Goal: Task Accomplishment & Management: Manage account settings

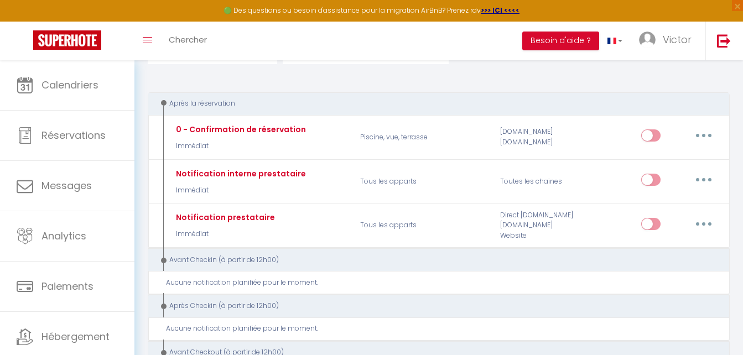
scroll to position [166, 0]
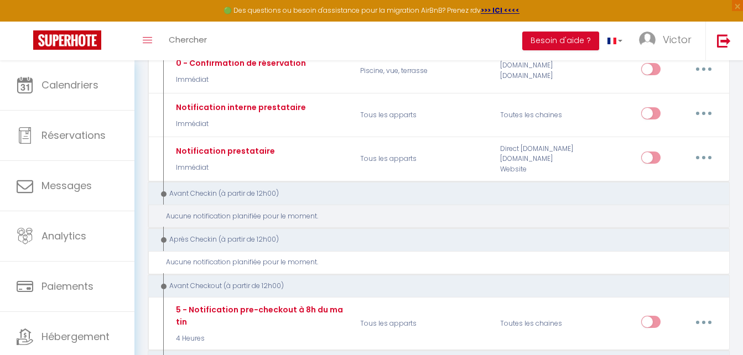
click at [288, 217] on div "Aucune notification planifiée pour le moment." at bounding box center [443, 216] width 554 height 11
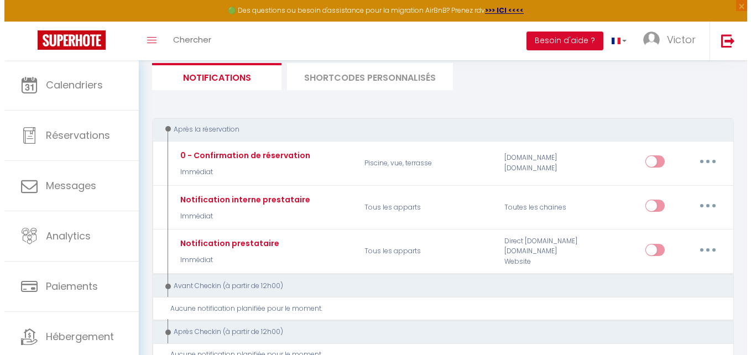
scroll to position [0, 0]
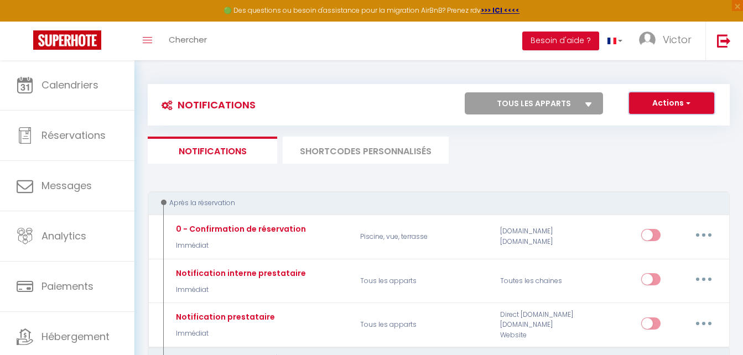
click at [705, 96] on button "Actions" at bounding box center [671, 103] width 85 height 22
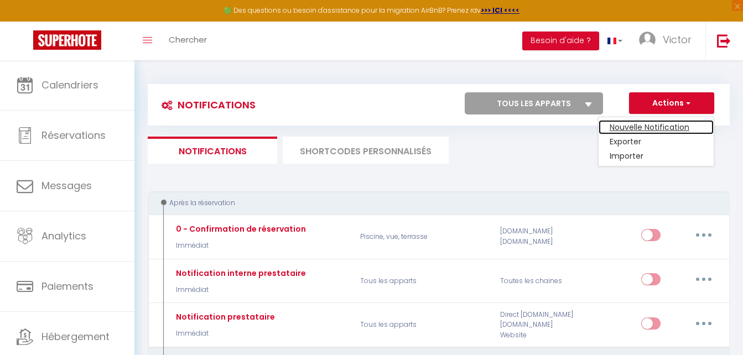
click at [653, 126] on link "Nouvelle Notification" at bounding box center [655, 127] width 115 height 14
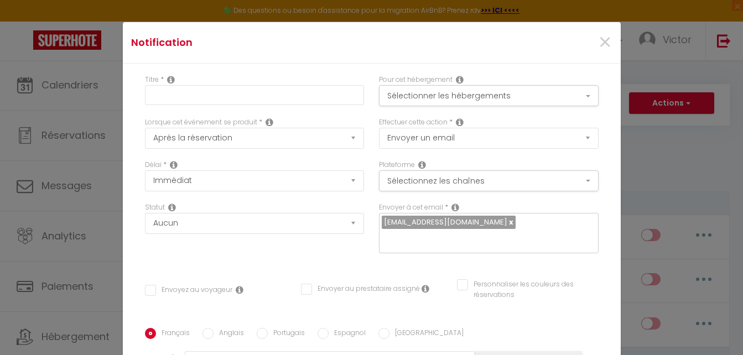
checkbox input "false"
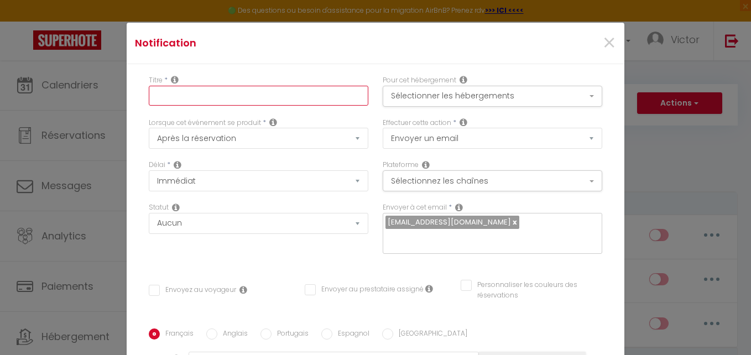
click at [238, 86] on input "text" at bounding box center [259, 96] width 220 height 20
type input "Instructions d'arrivée"
click at [279, 64] on div "Titre * Instructions d'arrivée Pour cet hébergement Sélectionner les hébergemen…" at bounding box center [376, 328] width 498 height 529
click at [405, 86] on button "Sélectionner les hébergements" at bounding box center [493, 96] width 220 height 21
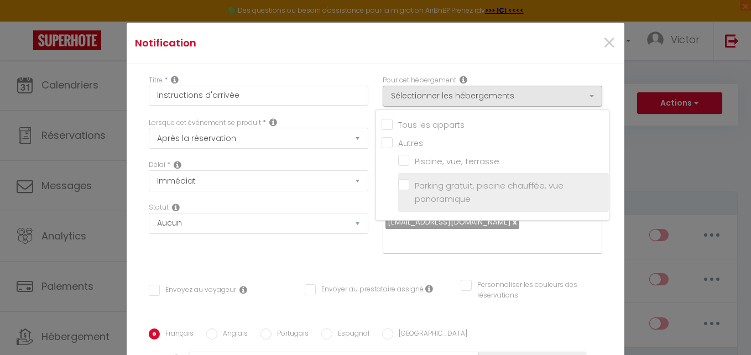
click at [399, 187] on input "Parking gratuit, piscine chauffée, vue panoramique" at bounding box center [503, 192] width 211 height 11
checkbox input "true"
checkbox input "false"
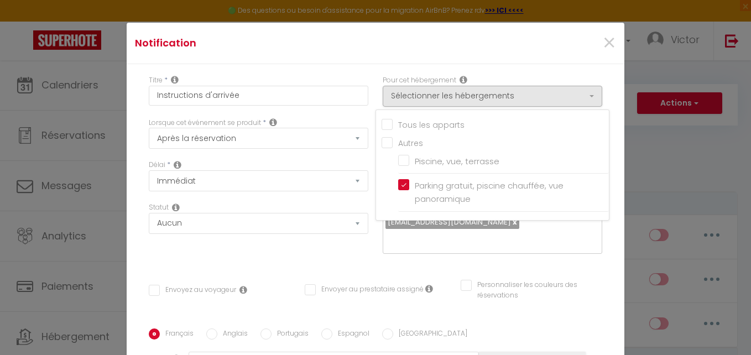
click at [317, 35] on h4 "Notification" at bounding box center [293, 42] width 316 height 15
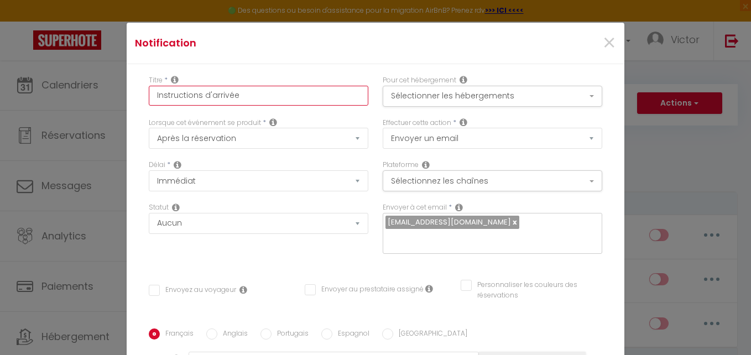
click at [295, 86] on input "Instructions d'arrivée" at bounding box center [259, 96] width 220 height 20
click at [232, 86] on input "Instructions d'arrivée 423" at bounding box center [259, 96] width 220 height 20
type input "Instructions d'arrivée - Appartement 423"
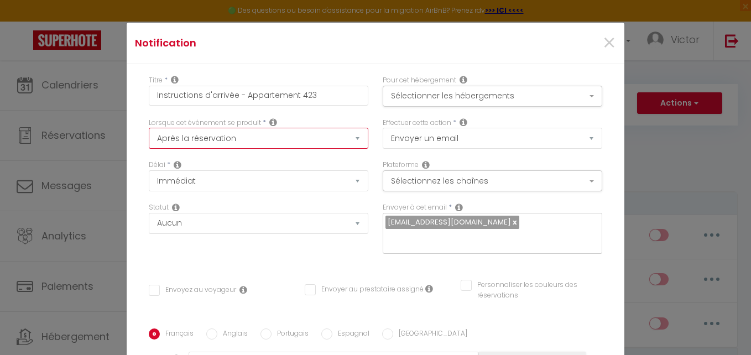
click at [247, 128] on select "Après la réservation Avant Checkin (à partir de 12h00) Après Checkin (à partir …" at bounding box center [259, 138] width 220 height 21
select select "2"
click at [149, 128] on select "Après la réservation Avant Checkin (à partir de 12h00) Après Checkin (à partir …" at bounding box center [259, 138] width 220 height 21
checkbox input "false"
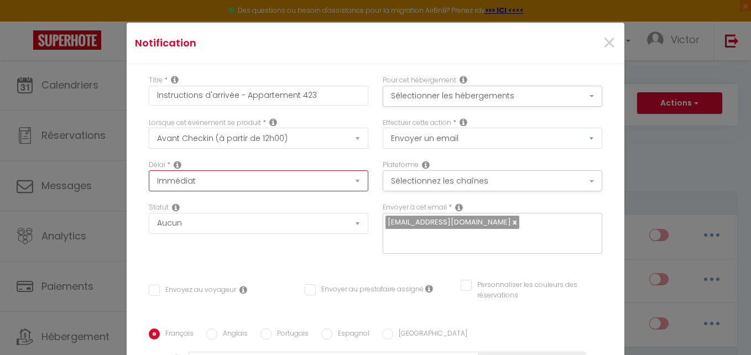
click at [247, 170] on select "Immédiat - 10 Minutes - 1 Heure - 2 Heures - 3 Heures - 4 Heures - 5 Heures - 6…" at bounding box center [259, 180] width 220 height 21
select select "1 Jour"
click at [149, 170] on select "Immédiat - 10 Minutes - 1 Heure - 2 Heures - 3 Heures - 4 Heures - 5 Heures - 6…" at bounding box center [259, 180] width 220 height 21
checkbox input "false"
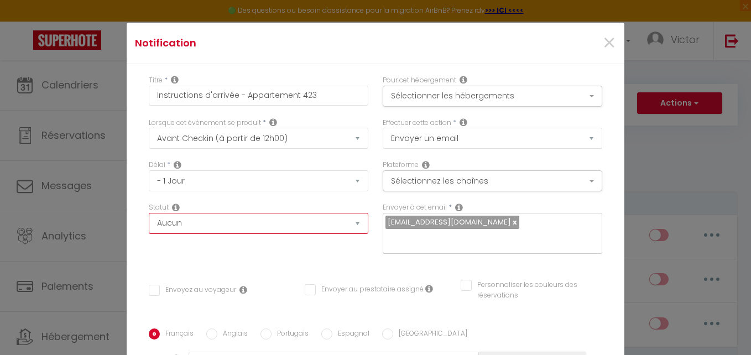
click at [278, 213] on select "Aucun Si la réservation est payée Si réservation non payée Si la caution a été …" at bounding box center [259, 223] width 220 height 21
click at [281, 179] on div "Délai * Immédiat - 10 Minutes - 1 Heure - 2 Heures - 3 Heures - 4 Heures - 5 He…" at bounding box center [259, 181] width 234 height 43
click at [201, 285] on input "Envoyez au voyageur" at bounding box center [192, 290] width 87 height 11
checkbox input "true"
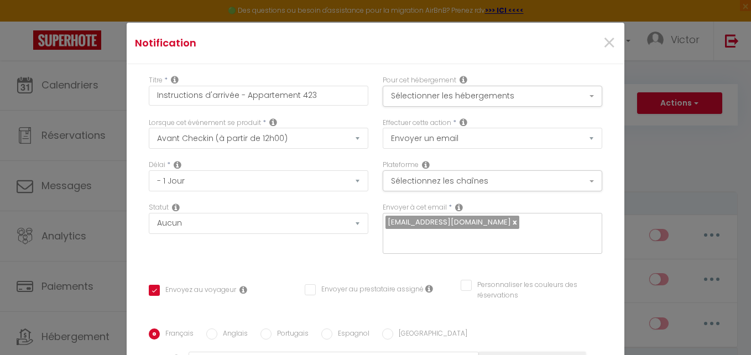
click at [513, 216] on span "[EMAIL_ADDRESS][DOMAIN_NAME]" at bounding box center [452, 222] width 134 height 13
click at [511, 217] on link at bounding box center [514, 222] width 6 height 11
checkbox input "false"
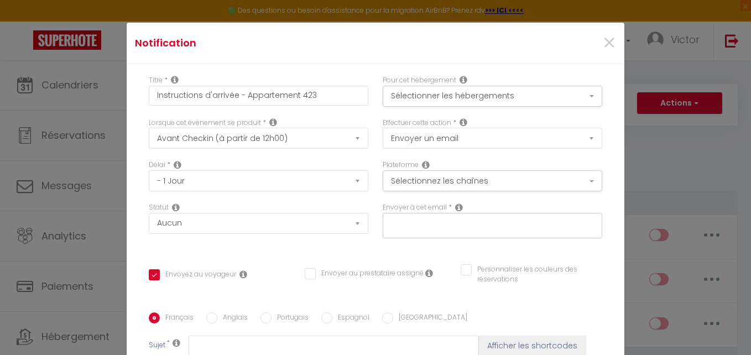
click at [506, 216] on input "text" at bounding box center [489, 223] width 209 height 14
type input "[EMAIL_ADDRESS][DOMAIN_NAME]"
checkbox input "false"
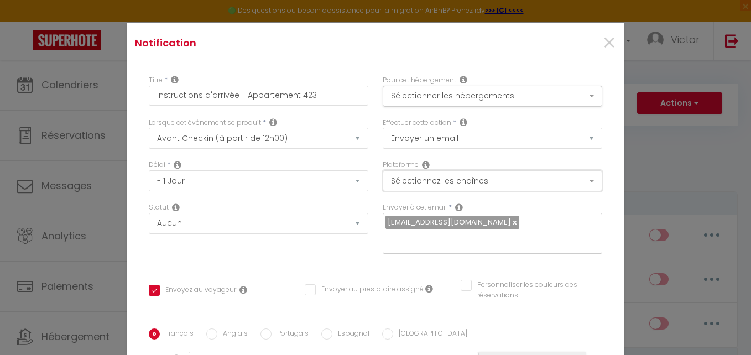
click at [470, 170] on button "Sélectionnez les chaînes" at bounding box center [493, 180] width 220 height 21
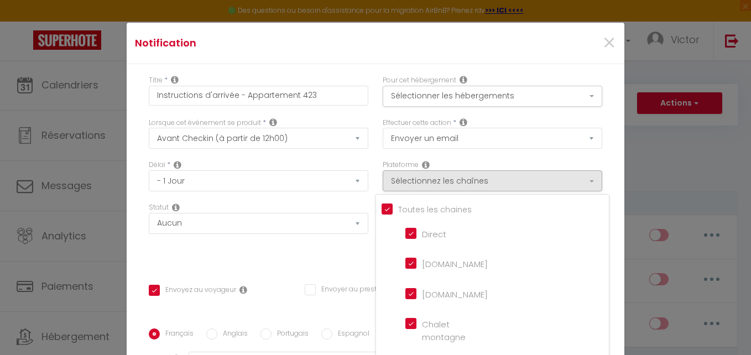
click at [382, 203] on input "Tous les apparts" at bounding box center [495, 208] width 227 height 11
checkbox input "false"
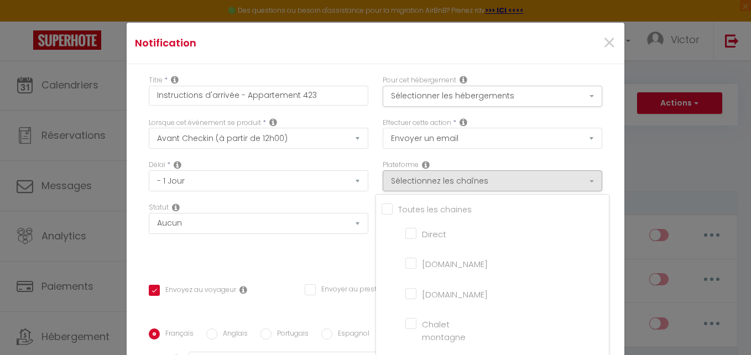
checkbox montagne "false"
checkbox input "false"
checkbox France "false"
checkbox input "false"
checkbox iCal "false"
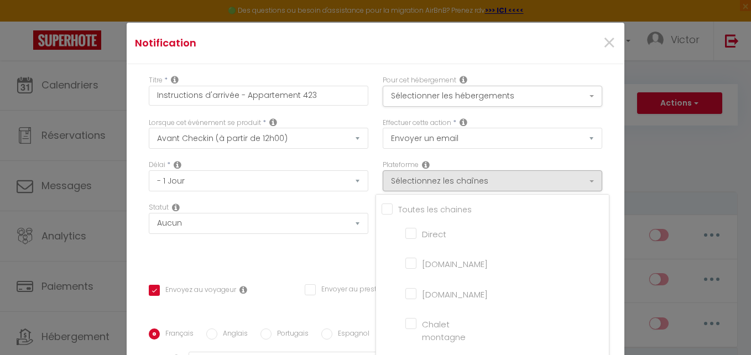
checkbox input "false"
checkbox tourisme "false"
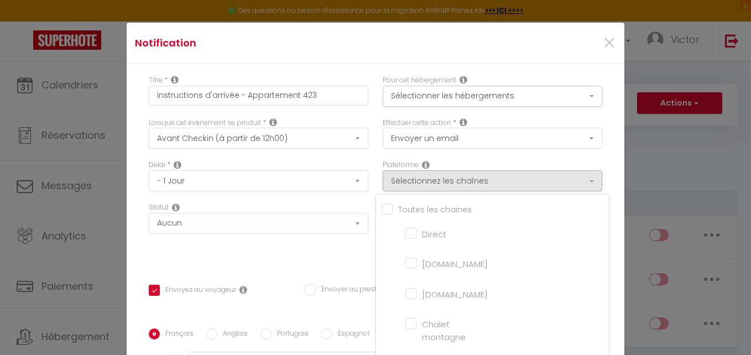
checkbox input "false"
click at [405, 257] on input "[DOMAIN_NAME]" at bounding box center [436, 262] width 63 height 11
checkbox input "true"
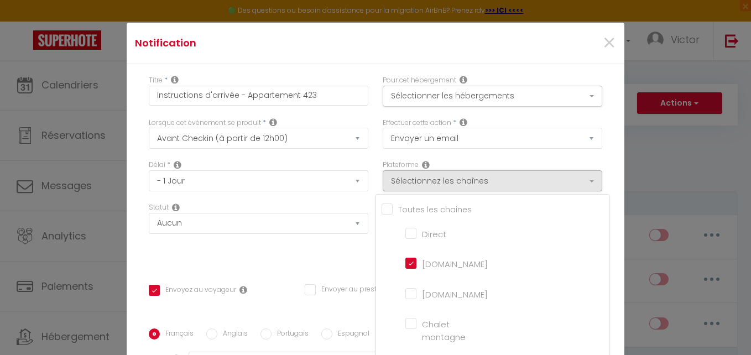
checkbox input "false"
click at [405, 288] on input "[DOMAIN_NAME]" at bounding box center [436, 293] width 63 height 11
checkbox input "true"
checkbox input "false"
click at [376, 133] on div "Effectuer cette action * Envoyer un email Envoyer un SMS Envoyer une notificati…" at bounding box center [493, 139] width 234 height 43
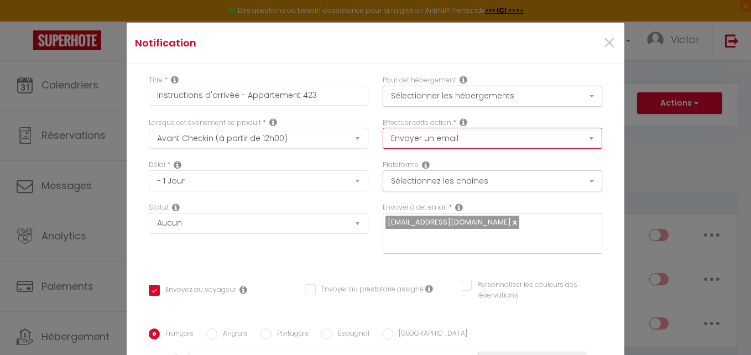
click at [395, 128] on select "Envoyer un email Envoyer un SMS Envoyer une notification push" at bounding box center [493, 138] width 220 height 21
select select "notification"
click at [383, 128] on select "Envoyer un email Envoyer un SMS Envoyer une notification push" at bounding box center [493, 138] width 220 height 21
checkbox input "false"
click at [409, 86] on button "Sélectionner les hébergements" at bounding box center [493, 96] width 220 height 21
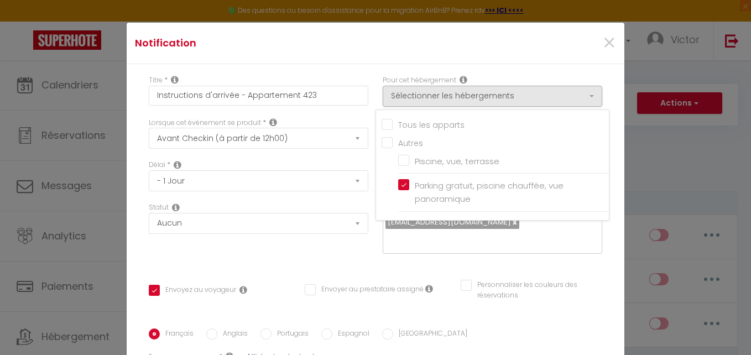
click at [362, 134] on div "Lorsque cet événement se produit * Après la réservation Avant Checkin (à partir…" at bounding box center [259, 139] width 234 height 43
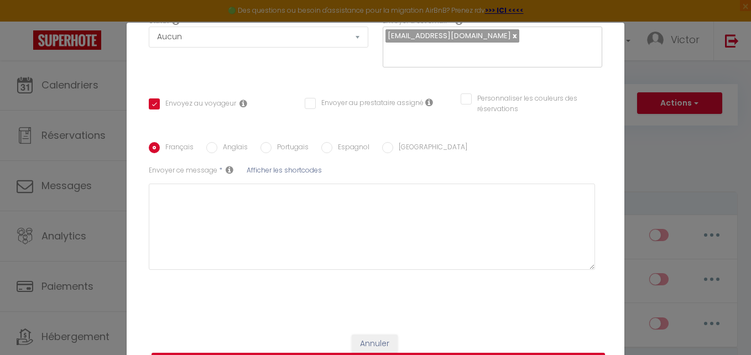
scroll to position [194, 0]
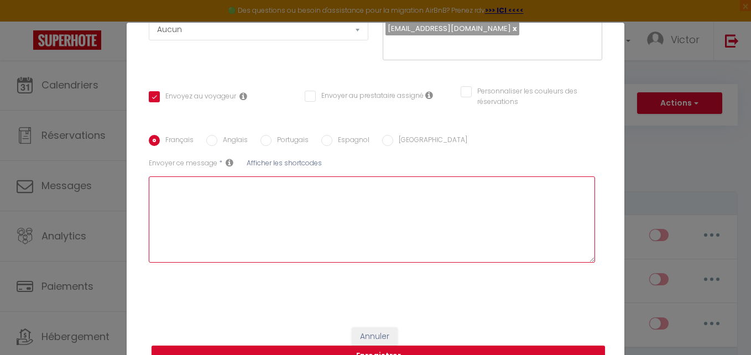
click at [288, 176] on textarea at bounding box center [372, 219] width 446 height 86
click at [258, 176] on textarea at bounding box center [372, 219] width 446 height 86
click at [265, 176] on textarea at bounding box center [372, 219] width 446 height 86
click at [346, 176] on textarea at bounding box center [372, 219] width 446 height 86
paste textarea "Bonjour"
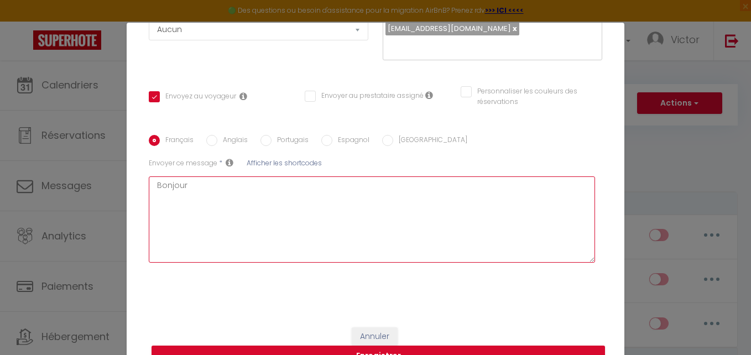
type textarea "Bonjour"
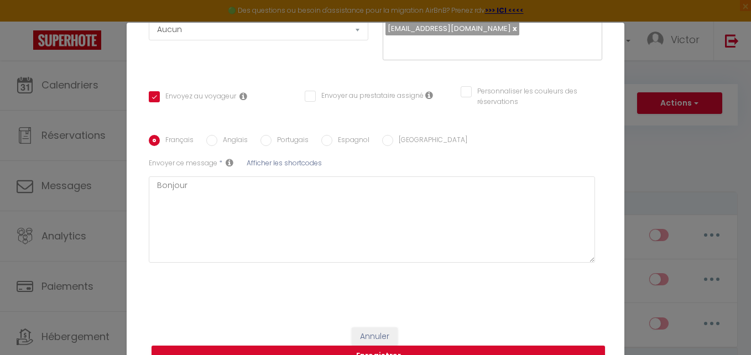
click at [277, 158] on span "Afficher les shortcodes" at bounding box center [284, 162] width 75 height 9
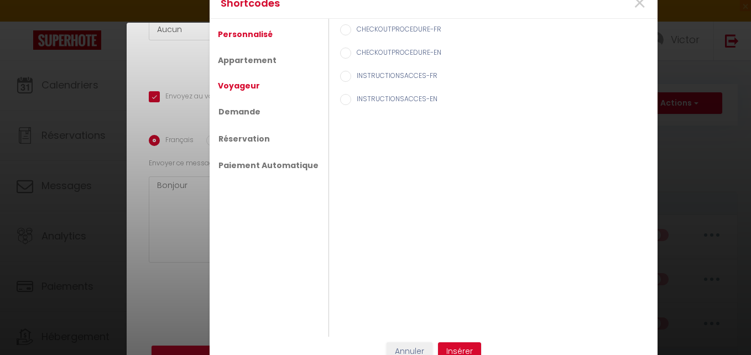
click at [237, 82] on link "Voyageur" at bounding box center [238, 86] width 53 height 20
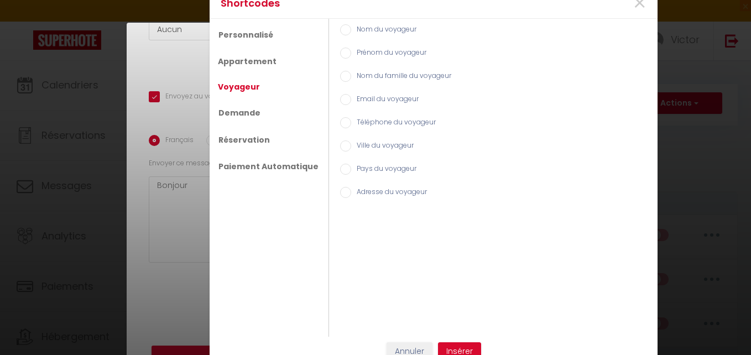
drag, startPoint x: 336, startPoint y: 49, endPoint x: 345, endPoint y: 82, distance: 34.3
click at [340, 49] on input "Prénom du voyageur" at bounding box center [345, 53] width 11 height 11
radio input "true"
click at [455, 348] on button "Insérer" at bounding box center [459, 351] width 43 height 19
checkbox input "false"
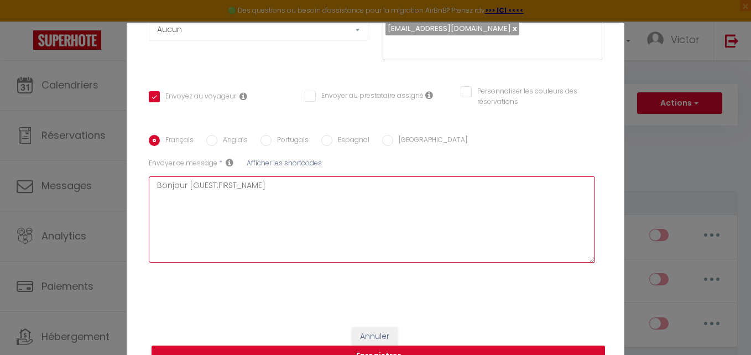
click at [295, 176] on textarea "Bonjour [GUEST:FIRST_NAME]" at bounding box center [372, 219] width 446 height 86
click at [150, 189] on textarea "Bonjour [GUEST:FIRST_NAME]," at bounding box center [372, 219] width 446 height 86
paste textarea "Votre séjour approche à grands pas et nous avons hâte de vous accueillir à"
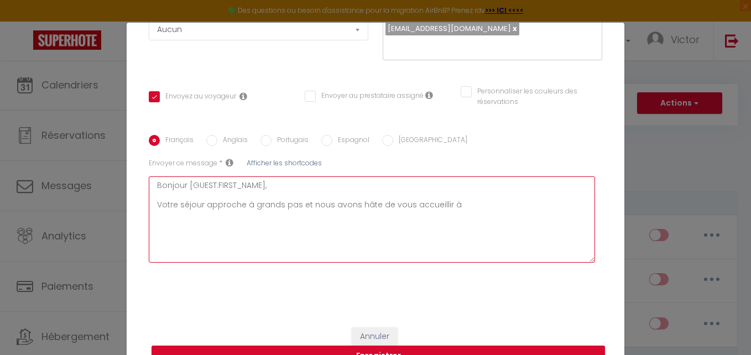
type textarea "Bonjour [GUEST:FIRST_NAME], Votre séjour approche à grands pas et nous avons hâ…"
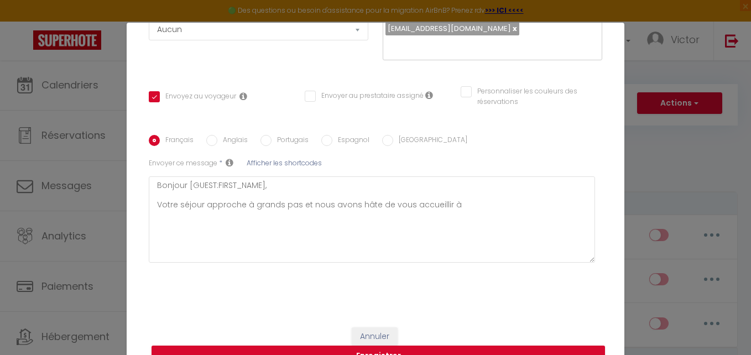
click at [315, 158] on span "Afficher les shortcodes" at bounding box center [284, 162] width 75 height 9
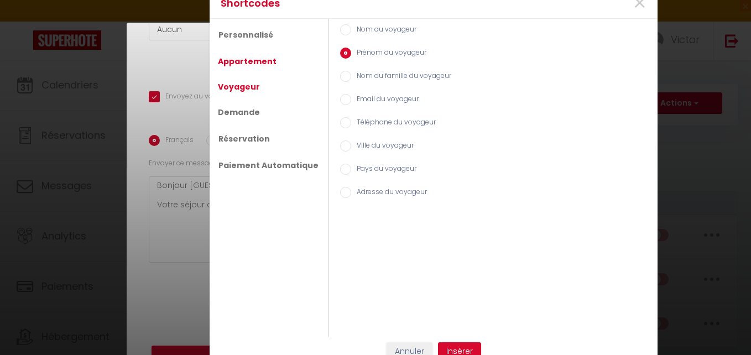
click at [242, 65] on link "Appartement" at bounding box center [247, 61] width 70 height 20
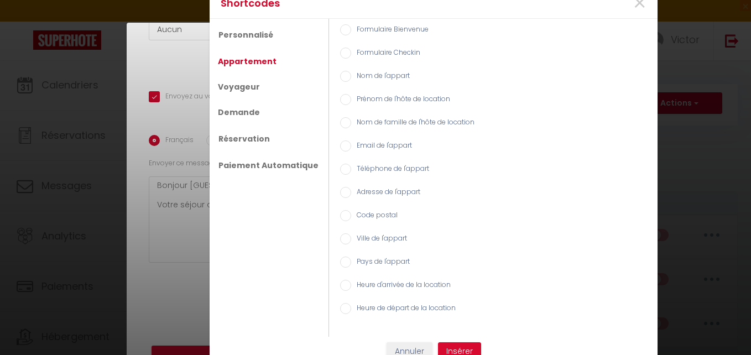
click at [340, 71] on input "Nom de l'appart" at bounding box center [345, 76] width 11 height 11
radio input "true"
click at [455, 346] on button "Insérer" at bounding box center [459, 351] width 43 height 19
checkbox input "false"
type textarea "Bonjour [GUEST:FIRST_NAME], Votre séjour approche à grands pas et nous avons hâ…"
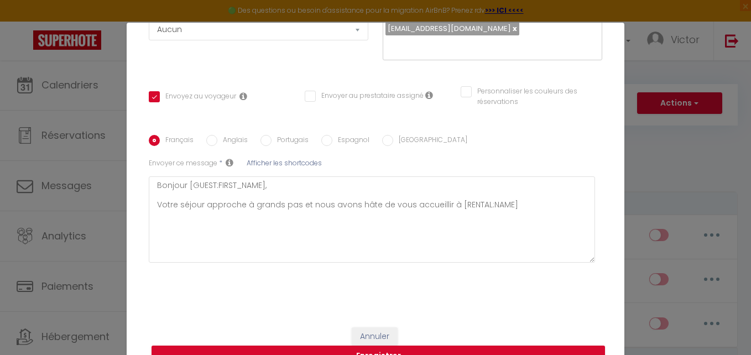
click at [286, 158] on span "Afficher les shortcodes" at bounding box center [284, 162] width 75 height 9
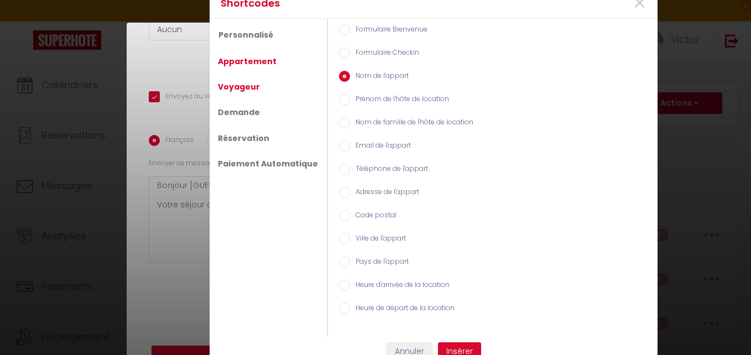
click at [228, 90] on link "Voyageur" at bounding box center [238, 87] width 53 height 20
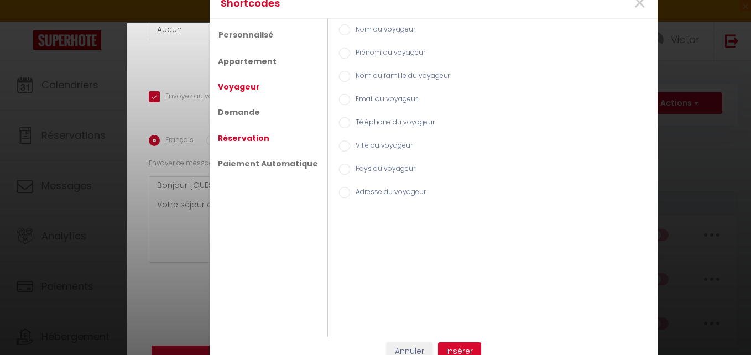
click at [239, 137] on link "Réservation" at bounding box center [243, 138] width 62 height 20
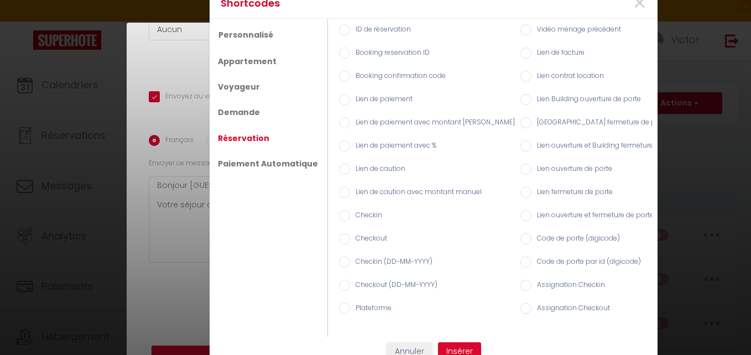
click at [368, 257] on label "Checkin (DD-MM-YYYY)" at bounding box center [391, 263] width 82 height 12
click at [350, 257] on input "Checkin (DD-MM-YYYY)" at bounding box center [344, 262] width 11 height 11
radio input "true"
drag, startPoint x: 447, startPoint y: 352, endPoint x: 436, endPoint y: 308, distance: 45.6
click at [447, 352] on button "Insérer" at bounding box center [459, 351] width 43 height 19
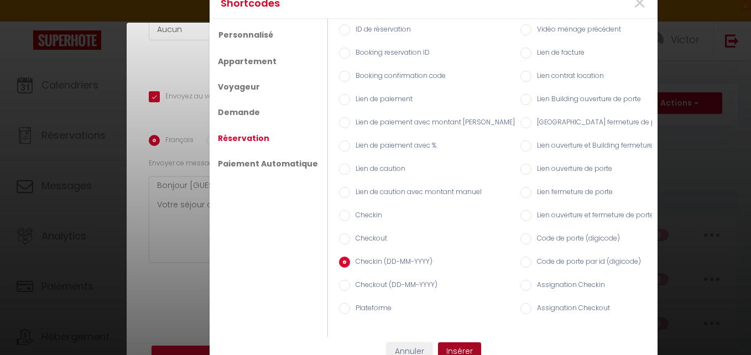
checkbox input "false"
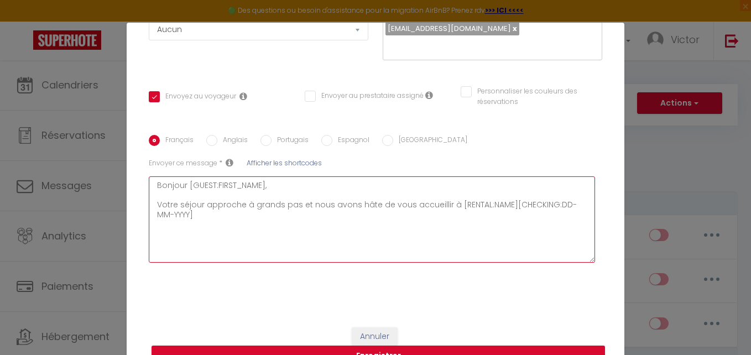
click at [425, 195] on textarea "Bonjour [GUEST:FIRST_NAME], Votre séjour approche à grands pas et nous avons hâ…" at bounding box center [372, 219] width 446 height 86
type textarea "Bonjour [GUEST:FIRST_NAME], Votre séjour approche à grands pas et nous avons hâ…"
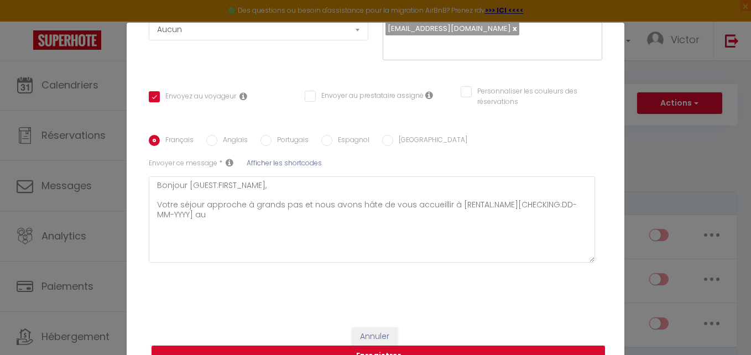
click at [301, 158] on span "Afficher les shortcodes" at bounding box center [284, 162] width 75 height 9
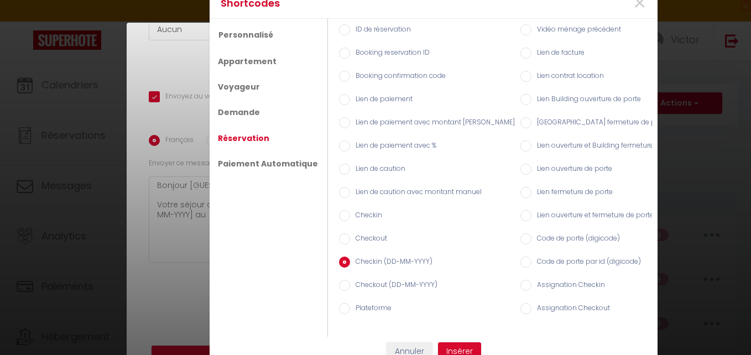
click at [364, 280] on label "Checkout (DD-MM-YYYY)" at bounding box center [393, 286] width 87 height 12
click at [350, 280] on input "Checkout (DD-MM-YYYY)" at bounding box center [344, 285] width 11 height 11
radio input "true"
click at [450, 349] on button "Insérer" at bounding box center [459, 351] width 43 height 19
checkbox input "false"
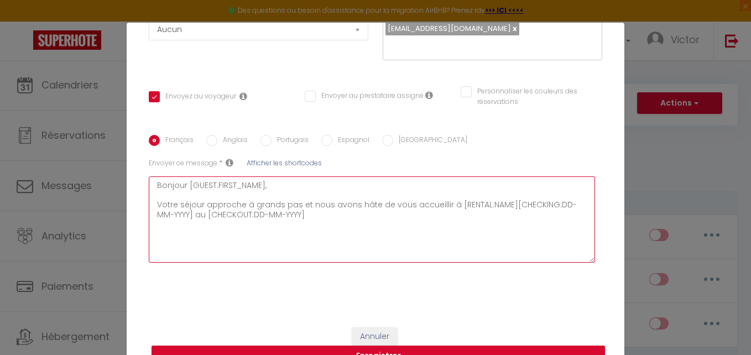
click at [210, 210] on textarea "Bonjour [GUEST:FIRST_NAME], Votre séjour approche à grands pas et nous avons hâ…" at bounding box center [372, 219] width 446 height 86
click at [330, 192] on textarea "Bonjour [GUEST:FIRST_NAME], Votre séjour approche à grands pas et nous avons hâ…" at bounding box center [372, 219] width 446 height 86
paste textarea "Pour un check-in en toute simplicité, voici toutes les informations essentielle…"
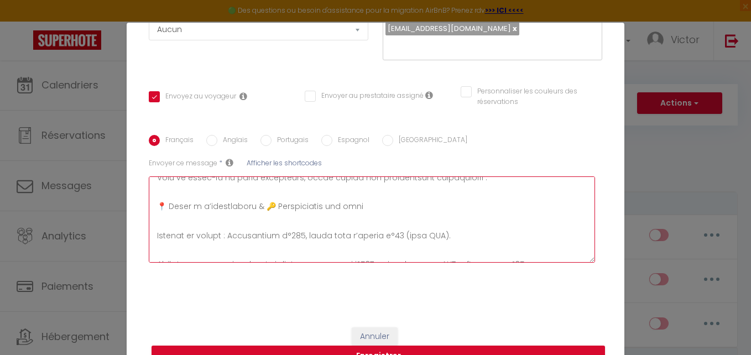
scroll to position [111, 0]
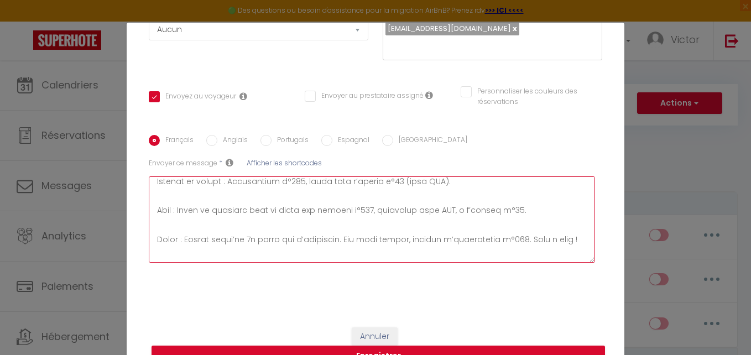
click at [454, 176] on textarea at bounding box center [372, 219] width 446 height 86
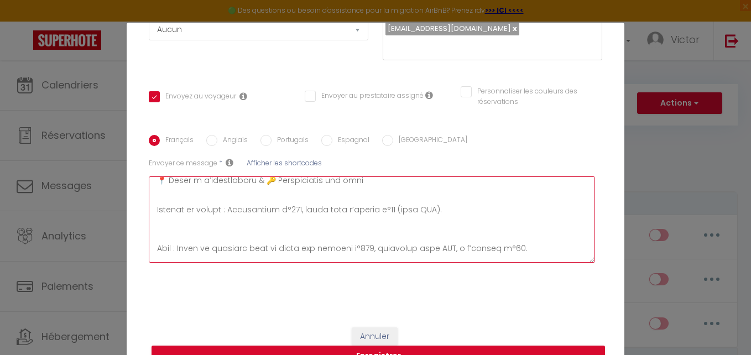
scroll to position [63, 0]
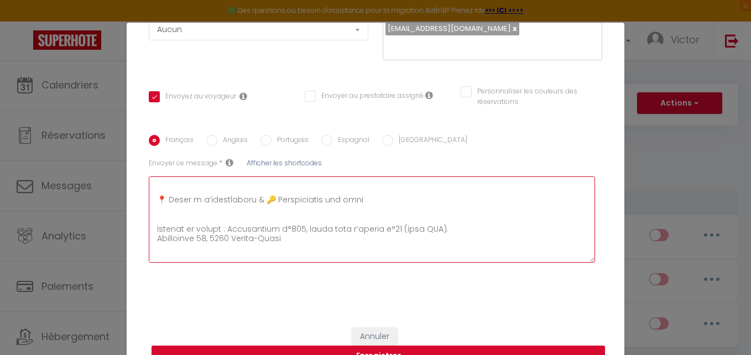
click at [453, 201] on textarea at bounding box center [372, 219] width 446 height 86
click at [510, 214] on textarea at bounding box center [372, 219] width 446 height 86
click at [477, 206] on textarea at bounding box center [372, 219] width 446 height 86
type textarea "Bonjour [GUEST:FIRST_NAME], Votre séjour approche à grands pas et nous avons hâ…"
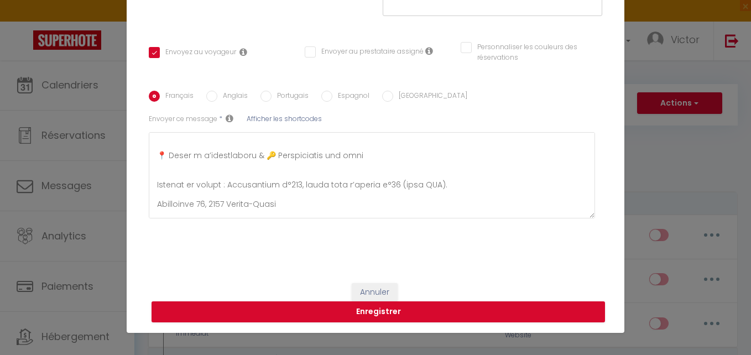
scroll to position [194, 0]
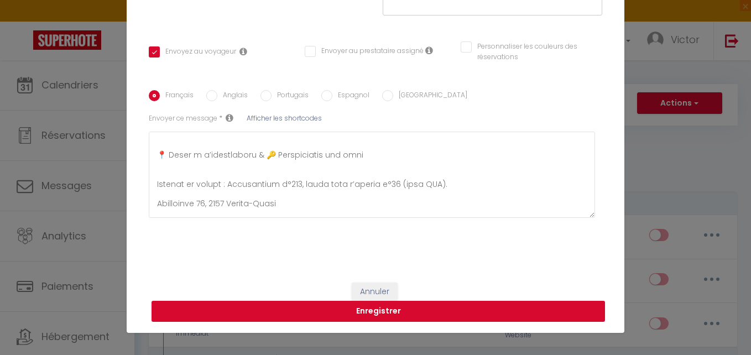
click at [480, 305] on button "Enregistrer" at bounding box center [379, 311] width 454 height 21
checkbox input "false"
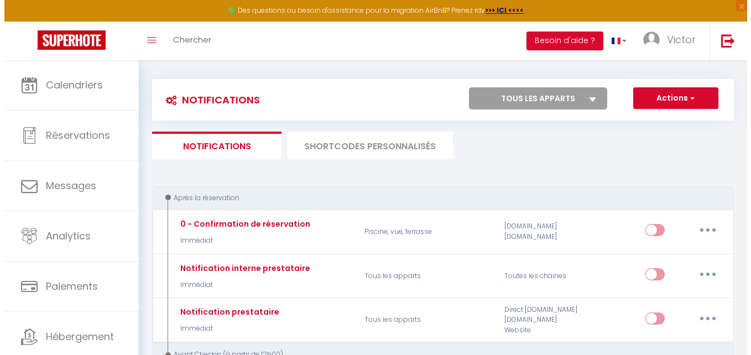
scroll to position [0, 0]
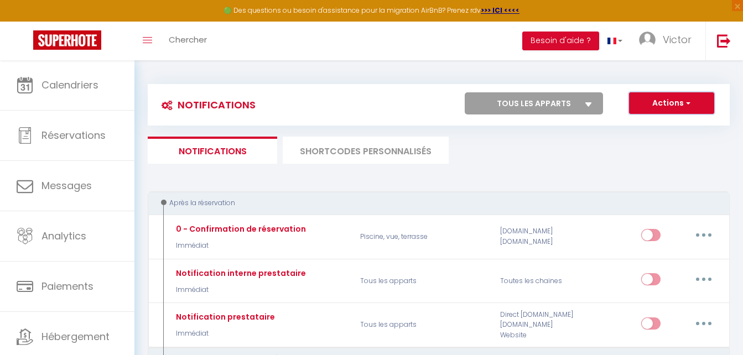
click at [674, 104] on button "Actions" at bounding box center [671, 103] width 85 height 22
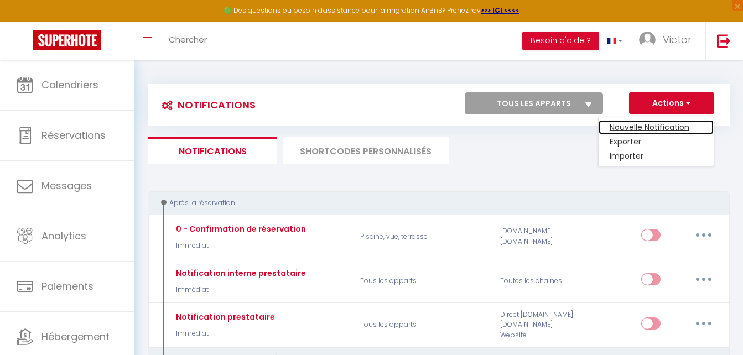
click at [674, 123] on link "Nouvelle Notification" at bounding box center [655, 127] width 115 height 14
select select "Immédiat"
select select
checkbox input "false"
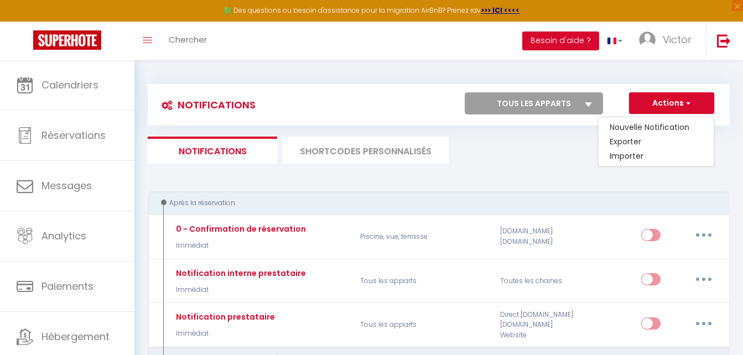
radio input "true"
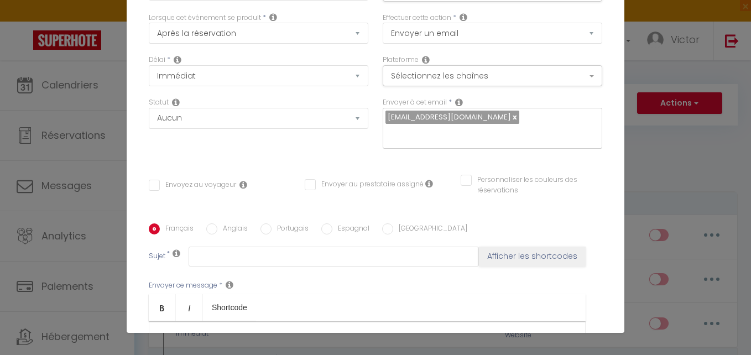
scroll to position [221, 0]
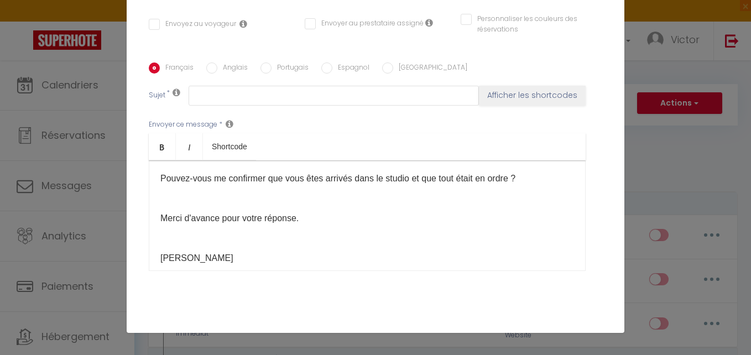
click at [160, 174] on span "Pouvez-vous me confirmer que vous êtes arrivés dans le studio et que tout était…" at bounding box center [337, 178] width 355 height 9
click at [191, 177] on span "Bonjour ​ Pouvez-vous me confirmer que vous êtes arrivés dans le studio et que …" at bounding box center [352, 178] width 385 height 9
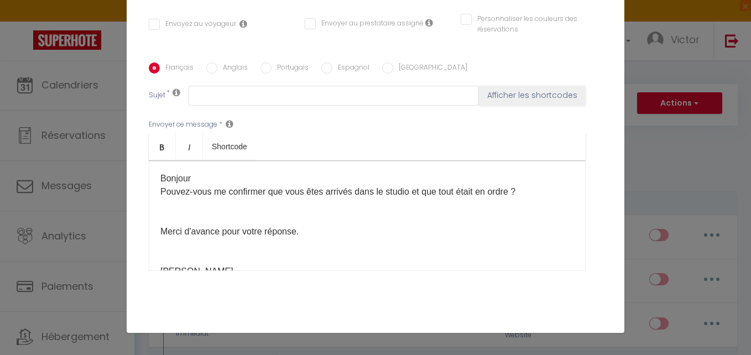
click at [198, 175] on p "Bonjour ​ Pouvez-vous me confirmer que vous êtes arrivés dans le studio et que …" at bounding box center [367, 225] width 414 height 106
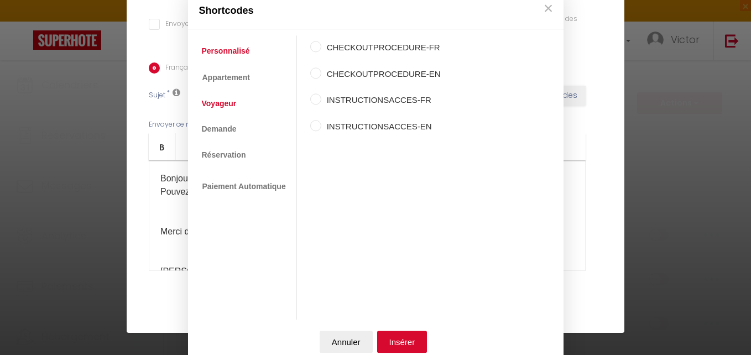
click at [230, 101] on link "Voyageur" at bounding box center [219, 103] width 46 height 20
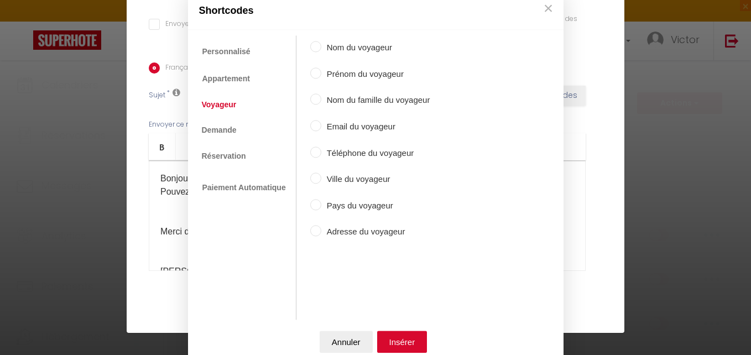
click at [310, 77] on input "Prénom du voyageur" at bounding box center [315, 72] width 11 height 11
radio input "true"
click at [395, 347] on button "Insérer" at bounding box center [402, 342] width 50 height 22
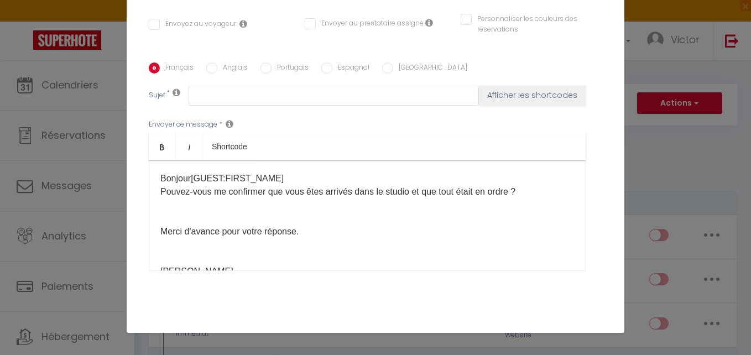
click at [283, 181] on p "Bonjour [GUEST:FIRST_NAME] ​ ​ Pouvez-vous me confirmer que vous êtes arrivés d…" at bounding box center [367, 225] width 414 height 106
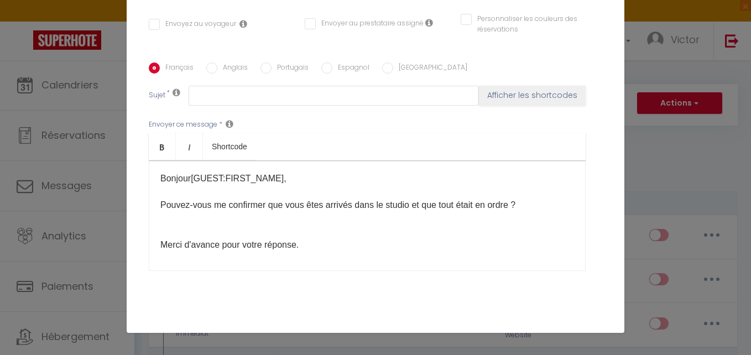
click at [211, 228] on p "Bonjour [GUEST:FIRST_NAME], ​ ​ Pouvez-vous me confirmer que vous êtes arrivés …" at bounding box center [367, 231] width 414 height 119
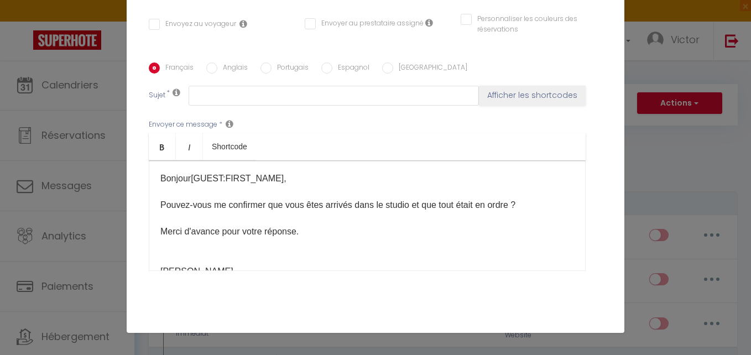
click at [180, 251] on p "Bonjour [GUEST:FIRST_NAME], ​ ​ Pouvez-vous me confirmer que vous êtes arrivés …" at bounding box center [367, 225] width 414 height 106
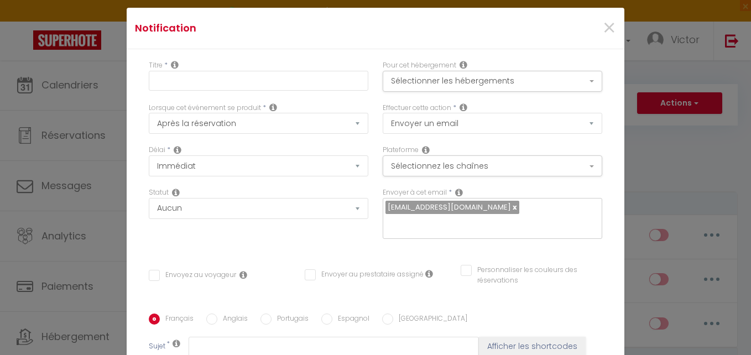
scroll to position [0, 0]
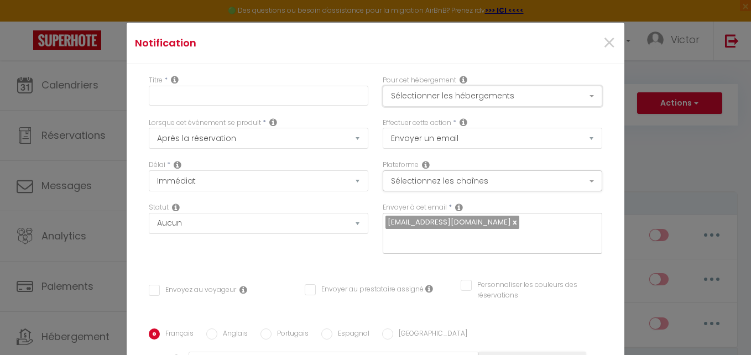
click at [400, 98] on button "Sélectionner les hébergements" at bounding box center [493, 96] width 220 height 21
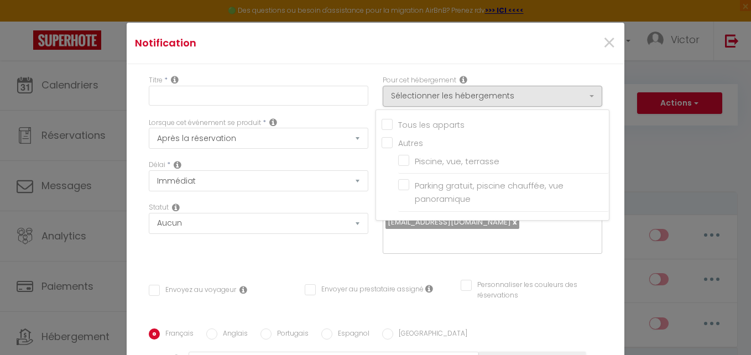
click at [398, 179] on li "Parking gratuit, piscine chauffée, vue panoramique" at bounding box center [503, 193] width 211 height 38
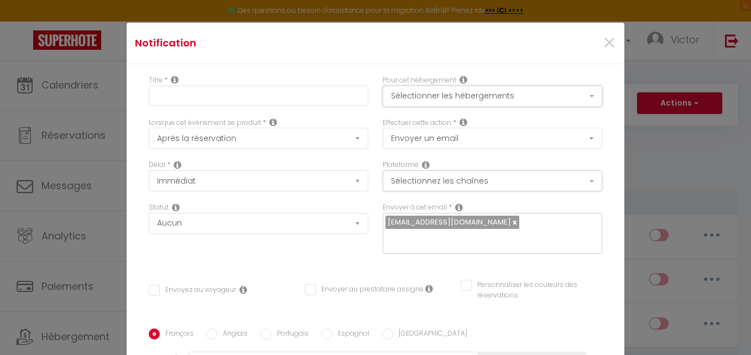
click at [388, 90] on button "Sélectionner les hébergements" at bounding box center [493, 96] width 220 height 21
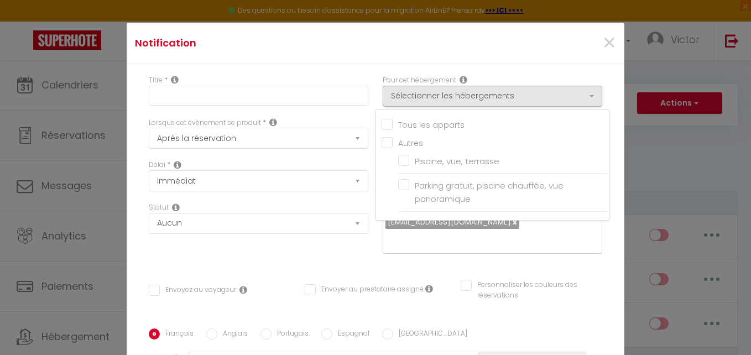
click at [409, 182] on label "Parking gratuit, piscine chauffée, vue panoramique" at bounding box center [505, 192] width 192 height 26
click at [399, 187] on input "Parking gratuit, piscine chauffée, vue panoramique" at bounding box center [503, 192] width 211 height 11
checkbox input "false"
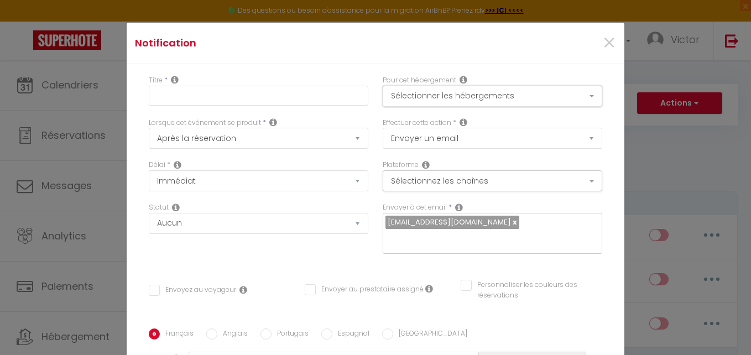
click at [389, 96] on button "Sélectionner les hébergements" at bounding box center [493, 96] width 220 height 21
click at [268, 88] on input "text" at bounding box center [259, 96] width 220 height 20
type input "Confirmation d'arrivée"
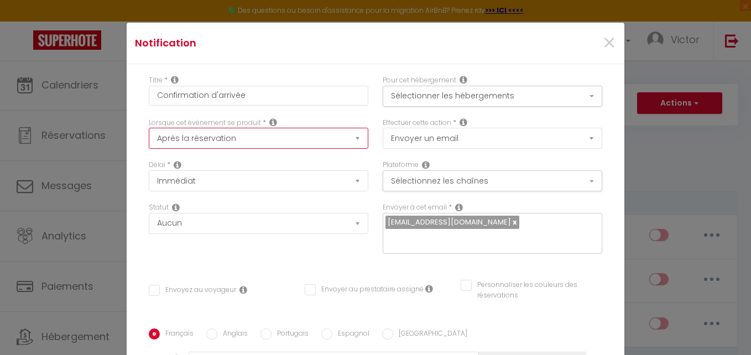
click at [288, 134] on select "Après la réservation Avant Checkin (à partir de 12h00) Après Checkin (à partir …" at bounding box center [259, 138] width 220 height 21
select select "3"
click at [149, 128] on select "Après la réservation Avant Checkin (à partir de 12h00) Après Checkin (à partir …" at bounding box center [259, 138] width 220 height 21
checkbox input "false"
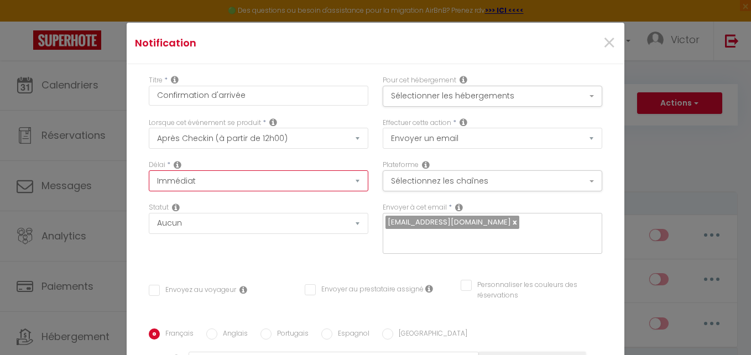
click at [259, 177] on select "Immédiat + 10 Minutes + 1 Heure + 2 Heures + 3 Heures + 4 Heures + 5 Heures + 6…" at bounding box center [259, 180] width 220 height 21
click at [296, 200] on div "Délai * Immédiat + 10 Minutes + 1 Heure + 2 Heures + 3 Heures + 4 Heures + 5 He…" at bounding box center [259, 181] width 234 height 43
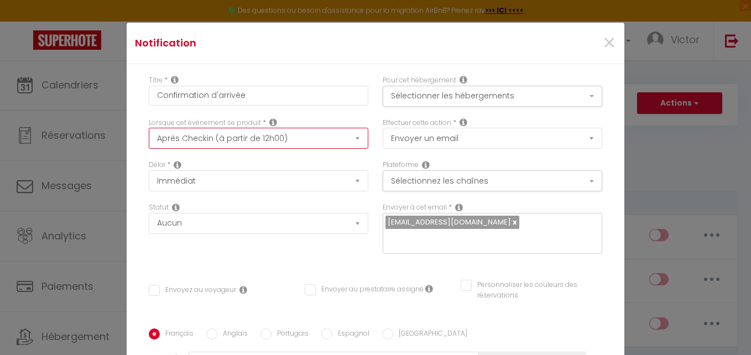
click at [272, 142] on select "Après la réservation Avant Checkin (à partir de 12h00) Après Checkin (à partir …" at bounding box center [259, 138] width 220 height 21
click at [149, 128] on select "Après la réservation Avant Checkin (à partir de 12h00) Après Checkin (à partir …" at bounding box center [259, 138] width 220 height 21
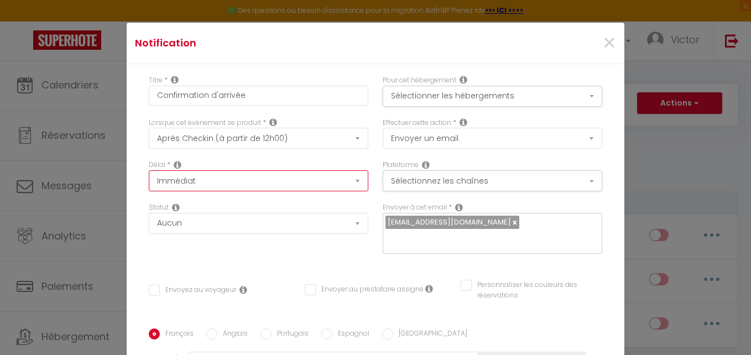
click at [230, 184] on select "Immédiat + 10 Minutes + 1 Heure + 2 Heures + 3 Heures + 4 Heures + 5 Heures + 6…" at bounding box center [259, 180] width 220 height 21
select select "8 Heures"
click at [149, 170] on select "Immédiat + 10 Minutes + 1 Heure + 2 Heures + 3 Heures + 4 Heures + 5 Heures + 6…" at bounding box center [259, 180] width 220 height 21
checkbox input "false"
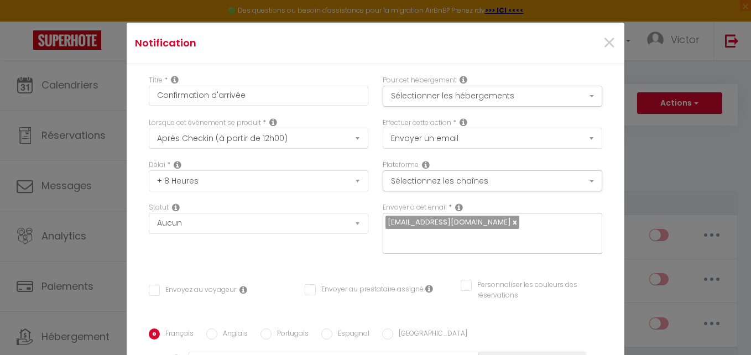
click at [225, 200] on div "Délai * Immédiat + 10 Minutes + 1 Heure + 2 Heures + 3 Heures + 4 Heures + 5 He…" at bounding box center [259, 181] width 234 height 43
click at [511, 225] on link at bounding box center [514, 222] width 6 height 11
checkbox input "false"
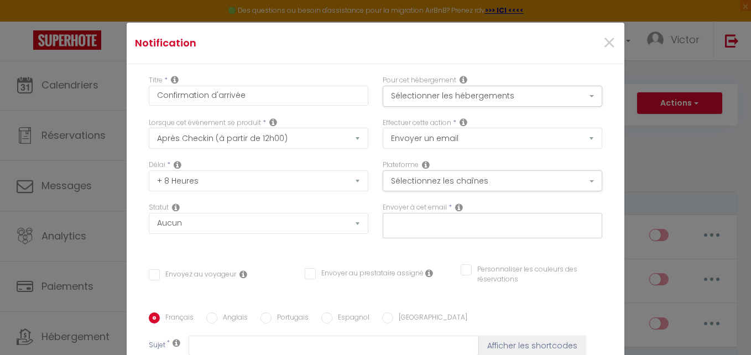
click at [506, 225] on input "text" at bounding box center [489, 223] width 209 height 14
type input "[EMAIL_ADDRESS][DOMAIN_NAME]"
checkbox input "false"
click at [476, 181] on button "Sélectionnez les chaînes" at bounding box center [493, 180] width 220 height 21
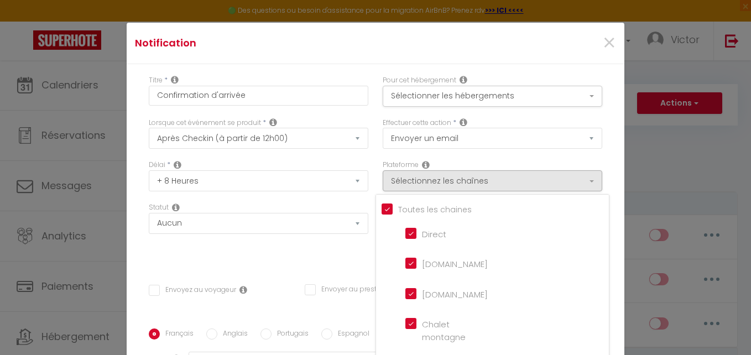
click at [382, 207] on input "Tous les apparts" at bounding box center [495, 208] width 227 height 11
checkbox input "false"
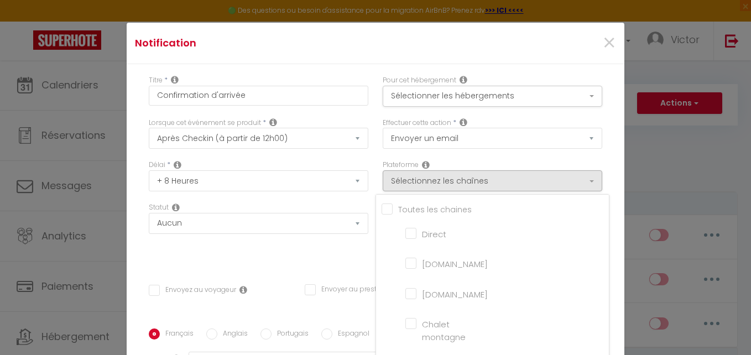
checkbox montagne "false"
checkbox input "false"
checkbox France "false"
checkbox input "false"
checkbox iCal "false"
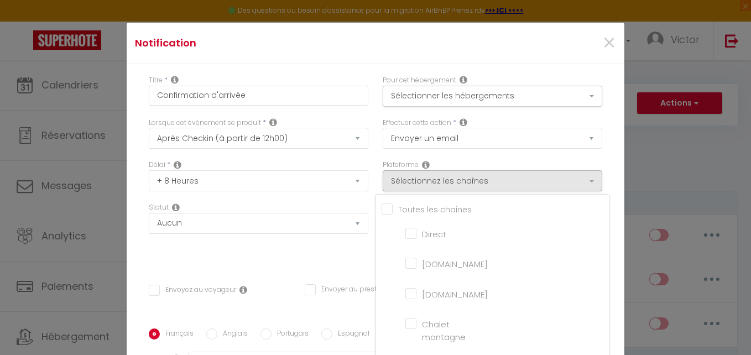
checkbox input "false"
checkbox tourisme "false"
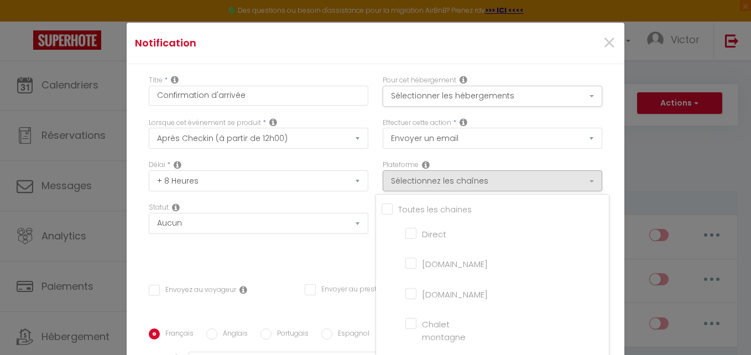
checkbox input "false"
click at [405, 265] on input "[DOMAIN_NAME]" at bounding box center [436, 262] width 63 height 11
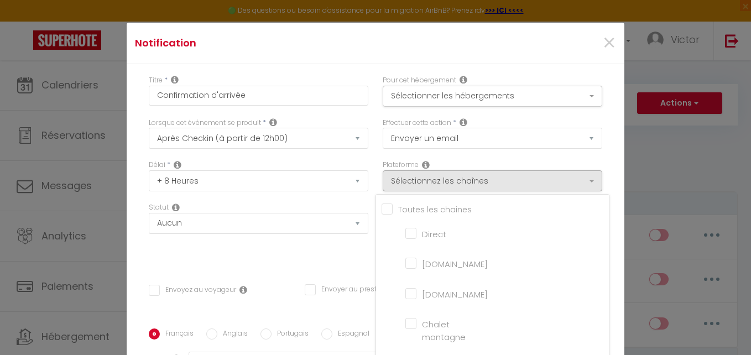
checkbox input "true"
checkbox input "false"
click at [405, 289] on input "[DOMAIN_NAME]" at bounding box center [436, 293] width 63 height 11
checkbox input "true"
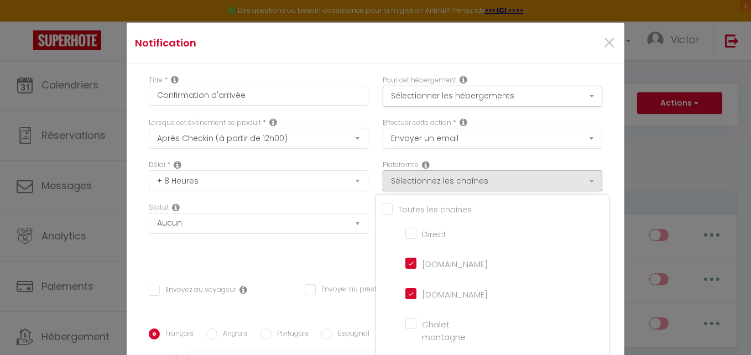
checkbox input "false"
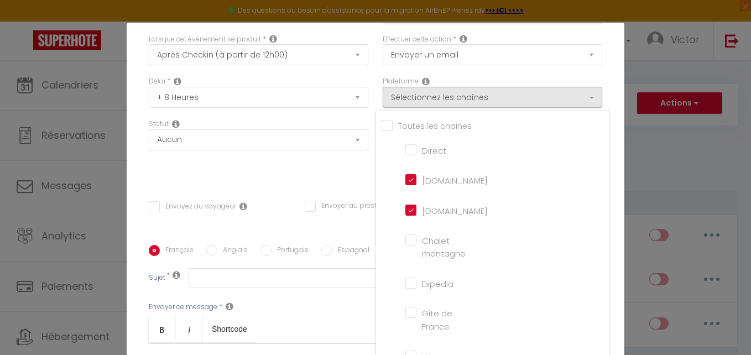
scroll to position [55, 0]
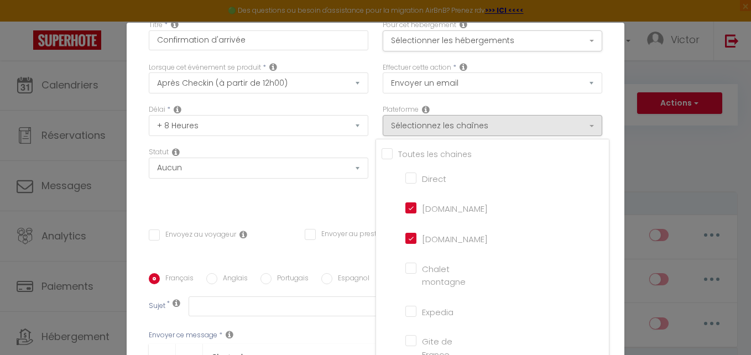
click at [321, 203] on div "Statut Aucun Si la réservation est payée Si réservation non payée Si la caution…" at bounding box center [259, 178] width 234 height 62
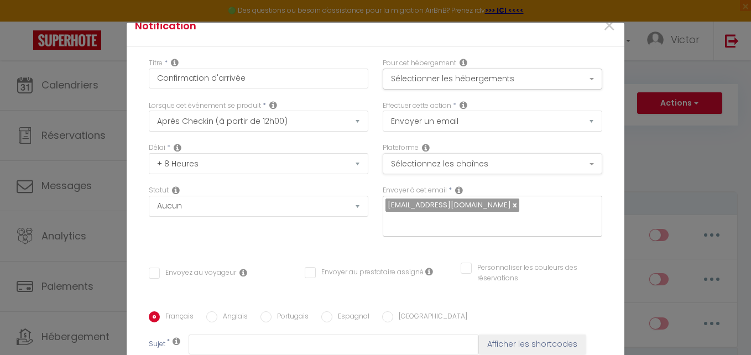
scroll to position [0, 0]
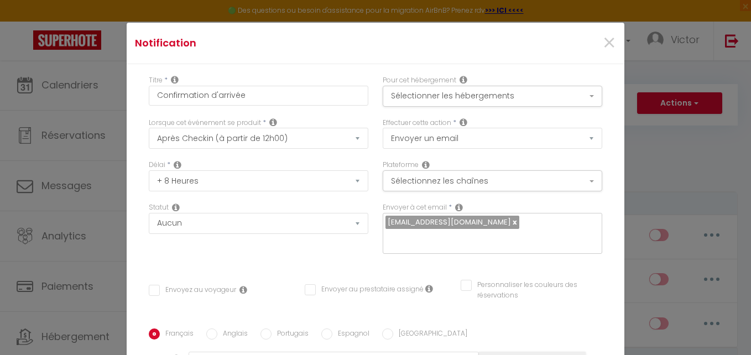
click at [424, 124] on label "Effectuer cette action" at bounding box center [417, 123] width 69 height 11
click at [428, 131] on select "Envoyer un email Envoyer un SMS Envoyer une notification push" at bounding box center [493, 138] width 220 height 21
select select "notification"
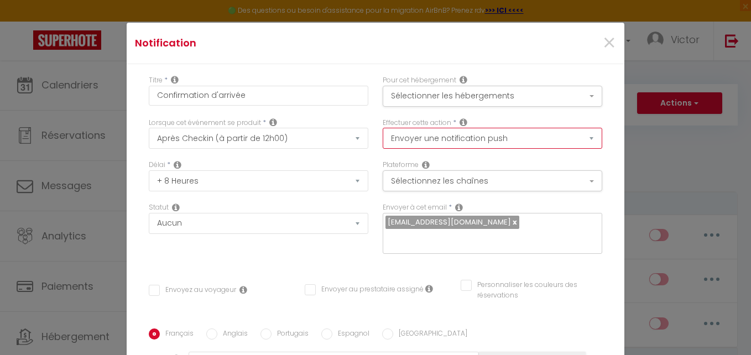
click at [383, 128] on select "Envoyer un email Envoyer un SMS Envoyer une notification push" at bounding box center [493, 138] width 220 height 21
checkbox input "false"
click at [390, 94] on button "Sélectionner les hébergements" at bounding box center [493, 96] width 220 height 21
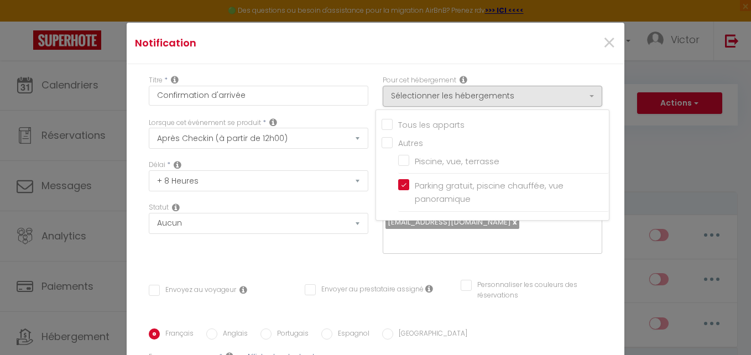
click at [359, 68] on div "Titre * Confirmation d'arrivée Pour cet hébergement Sélectionner les hébergemen…" at bounding box center [376, 287] width 498 height 446
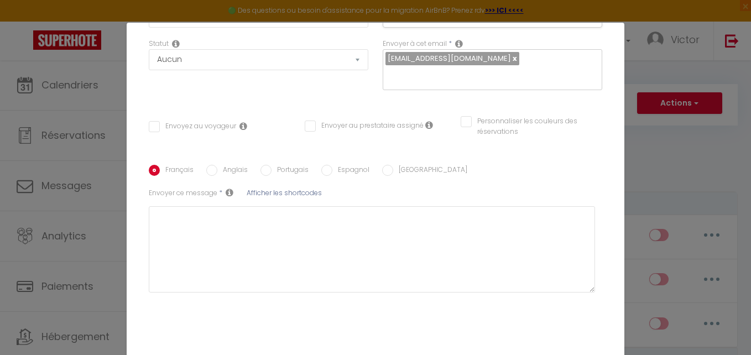
scroll to position [166, 0]
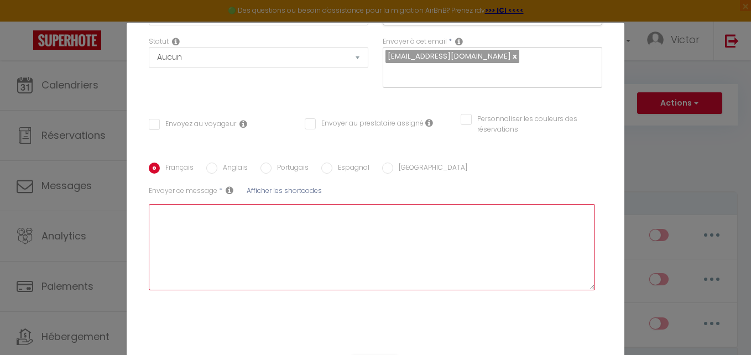
click at [295, 240] on textarea at bounding box center [372, 247] width 446 height 86
click at [194, 228] on textarea at bounding box center [372, 247] width 446 height 86
type textarea "Bonjour"
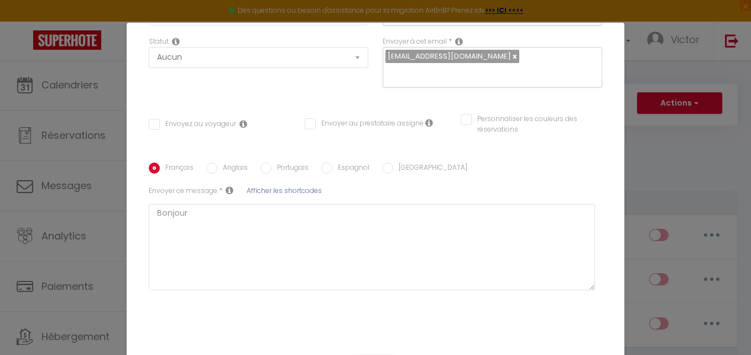
click at [252, 193] on span "Afficher les shortcodes" at bounding box center [284, 190] width 75 height 9
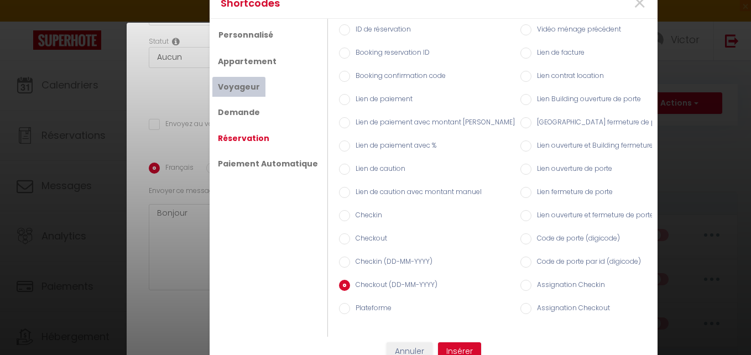
drag, startPoint x: 243, startPoint y: 85, endPoint x: 259, endPoint y: 83, distance: 16.2
click at [243, 85] on link "Voyageur" at bounding box center [238, 87] width 53 height 20
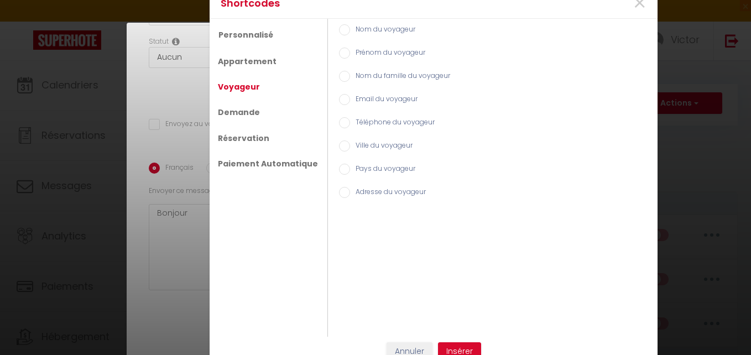
click at [378, 50] on label "Prénom du voyageur" at bounding box center [387, 54] width 75 height 12
click at [350, 50] on input "Prénom du voyageur" at bounding box center [344, 53] width 11 height 11
radio input "true"
click at [464, 348] on button "Insérer" at bounding box center [459, 351] width 43 height 19
checkbox input "false"
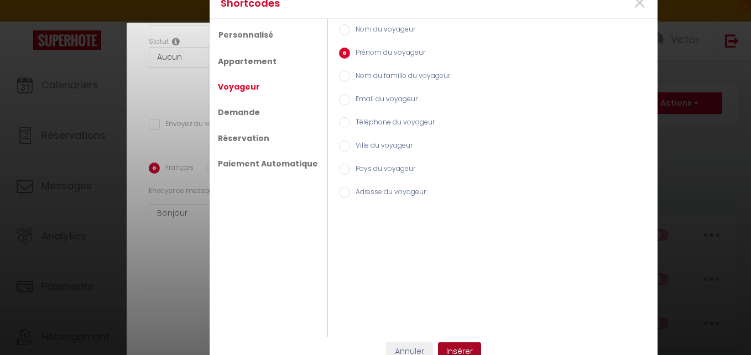
checkbox input "false"
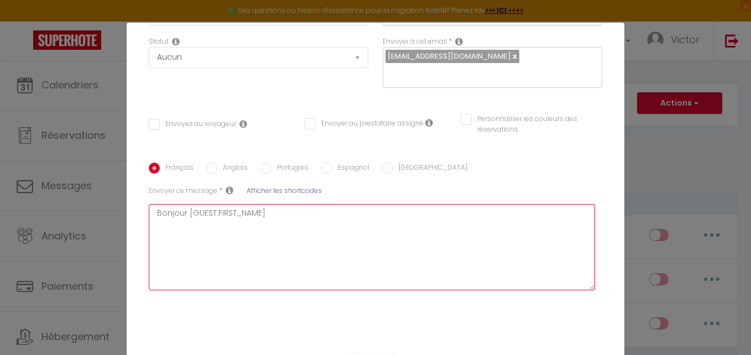
click at [313, 211] on textarea "Bonjour [GUEST:FIRST_NAME]" at bounding box center [372, 247] width 446 height 86
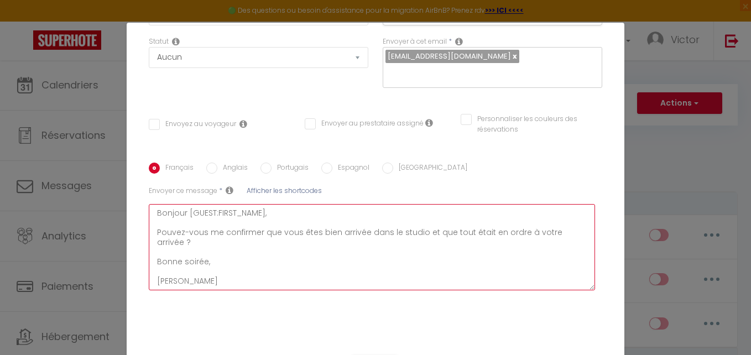
scroll to position [194, 0]
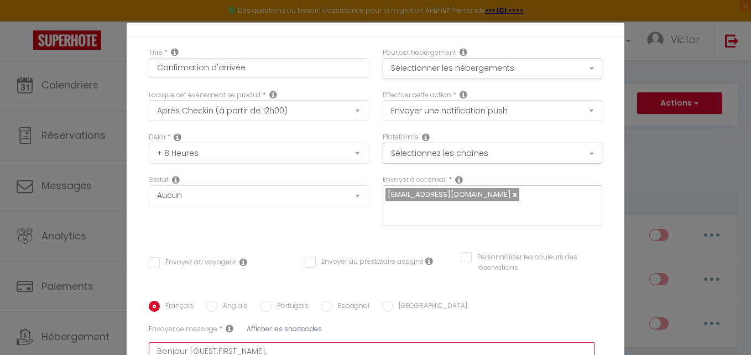
type textarea "Bonjour [GUEST:FIRST_NAME], Pouvez-vous me confirmer que vous êtes bien arrivée…"
click at [216, 260] on input "Envoyez au voyageur" at bounding box center [192, 262] width 87 height 11
checkbox input "true"
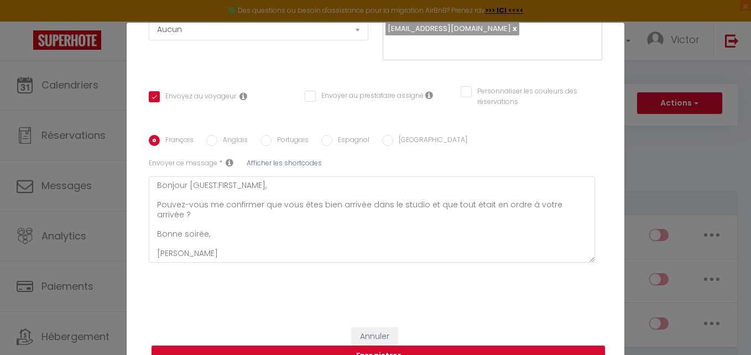
click at [377, 351] on button "Enregistrer" at bounding box center [379, 356] width 454 height 21
checkbox input "false"
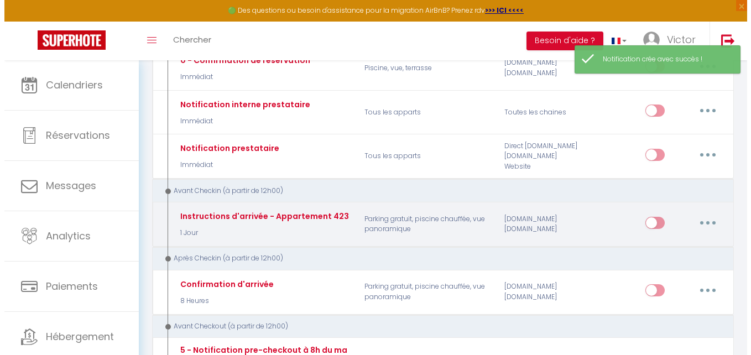
scroll to position [166, 0]
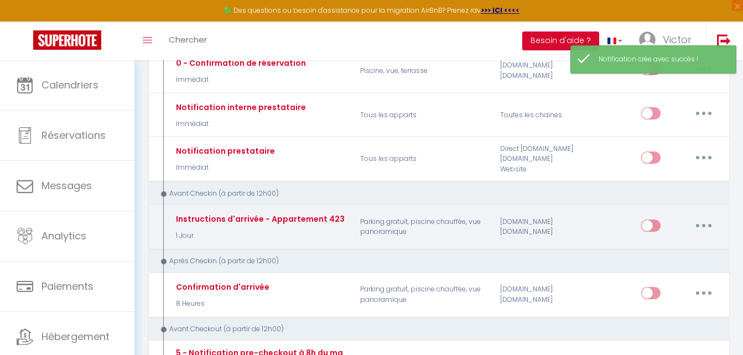
click at [340, 221] on div "Instructions d'arrivée - Appartement 423 1 Jour" at bounding box center [259, 227] width 187 height 32
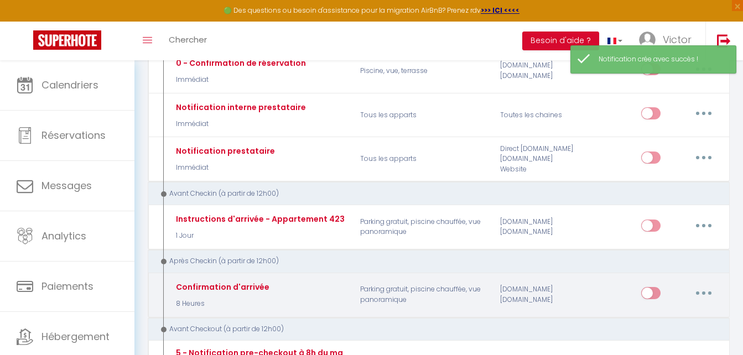
click at [361, 302] on p "Parking gratuit, piscine chauffée, vue panoramique" at bounding box center [423, 295] width 140 height 32
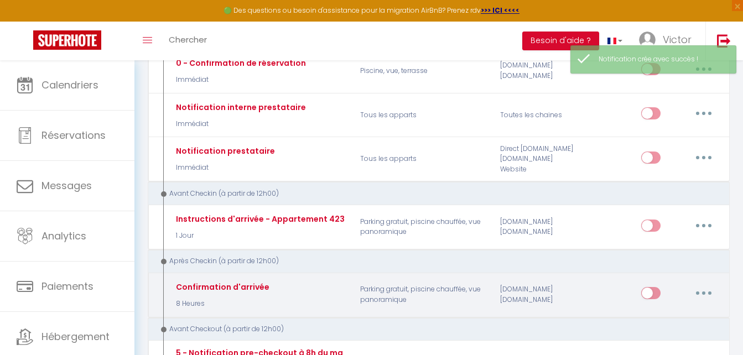
click at [716, 300] on button "button" at bounding box center [703, 293] width 31 height 18
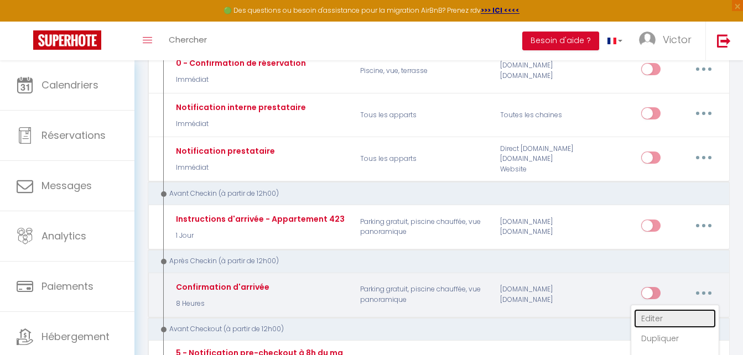
click at [666, 315] on link "Editer" at bounding box center [675, 318] width 82 height 19
type input "Confirmation d'arrivée"
select select "3"
select select "notification"
select select "8 Heures"
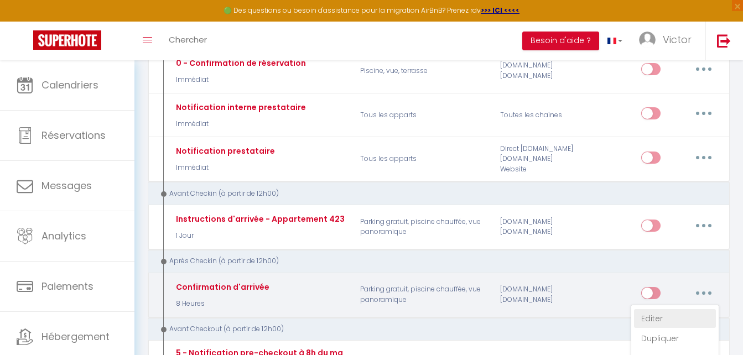
select select
checkbox input "true"
checkbox input "false"
radio input "true"
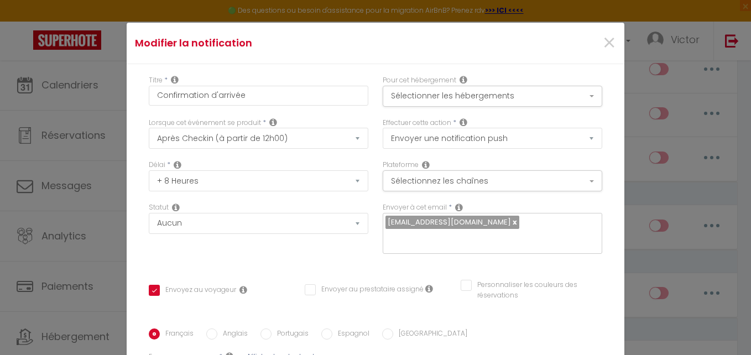
click at [640, 147] on div "Modifier la notification × Titre * Confirmation d'arrivée Pour cet hébergement …" at bounding box center [375, 177] width 751 height 355
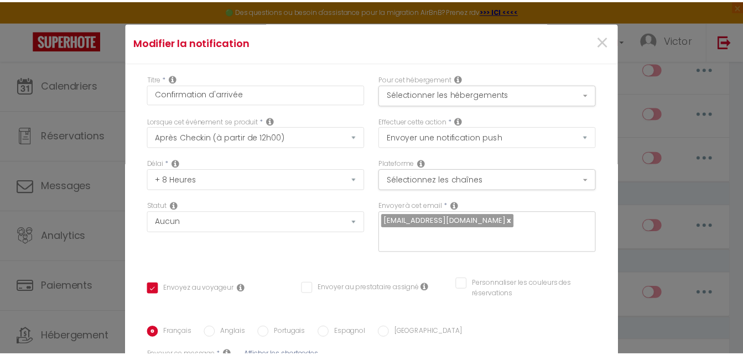
scroll to position [0, 0]
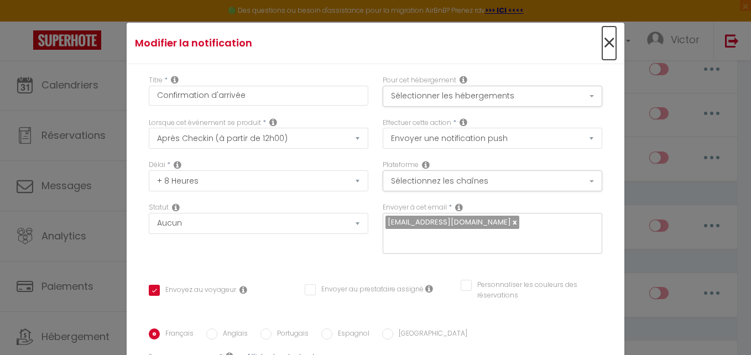
click at [602, 42] on span "×" at bounding box center [609, 43] width 14 height 33
type input "Confirmation d'arrivée"
checkbox input "true"
checkbox input "false"
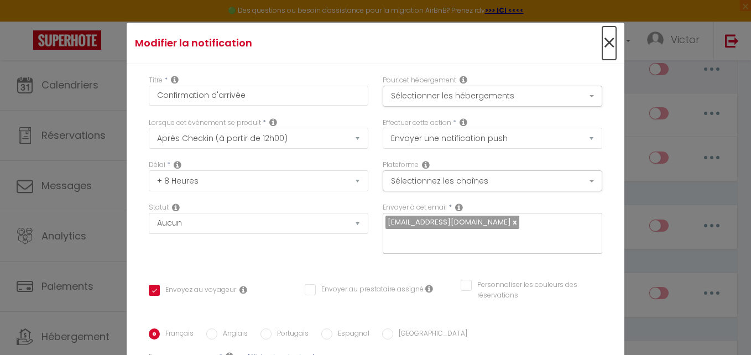
radio input "true"
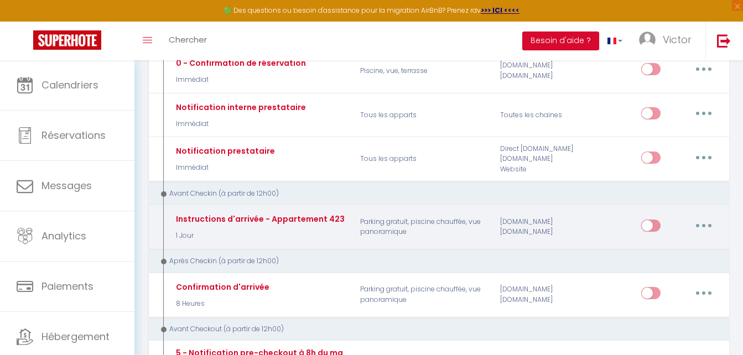
click at [460, 233] on p "Parking gratuit, piscine chauffée, vue panoramique" at bounding box center [423, 227] width 140 height 32
click at [696, 222] on button "button" at bounding box center [703, 226] width 31 height 18
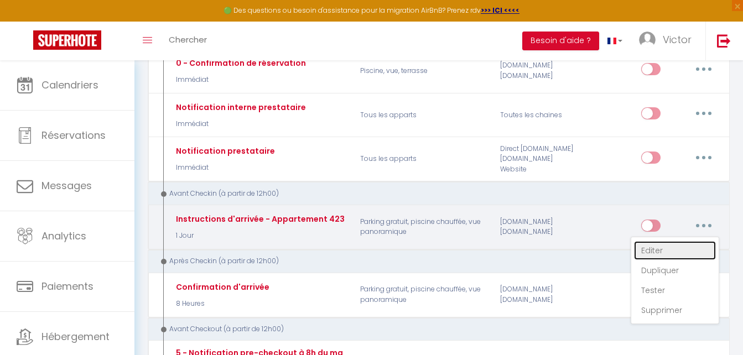
click at [654, 252] on link "Editer" at bounding box center [675, 250] width 82 height 19
type input "Instructions d'arrivée - Appartement 423"
select select "2"
select select "1 Jour"
checkbox input "true"
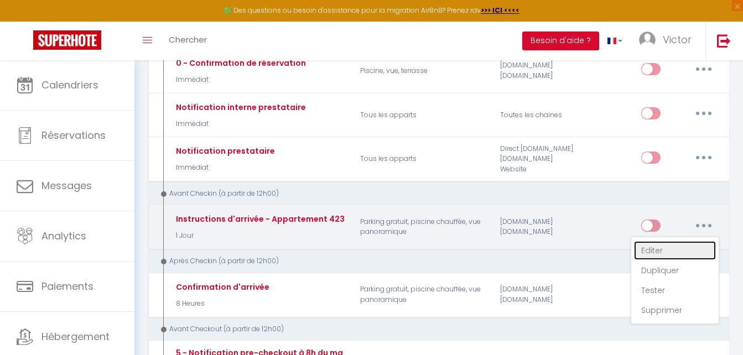
checkbox input "false"
type textarea "Bonjour [GUEST:FIRST_NAME], Votre séjour approche à grands pas et nous avons hâ…"
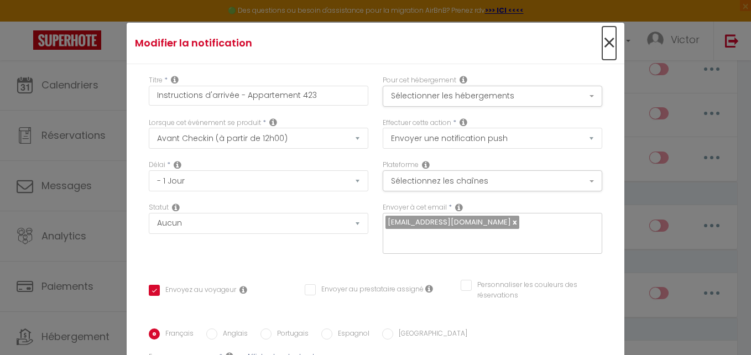
click at [602, 40] on span "×" at bounding box center [609, 43] width 14 height 33
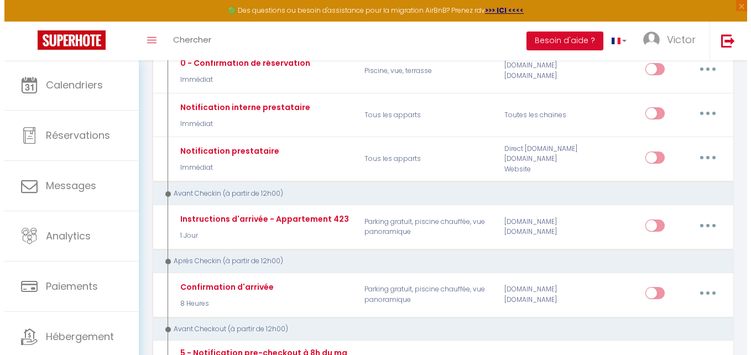
scroll to position [221, 0]
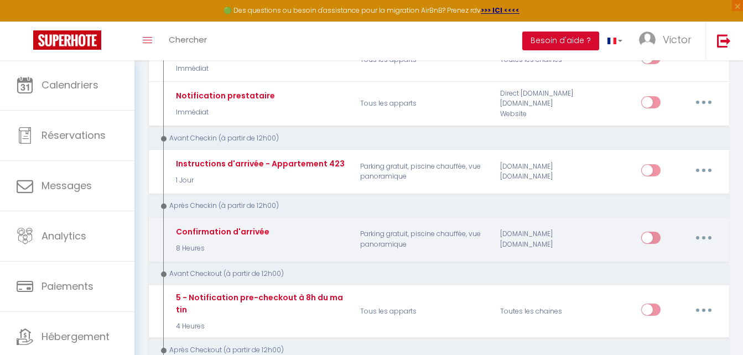
click at [517, 224] on div "[DOMAIN_NAME] [DOMAIN_NAME]" at bounding box center [539, 239] width 93 height 32
click at [716, 238] on button "button" at bounding box center [703, 238] width 31 height 18
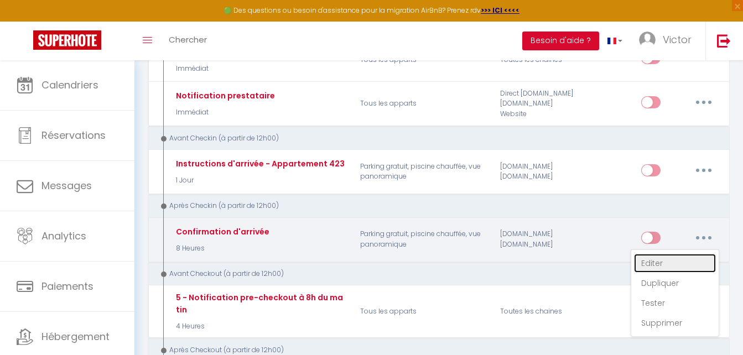
click at [665, 265] on link "Editer" at bounding box center [675, 263] width 82 height 19
type input "Confirmation d'arrivée"
select select "8 Heures"
checkbox input "true"
checkbox input "false"
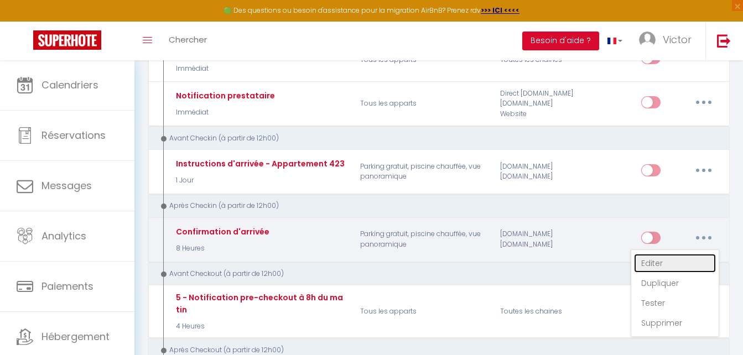
checkbox input "false"
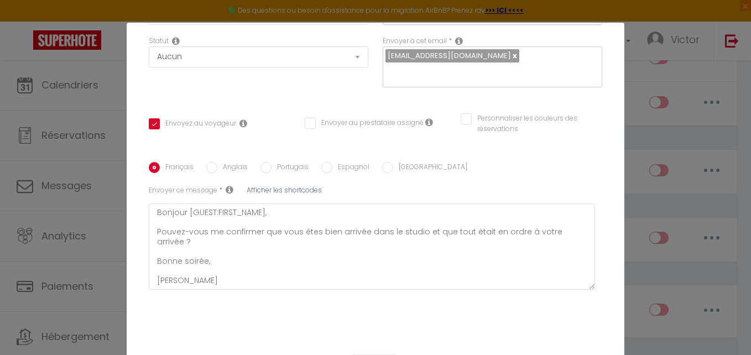
scroll to position [194, 0]
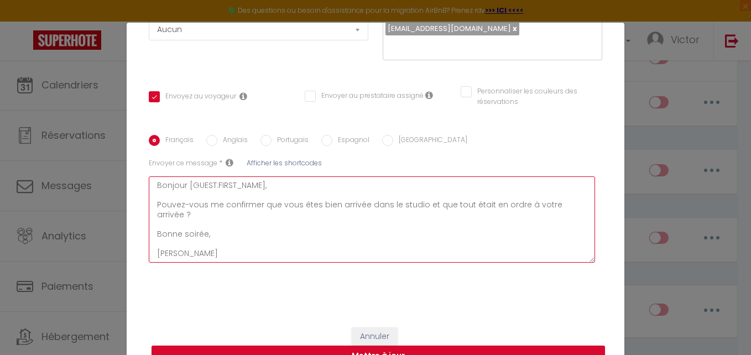
click at [229, 217] on textarea "Bonjour [GUEST:FIRST_NAME], Pouvez-vous me confirmer que vous êtes bien arrivée…" at bounding box center [372, 219] width 446 height 86
type textarea "Bonjour [GUEST:FIRST_NAME], Pouvez-vous me confirmer que vous êtes bien arrivée…"
checkbox input "true"
checkbox input "false"
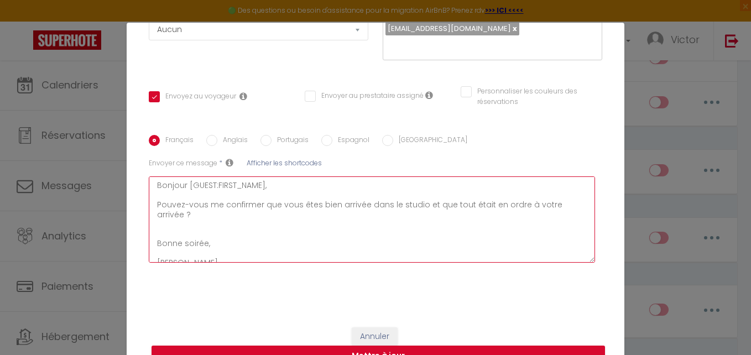
paste textarea "Si vous avez la moindre question ou besoin d’assistance concernant le logement,…"
type textarea "Bonjour [GUEST:FIRST_NAME], Pouvez-vous me confirmer que vous êtes bien arrivée…"
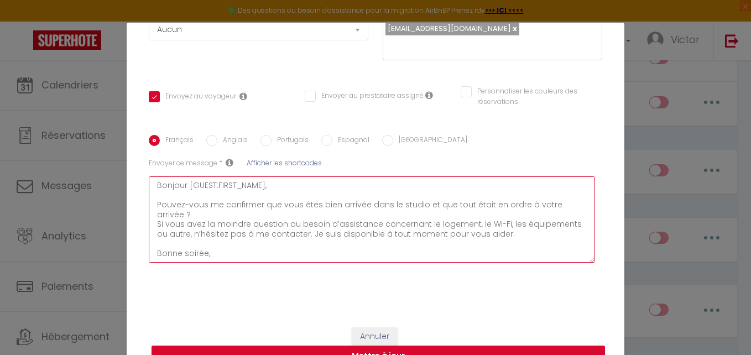
checkbox input "true"
checkbox input "false"
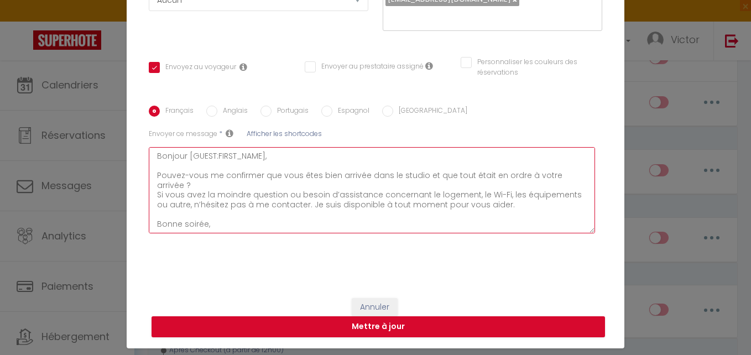
scroll to position [45, 0]
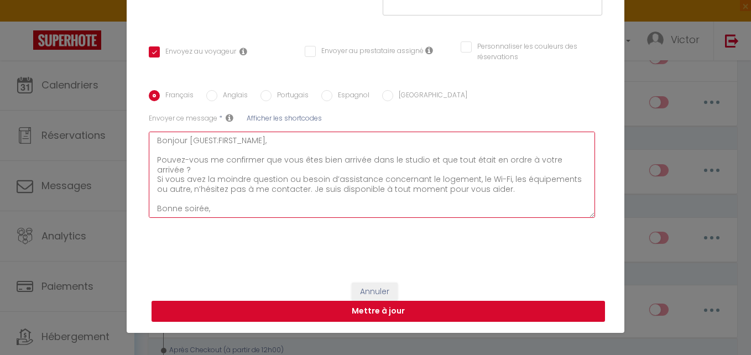
type textarea "Bonjour [GUEST:FIRST_NAME], Pouvez-vous me confirmer que vous êtes bien arrivée…"
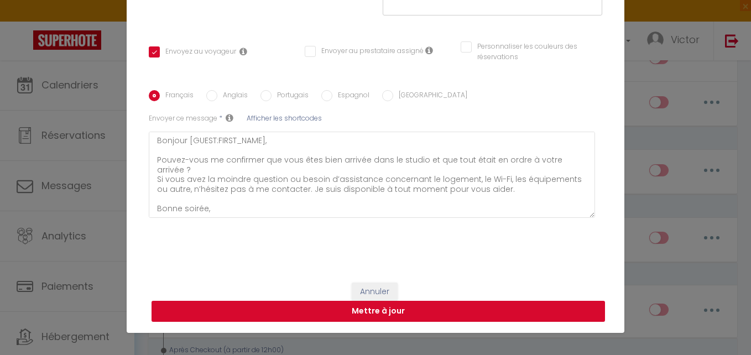
click at [409, 314] on button "Mettre à jour" at bounding box center [379, 311] width 454 height 21
checkbox input "true"
checkbox input "false"
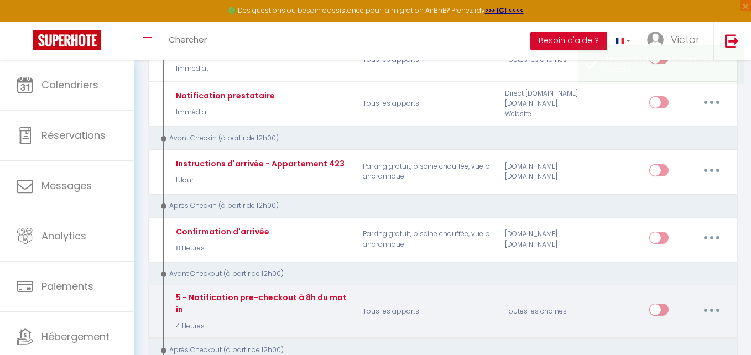
scroll to position [0, 0]
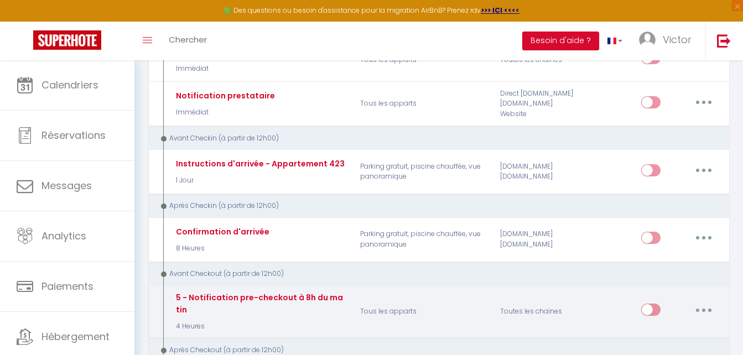
click at [704, 312] on button "button" at bounding box center [703, 310] width 31 height 18
click at [665, 336] on link "Editer" at bounding box center [675, 335] width 82 height 19
type input "5 - Notification pre-checkout à 8h du matin"
select select "4"
select select "4 Heures"
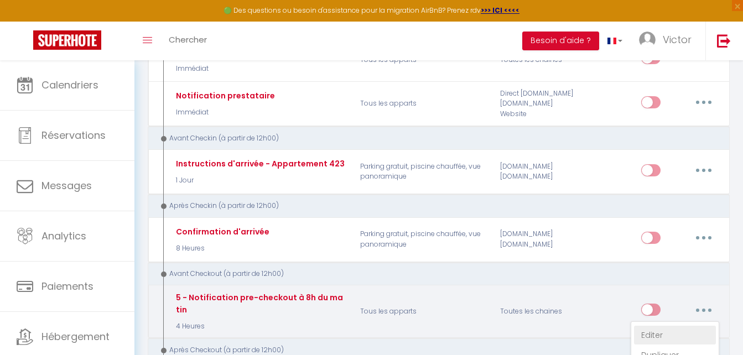
select select "if_booking_is_paid"
checkbox input "true"
checkbox input "false"
radio input "true"
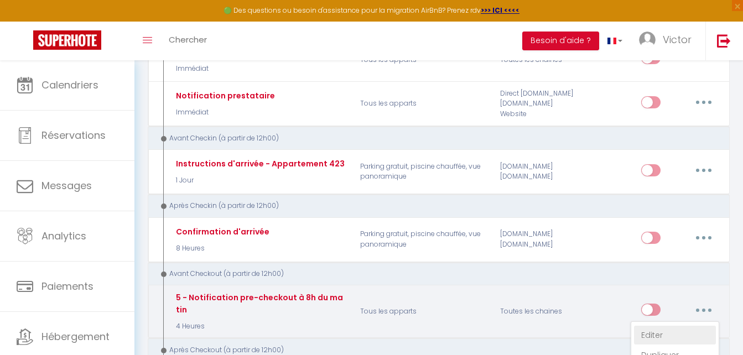
type input "Procédure pour votre départ - [RENTAL:NAME] - [GUEST:FIRST_NAME] [GUEST:NAME]"
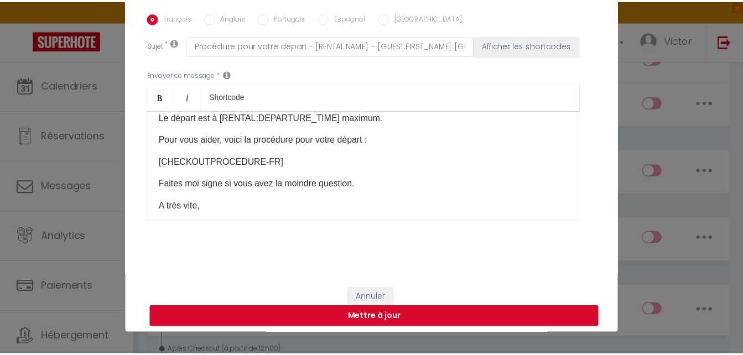
scroll to position [277, 0]
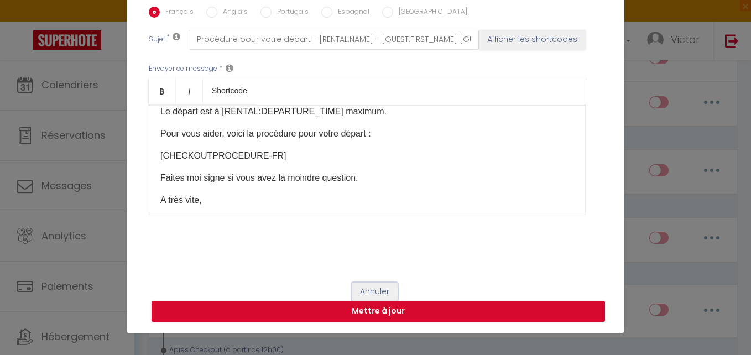
click at [352, 291] on button "Annuler" at bounding box center [375, 292] width 46 height 19
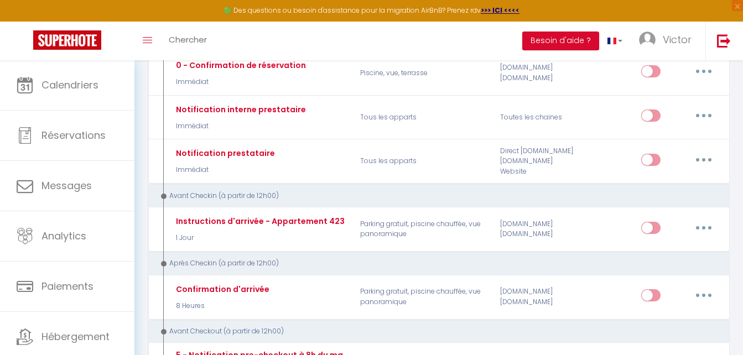
scroll to position [111, 0]
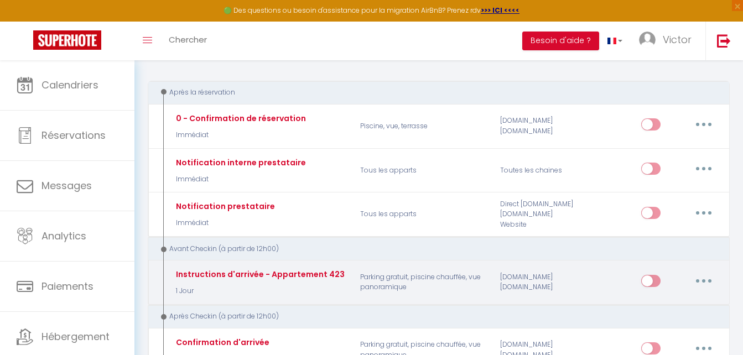
click at [348, 286] on div "Instructions d'arrivée - Appartement 423 1 Jour" at bounding box center [259, 283] width 187 height 32
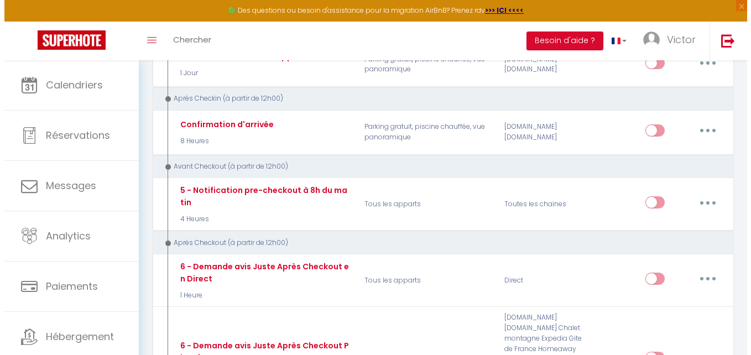
scroll to position [332, 0]
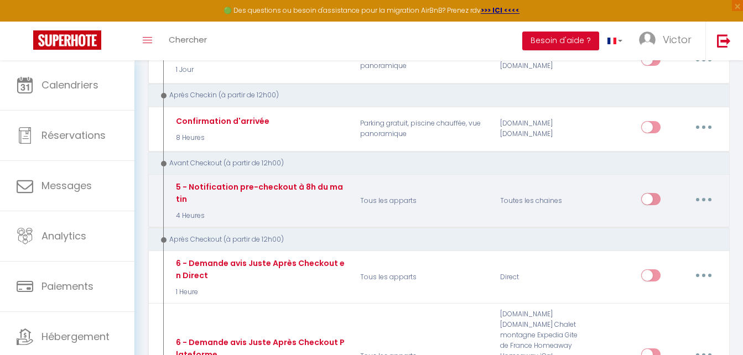
click at [485, 200] on p "Tous les apparts" at bounding box center [423, 201] width 140 height 40
click at [704, 203] on button "button" at bounding box center [703, 199] width 31 height 18
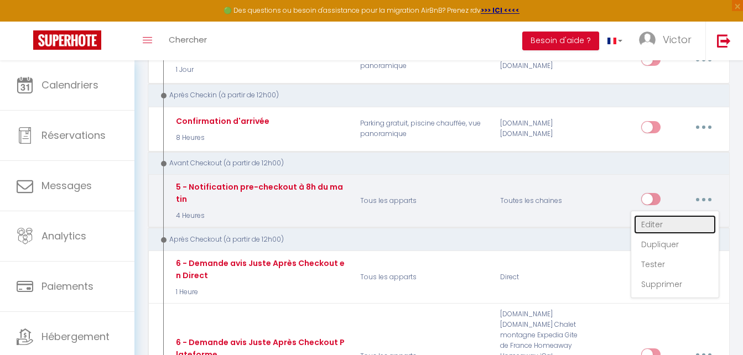
click at [666, 219] on link "Editer" at bounding box center [675, 224] width 82 height 19
checkbox input "true"
checkbox input "false"
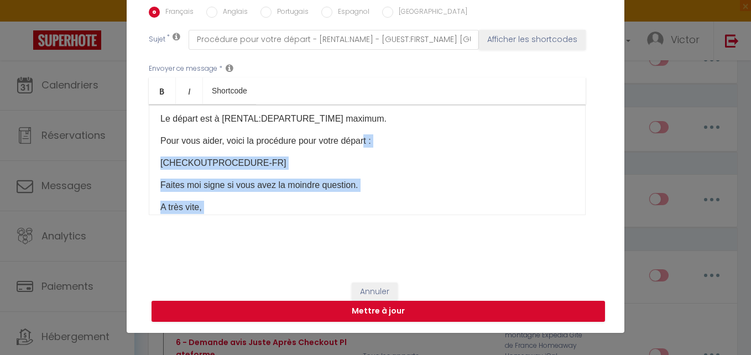
scroll to position [0, 0]
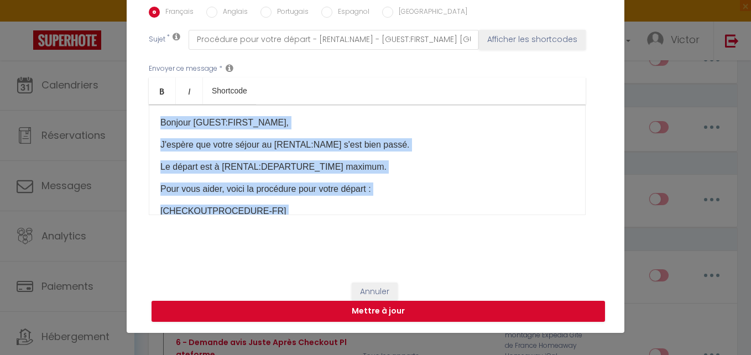
drag, startPoint x: 412, startPoint y: 198, endPoint x: 110, endPoint y: 114, distance: 314.0
click at [110, 114] on div "Modifier la notification × Titre * 5 - Notification pre-checkout à 8h du matin …" at bounding box center [375, 177] width 751 height 355
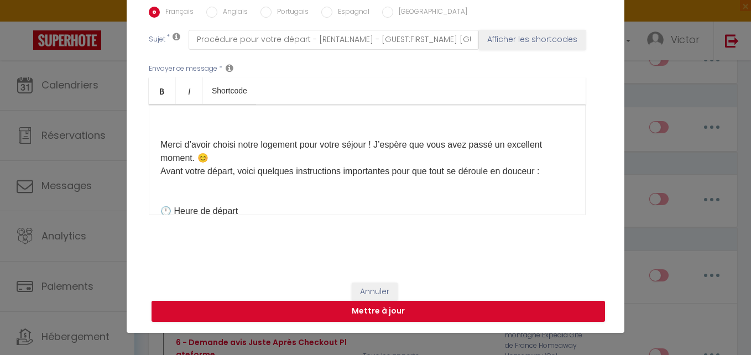
click at [185, 137] on div "Merci d’avoir choisi notre logement pour votre séjour ! J’espère que vous avez …" at bounding box center [367, 160] width 437 height 111
click at [173, 127] on p at bounding box center [367, 122] width 414 height 13
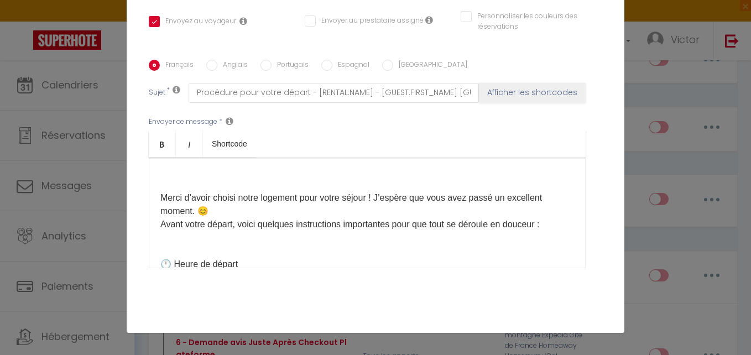
scroll to position [166, 0]
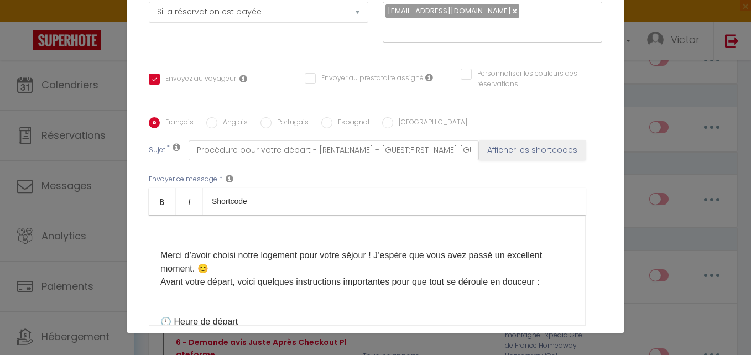
click at [165, 243] on div "Merci d’avoir choisi notre logement pour votre séjour ! J’espère que vous avez …" at bounding box center [367, 270] width 437 height 111
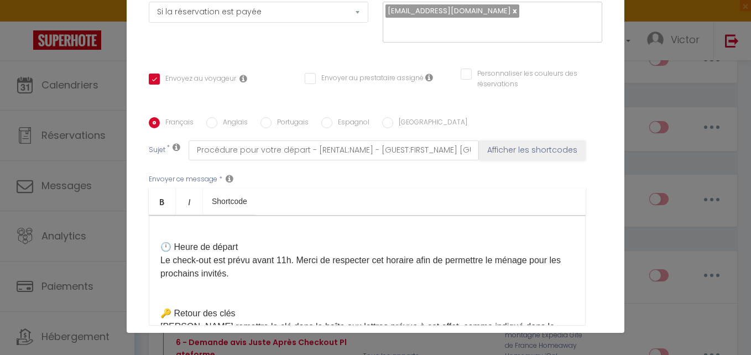
scroll to position [55, 0]
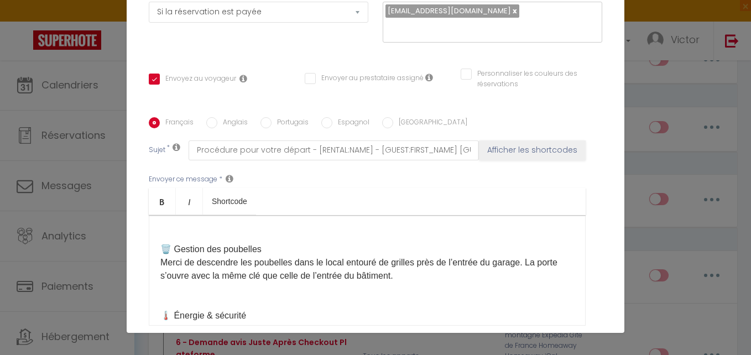
scroll to position [166, 0]
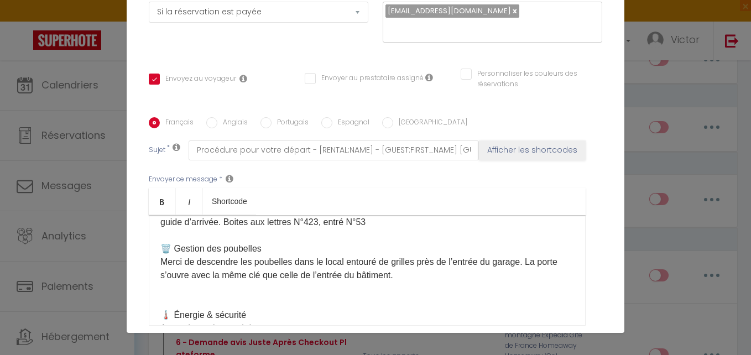
click at [178, 303] on p "Merci d’avoir choisi notre logement pour votre séjour ! J’espère que vous avez …" at bounding box center [367, 361] width 414 height 557
drag, startPoint x: 348, startPoint y: 264, endPoint x: 357, endPoint y: 264, distance: 8.8
click at [359, 264] on span "Merci de descendre les poubelles dans le local entouré de grilles près de l’ent…" at bounding box center [358, 268] width 397 height 23
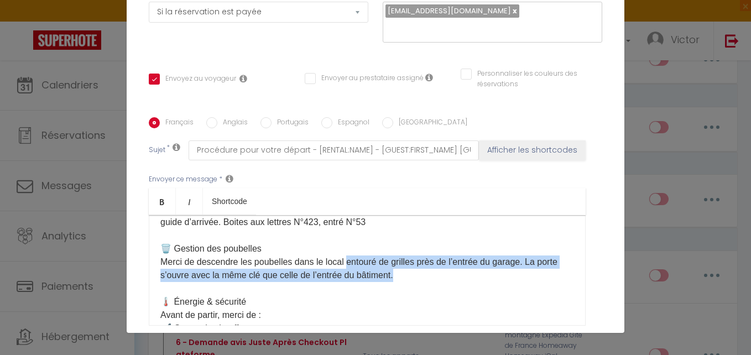
drag, startPoint x: 343, startPoint y: 261, endPoint x: 424, endPoint y: 275, distance: 81.9
click at [424, 275] on p "Merci d’avoir choisi notre logement pour votre séjour ! J’espère que vous avez …" at bounding box center [367, 355] width 414 height 544
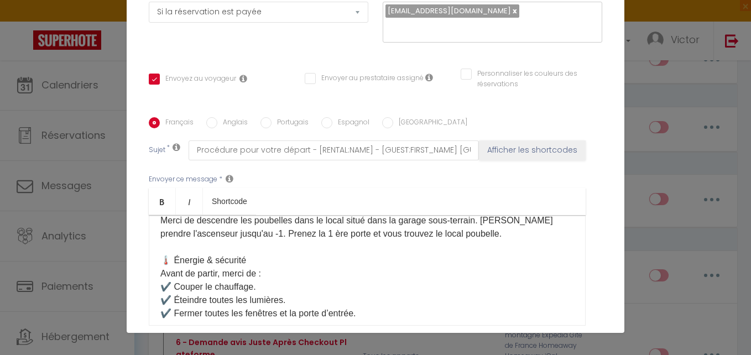
scroll to position [277, 0]
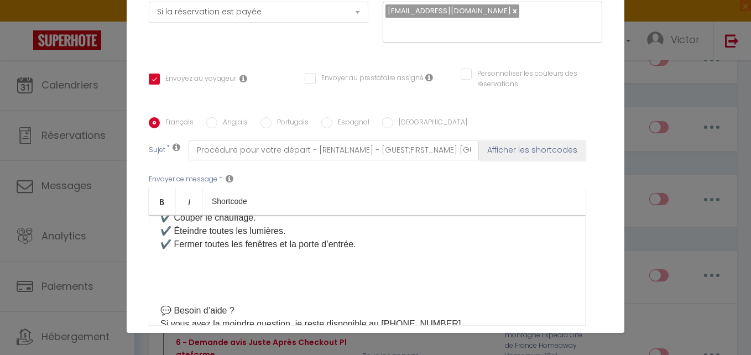
click at [197, 283] on p "Merci d’avoir choisi notre logement pour votre séjour ! J’espère que vous avez …" at bounding box center [367, 244] width 414 height 544
drag, startPoint x: 199, startPoint y: 299, endPoint x: 194, endPoint y: 295, distance: 6.3
click at [198, 299] on p "Merci d’avoir choisi notre logement pour votre séjour ! J’espère que vous avez …" at bounding box center [367, 244] width 414 height 544
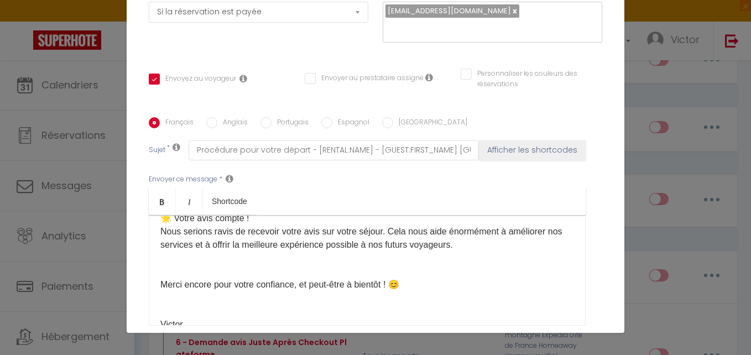
scroll to position [375, 0]
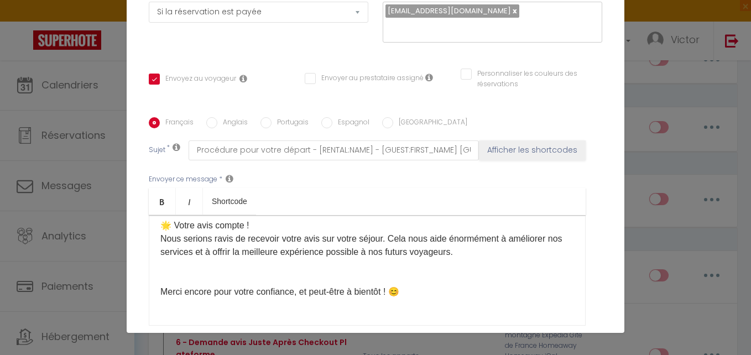
click at [171, 278] on p "Merci d’avoir choisi notre logement pour votre séjour ! J’espère que vous avez …" at bounding box center [367, 126] width 414 height 504
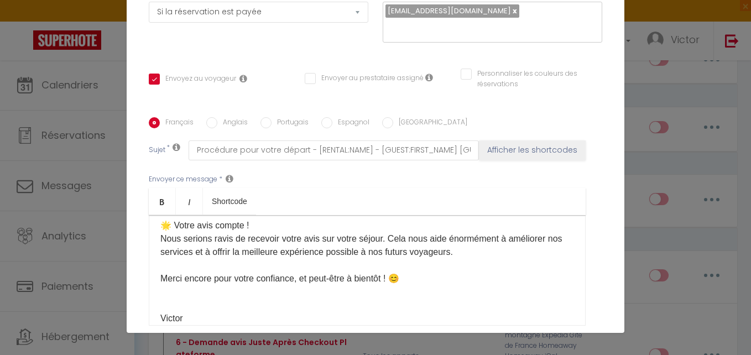
click at [168, 302] on p "Merci d’avoir choisi notre logement pour votre séjour ! J’espère que vous avez …" at bounding box center [367, 119] width 414 height 491
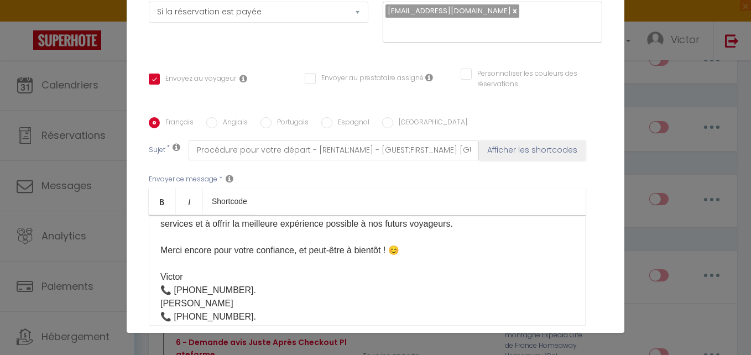
scroll to position [430, 0]
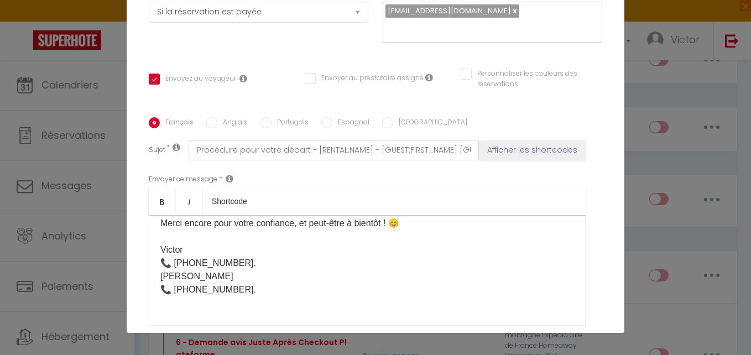
click at [204, 273] on p "Merci d’avoir choisi notre logement pour votre séjour ! J’espère que vous avez …" at bounding box center [367, 58] width 414 height 478
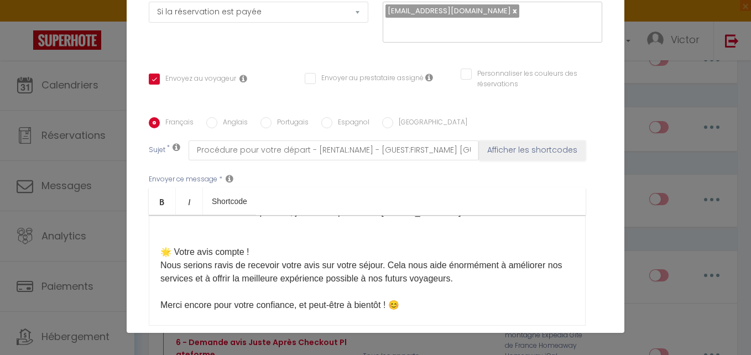
scroll to position [293, 0]
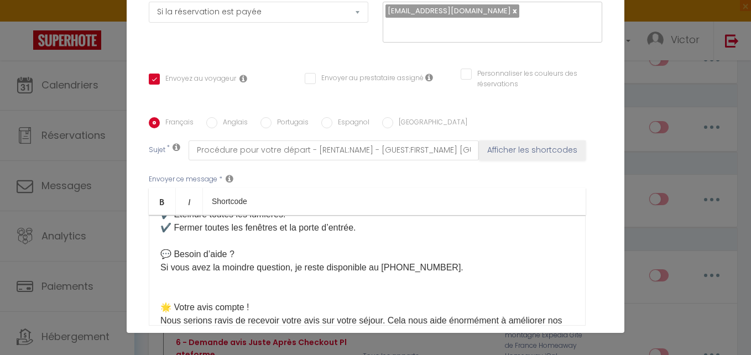
click at [249, 286] on p "Merci d’avoir choisi notre logement pour votre séjour ! J’espère que vous avez …" at bounding box center [367, 195] width 414 height 478
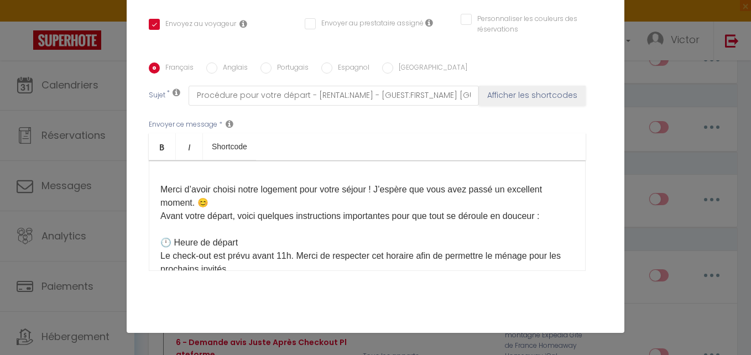
scroll to position [0, 0]
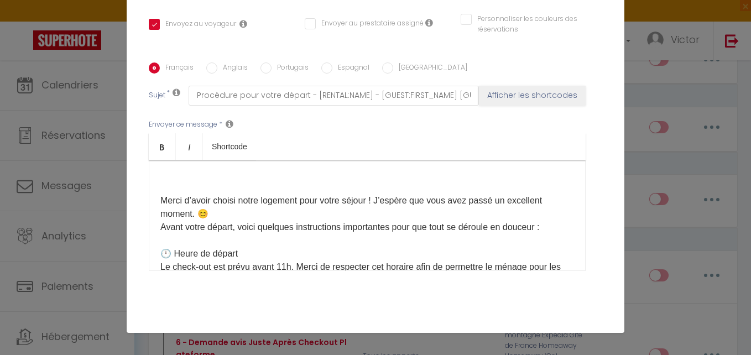
click at [162, 176] on p at bounding box center [367, 178] width 414 height 13
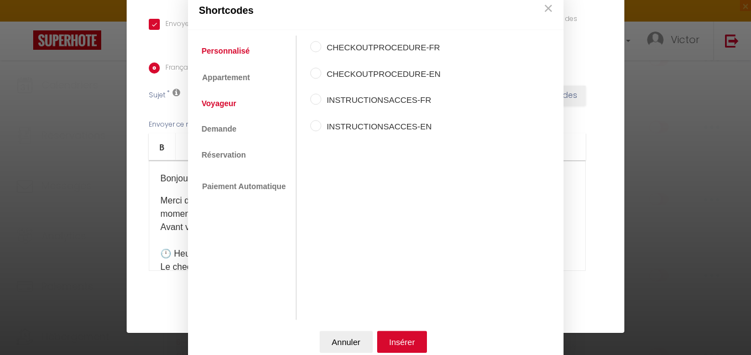
click at [225, 105] on link "Voyageur" at bounding box center [219, 103] width 46 height 20
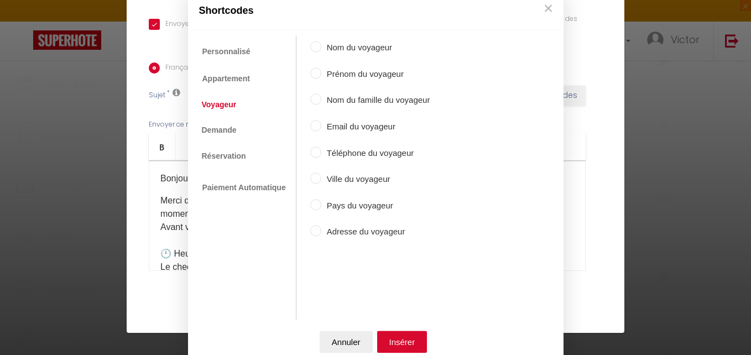
click at [311, 75] on input "Prénom du voyageur" at bounding box center [315, 72] width 11 height 11
radio input "true"
click at [388, 340] on button "Insérer" at bounding box center [402, 342] width 50 height 22
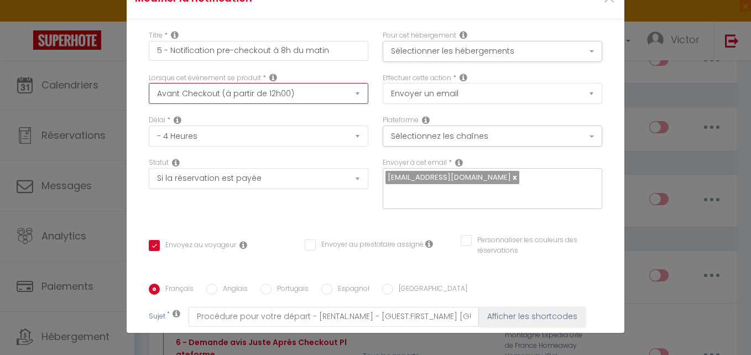
click at [270, 87] on select "Après la réservation Avant Checkin (à partir de 12h00) Après Checkin (à partir …" at bounding box center [259, 93] width 220 height 21
click at [149, 83] on select "Après la réservation Avant Checkin (à partir de 12h00) Après Checkin (à partir …" at bounding box center [259, 93] width 220 height 21
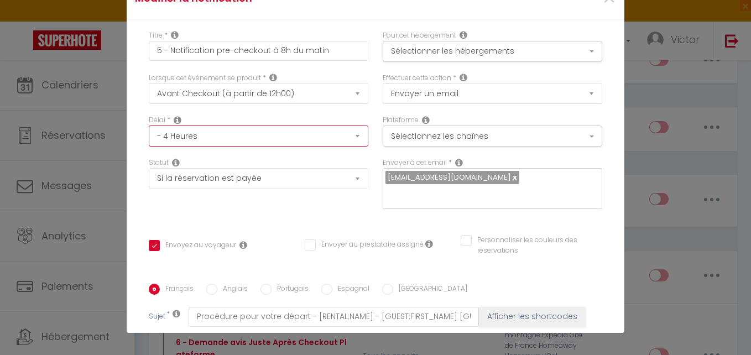
click at [251, 129] on select "Immédiat - 10 Minutes - 1 Heure - 2 Heures - 3 Heures - 4 Heures - 5 Heures - 6…" at bounding box center [259, 136] width 220 height 21
select select "1 Jour"
click at [149, 126] on select "Immédiat - 10 Minutes - 1 Heure - 2 Heures - 3 Heures - 4 Heures - 5 Heures - 6…" at bounding box center [259, 136] width 220 height 21
checkbox input "true"
checkbox input "false"
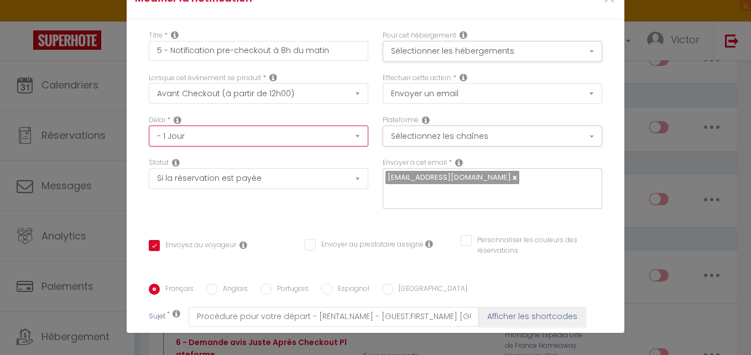
checkbox input "false"
click at [207, 113] on div "Lorsque cet événement se produit * Après la réservation Avant Checkin (à partir…" at bounding box center [259, 94] width 234 height 43
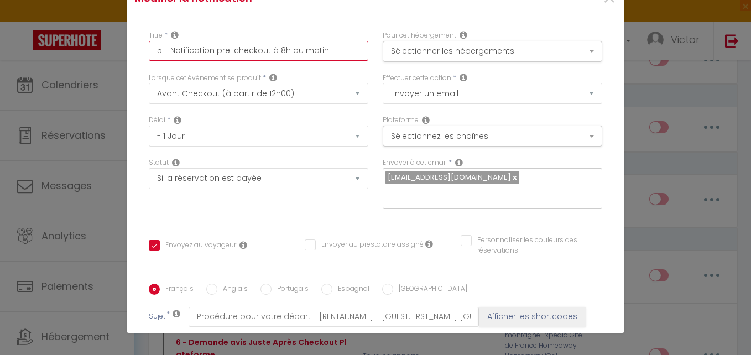
click at [195, 51] on input "5 - Notification pre-checkout à 8h du matin" at bounding box center [259, 51] width 220 height 20
click at [164, 53] on input "5 - Notification pre-checkout à 8h du matin" at bounding box center [259, 51] width 220 height 20
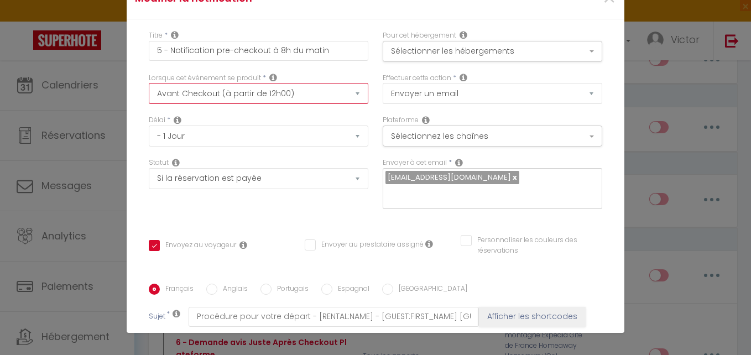
click at [252, 103] on select "Après la réservation Avant Checkin (à partir de 12h00) Après Checkin (à partir …" at bounding box center [259, 93] width 220 height 21
click at [308, 69] on div "Titre * 5 - Notification pre-checkout à 8h du matin" at bounding box center [259, 51] width 234 height 43
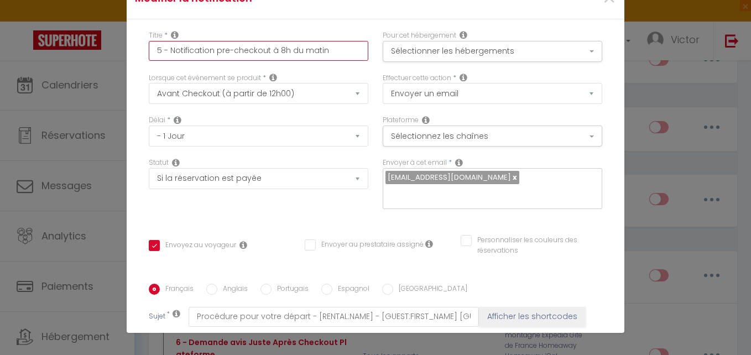
click at [318, 55] on input "5 - Notification pre-checkout à 8h du matin" at bounding box center [259, 51] width 220 height 20
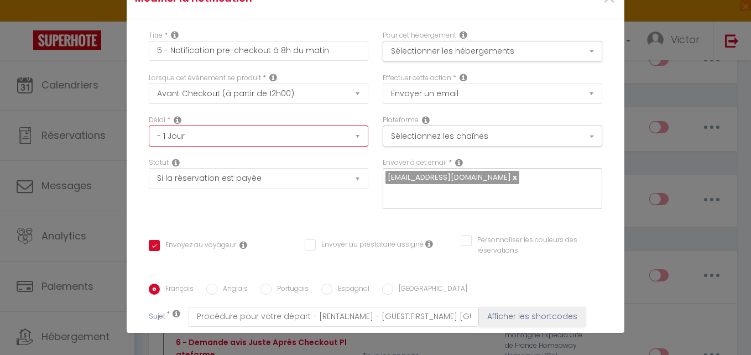
click at [200, 136] on select "Immédiat - 10 Minutes - 1 Heure - 2 Heures - 3 Heures - 4 Heures - 5 Heures - 6…" at bounding box center [259, 136] width 220 height 21
select select "4 Heures"
click at [149, 126] on select "Immédiat - 10 Minutes - 1 Heure - 2 Heures - 3 Heures - 4 Heures - 5 Heures - 6…" at bounding box center [259, 136] width 220 height 21
checkbox input "true"
checkbox input "false"
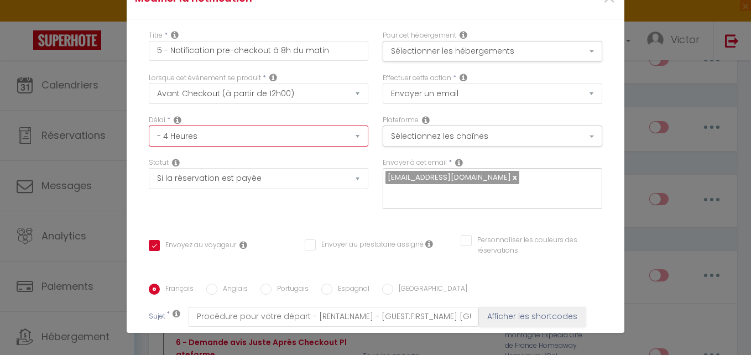
checkbox input "false"
click at [204, 112] on div "Lorsque cet événement se produit * Après la réservation Avant Checkin (à partir…" at bounding box center [259, 94] width 234 height 43
click at [511, 177] on link at bounding box center [514, 177] width 6 height 11
checkbox input "true"
checkbox input "false"
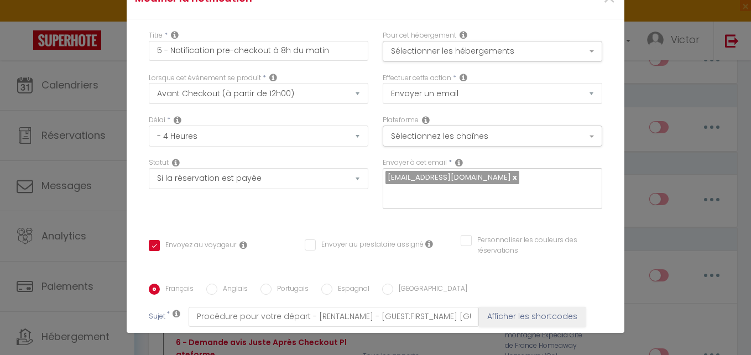
checkbox input "false"
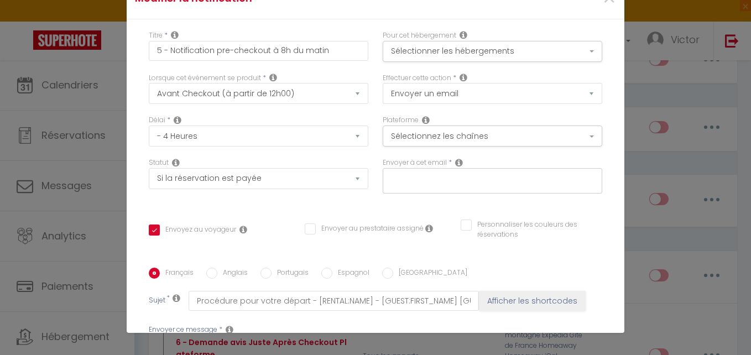
click at [496, 178] on input "text" at bounding box center [489, 178] width 209 height 14
type input "[EMAIL_ADDRESS][DOMAIN_NAME]"
checkbox input "true"
checkbox input "false"
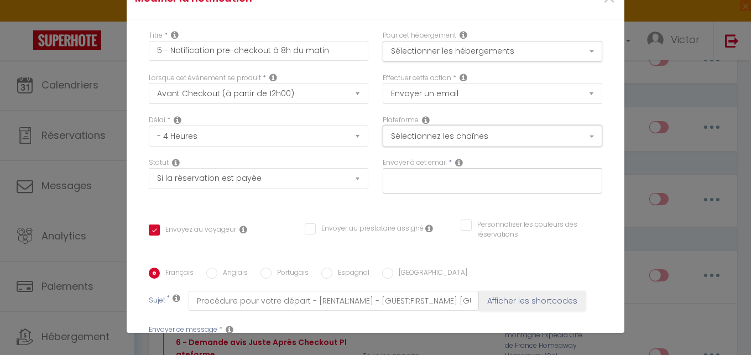
click at [421, 134] on button "Sélectionnez les chaînes" at bounding box center [493, 136] width 220 height 21
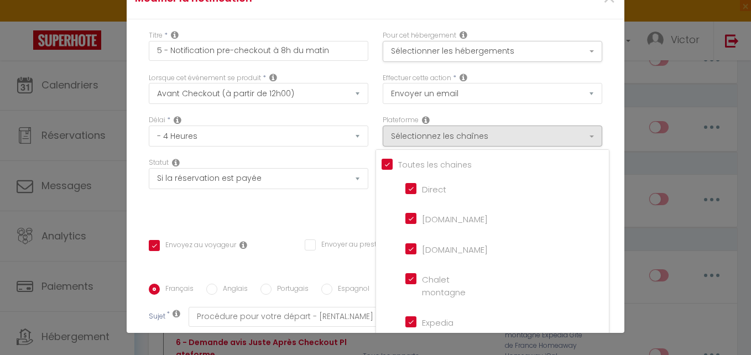
click at [382, 160] on input "Tous les apparts" at bounding box center [495, 163] width 227 height 11
checkbox input "false"
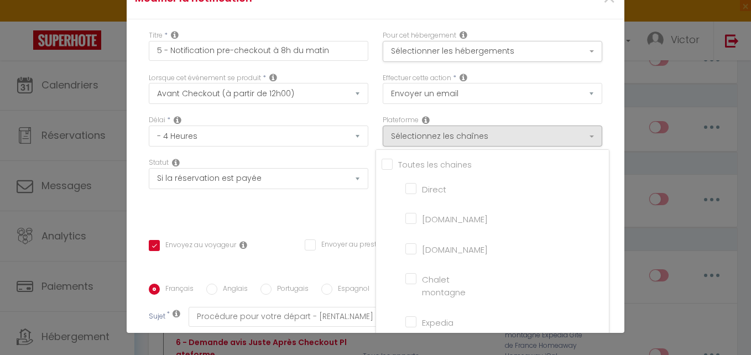
checkbox montagne "false"
checkbox input "false"
checkbox France "false"
checkbox input "false"
checkbox iCal "false"
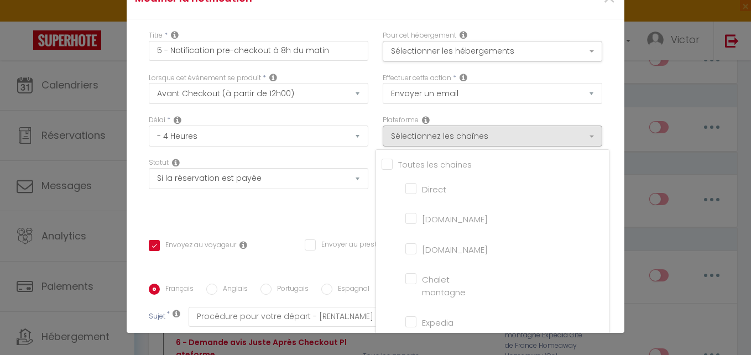
checkbox input "false"
checkbox tourisme "false"
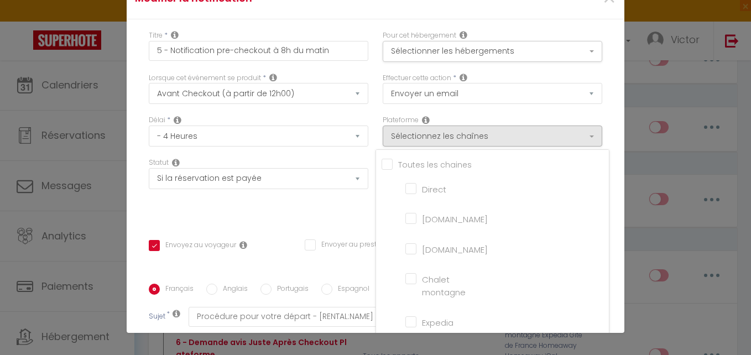
checkbox input "false"
checkbox input "true"
checkbox input "false"
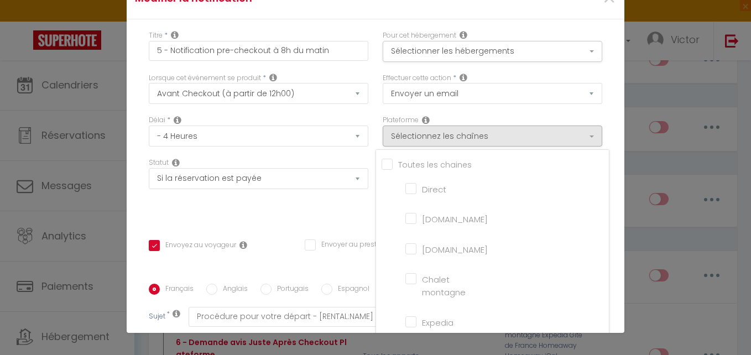
click at [405, 213] on input "[DOMAIN_NAME]" at bounding box center [436, 217] width 63 height 11
checkbox input "true"
click at [405, 246] on input "[DOMAIN_NAME]" at bounding box center [436, 248] width 63 height 11
click at [376, 114] on div "Effectuer cette action * Envoyer un email Envoyer un SMS Envoyer une notificati…" at bounding box center [493, 94] width 234 height 43
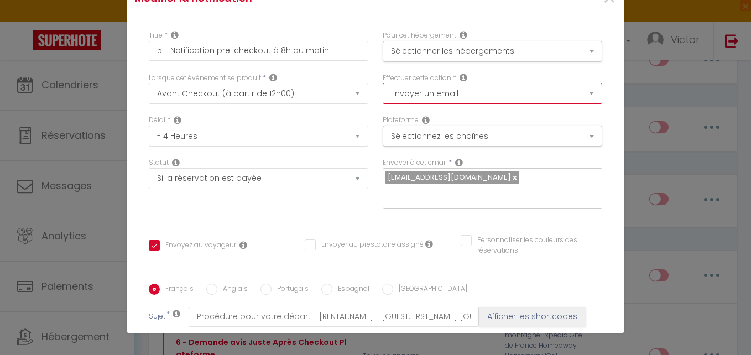
click at [407, 90] on select "Envoyer un email Envoyer un SMS Envoyer une notification push" at bounding box center [493, 93] width 220 height 21
click at [383, 83] on select "Envoyer un email Envoyer un SMS Envoyer une notification push" at bounding box center [493, 93] width 220 height 21
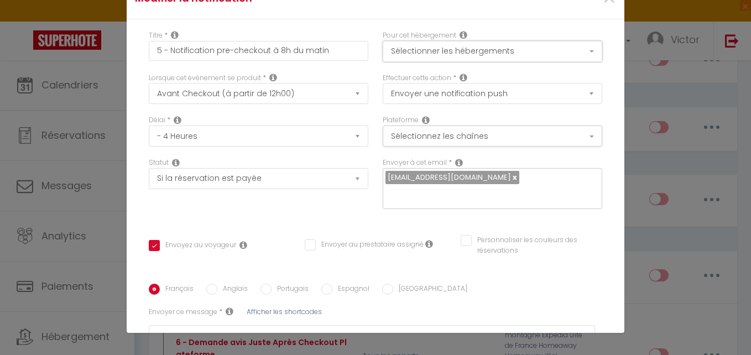
click at [406, 59] on button "Sélectionner les hébergements" at bounding box center [493, 51] width 220 height 21
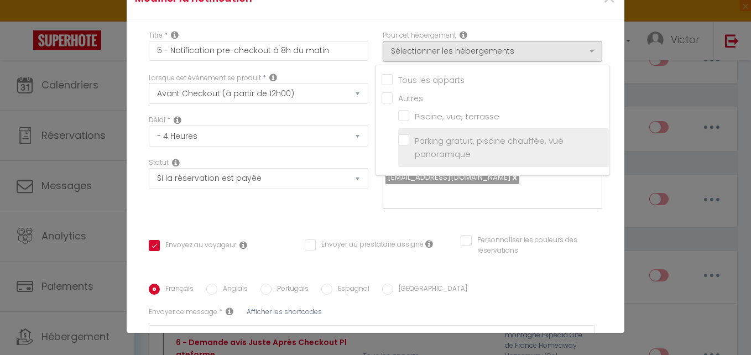
click at [409, 140] on label "Parking gratuit, piscine chauffée, vue panoramique" at bounding box center [505, 147] width 192 height 26
click at [398, 142] on input "Parking gratuit, piscine chauffée, vue panoramique" at bounding box center [503, 147] width 211 height 11
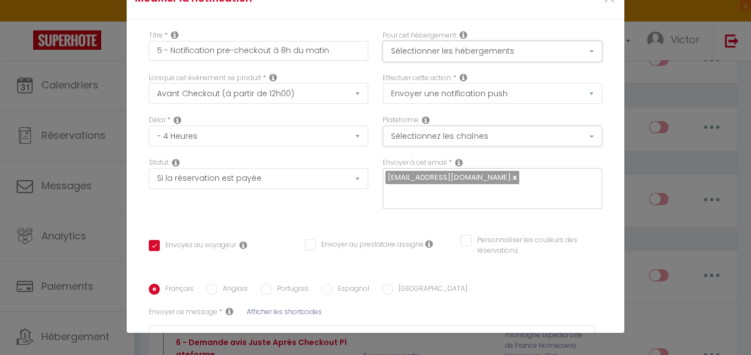
click at [395, 48] on button "Sélectionner les hébergements" at bounding box center [493, 51] width 220 height 21
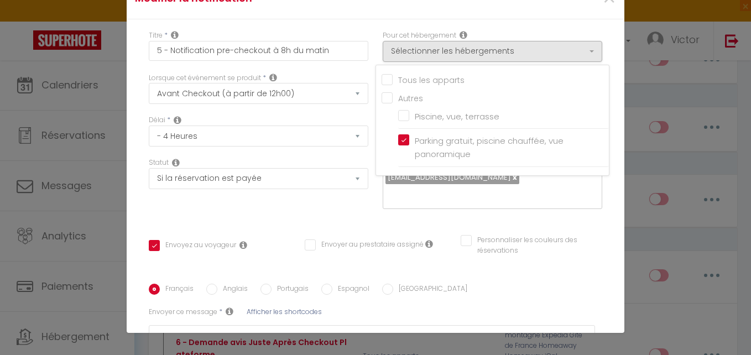
click at [359, 112] on div "Lorsque cet événement se produit * Après la réservation Avant Checkin (à partir…" at bounding box center [259, 94] width 234 height 43
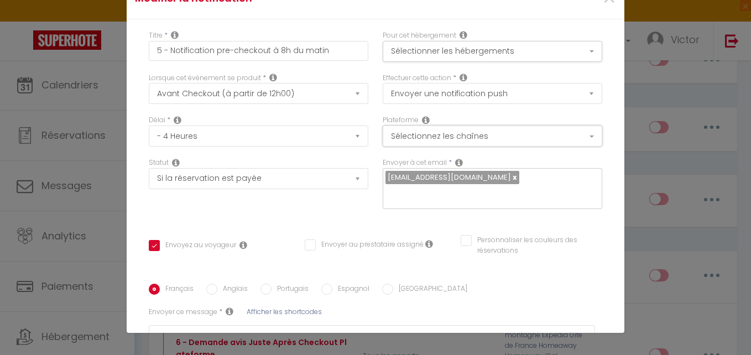
click at [410, 139] on button "Sélectionnez les chaînes" at bounding box center [493, 136] width 220 height 21
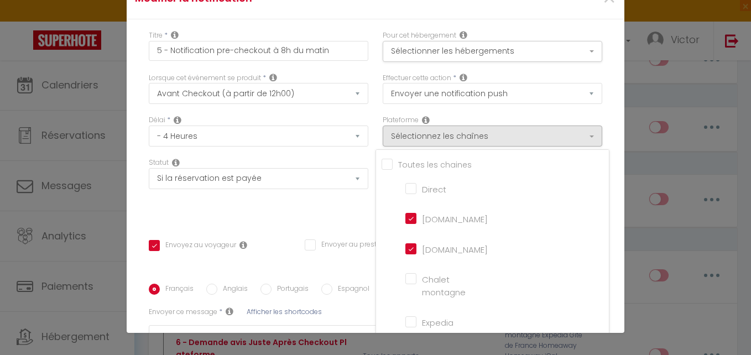
click at [351, 156] on div "Délai * Immédiat - 10 Minutes - 1 Heure - 2 Heures - 3 Heures - 4 Heures - 5 He…" at bounding box center [259, 136] width 234 height 43
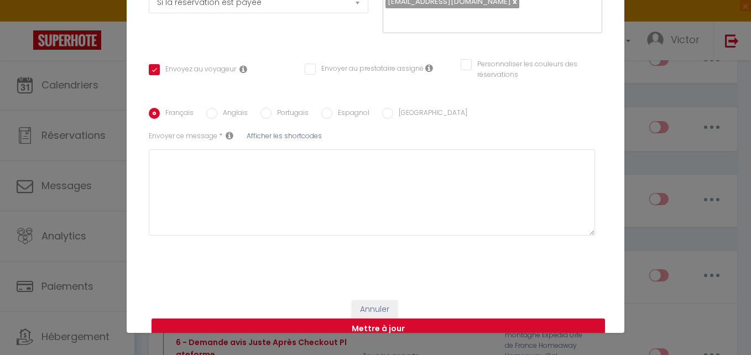
scroll to position [194, 0]
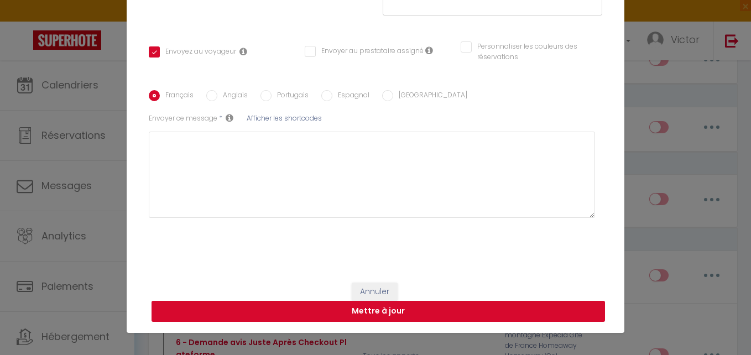
click at [444, 309] on button "Mettre à jour" at bounding box center [379, 311] width 454 height 21
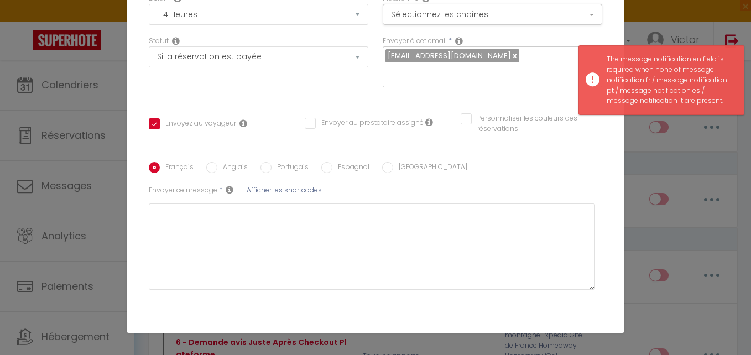
scroll to position [166, 0]
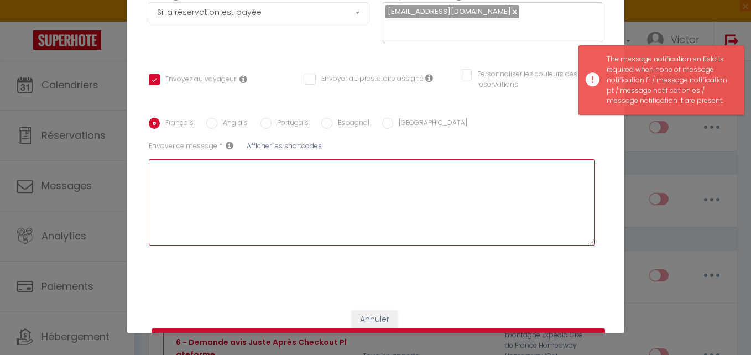
click at [409, 180] on textarea at bounding box center [372, 202] width 446 height 86
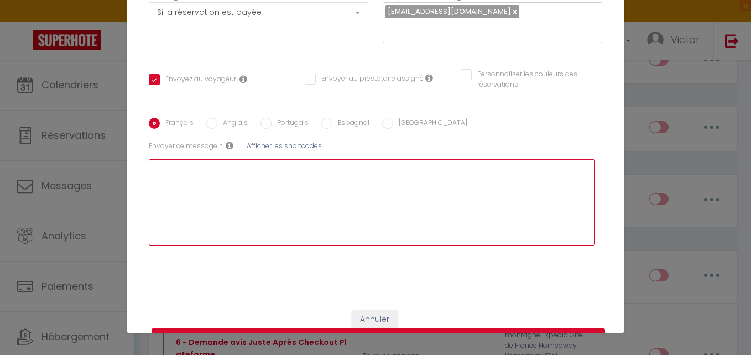
paste textarea "Merci d’avoir choisi notre logement pour votre séjour ! J’espère que vous avez …"
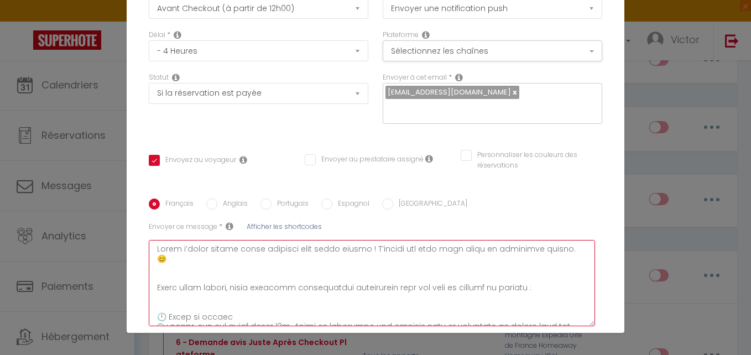
scroll to position [111, 0]
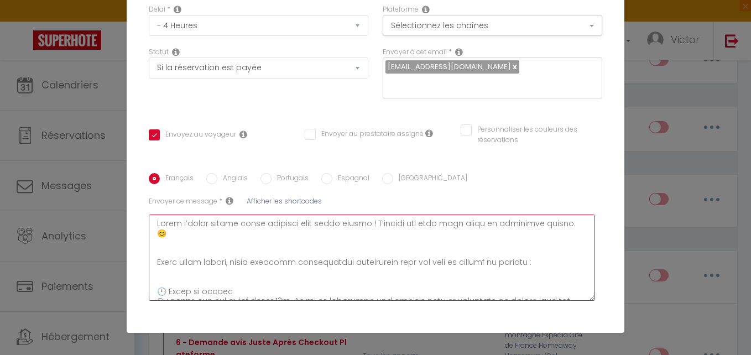
click at [154, 220] on textarea at bounding box center [372, 258] width 446 height 86
click at [161, 221] on textarea at bounding box center [372, 258] width 446 height 86
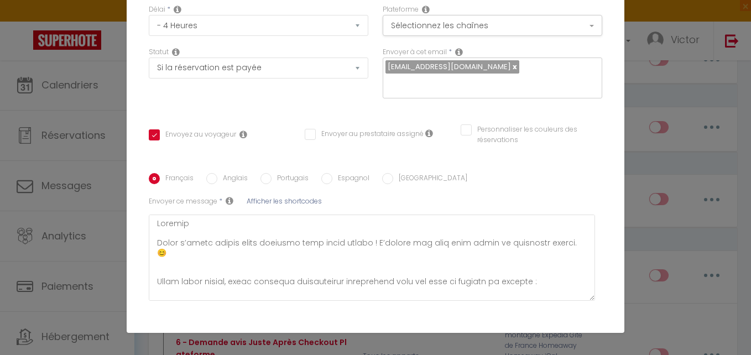
click at [262, 200] on span "Afficher les shortcodes" at bounding box center [284, 200] width 75 height 9
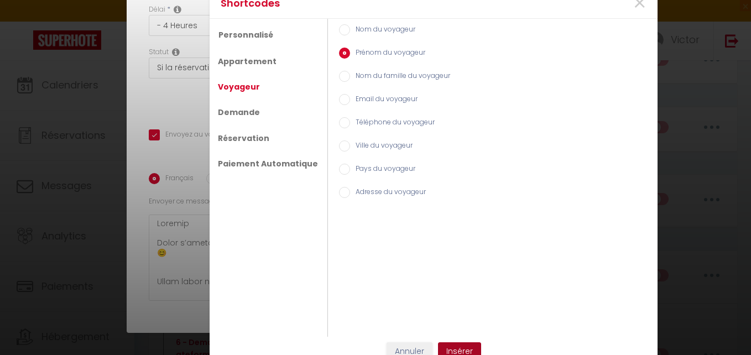
click at [446, 347] on button "Insérer" at bounding box center [459, 351] width 43 height 19
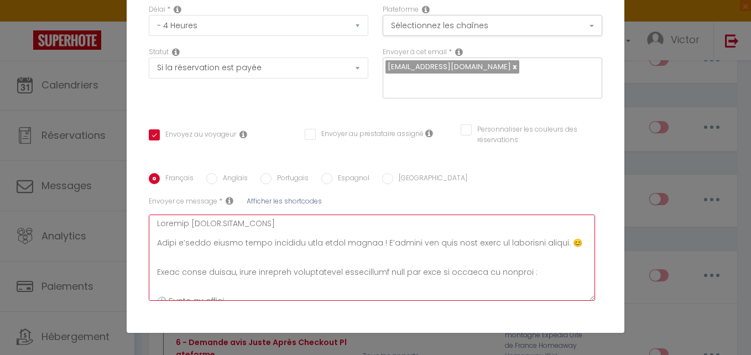
click at [235, 263] on textarea at bounding box center [372, 258] width 446 height 86
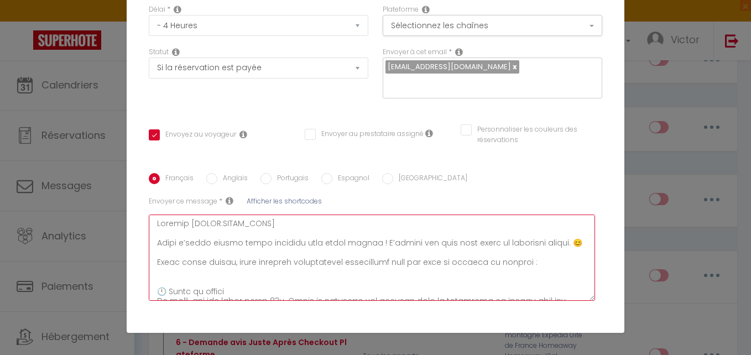
click at [213, 284] on textarea at bounding box center [372, 258] width 446 height 86
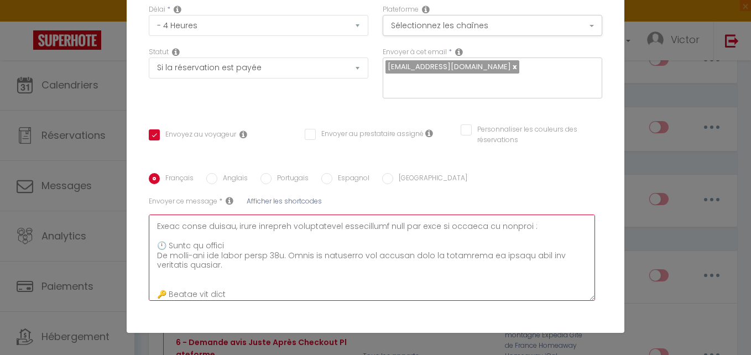
scroll to position [55, 0]
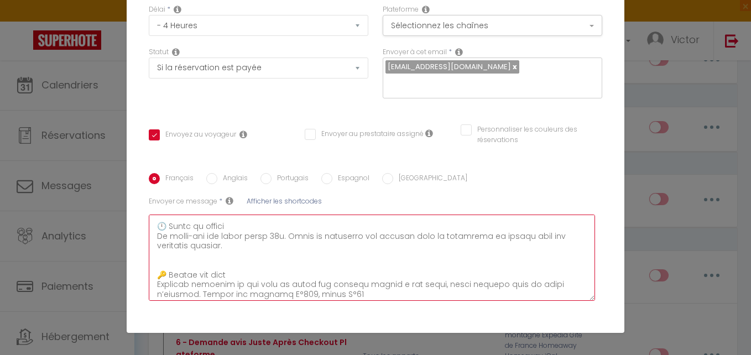
drag, startPoint x: 198, startPoint y: 259, endPoint x: 199, endPoint y: 267, distance: 7.8
click at [198, 262] on textarea at bounding box center [372, 258] width 446 height 86
click at [200, 272] on textarea at bounding box center [372, 258] width 446 height 86
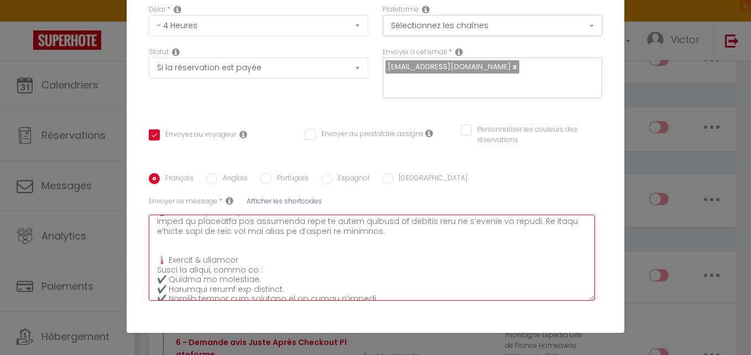
scroll to position [166, 0]
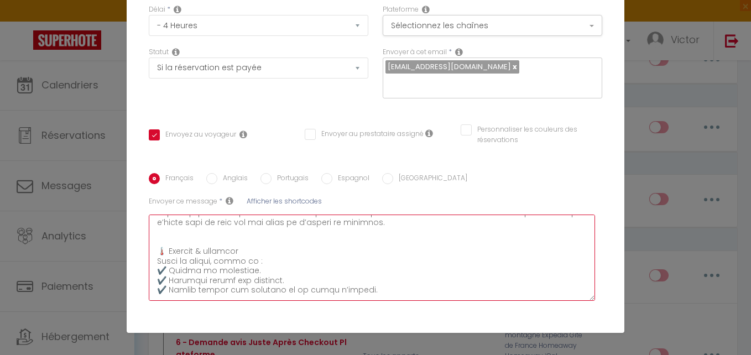
click at [187, 243] on textarea at bounding box center [372, 258] width 446 height 86
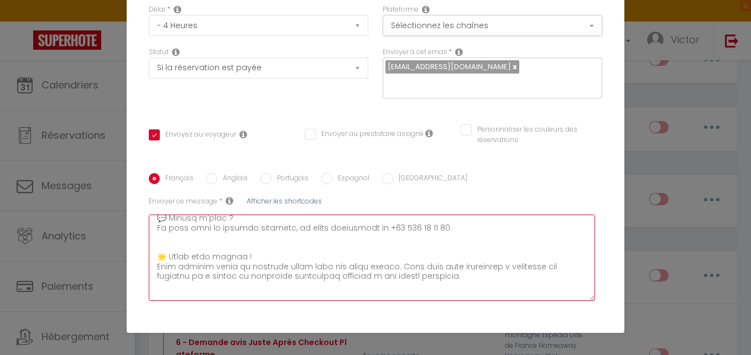
click at [184, 247] on textarea at bounding box center [372, 258] width 446 height 86
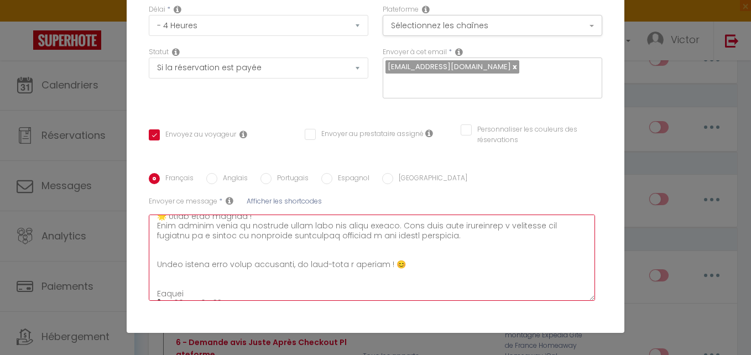
scroll to position [332, 0]
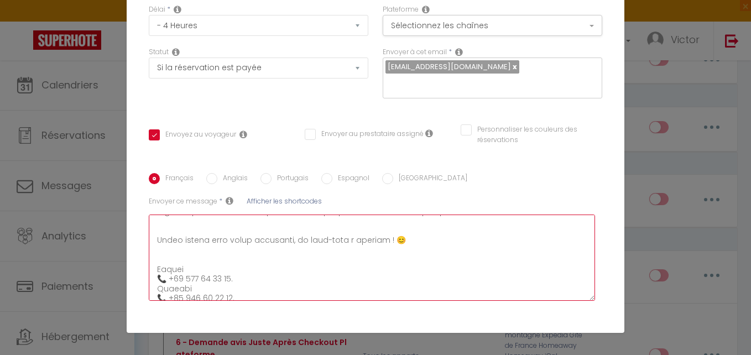
click at [178, 241] on textarea at bounding box center [372, 258] width 446 height 86
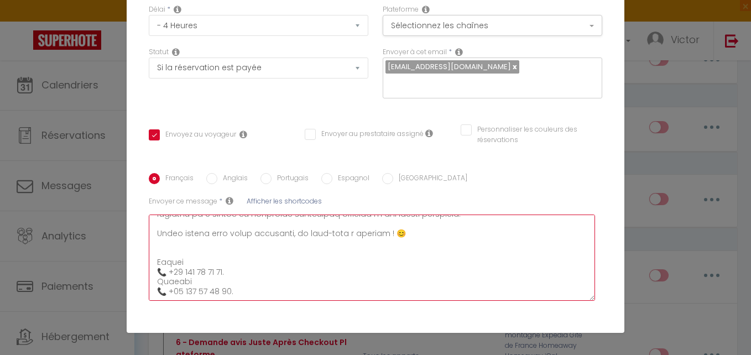
click at [176, 245] on textarea at bounding box center [372, 258] width 446 height 86
click at [178, 253] on textarea at bounding box center [372, 258] width 446 height 86
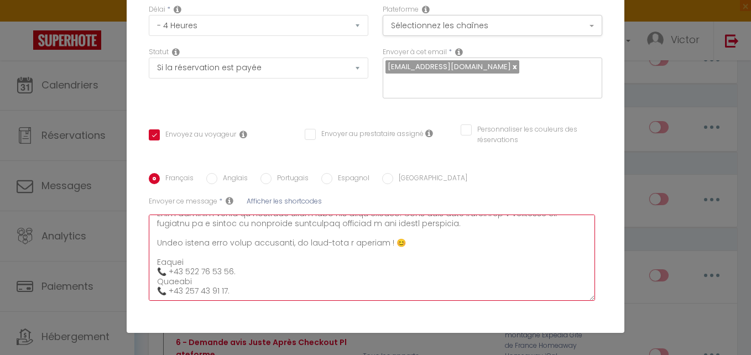
click at [198, 277] on textarea at bounding box center [372, 258] width 446 height 86
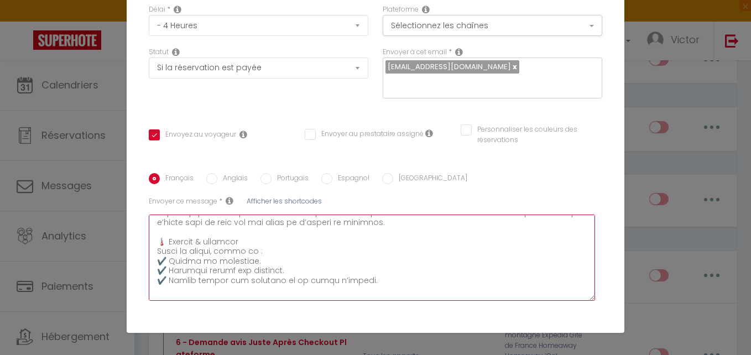
scroll to position [221, 0]
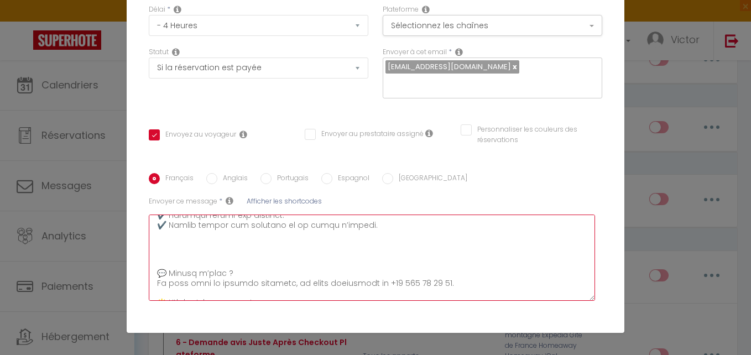
click at [178, 260] on textarea at bounding box center [372, 258] width 446 height 86
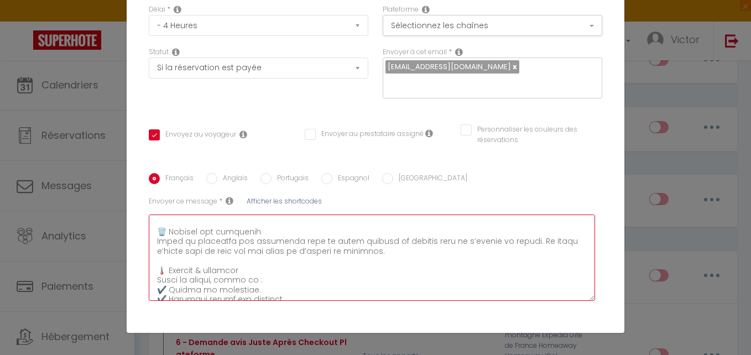
scroll to position [111, 0]
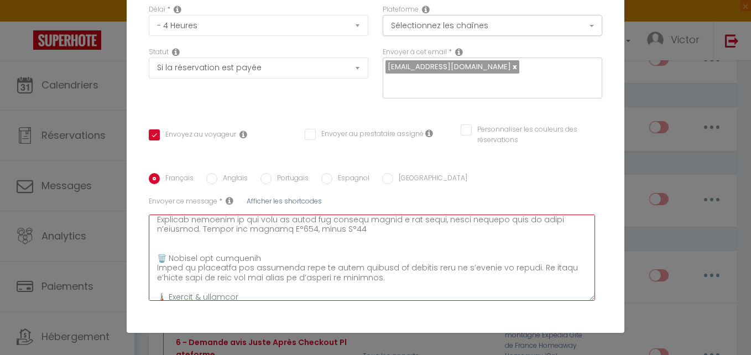
click at [176, 253] on textarea at bounding box center [372, 258] width 446 height 86
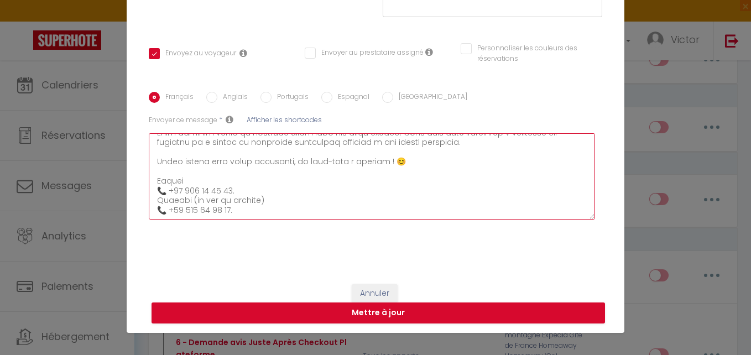
scroll to position [194, 0]
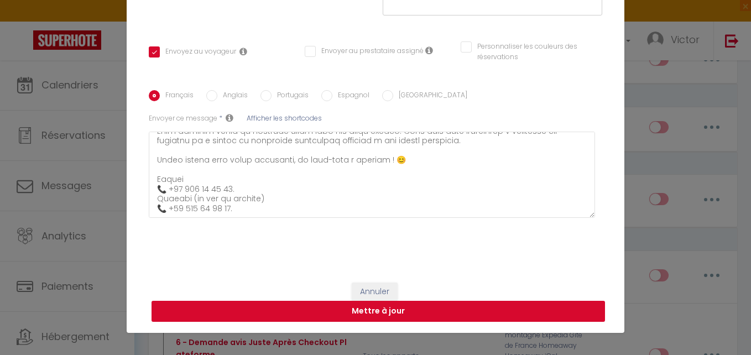
click at [219, 302] on button "Mettre à jour" at bounding box center [379, 311] width 454 height 21
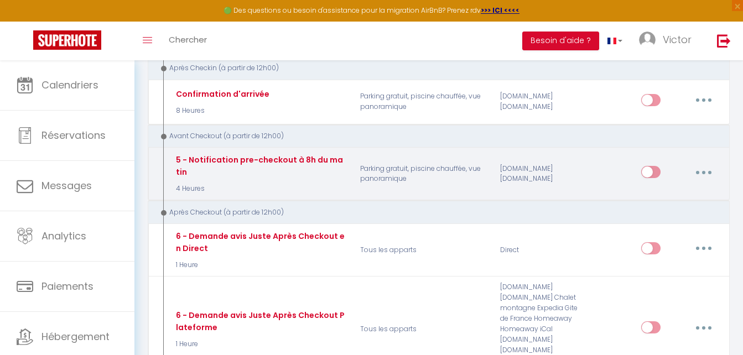
scroll to position [334, 0]
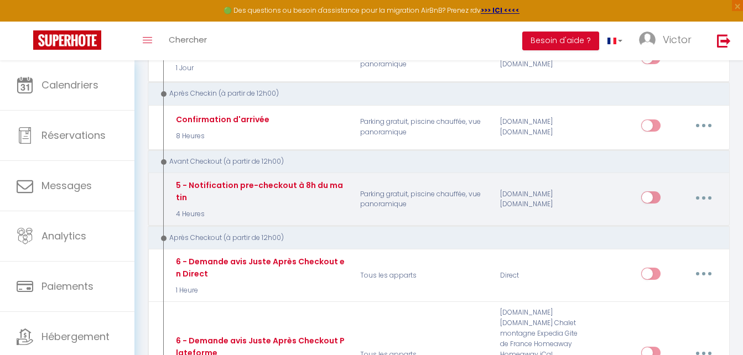
click at [649, 201] on input "checkbox" at bounding box center [650, 199] width 19 height 17
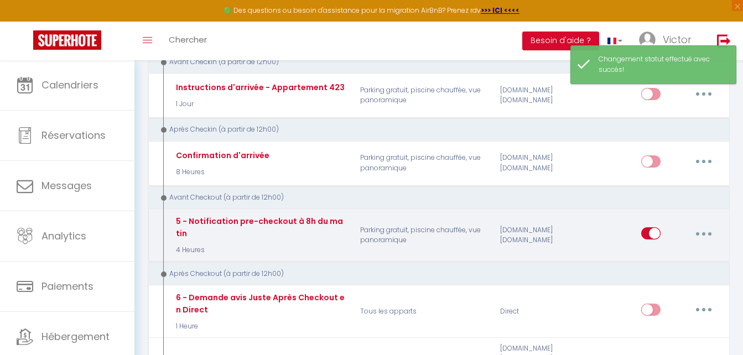
scroll to position [278, 0]
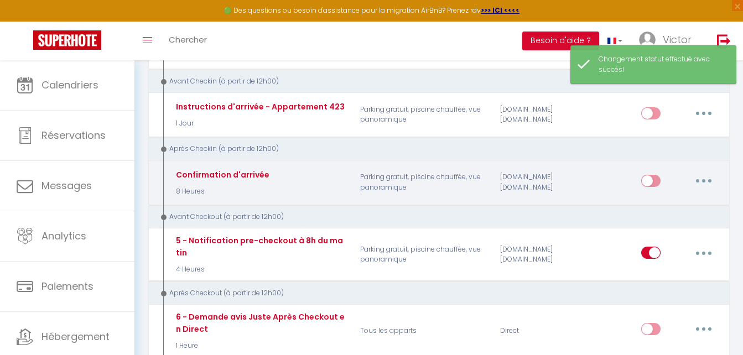
click at [649, 180] on input "checkbox" at bounding box center [650, 183] width 19 height 17
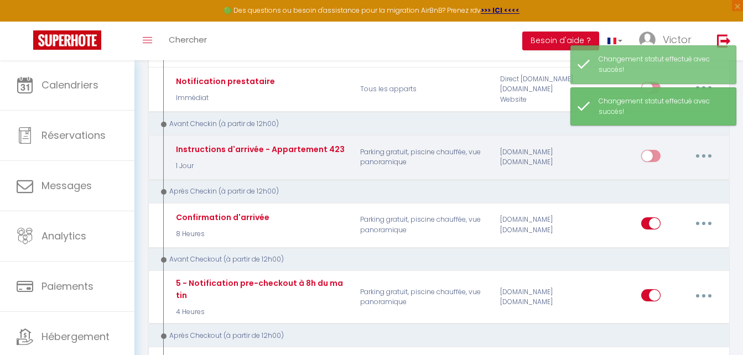
scroll to position [223, 0]
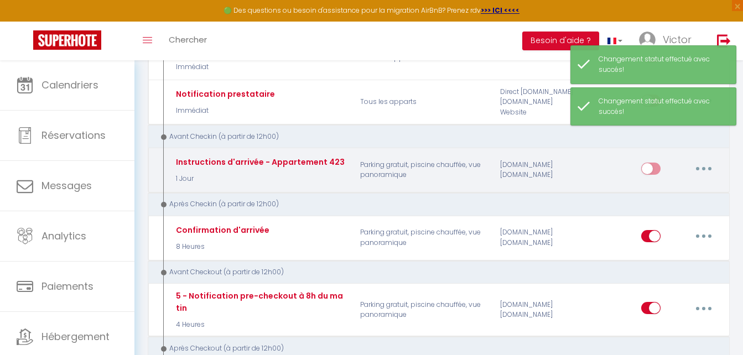
click at [652, 172] on input "checkbox" at bounding box center [650, 171] width 19 height 17
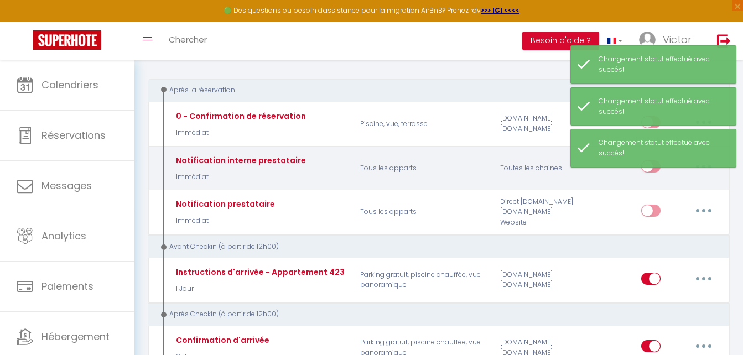
scroll to position [112, 0]
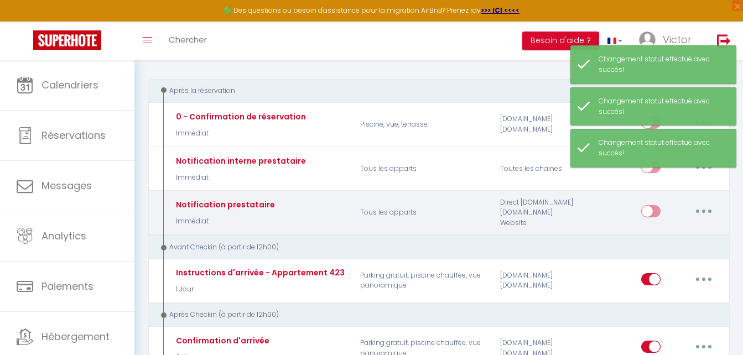
click at [650, 205] on input "checkbox" at bounding box center [650, 213] width 19 height 17
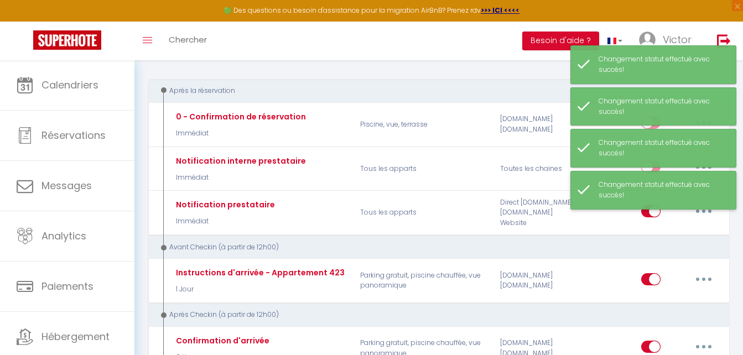
scroll to position [57, 0]
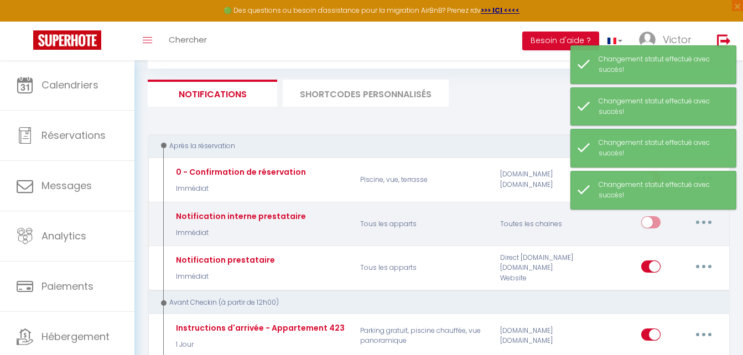
click at [652, 218] on input "checkbox" at bounding box center [650, 224] width 19 height 17
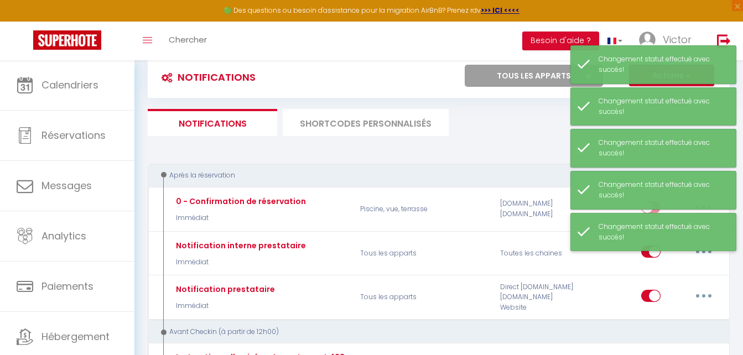
scroll to position [0, 0]
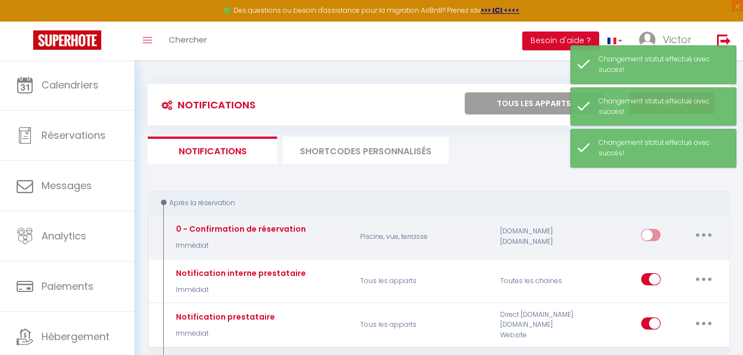
click at [656, 233] on input "checkbox" at bounding box center [650, 237] width 19 height 17
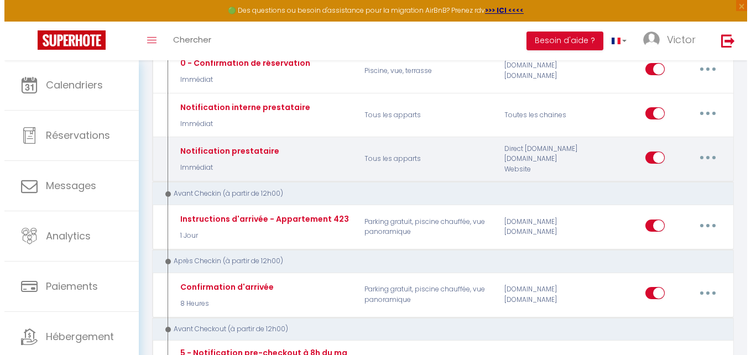
scroll to position [111, 0]
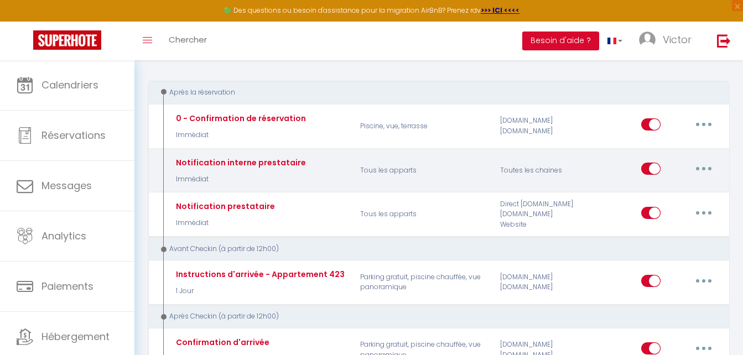
click at [647, 171] on input "checkbox" at bounding box center [650, 171] width 19 height 17
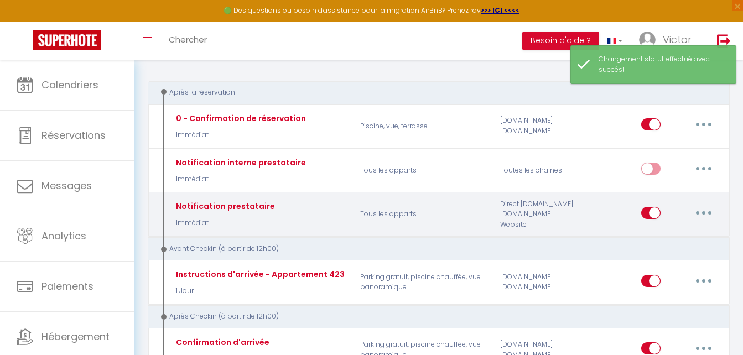
click at [697, 211] on button "button" at bounding box center [703, 213] width 31 height 18
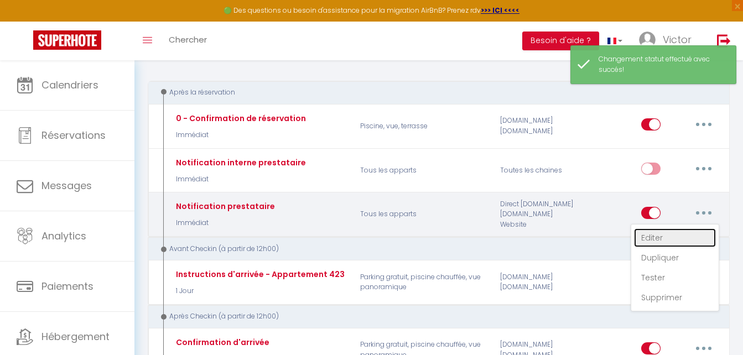
click at [684, 229] on link "Editer" at bounding box center [675, 237] width 82 height 19
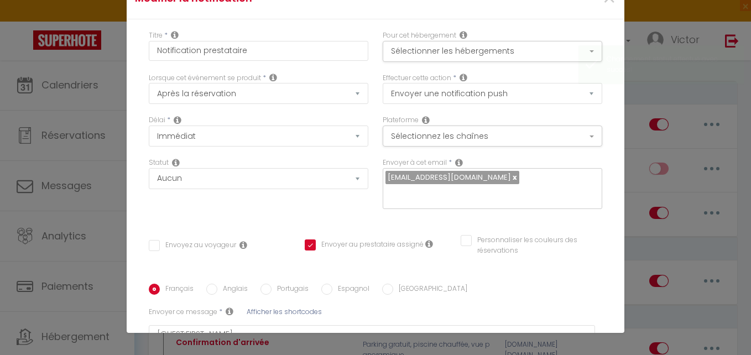
click at [664, 196] on div "Modifier la notification × Titre * Notification prestataire Pour cet hébergemen…" at bounding box center [375, 177] width 751 height 355
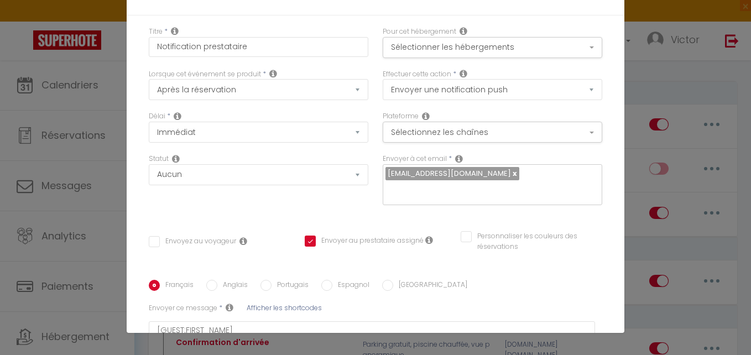
scroll to position [0, 0]
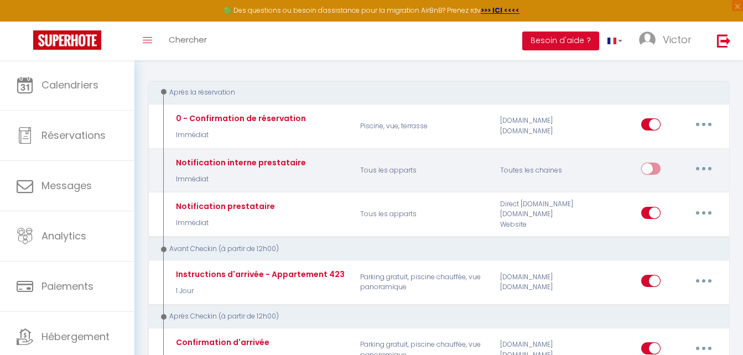
click at [696, 168] on button "button" at bounding box center [703, 169] width 31 height 18
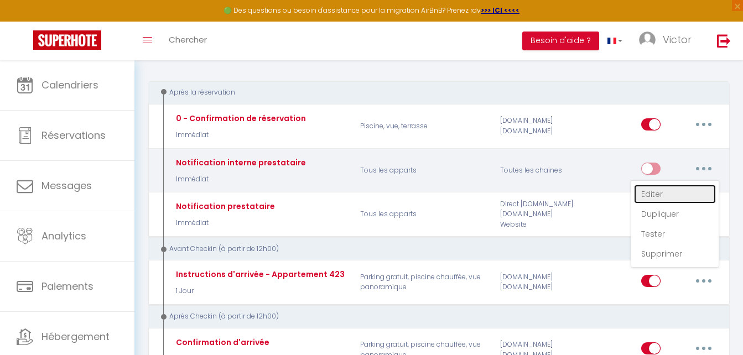
click at [671, 191] on link "Editer" at bounding box center [675, 194] width 82 height 19
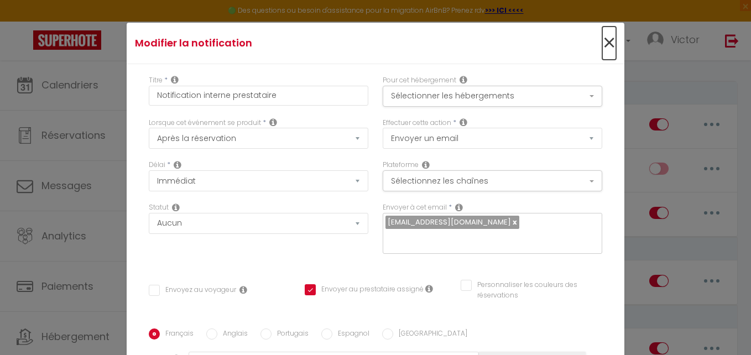
click at [602, 45] on span "×" at bounding box center [609, 43] width 14 height 33
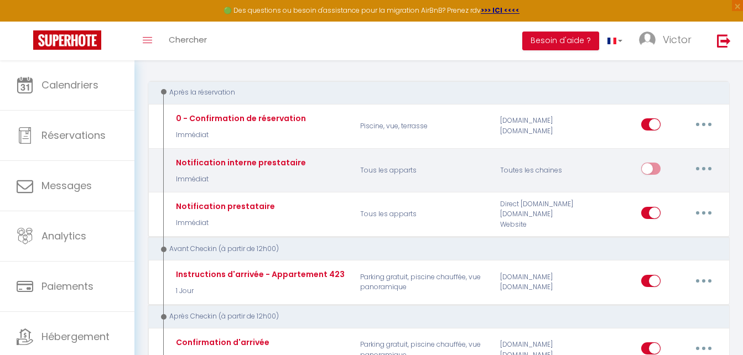
click at [701, 166] on button "button" at bounding box center [703, 169] width 31 height 18
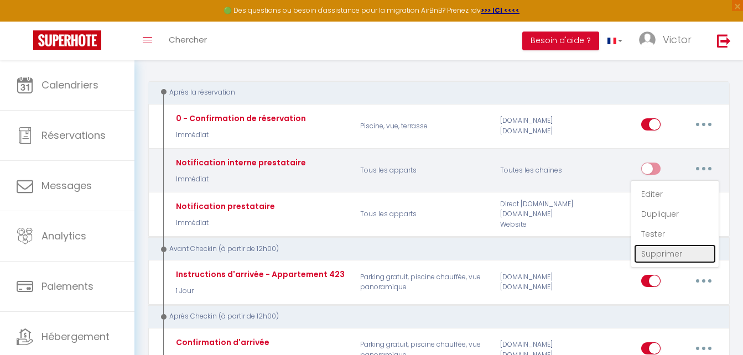
click at [674, 246] on link "Supprimer" at bounding box center [675, 253] width 82 height 19
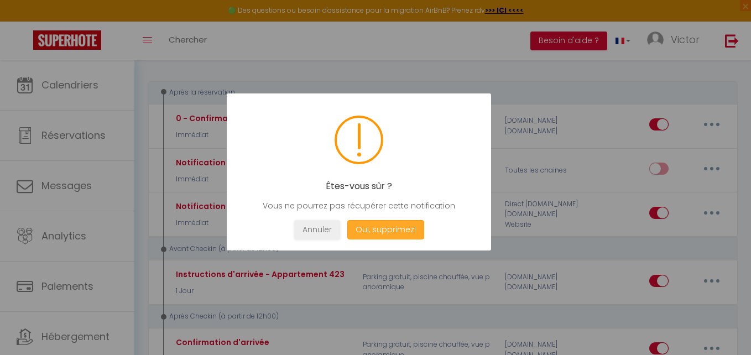
click at [375, 227] on button "Oui, supprimez!" at bounding box center [385, 229] width 77 height 19
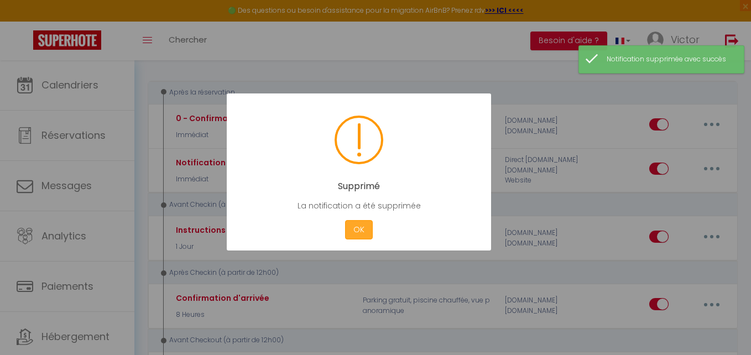
click at [364, 228] on button "OK" at bounding box center [359, 229] width 28 height 19
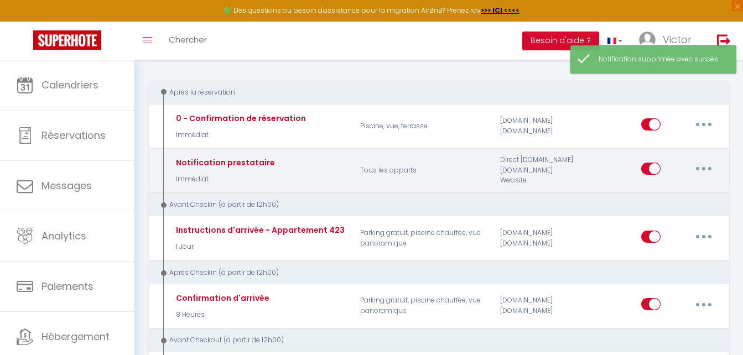
click at [706, 174] on button "button" at bounding box center [703, 169] width 31 height 18
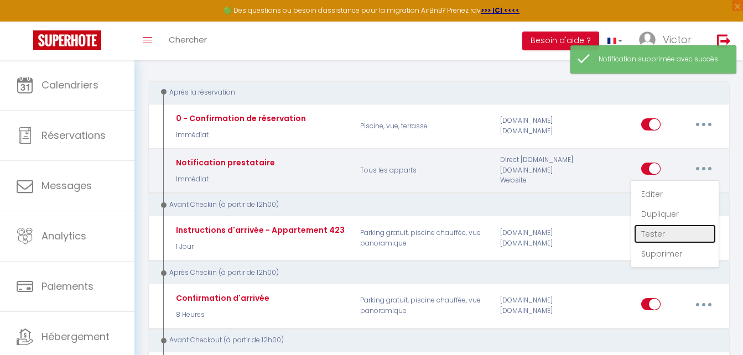
click at [671, 230] on link "Tester" at bounding box center [675, 234] width 82 height 19
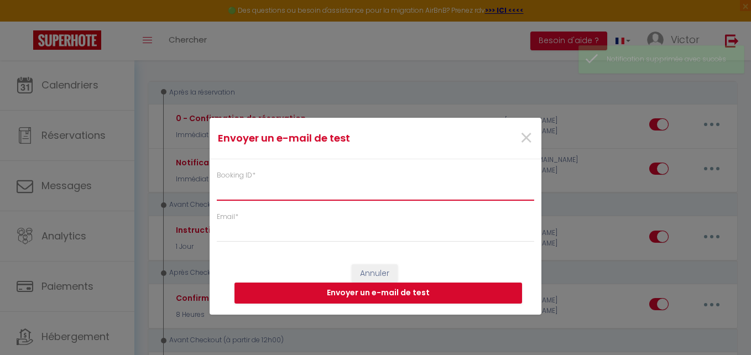
click at [337, 190] on input "Booking ID *" at bounding box center [375, 191] width 317 height 20
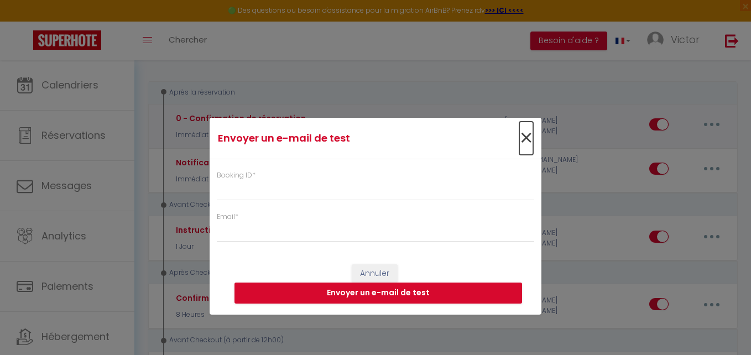
click at [529, 138] on span "×" at bounding box center [526, 138] width 14 height 33
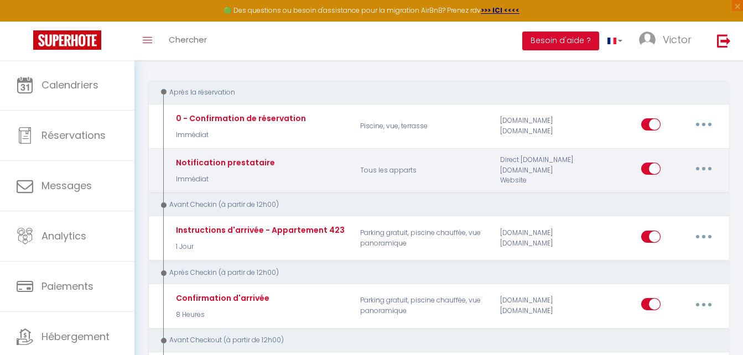
click at [704, 169] on icon "button" at bounding box center [703, 168] width 3 height 3
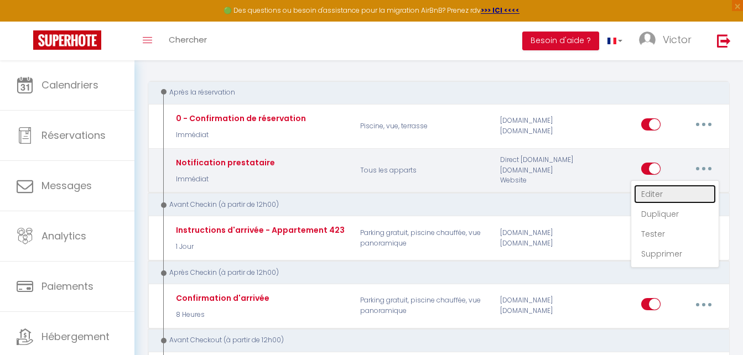
click at [665, 192] on link "Editer" at bounding box center [675, 194] width 82 height 19
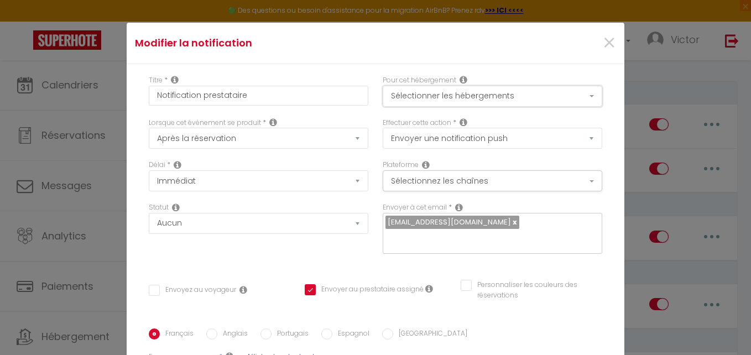
click at [512, 101] on button "Sélectionner les hébergements" at bounding box center [493, 96] width 220 height 21
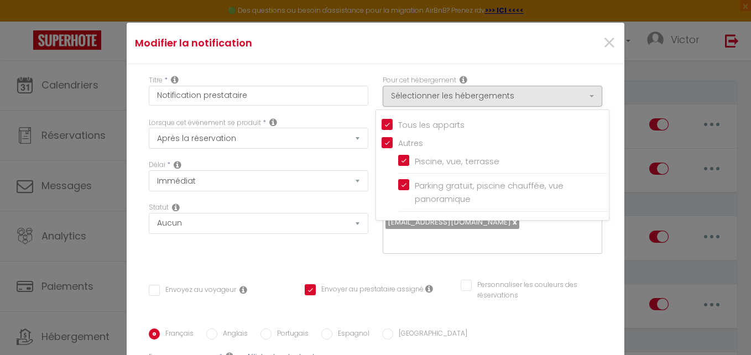
drag, startPoint x: 378, startPoint y: 121, endPoint x: 378, endPoint y: 140, distance: 19.9
click at [382, 121] on input "Tous les apparts" at bounding box center [495, 123] width 227 height 11
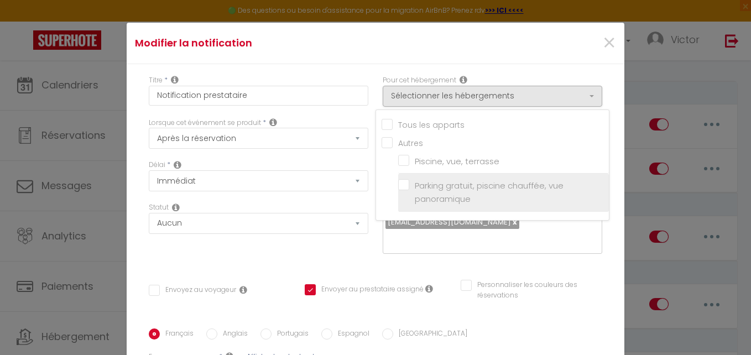
click at [409, 183] on label "Parking gratuit, piscine chauffée, vue panoramique" at bounding box center [505, 192] width 192 height 26
click at [400, 187] on input "Parking gratuit, piscine chauffée, vue panoramique" at bounding box center [503, 192] width 211 height 11
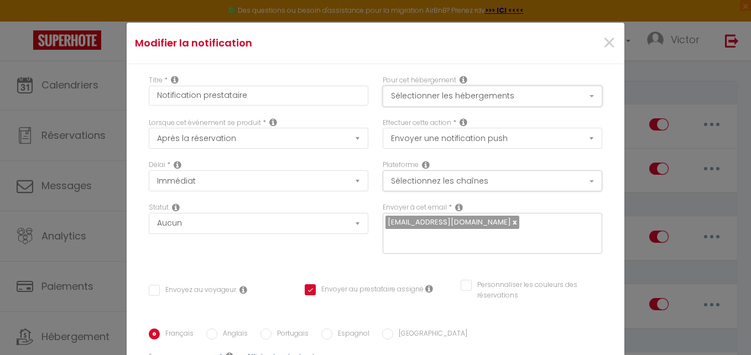
click at [399, 96] on button "Sélectionner les hébergements" at bounding box center [493, 96] width 220 height 21
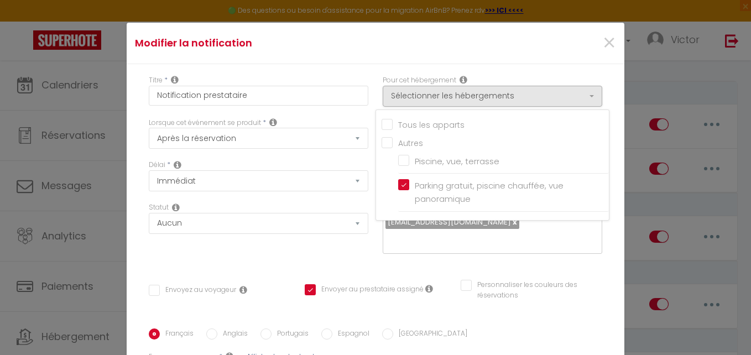
click at [364, 67] on div "Titre * Notification prestataire Pour cet hébergement Sélectionner les hébergem…" at bounding box center [376, 287] width 498 height 446
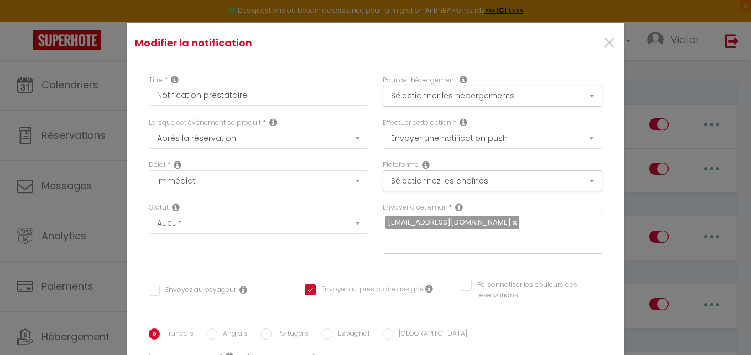
scroll to position [55, 0]
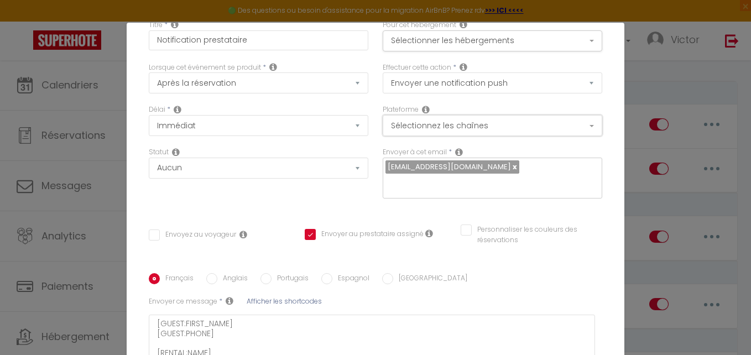
click at [400, 125] on button "Sélectionnez les chaînes" at bounding box center [493, 125] width 220 height 21
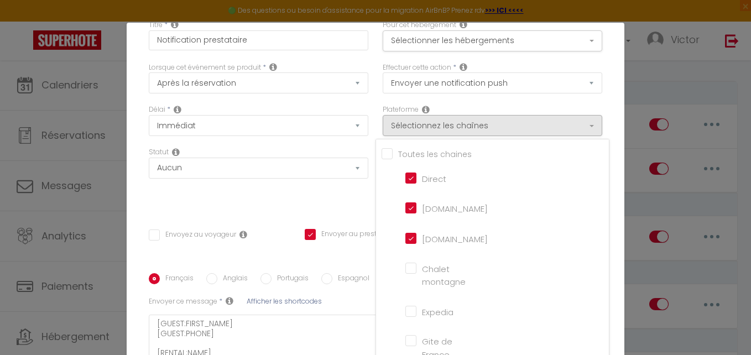
click at [367, 109] on div "Délai * Immédiat + 10 Minutes + 1 Heure + 2 Heures + 3 Heures + 4 Heures + 5 He…" at bounding box center [259, 126] width 234 height 43
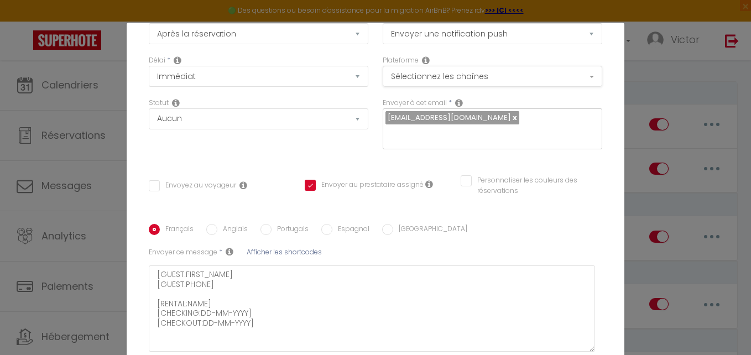
scroll to position [194, 0]
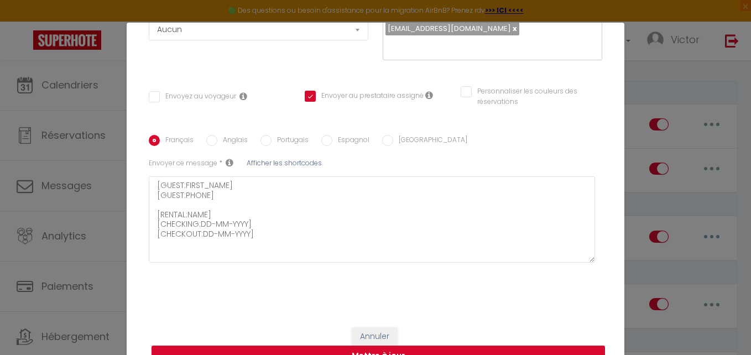
click at [406, 349] on button "Mettre à jour" at bounding box center [379, 356] width 454 height 21
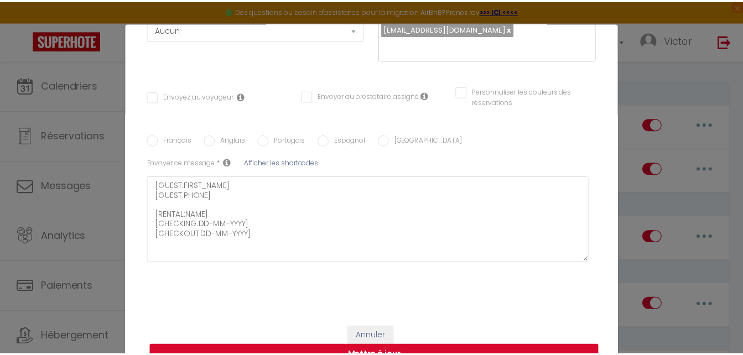
scroll to position [0, 0]
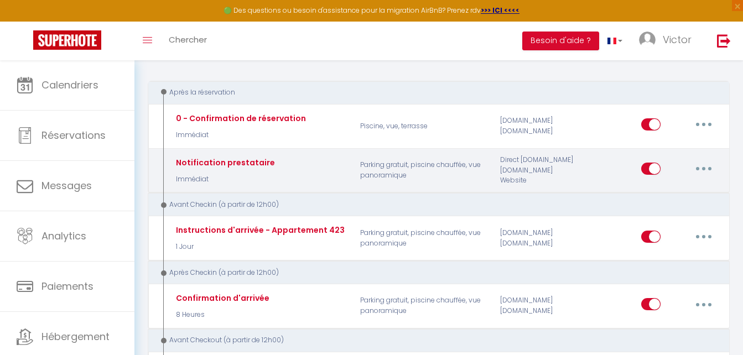
click at [704, 165] on button "button" at bounding box center [703, 169] width 31 height 18
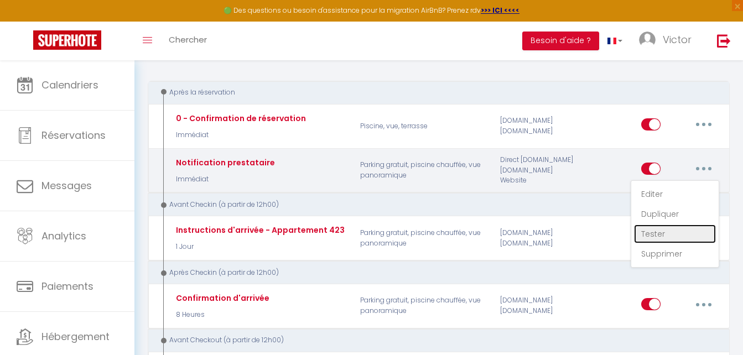
click at [656, 228] on link "Tester" at bounding box center [675, 234] width 82 height 19
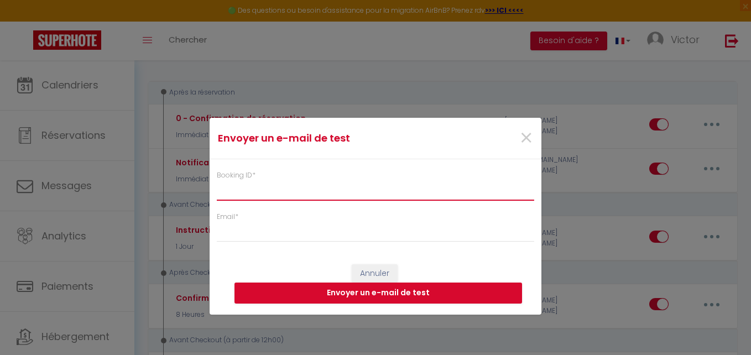
click at [442, 192] on input "Booking ID *" at bounding box center [375, 191] width 317 height 20
click at [291, 194] on input "Booking ID *" at bounding box center [375, 191] width 317 height 20
paste input "5494392558"
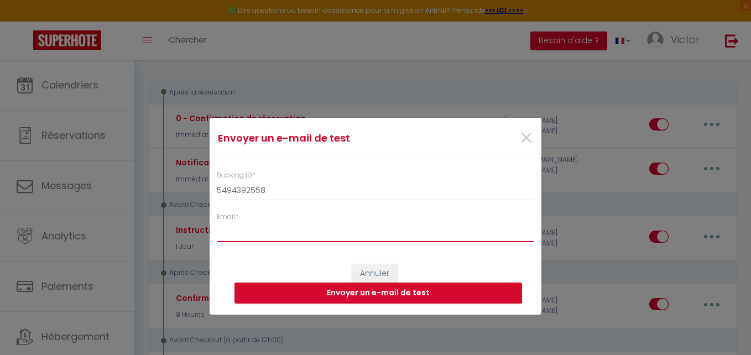
click at [290, 236] on input "Email *" at bounding box center [375, 232] width 317 height 20
click at [347, 288] on button "Envoyer un e-mail de test" at bounding box center [379, 293] width 288 height 21
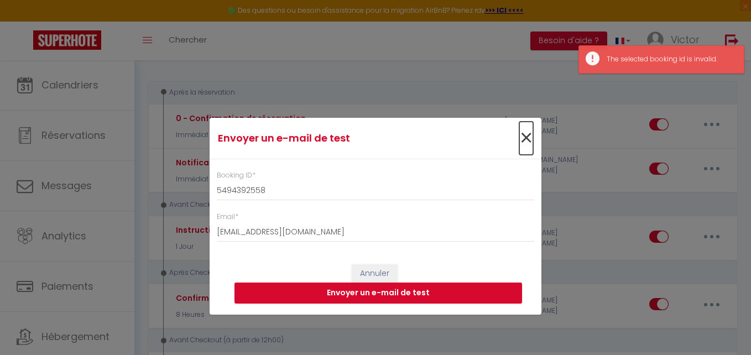
click at [523, 142] on span "×" at bounding box center [526, 138] width 14 height 33
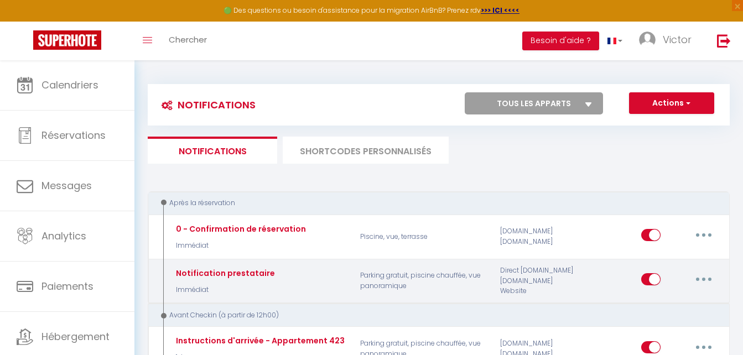
click at [695, 282] on button "button" at bounding box center [703, 279] width 31 height 18
click at [682, 306] on link "Editer" at bounding box center [675, 304] width 82 height 19
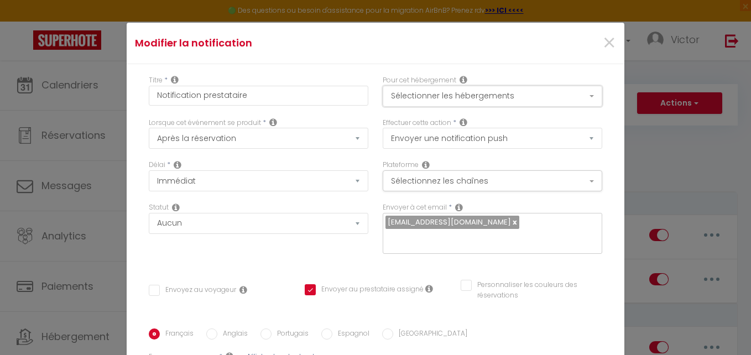
click at [421, 103] on button "Sélectionner les hébergements" at bounding box center [493, 96] width 220 height 21
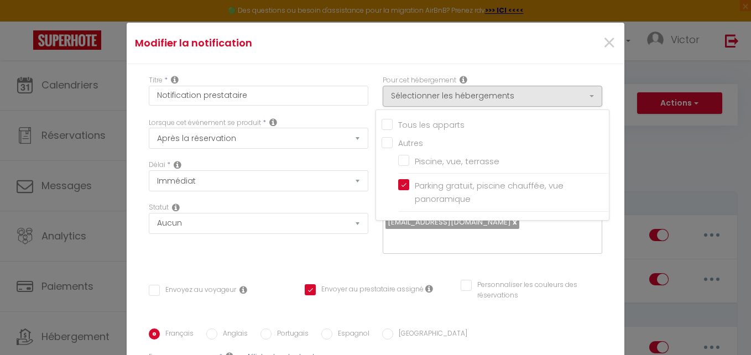
click at [524, 254] on div "Envoyer à cet email * seasidehoster@gmail.com" at bounding box center [493, 233] width 234 height 62
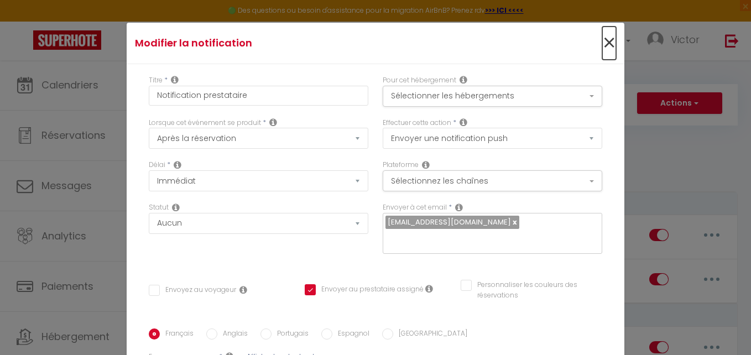
click at [602, 40] on span "×" at bounding box center [609, 43] width 14 height 33
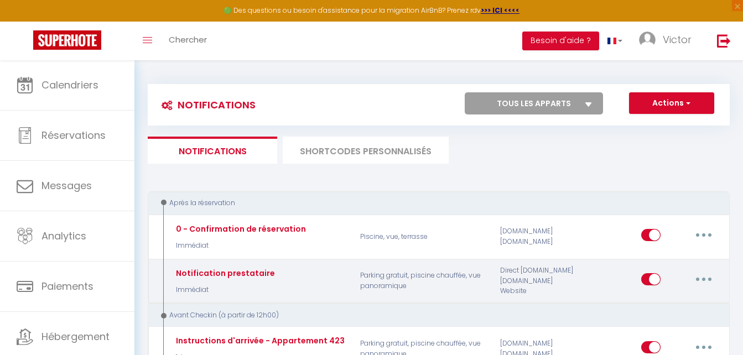
click at [702, 282] on button "button" at bounding box center [703, 279] width 31 height 18
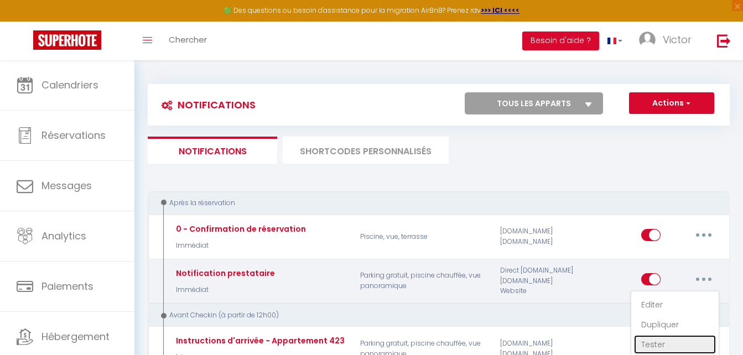
click at [655, 338] on link "Tester" at bounding box center [675, 344] width 82 height 19
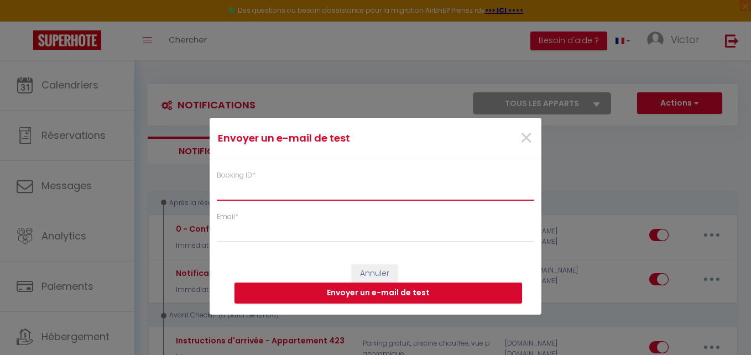
click at [290, 187] on input "Booking ID *" at bounding box center [375, 191] width 317 height 20
paste input "5494392558"
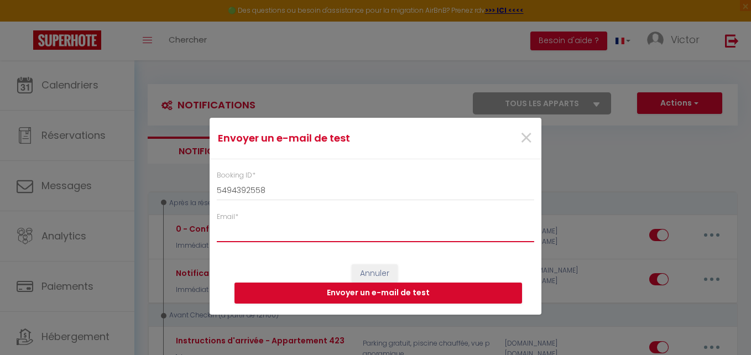
click at [294, 233] on input "Email *" at bounding box center [375, 232] width 317 height 20
click at [306, 285] on button "Envoyer un e-mail de test" at bounding box center [379, 293] width 288 height 21
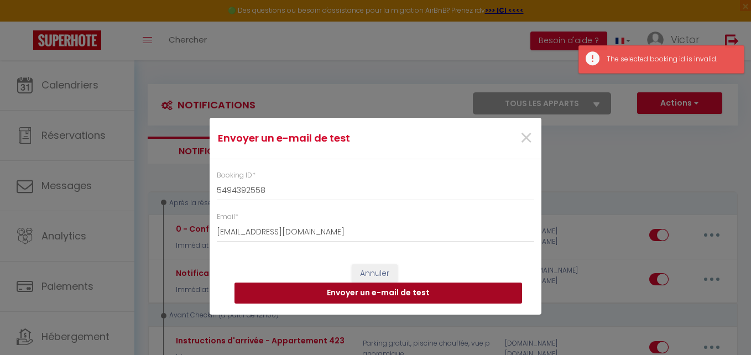
click at [306, 285] on button "Envoyer un e-mail de test" at bounding box center [379, 293] width 288 height 21
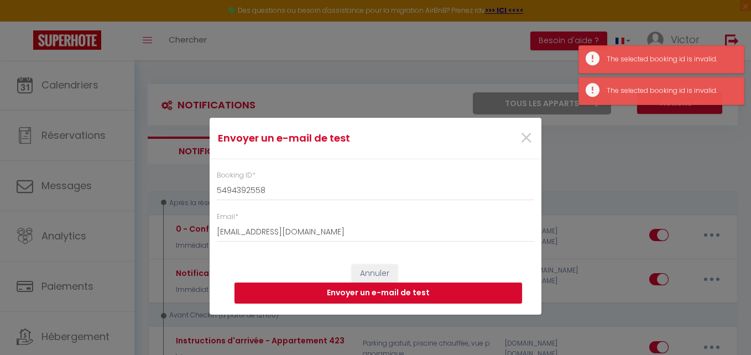
click at [533, 139] on div "×" at bounding box center [485, 138] width 110 height 24
click at [526, 138] on span "×" at bounding box center [526, 138] width 14 height 33
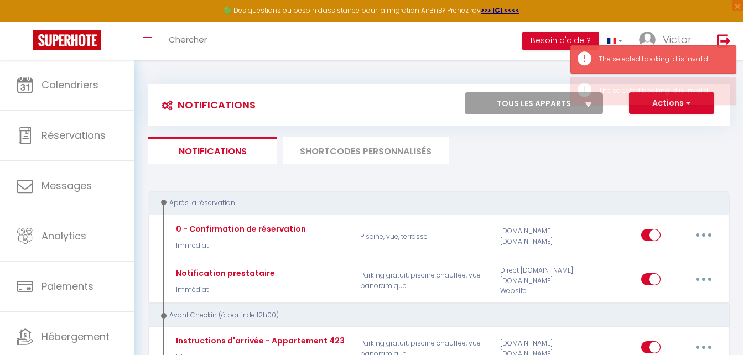
click at [543, 161] on ul "Notifications SHORTCODES PERSONNALISÉS" at bounding box center [439, 150] width 582 height 27
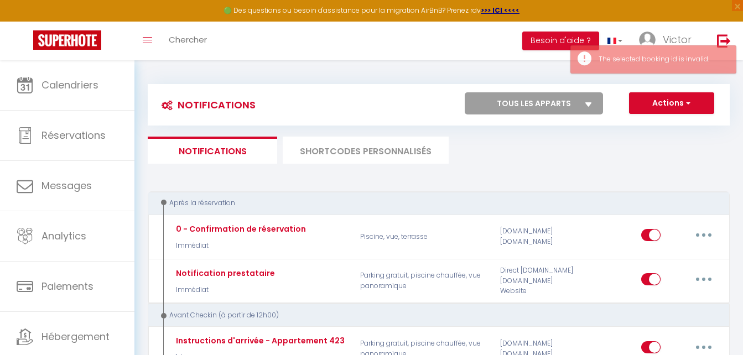
click at [431, 154] on li "SHORTCODES PERSONNALISÉS" at bounding box center [366, 150] width 166 height 27
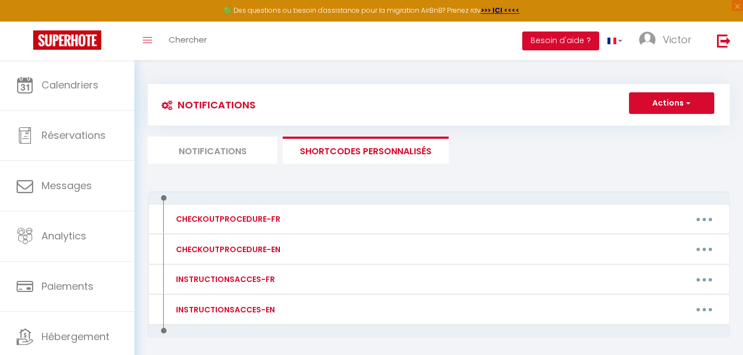
click at [187, 145] on li "Notifications" at bounding box center [212, 150] width 129 height 27
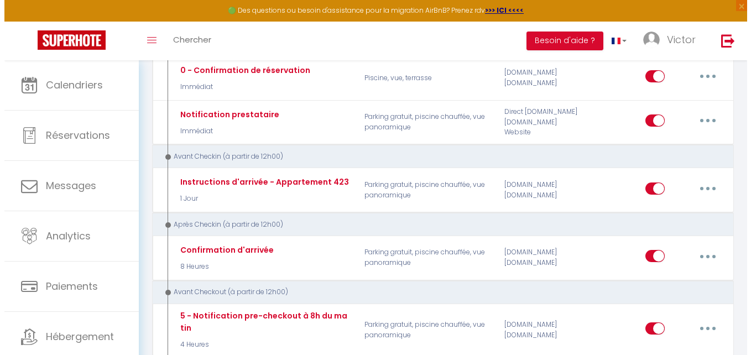
scroll to position [166, 0]
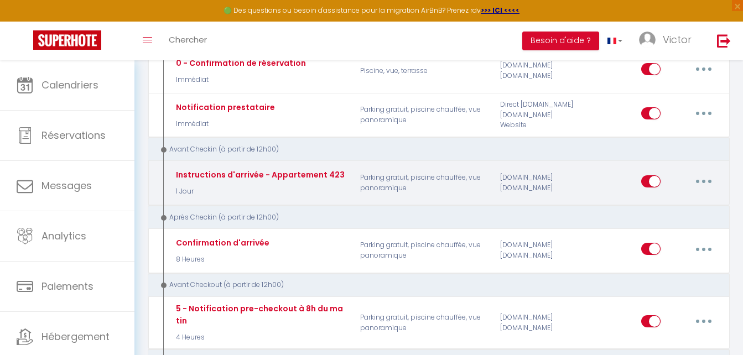
click at [704, 187] on button "button" at bounding box center [703, 182] width 31 height 18
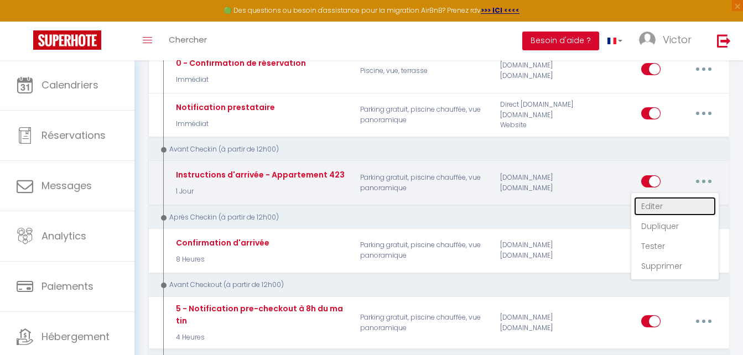
click at [682, 207] on link "Editer" at bounding box center [675, 206] width 82 height 19
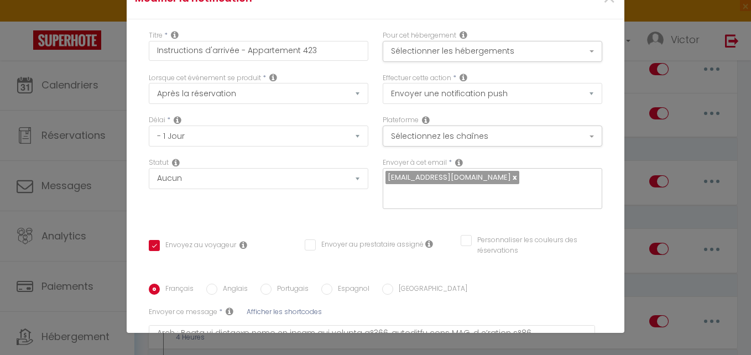
scroll to position [0, 0]
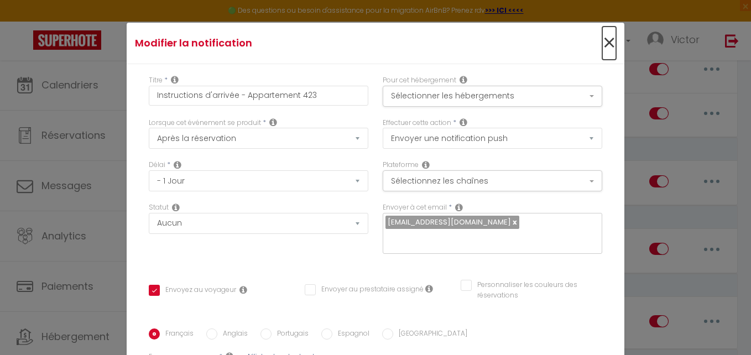
click at [602, 36] on span "×" at bounding box center [609, 43] width 14 height 33
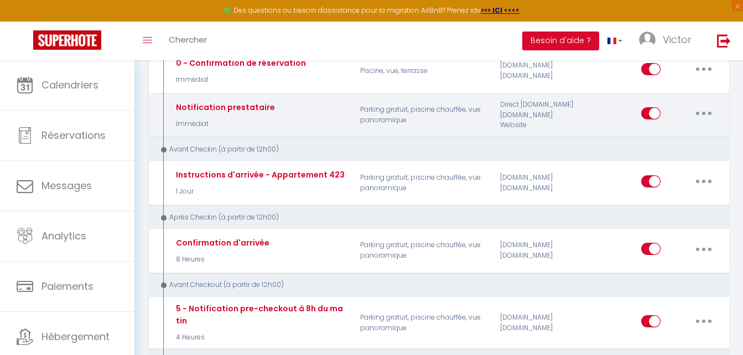
click at [701, 118] on button "button" at bounding box center [703, 114] width 31 height 18
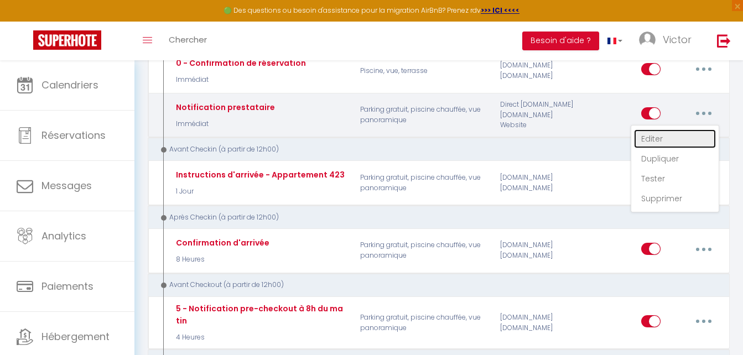
click at [675, 138] on link "Editer" at bounding box center [675, 138] width 82 height 19
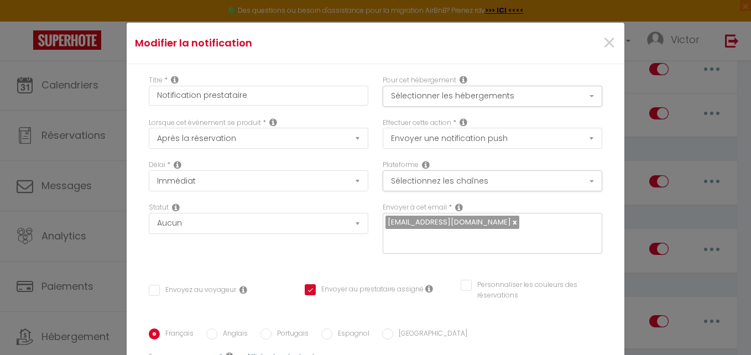
click at [678, 130] on div "Modifier la notification × Titre * Notification prestataire Pour cet hébergemen…" at bounding box center [375, 177] width 751 height 355
click at [602, 40] on span "×" at bounding box center [609, 43] width 14 height 33
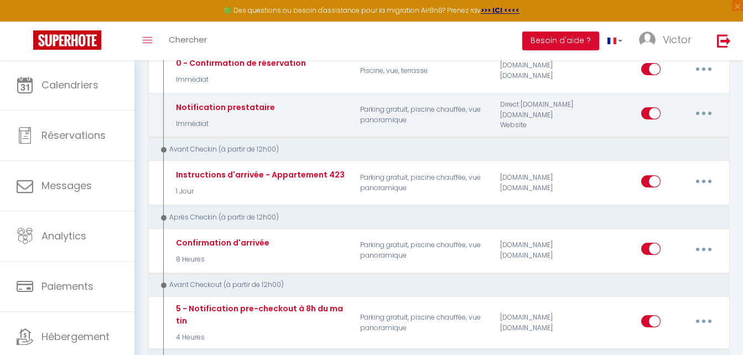
click at [691, 104] on div "Editer Dupliquer Tester Supprimer" at bounding box center [680, 115] width 78 height 32
click at [697, 112] on button "button" at bounding box center [703, 114] width 31 height 18
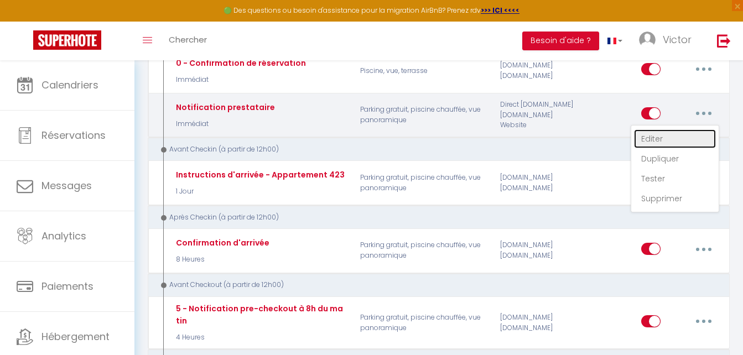
click at [679, 133] on link "Editer" at bounding box center [675, 138] width 82 height 19
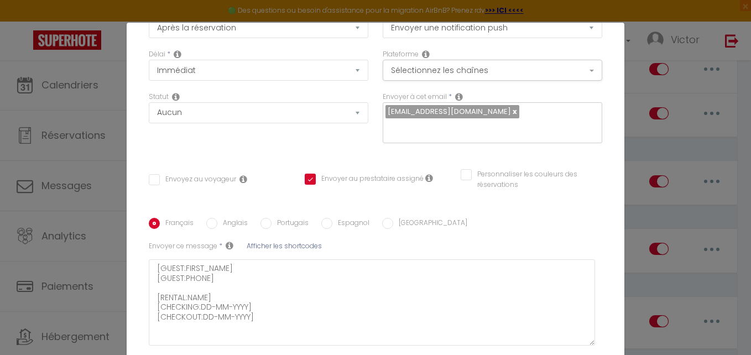
scroll to position [166, 0]
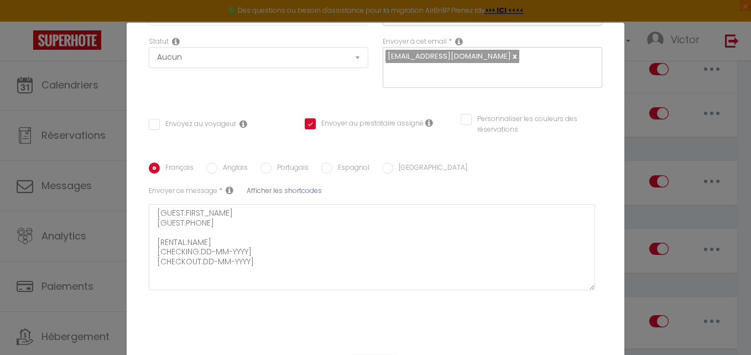
click at [299, 186] on span "Afficher les shortcodes" at bounding box center [284, 190] width 75 height 9
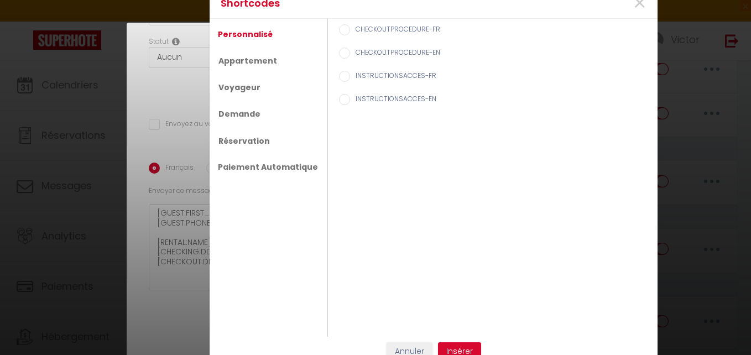
click at [354, 58] on label "CHECKOUTPROCEDURE-EN" at bounding box center [395, 54] width 90 height 12
click at [350, 58] on input "CHECKOUTPROCEDURE-EN" at bounding box center [344, 53] width 11 height 11
drag, startPoint x: 137, startPoint y: 137, endPoint x: 311, endPoint y: 100, distance: 178.0
click at [145, 133] on div "Shortcodes × Personnalisé Appartement Voyageur Demande Réservation Paiement Aut…" at bounding box center [375, 177] width 751 height 355
click at [638, 9] on span "×" at bounding box center [640, 3] width 14 height 33
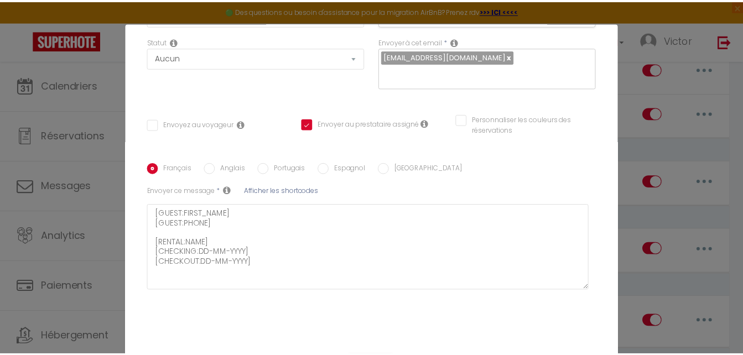
scroll to position [0, 0]
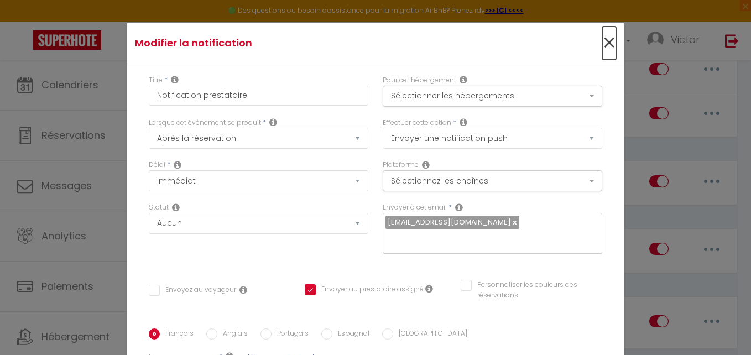
click at [602, 43] on span "×" at bounding box center [609, 43] width 14 height 33
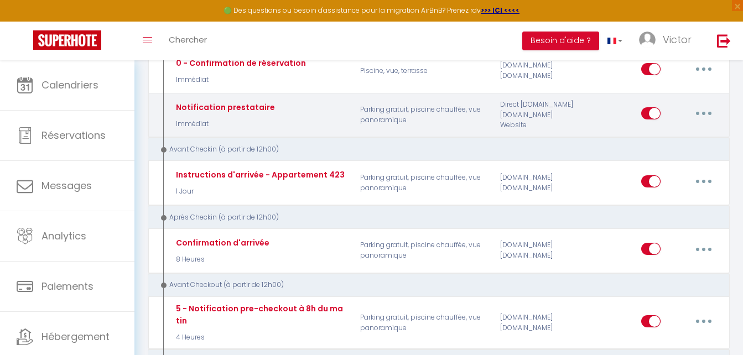
click at [691, 116] on button "button" at bounding box center [703, 114] width 31 height 18
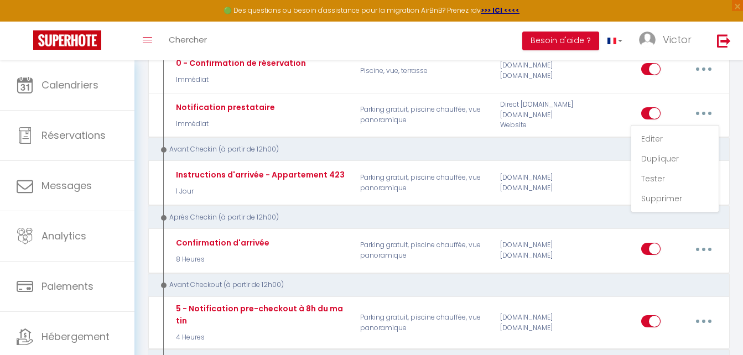
click at [600, 155] on div "Avant Checkin (à partir de 12h00)" at bounding box center [439, 149] width 582 height 24
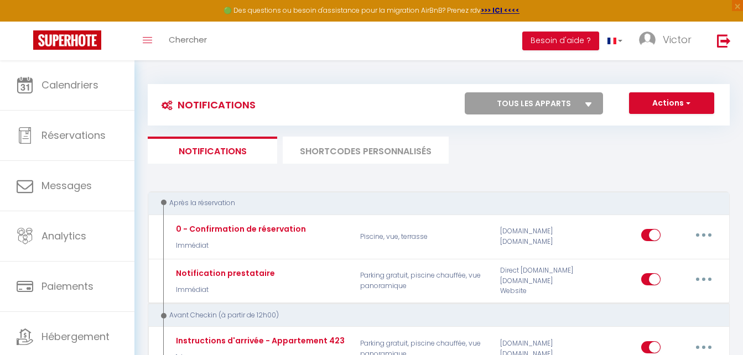
click at [398, 148] on li "SHORTCODES PERSONNALISÉS" at bounding box center [366, 150] width 166 height 27
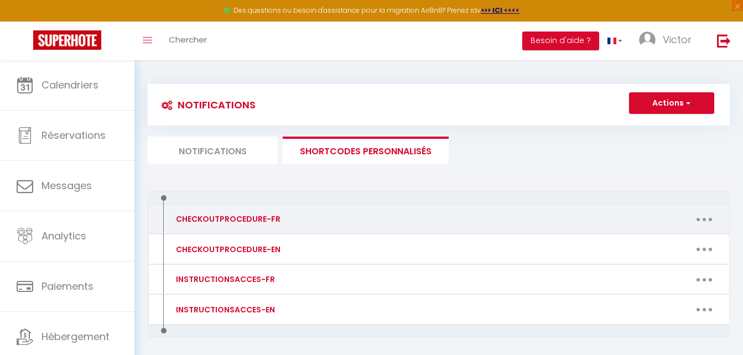
click at [706, 220] on button "button" at bounding box center [704, 219] width 31 height 18
click at [682, 241] on link "Editer" at bounding box center [675, 244] width 82 height 19
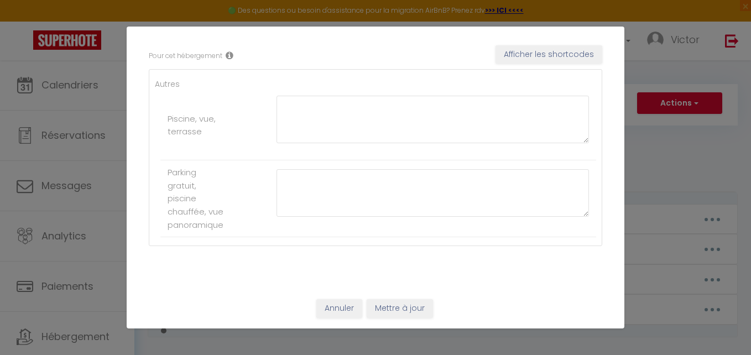
scroll to position [181, 0]
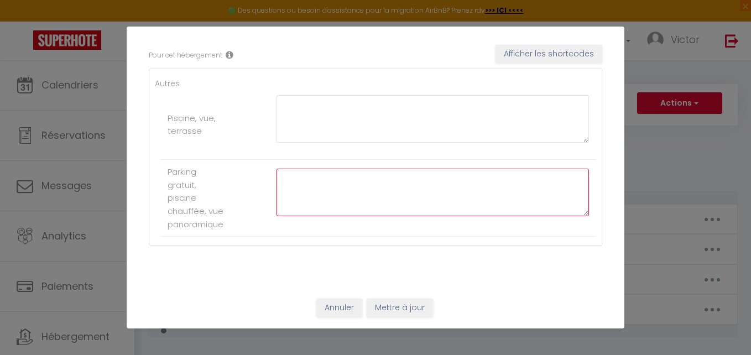
click at [435, 183] on textarea at bounding box center [433, 193] width 312 height 48
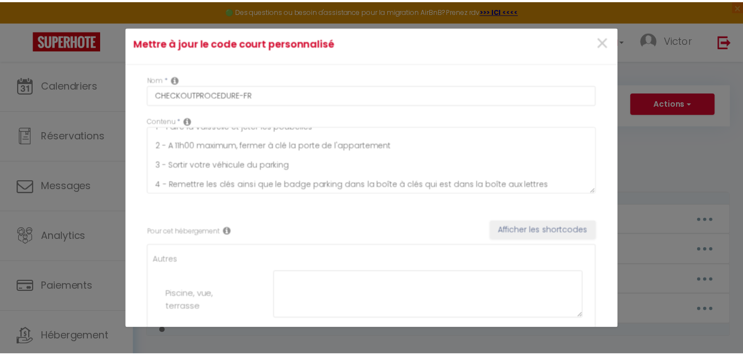
scroll to position [0, 0]
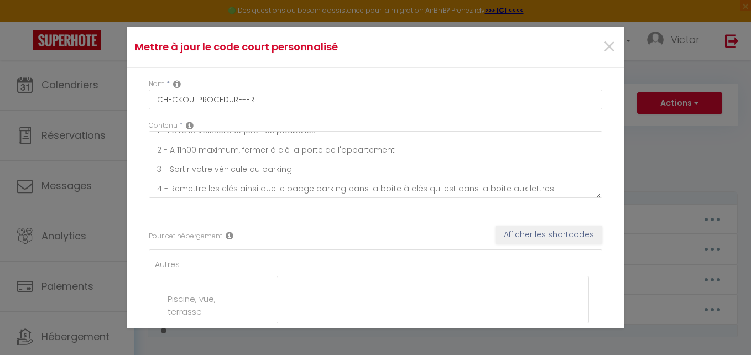
click at [702, 165] on div "Mettre à jour le code court personnalisé × Nom * CHECKOUTPROCEDURE-FR Contenu *…" at bounding box center [375, 177] width 751 height 355
click at [602, 45] on span "×" at bounding box center [609, 46] width 14 height 33
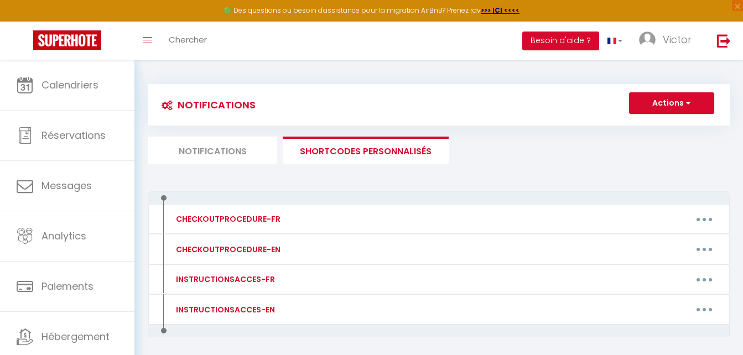
click at [213, 151] on li "Notifications" at bounding box center [212, 150] width 129 height 27
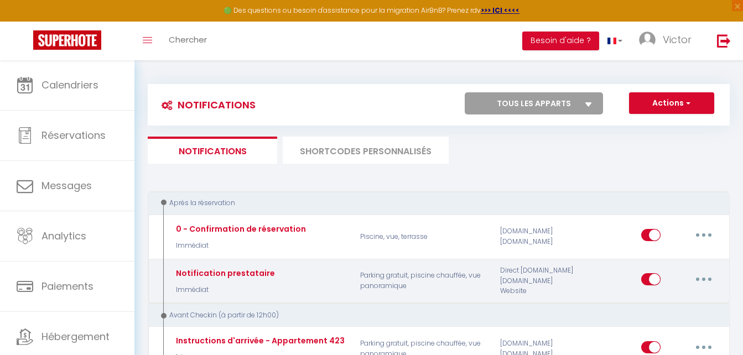
click at [695, 275] on button "button" at bounding box center [703, 279] width 31 height 18
click at [674, 311] on link "Editer" at bounding box center [675, 304] width 82 height 19
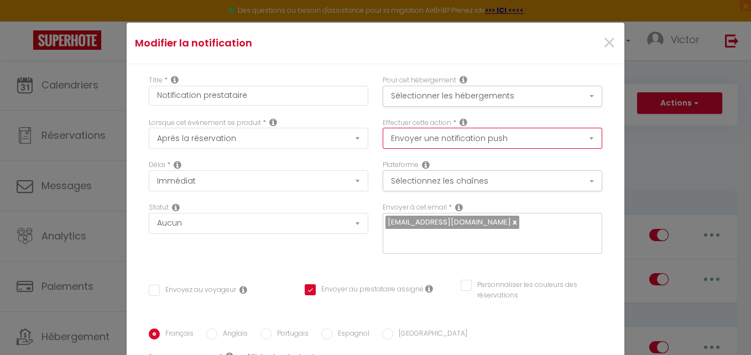
click at [517, 142] on select "Envoyer un email Envoyer un SMS Envoyer une notification push" at bounding box center [493, 138] width 220 height 21
click at [383, 128] on select "Envoyer un email Envoyer un SMS Envoyer une notification push" at bounding box center [493, 138] width 220 height 21
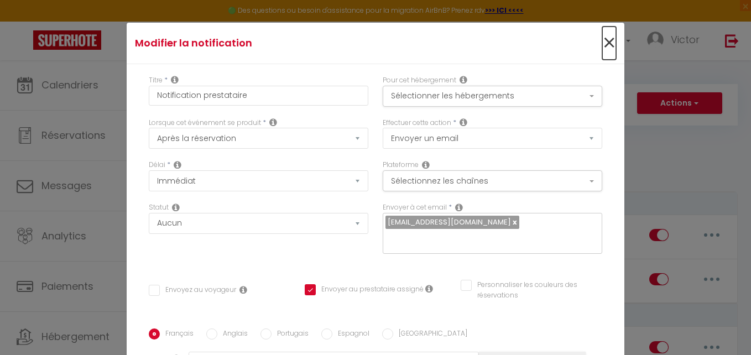
click at [602, 50] on span "×" at bounding box center [609, 43] width 14 height 33
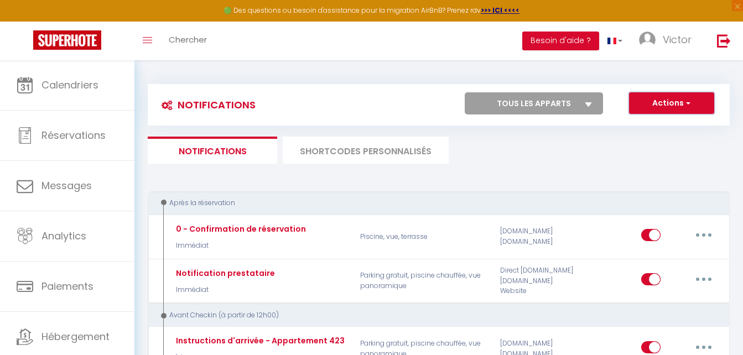
click at [649, 109] on button "Actions" at bounding box center [671, 103] width 85 height 22
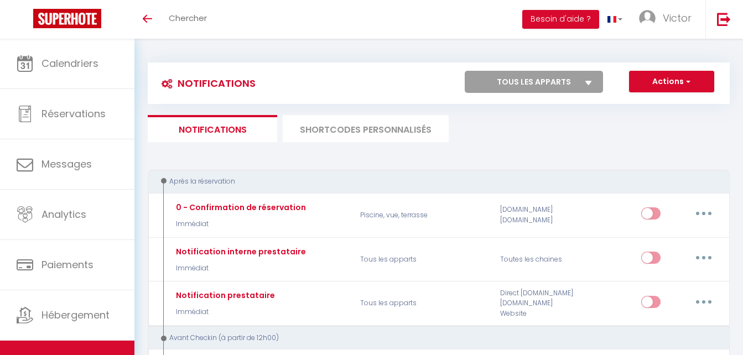
scroll to position [166, 0]
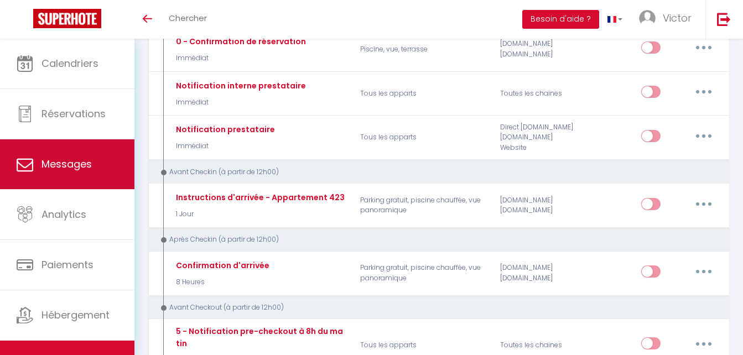
click at [92, 164] on link "Messages" at bounding box center [67, 164] width 134 height 50
select select "message"
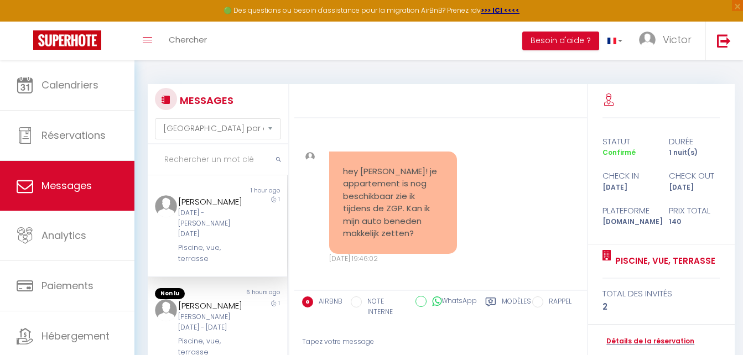
scroll to position [6437, 0]
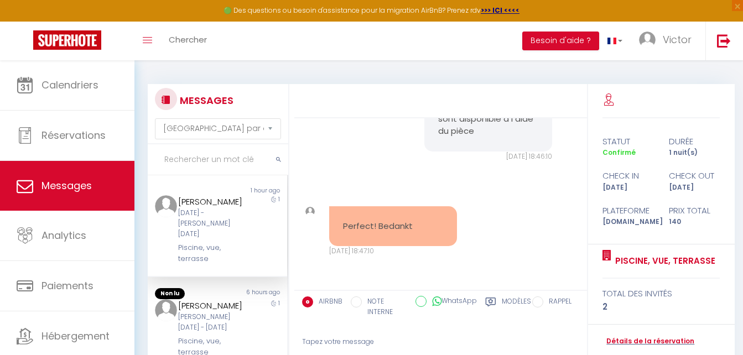
click at [313, 300] on label "AIRBNB" at bounding box center [327, 302] width 29 height 12
click at [313, 300] on input "AIRBNB" at bounding box center [307, 301] width 11 height 11
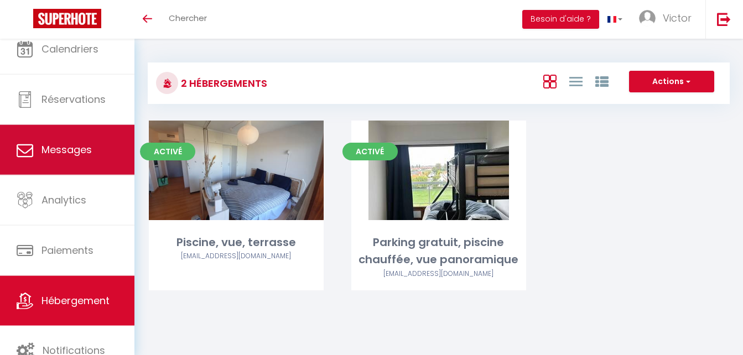
click at [67, 163] on link "Messages" at bounding box center [67, 150] width 134 height 50
select select "message"
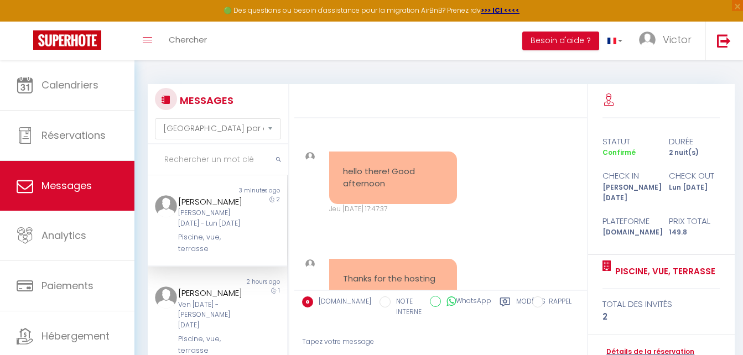
scroll to position [2003, 0]
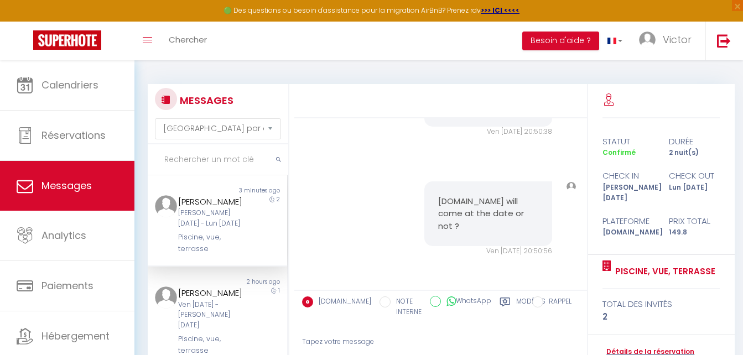
click at [239, 231] on div "Janaina Alves Sam 18 Oct - Lun 20 Oct Piscine, vue, terrasse" at bounding box center [211, 224] width 81 height 59
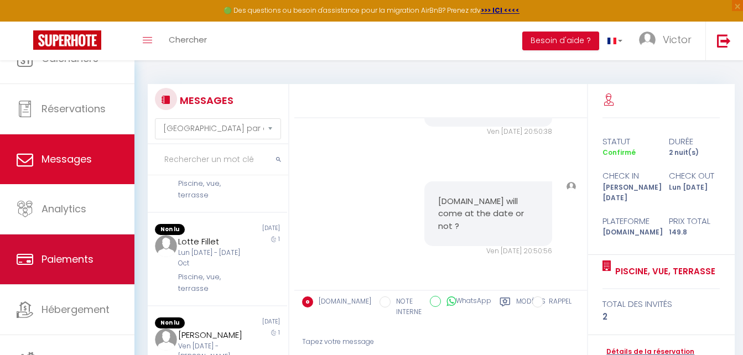
scroll to position [33, 0]
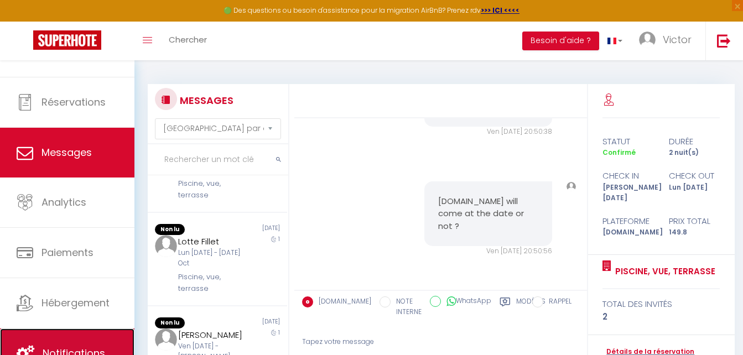
click at [71, 331] on link "Notifications" at bounding box center [67, 354] width 134 height 50
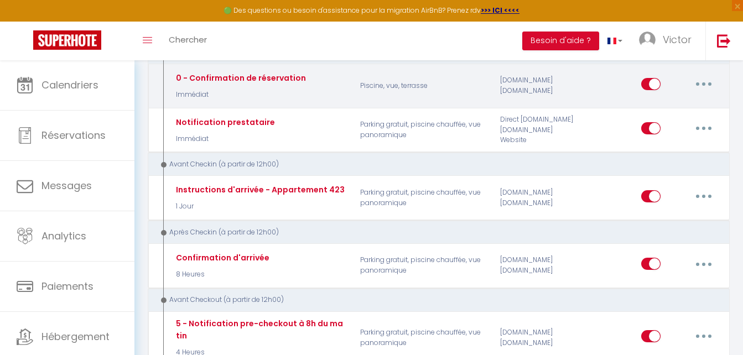
scroll to position [166, 0]
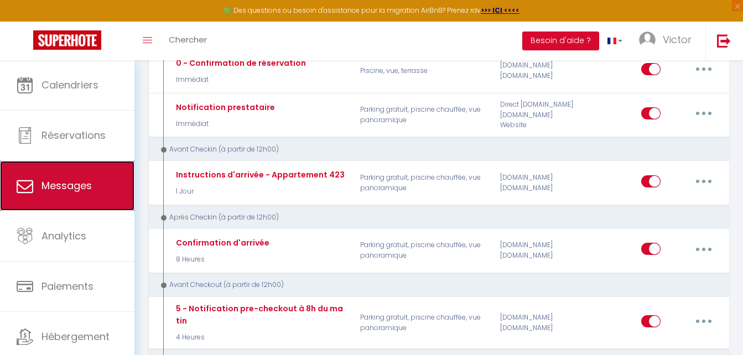
click at [108, 187] on link "Messages" at bounding box center [67, 186] width 134 height 50
select select "message"
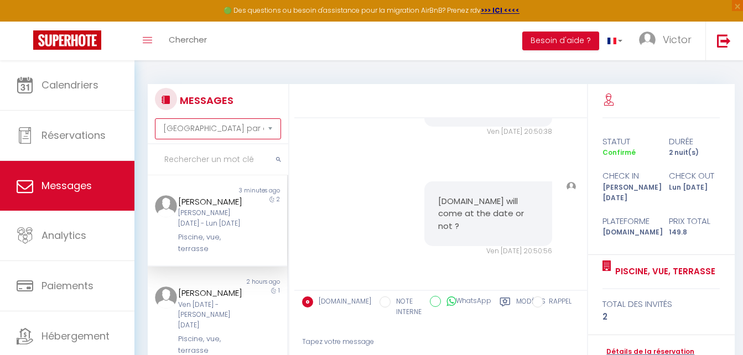
click at [246, 128] on select "Trier par date de réservation Trier par date de message" at bounding box center [218, 128] width 126 height 21
click at [331, 97] on div at bounding box center [440, 101] width 292 height 34
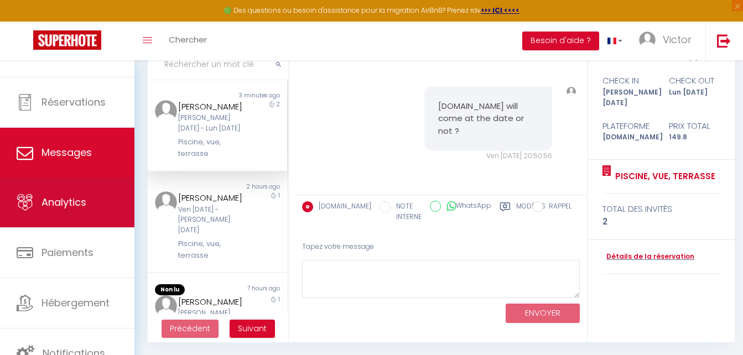
scroll to position [96, 0]
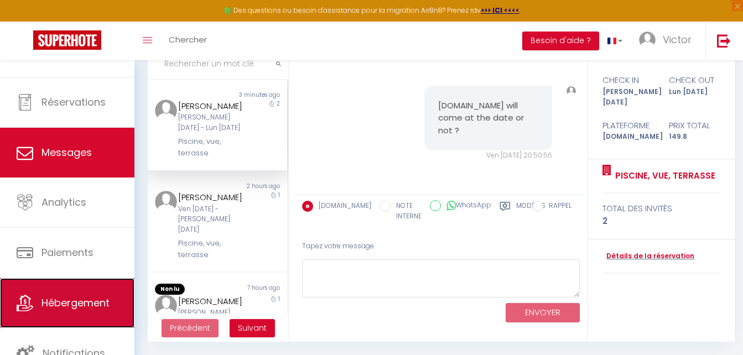
click at [64, 305] on span "Hébergement" at bounding box center [75, 303] width 68 height 14
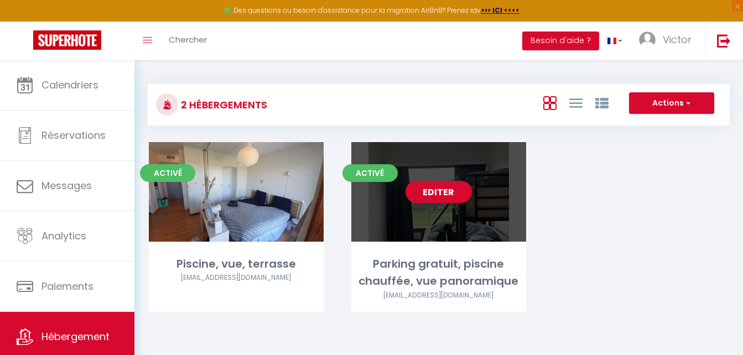
click at [454, 198] on link "Editer" at bounding box center [438, 192] width 66 height 22
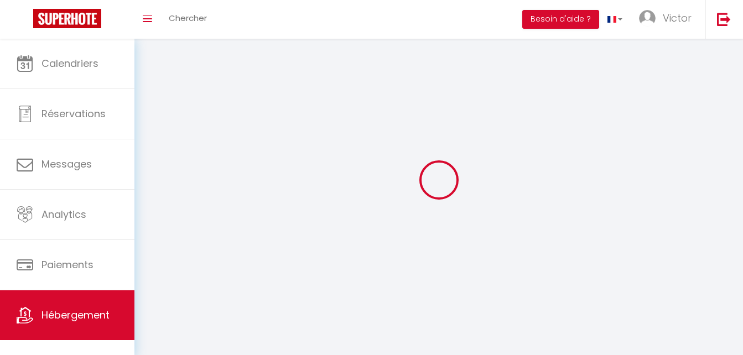
select select "1"
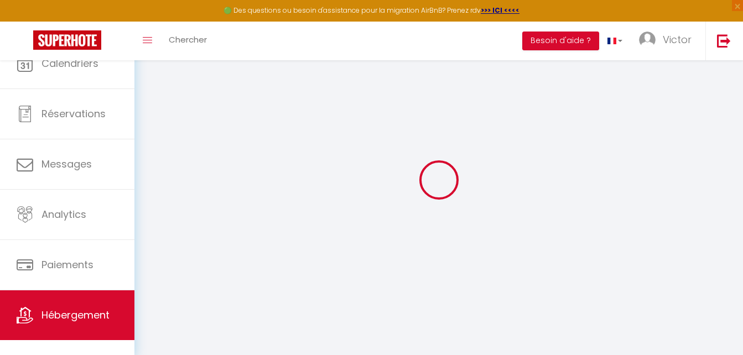
select select
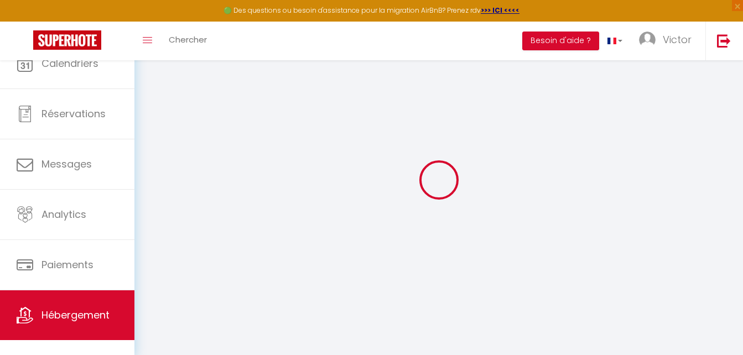
select select
checkbox input "false"
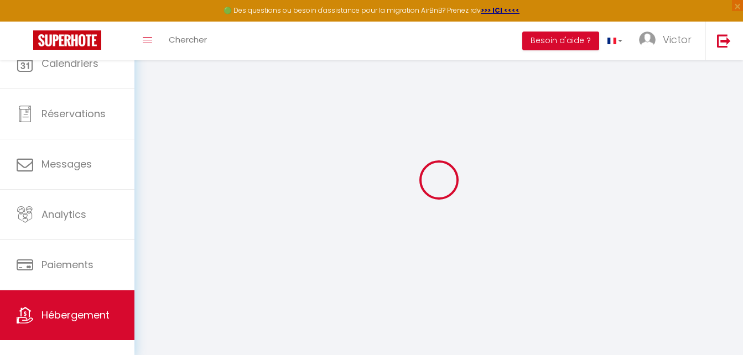
select select
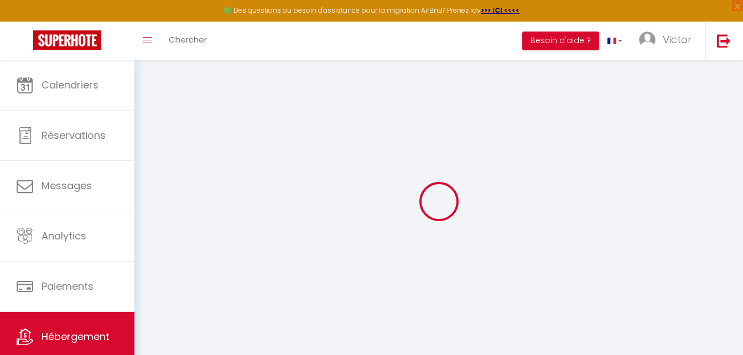
select select
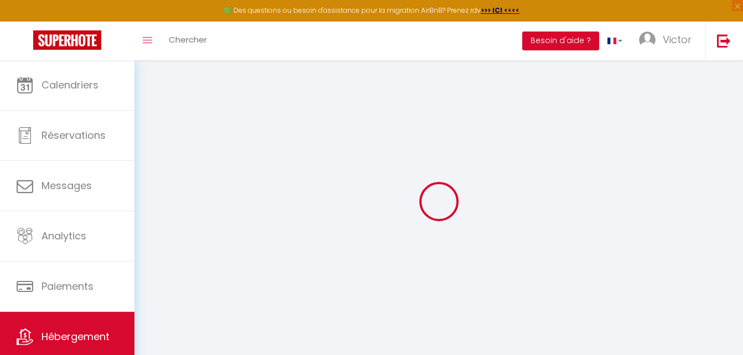
select select
checkbox input "false"
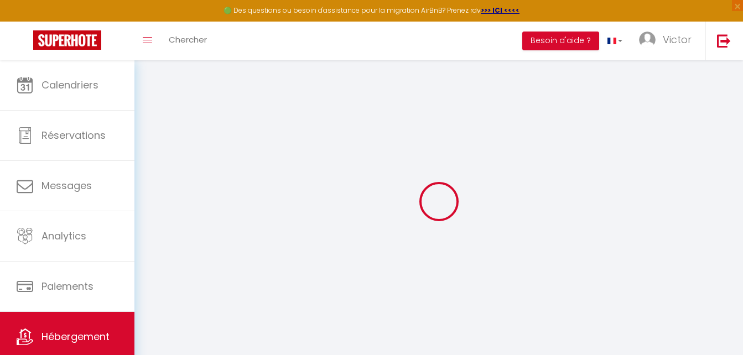
select select
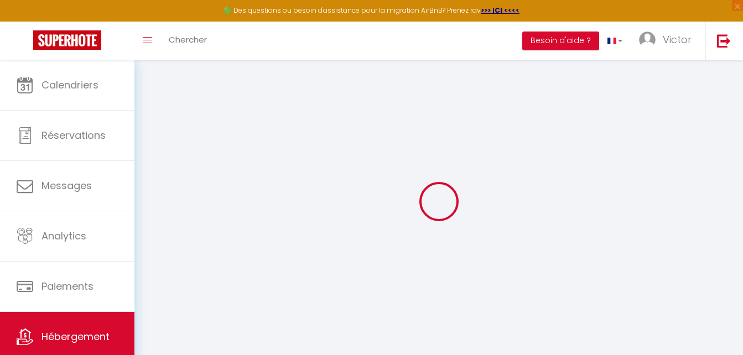
select select
checkbox input "false"
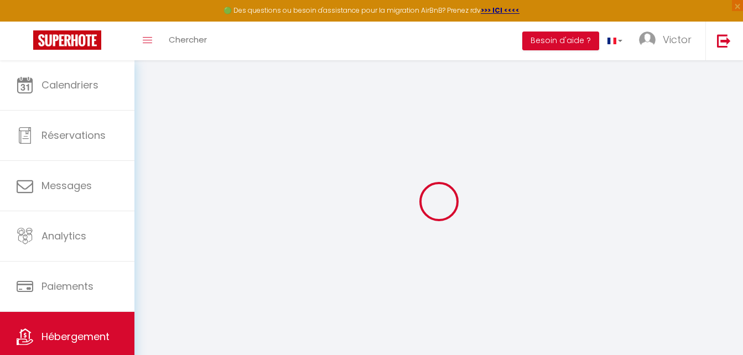
checkbox input "false"
select select
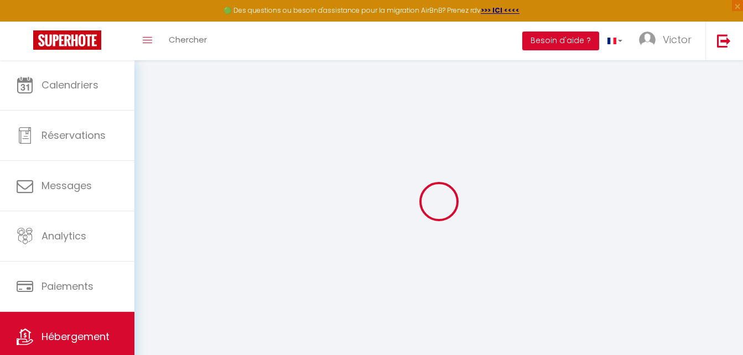
select select
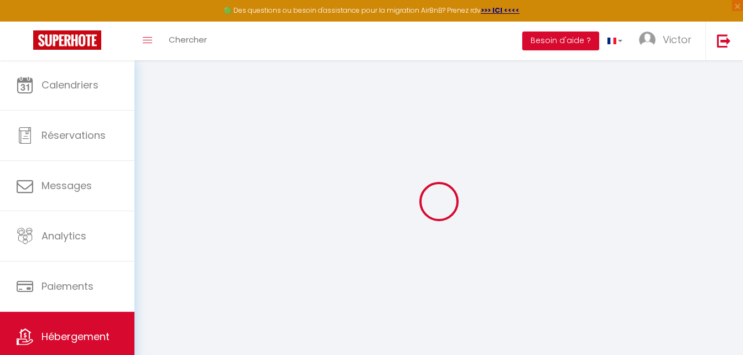
checkbox input "false"
select select
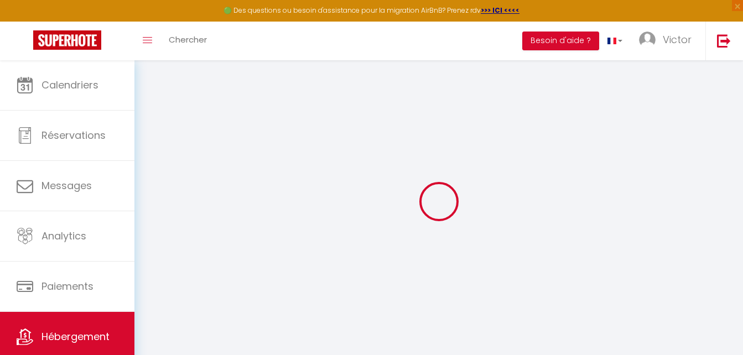
select select
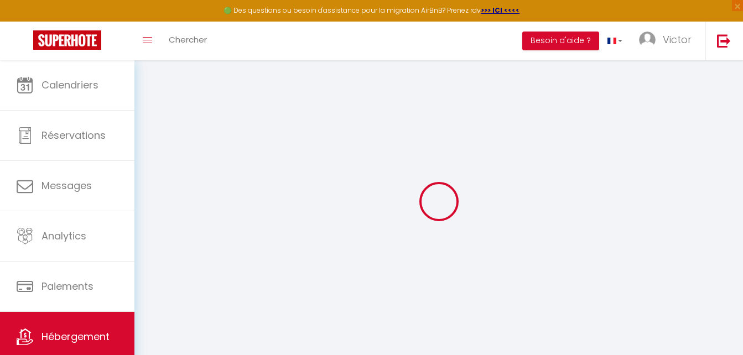
select select
checkbox input "false"
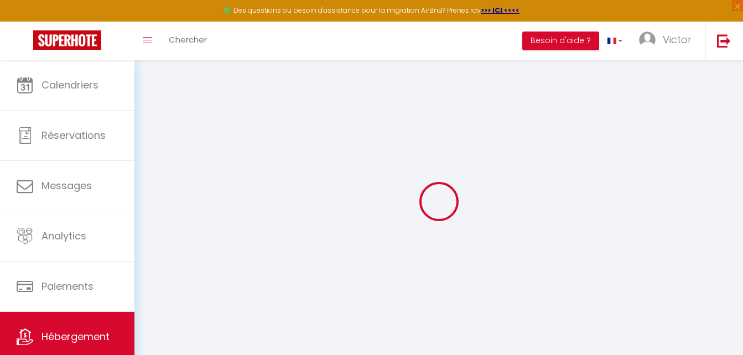
checkbox input "false"
select select
type input "Parking gratuit, piscine chauffée, vue panoramique"
select select "5"
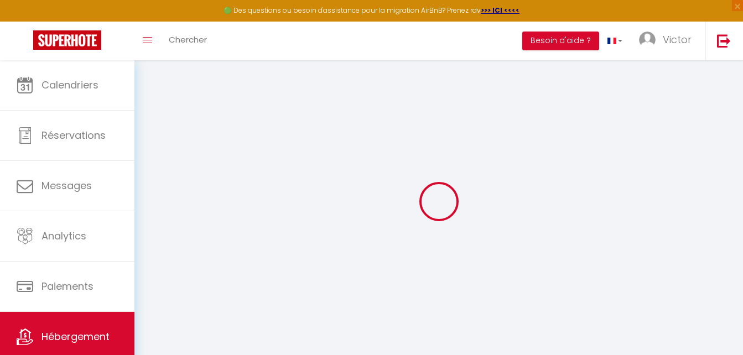
type input "137"
select select
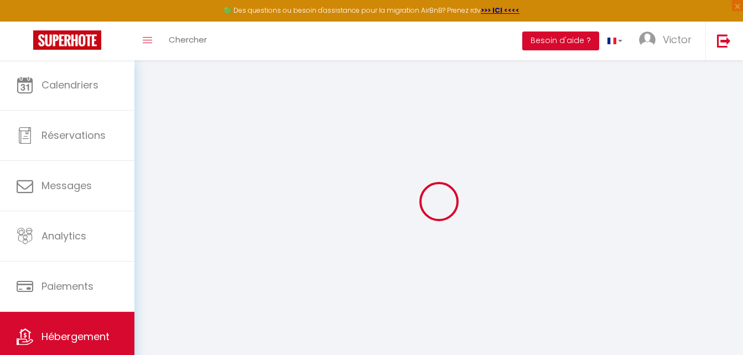
select select
type input "Krommedijk 53"
type input "8301"
type input "Knokke-Heist"
select select "23"
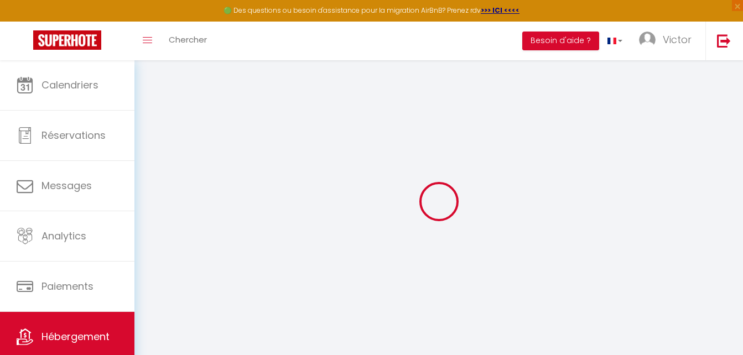
type input "[EMAIL_ADDRESS][DOMAIN_NAME]"
select select
checkbox input "false"
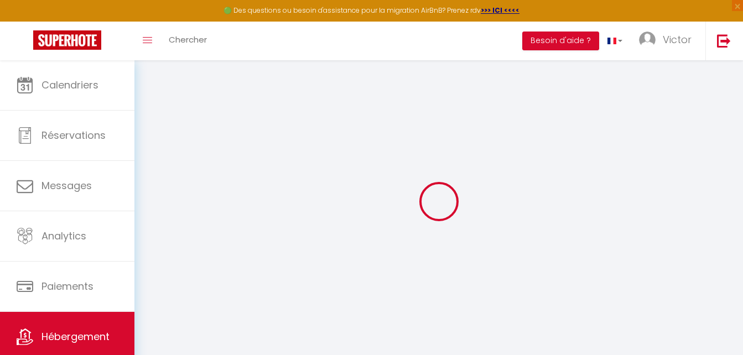
checkbox input "false"
type input "0"
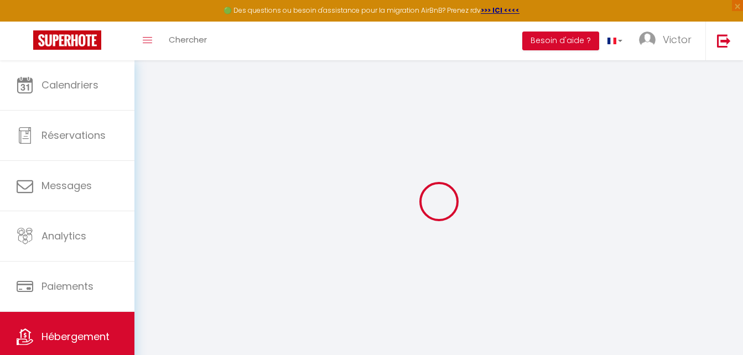
select select
checkbox input "false"
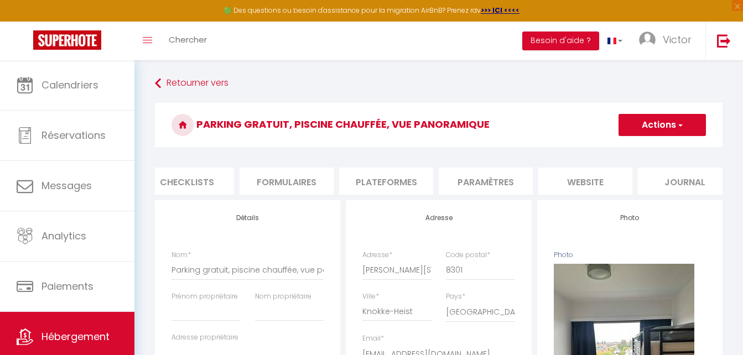
scroll to position [0, 428]
click at [582, 187] on li "website" at bounding box center [570, 181] width 94 height 27
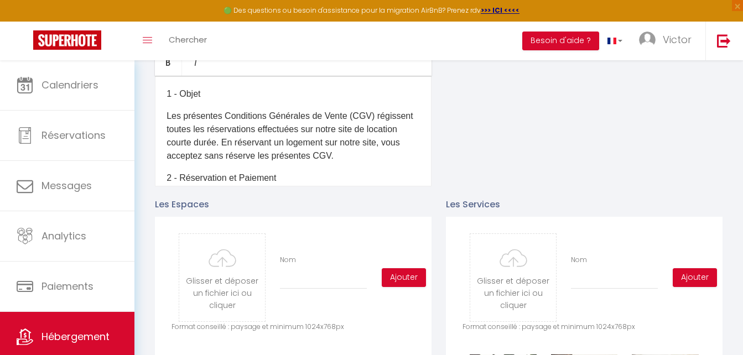
scroll to position [387, 0]
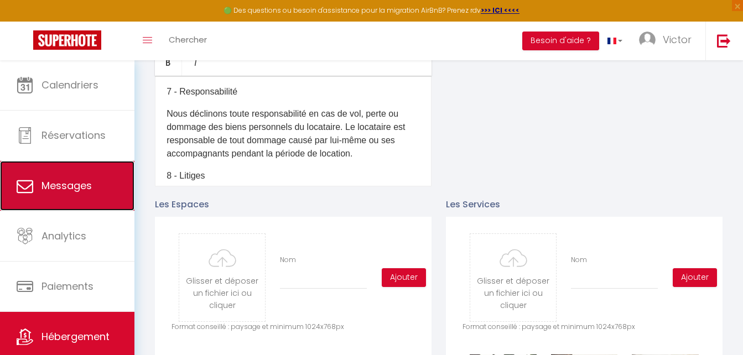
click at [59, 180] on span "Messages" at bounding box center [66, 186] width 50 height 14
select select "message"
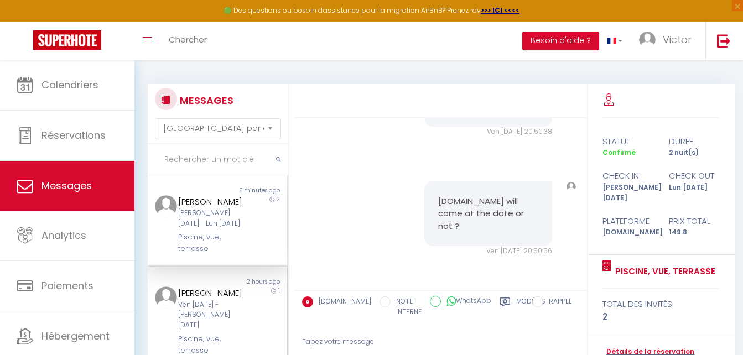
click at [220, 306] on div "Ven 10 Oct - Sam 11 Oct" at bounding box center [211, 316] width 67 height 32
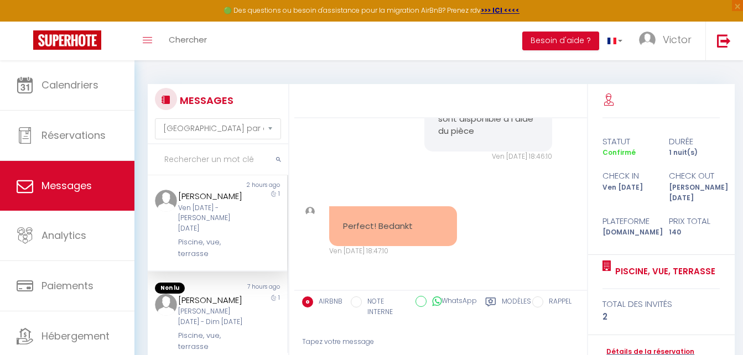
scroll to position [111, 0]
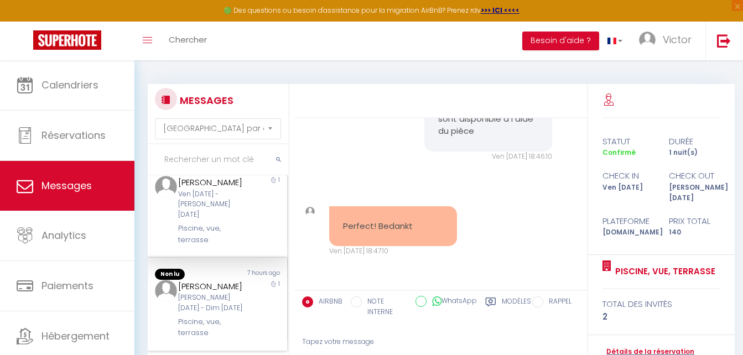
click at [214, 280] on div "[PERSON_NAME]" at bounding box center [211, 286] width 67 height 13
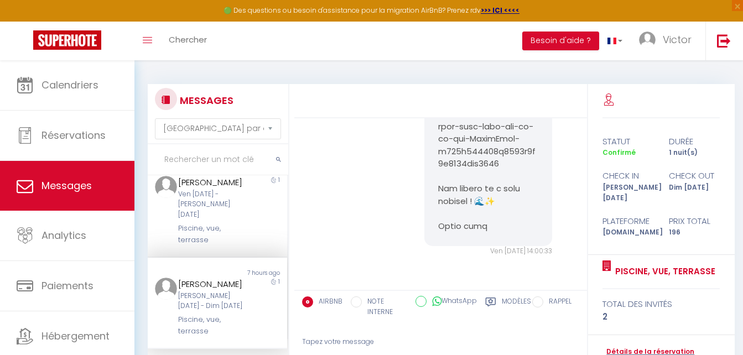
scroll to position [3742, 0]
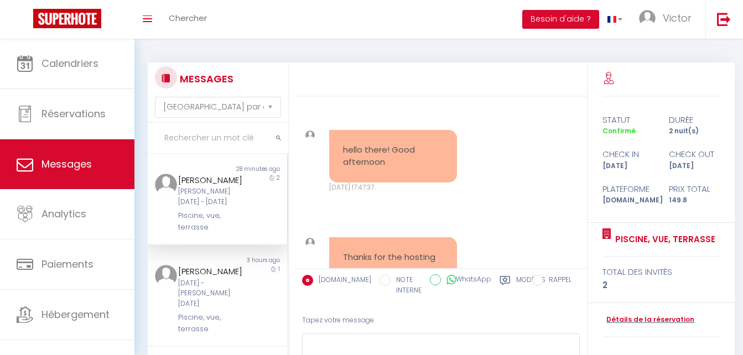
select select "message"
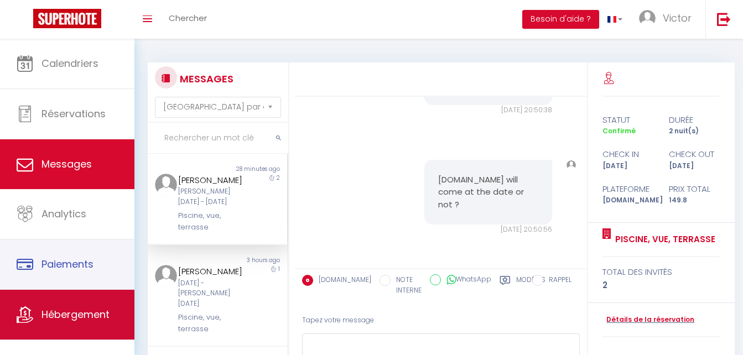
scroll to position [33, 0]
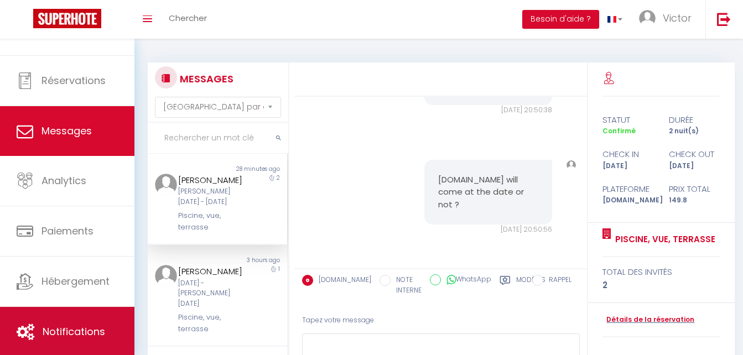
click at [86, 326] on span "Notifications" at bounding box center [74, 332] width 62 height 14
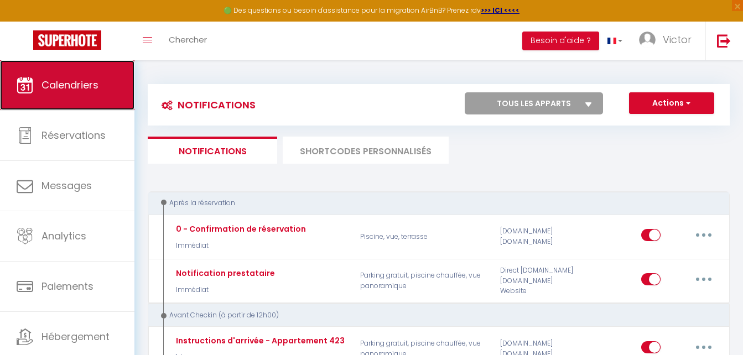
click at [70, 101] on link "Calendriers" at bounding box center [67, 85] width 134 height 50
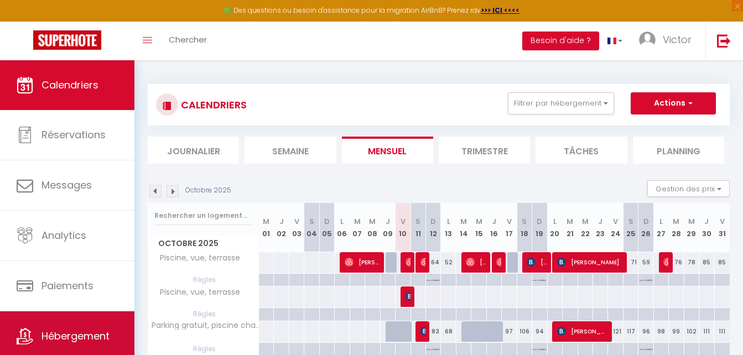
scroll to position [33, 0]
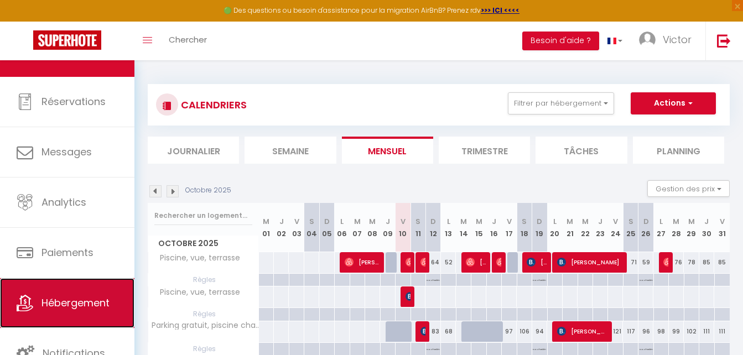
click at [25, 310] on icon at bounding box center [25, 303] width 17 height 17
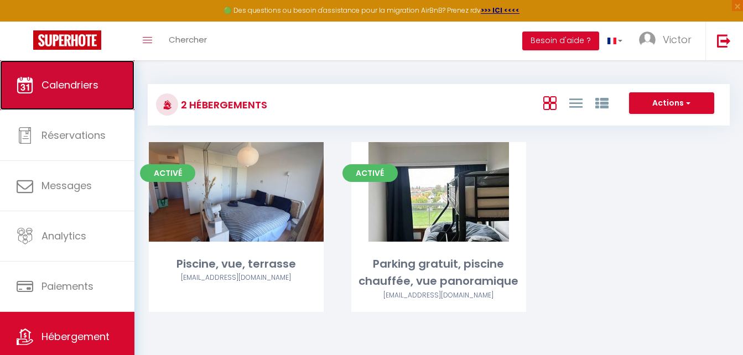
click at [74, 96] on link "Calendriers" at bounding box center [67, 85] width 134 height 50
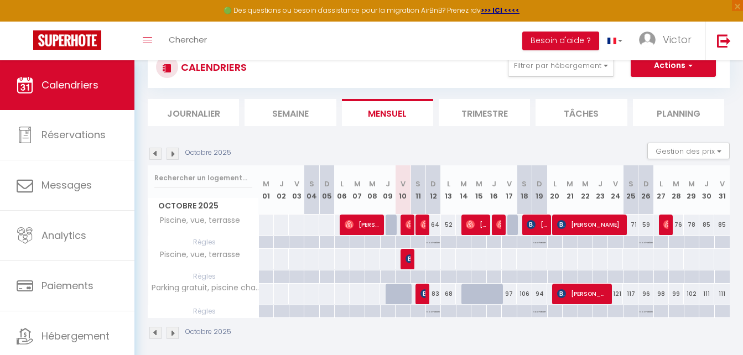
scroll to position [55, 0]
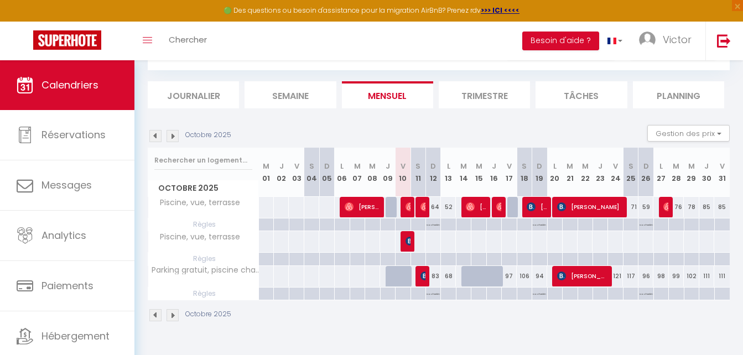
click at [214, 275] on th "Parking gratuit, piscine chauffée, vue panoramique" at bounding box center [203, 276] width 111 height 21
click at [220, 267] on span "Parking gratuit, piscine chauffée, vue panoramique" at bounding box center [260, 265] width 206 height 13
click at [222, 267] on span "Parking gratuit, piscine chauffée, vue panoramique" at bounding box center [260, 265] width 206 height 13
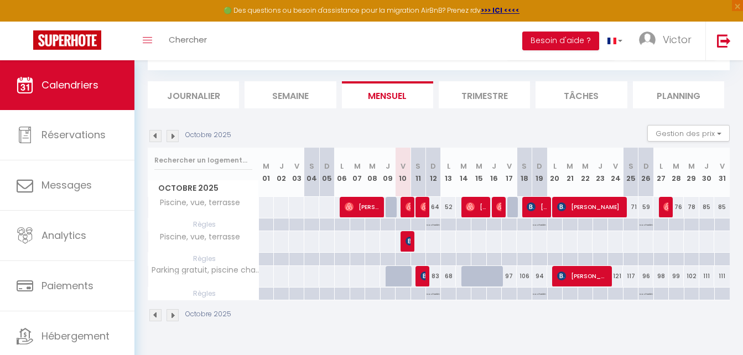
click at [272, 324] on div "Octobre 2025" at bounding box center [439, 316] width 582 height 33
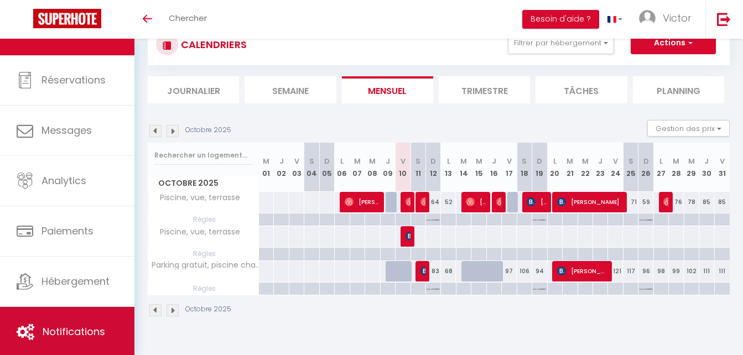
scroll to position [33, 0]
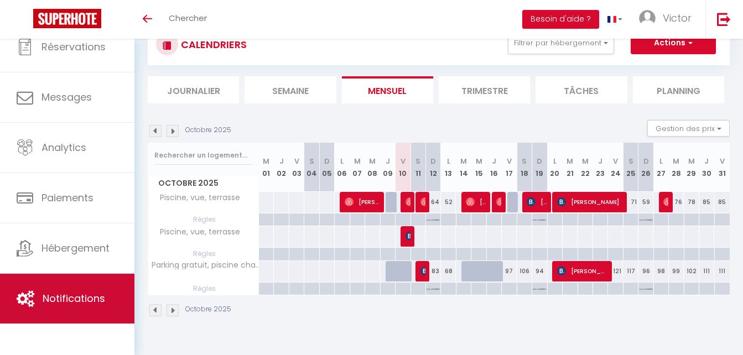
click at [72, 300] on span "Notifications" at bounding box center [74, 298] width 62 height 14
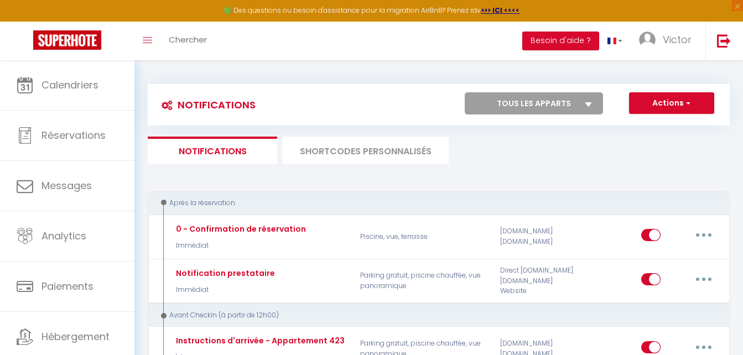
click at [534, 108] on select "Tous les apparts Piscine, vue, terrasse Parking gratuit, piscine chauffée, vue …" at bounding box center [534, 103] width 138 height 22
select select "78363"
click at [465, 92] on select "Tous les apparts Piscine, vue, terrasse Parking gratuit, piscine chauffée, vue …" at bounding box center [534, 103] width 138 height 22
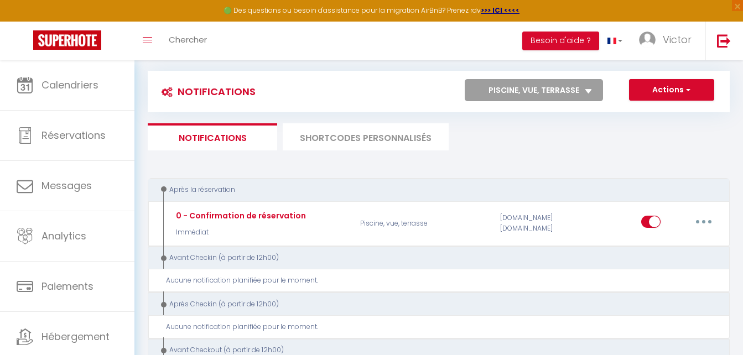
scroll to position [111, 0]
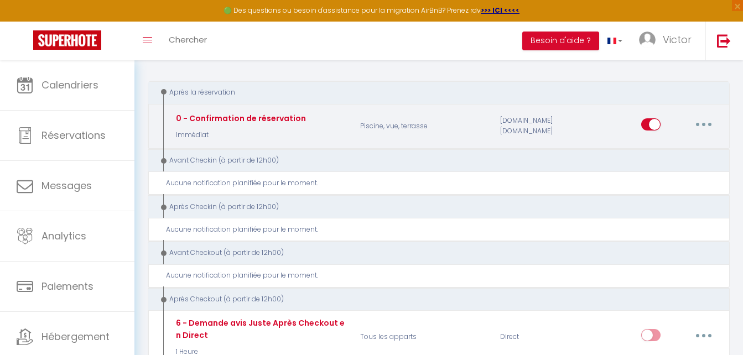
click at [704, 124] on icon "button" at bounding box center [703, 124] width 3 height 3
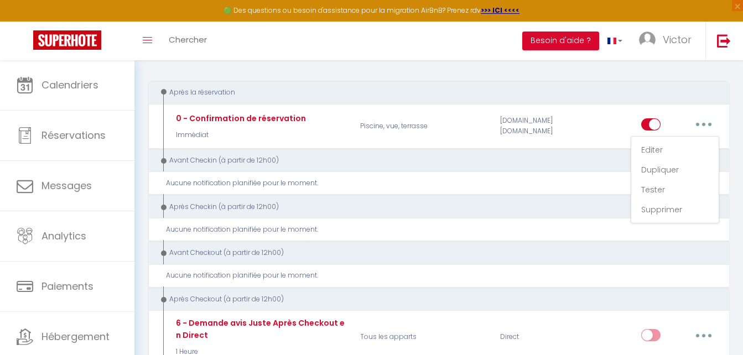
click at [585, 91] on div "Après la réservation" at bounding box center [433, 92] width 550 height 11
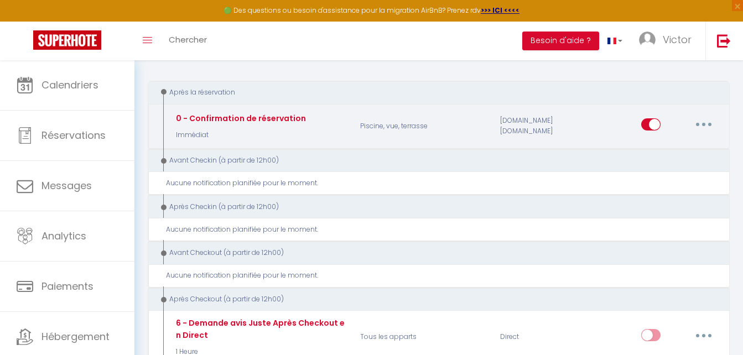
click at [705, 128] on button "button" at bounding box center [703, 125] width 31 height 18
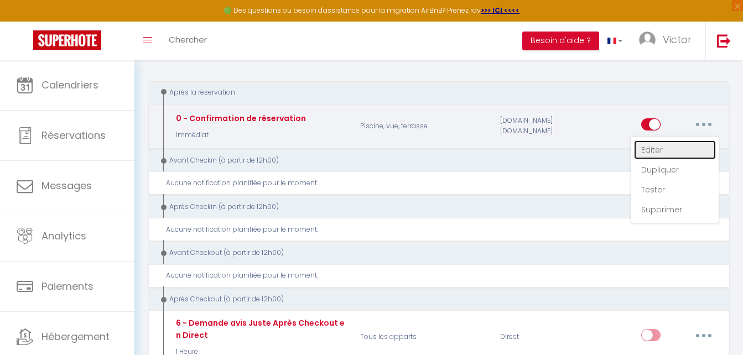
click at [680, 146] on link "Editer" at bounding box center [675, 149] width 82 height 19
type input "0 - Confirmation de réservation"
select select "notification"
select select "Immédiat"
select select
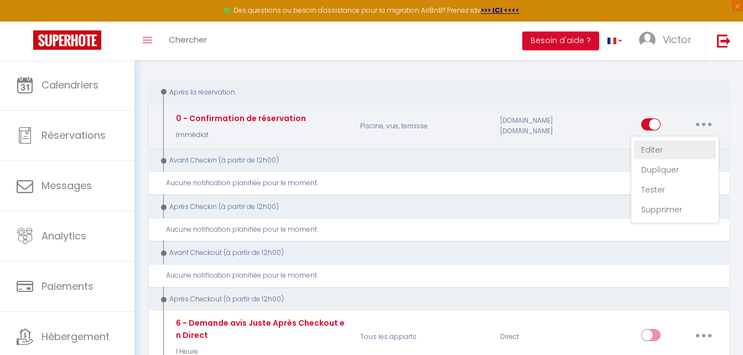
checkbox input "true"
checkbox input "false"
radio input "true"
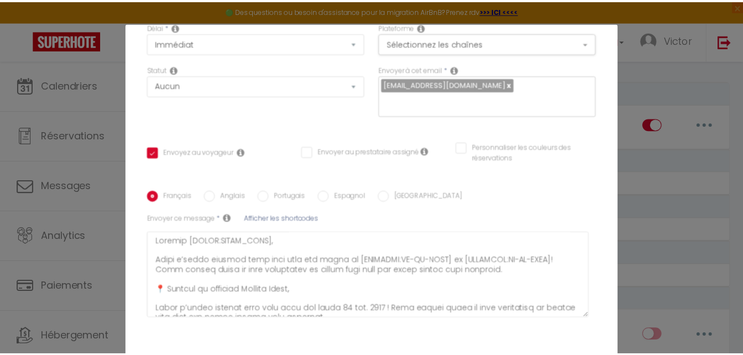
scroll to position [0, 0]
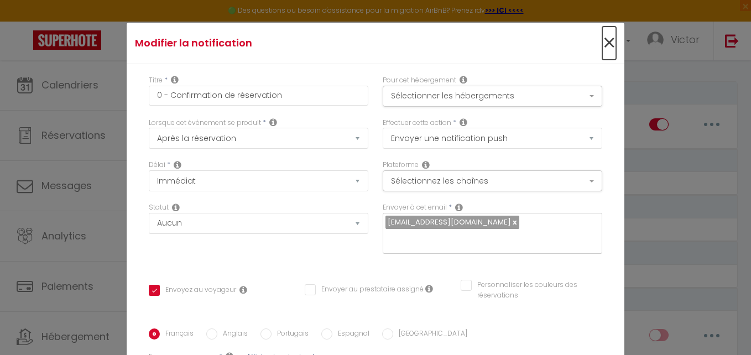
click at [602, 49] on span "×" at bounding box center [609, 43] width 14 height 33
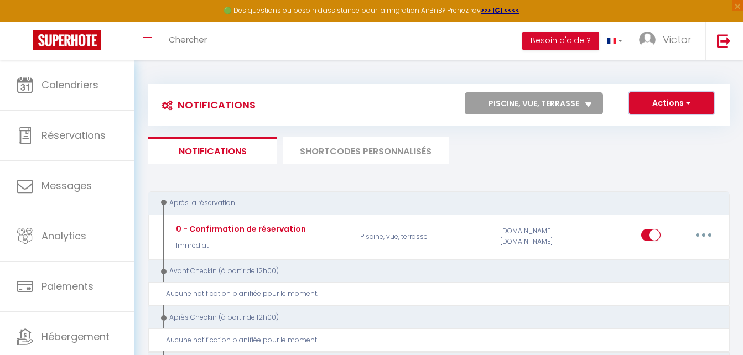
click at [699, 111] on button "Actions" at bounding box center [671, 103] width 85 height 22
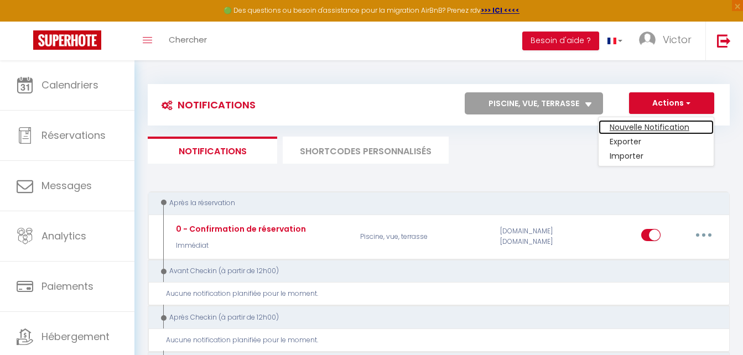
click at [694, 123] on link "Nouvelle Notification" at bounding box center [655, 127] width 115 height 14
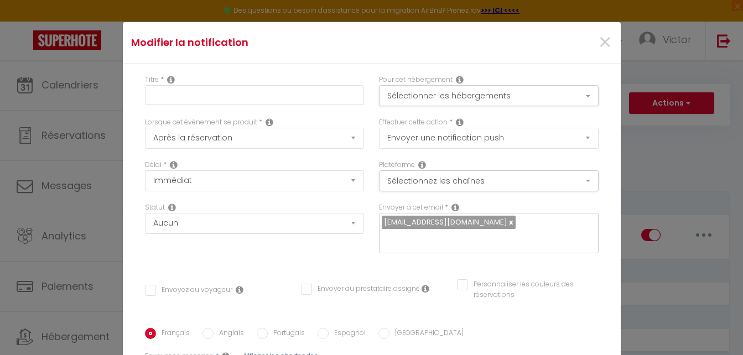
select select "email"
checkbox input "false"
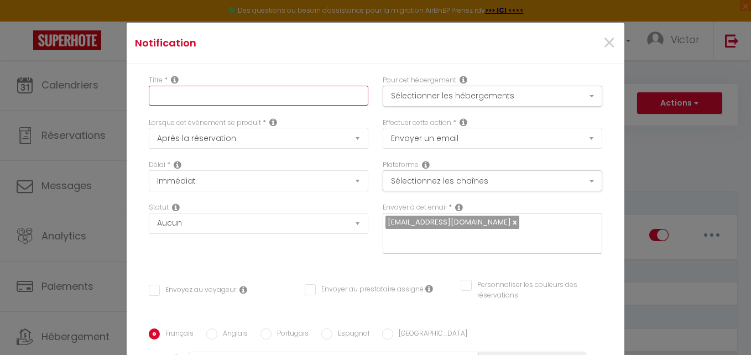
click at [329, 95] on input "text" at bounding box center [259, 96] width 220 height 20
type input "I"
checkbox input "false"
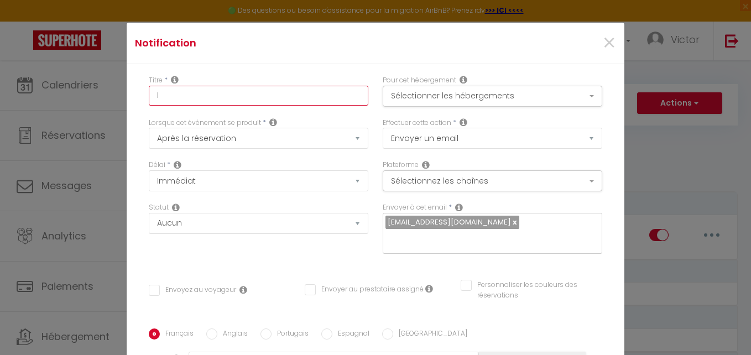
type input "In"
checkbox input "false"
type input "Ins"
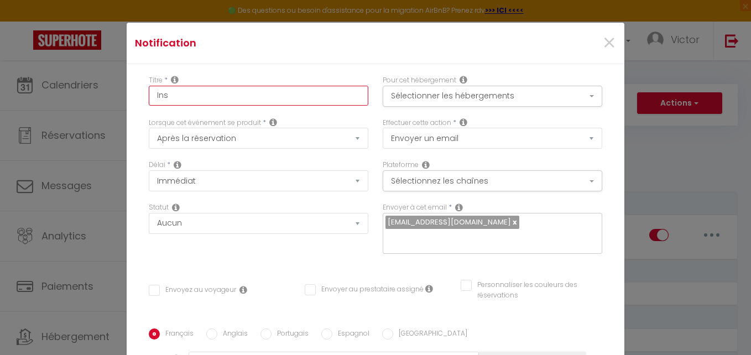
checkbox input "false"
type input "Inst"
checkbox input "false"
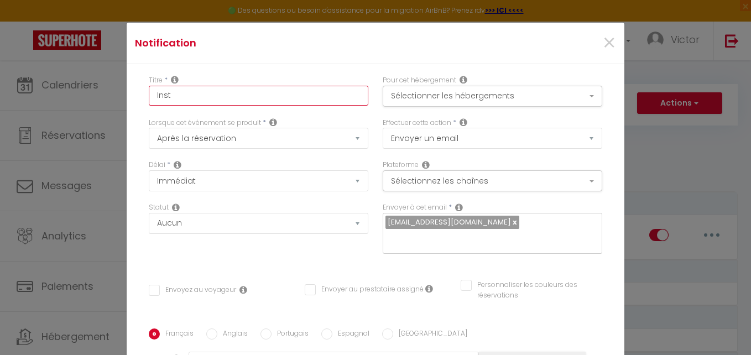
checkbox input "false"
type input "Instr"
checkbox input "false"
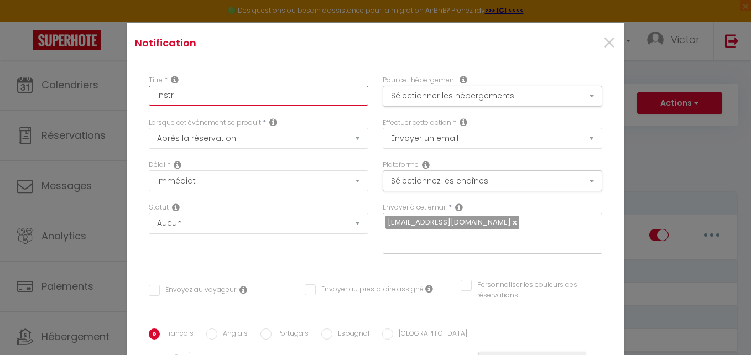
checkbox input "false"
type input "Instru"
checkbox input "false"
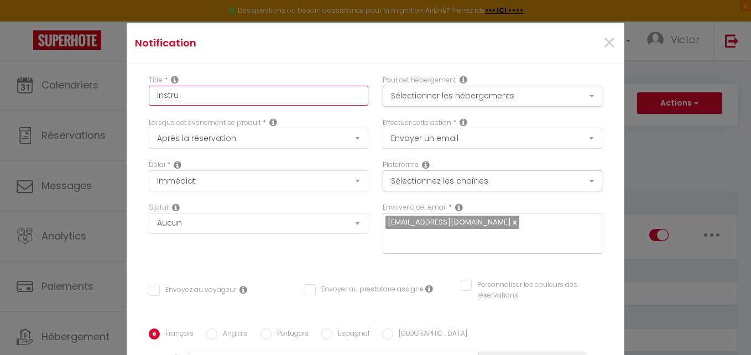
type input "Instruc"
checkbox input "false"
type input "Instruct"
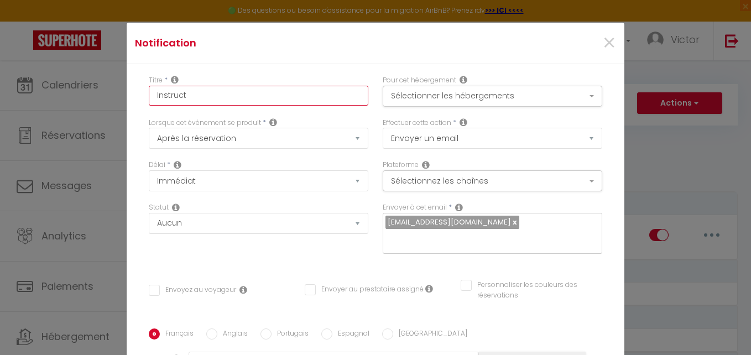
checkbox input "false"
type input "Instructi"
checkbox input "false"
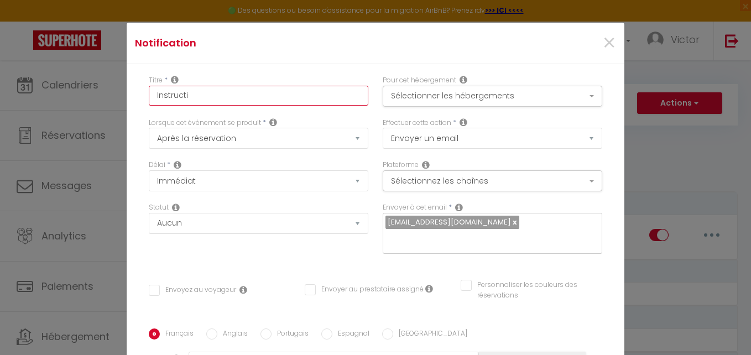
checkbox input "false"
type input "Instructio"
checkbox input "false"
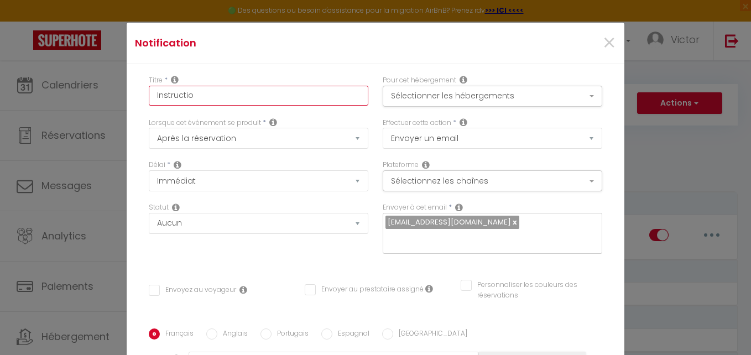
checkbox input "false"
type input "Instruction"
checkbox input "false"
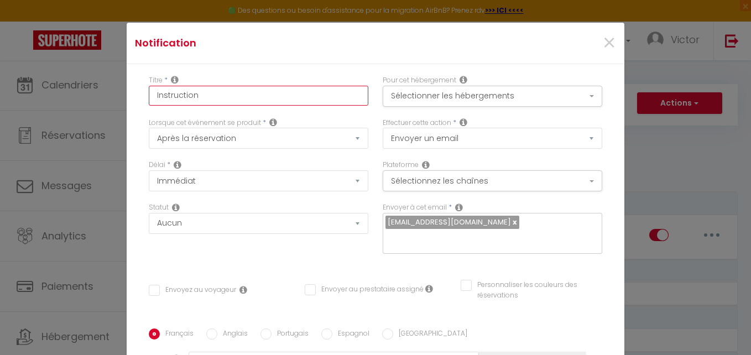
type input "Instruction"
checkbox input "false"
type input "Instruction"
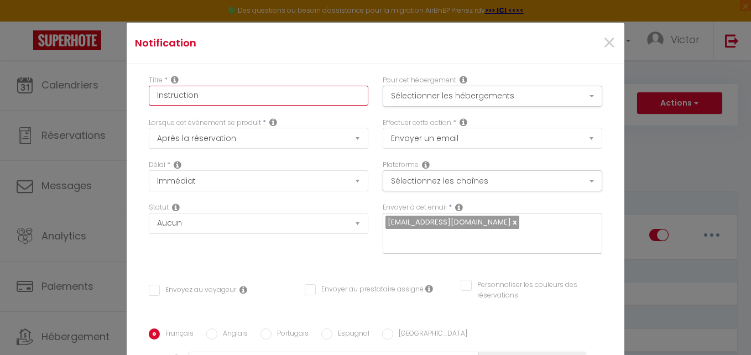
checkbox input "false"
type input "Instructions"
checkbox input "false"
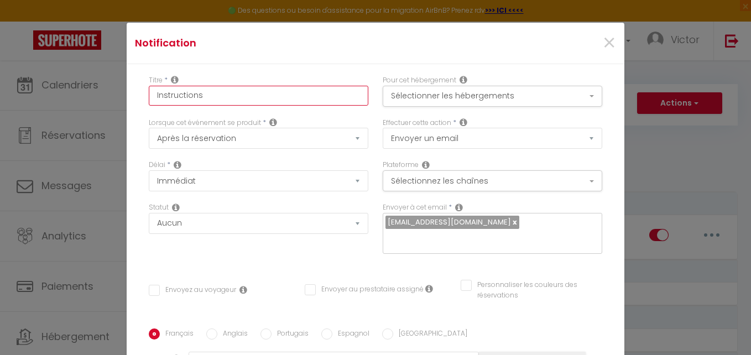
checkbox input "false"
type input "Instructions"
checkbox input "false"
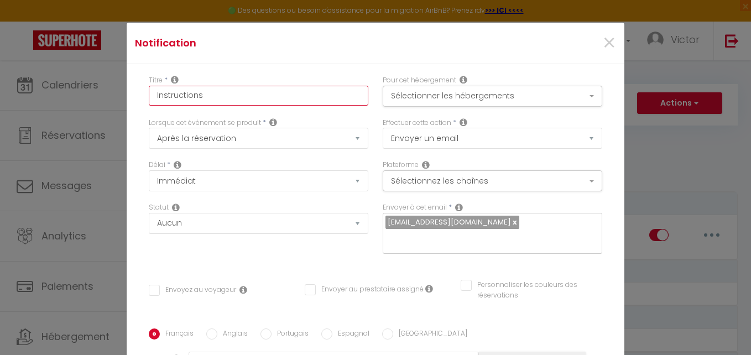
checkbox input "false"
type input "Instructions d"
checkbox input "false"
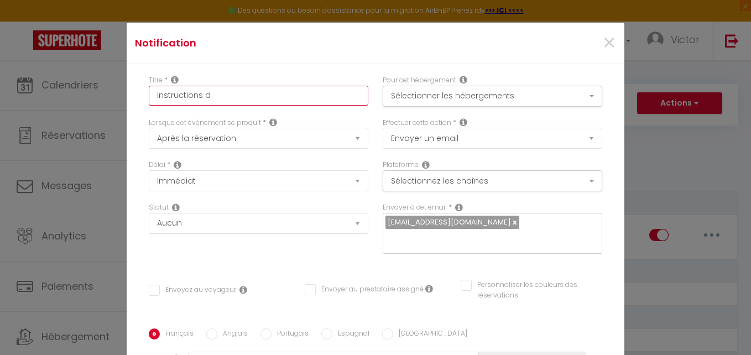
type input "Instructions d'"
checkbox input "false"
type input "Instructions d'a"
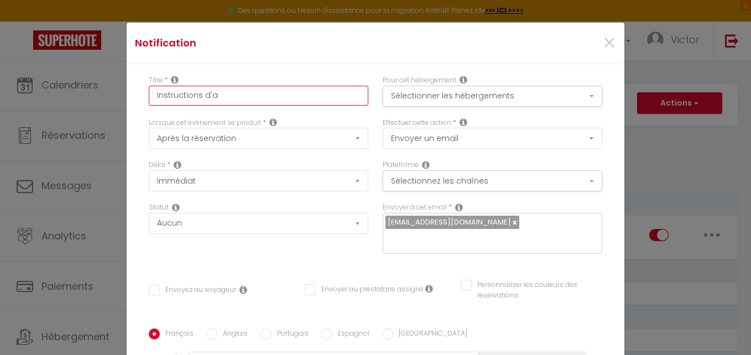
checkbox input "false"
type input "Instructions d'ar"
checkbox input "false"
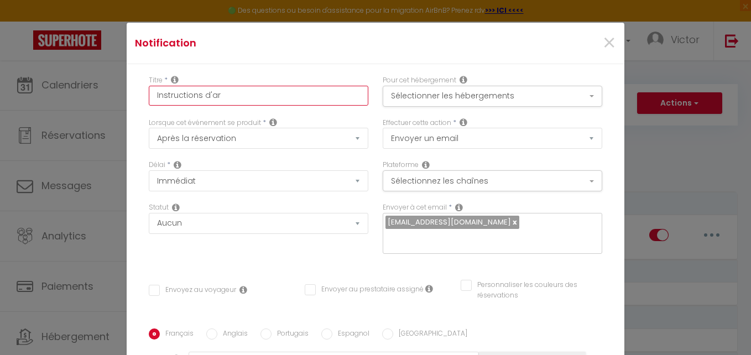
checkbox input "false"
type input "Instructions d'arr"
checkbox input "false"
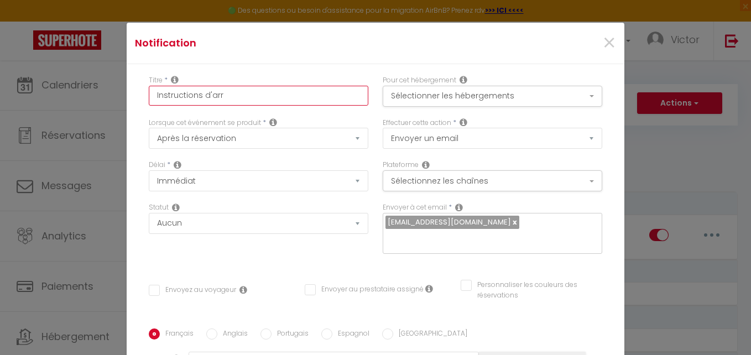
checkbox input "false"
type input "Instructions d'arri"
checkbox input "false"
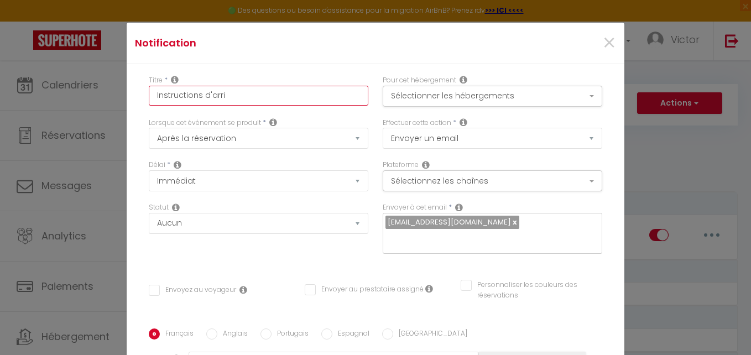
type input "Instructions d'arriv"
checkbox input "false"
type input "Instructions d'arrivé"
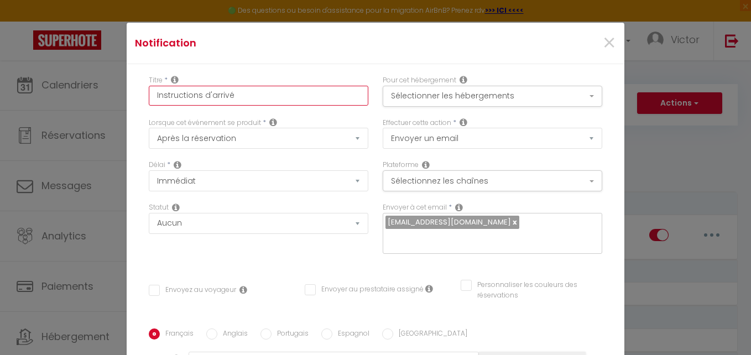
checkbox input "false"
type input "Instructions d'arrivée"
checkbox input "false"
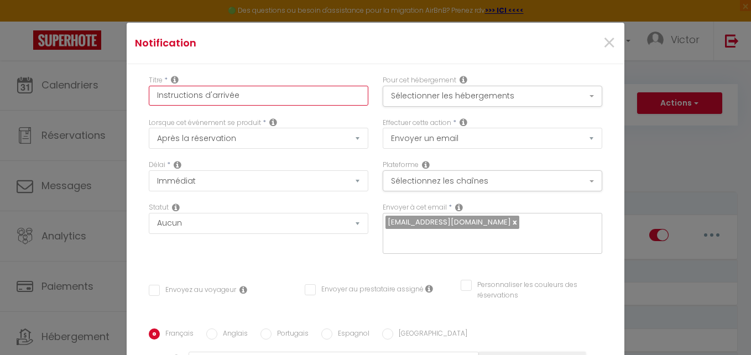
checkbox input "false"
type input "Instructions d'arrivée"
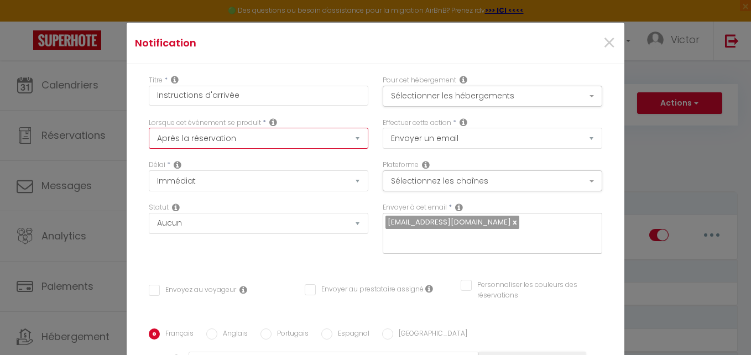
click at [285, 147] on select "Après la réservation Avant Checkin (à partir de 12h00) Après Checkin (à partir …" at bounding box center [259, 138] width 220 height 21
select select "4"
click at [149, 128] on select "Après la réservation Avant Checkin (à partir de 12h00) Après Checkin (à partir …" at bounding box center [259, 138] width 220 height 21
checkbox input "false"
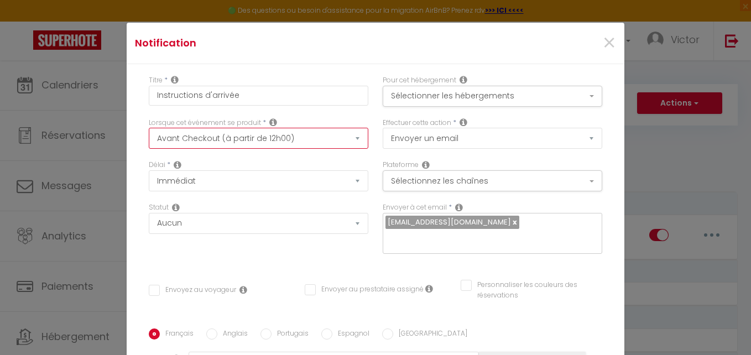
checkbox input "false"
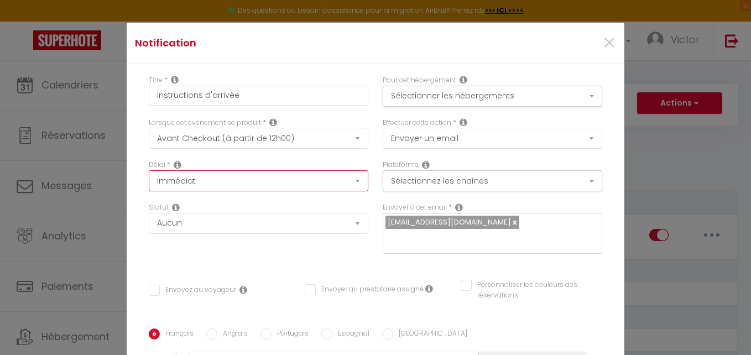
click at [207, 178] on select "Immédiat - 10 Minutes - 1 Heure - 2 Heures - 3 Heures - 4 Heures - 5 Heures - 6…" at bounding box center [259, 180] width 220 height 21
select select "1 Jour"
click at [149, 170] on select "Immédiat - 10 Minutes - 1 Heure - 2 Heures - 3 Heures - 4 Heures - 5 Heures - 6…" at bounding box center [259, 180] width 220 height 21
checkbox input "false"
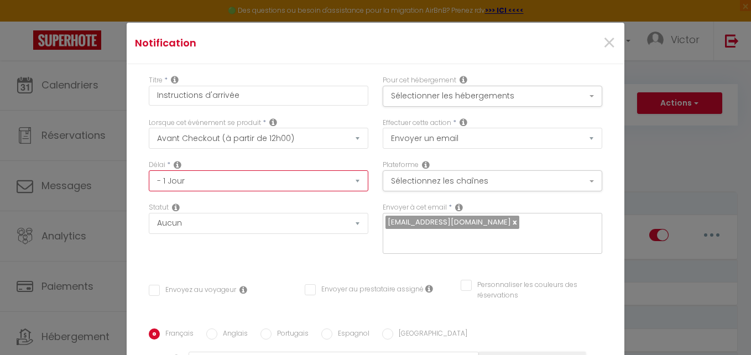
checkbox input "false"
click at [421, 98] on button "Sélectionner les hébergements" at bounding box center [493, 96] width 220 height 21
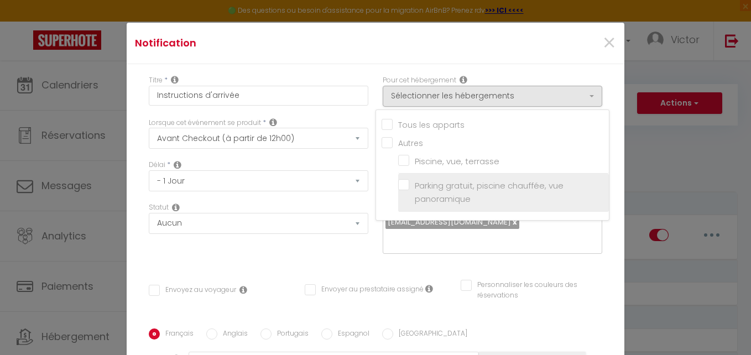
drag, startPoint x: 475, startPoint y: 164, endPoint x: 471, endPoint y: 176, distance: 12.6
click at [475, 163] on input "Piscine, vue, terrasse" at bounding box center [503, 161] width 211 height 11
checkbox input "true"
checkbox input "false"
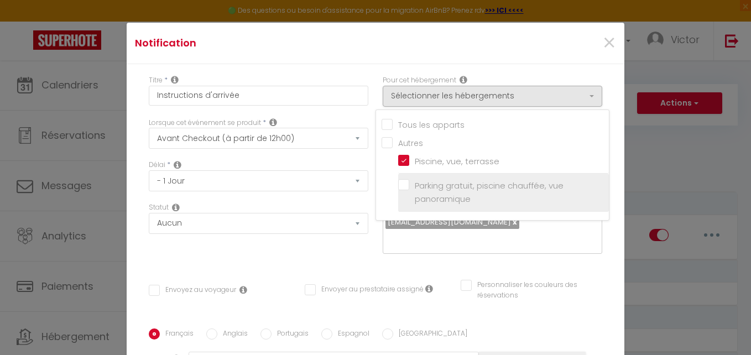
checkbox input "false"
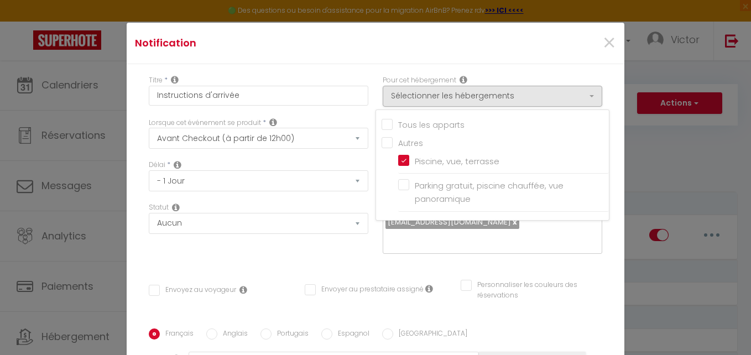
click at [523, 260] on div "Envoyer à cet email * [EMAIL_ADDRESS][DOMAIN_NAME]" at bounding box center [493, 233] width 234 height 62
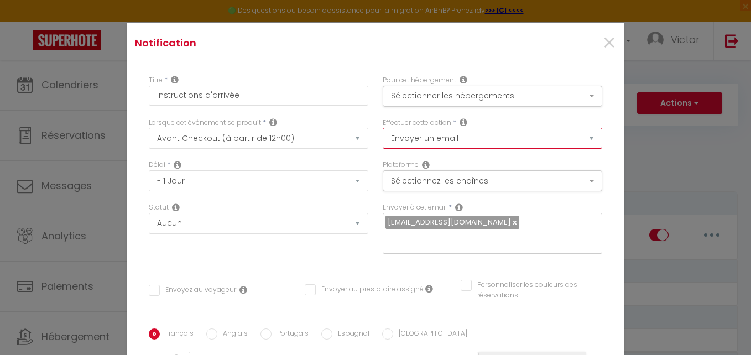
click at [464, 136] on select "Envoyer un email Envoyer un SMS Envoyer une notification push" at bounding box center [493, 138] width 220 height 21
select select "notification"
click at [383, 128] on select "Envoyer un email Envoyer un SMS Envoyer une notification push" at bounding box center [493, 138] width 220 height 21
checkbox input "false"
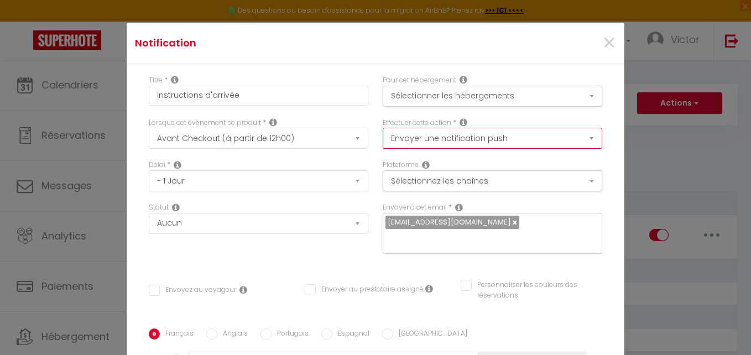
checkbox input "false"
click at [452, 175] on button "Sélectionnez les chaînes" at bounding box center [493, 180] width 220 height 21
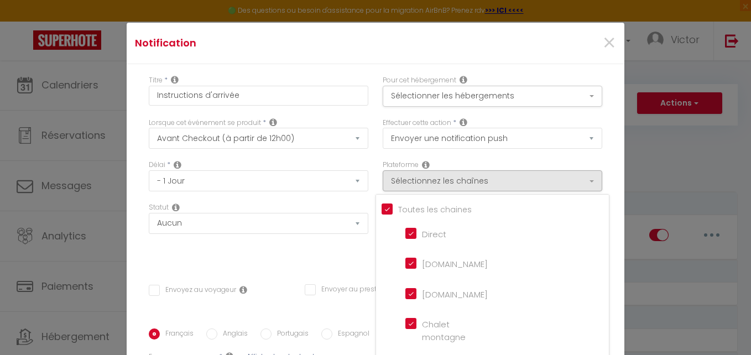
click at [407, 206] on input "Tous les apparts" at bounding box center [495, 208] width 227 height 11
checkbox input "false"
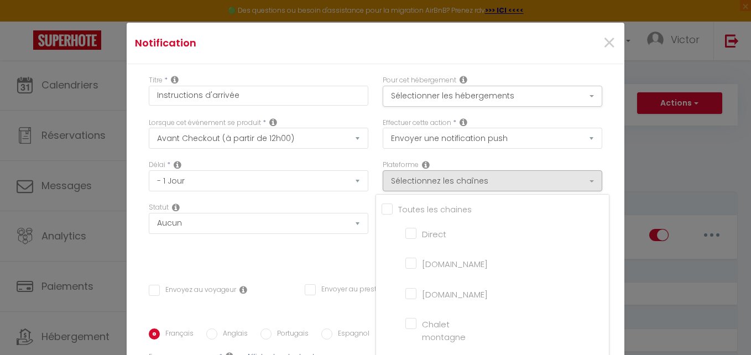
checkbox montagne "false"
checkbox input "false"
checkbox France "false"
checkbox input "false"
checkbox iCal "false"
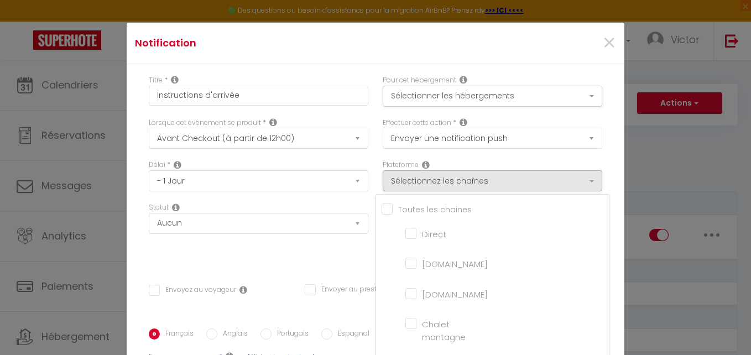
checkbox input "false"
checkbox tourisme "false"
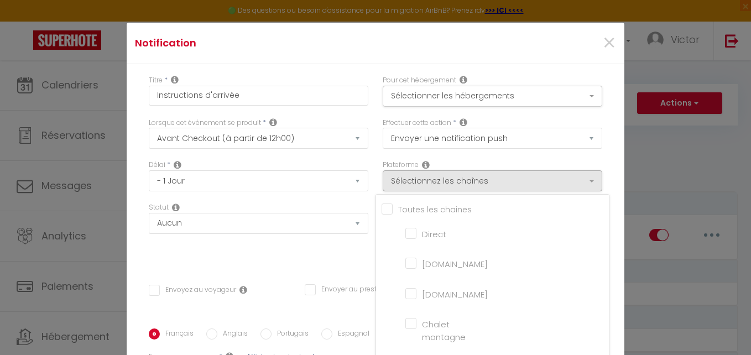
checkbox input "false"
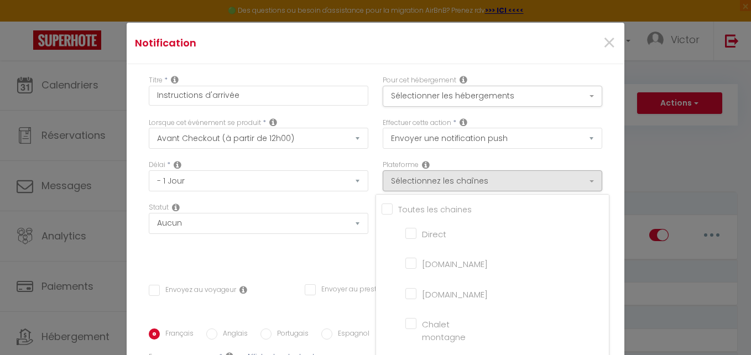
click at [405, 265] on input "[DOMAIN_NAME]" at bounding box center [436, 262] width 63 height 11
checkbox input "true"
checkbox input "false"
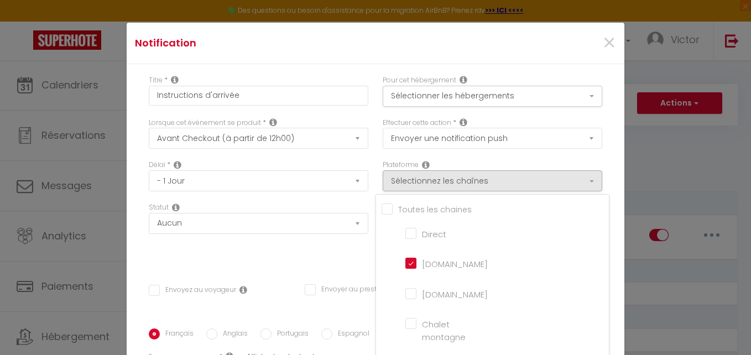
click at [405, 235] on input "Direct" at bounding box center [436, 232] width 63 height 11
checkbox input "true"
checkbox input "false"
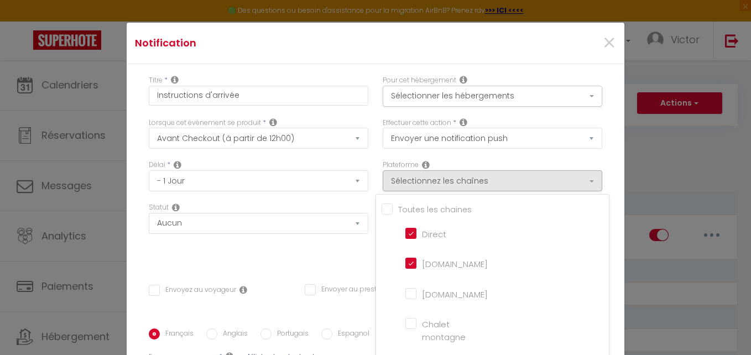
click at [405, 289] on input "[DOMAIN_NAME]" at bounding box center [436, 293] width 63 height 11
checkbox input "true"
checkbox input "false"
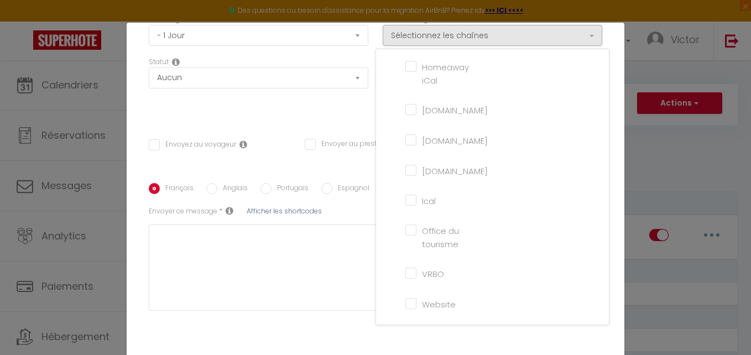
scroll to position [194, 0]
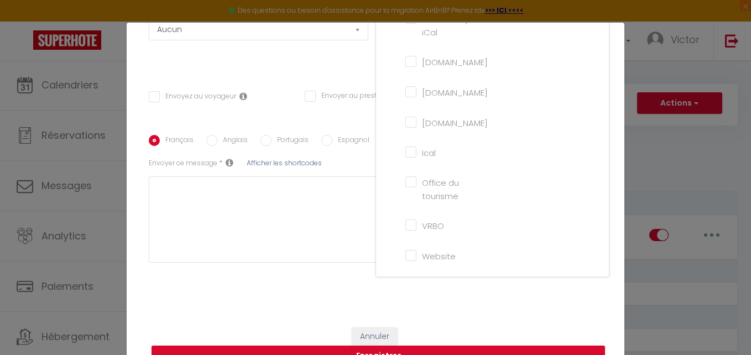
click at [405, 258] on input "Website" at bounding box center [436, 254] width 63 height 11
checkbox input "true"
checkbox input "false"
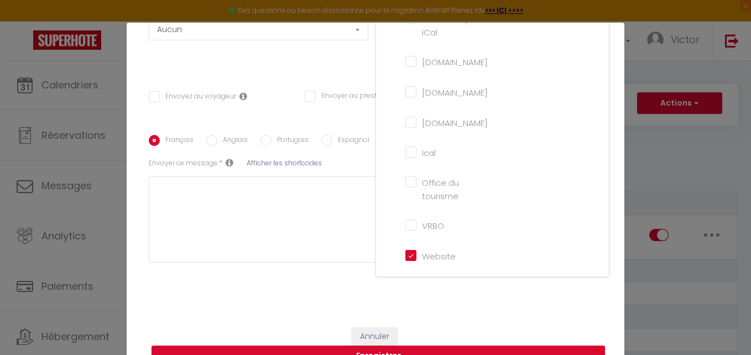
click at [439, 289] on div "Français Anglais Portugais Espagnol Italien Sujet * Afficher les shortcodes Env…" at bounding box center [376, 204] width 454 height 173
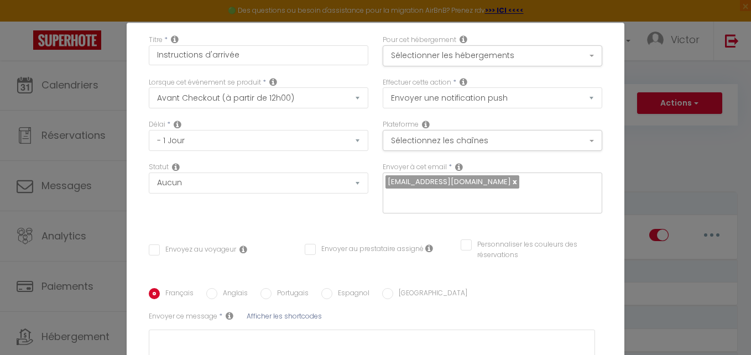
scroll to position [28, 0]
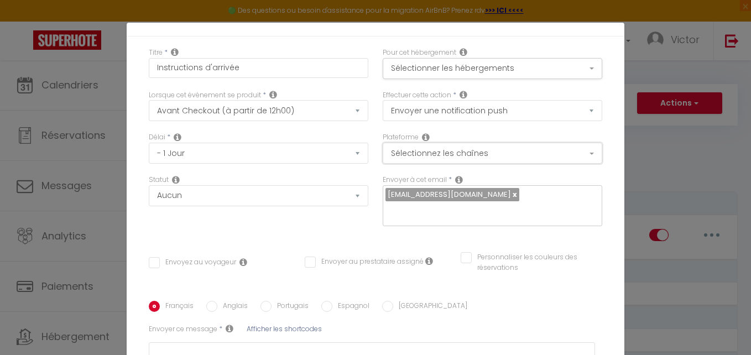
click at [466, 158] on button "Sélectionnez les chaînes" at bounding box center [493, 153] width 220 height 21
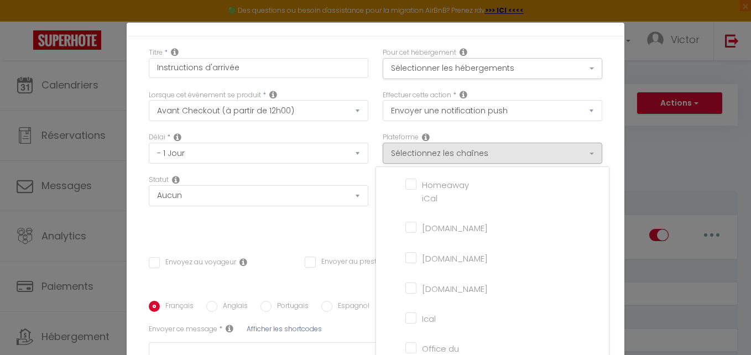
click at [356, 226] on div "Statut Aucun Si la réservation est payée Si réservation non payée Si la caution…" at bounding box center [259, 206] width 234 height 62
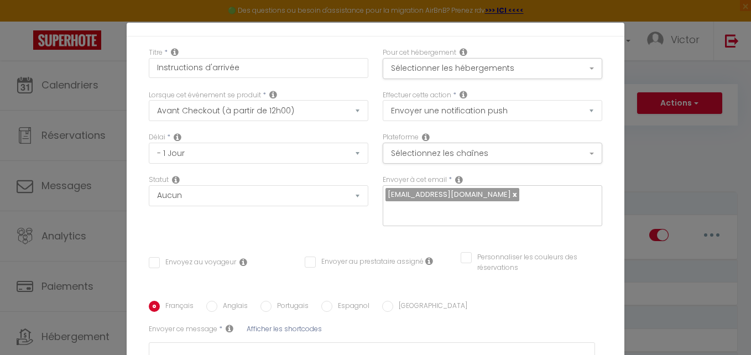
click at [511, 194] on link at bounding box center [514, 194] width 6 height 11
checkbox input "false"
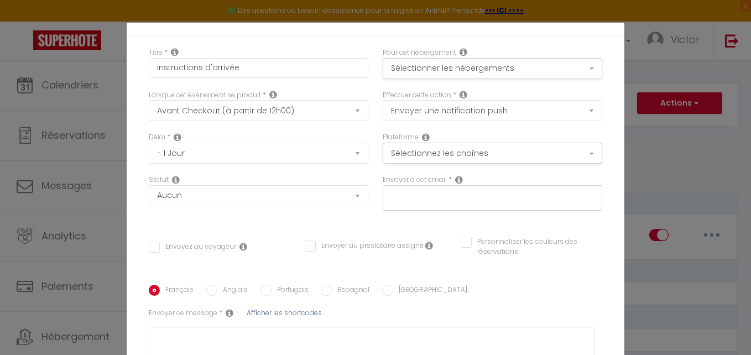
click at [504, 199] on input "text" at bounding box center [489, 196] width 209 height 14
type input "[EMAIL_ADDRESS][DOMAIN_NAME]"
checkbox input "false"
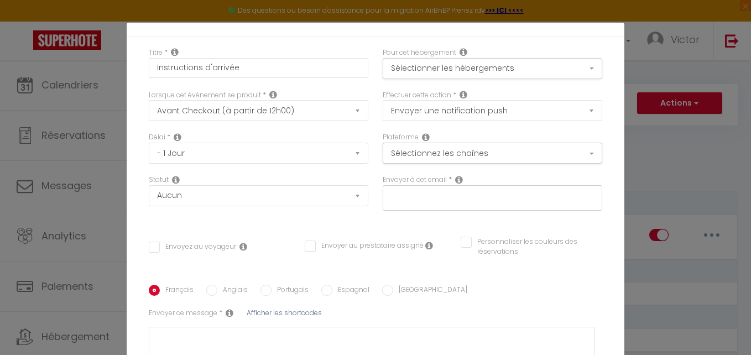
click at [201, 244] on div "Titre * Instructions d'arrivée Pour cet hébergement Sélectionner les hébergemen…" at bounding box center [376, 252] width 498 height 430
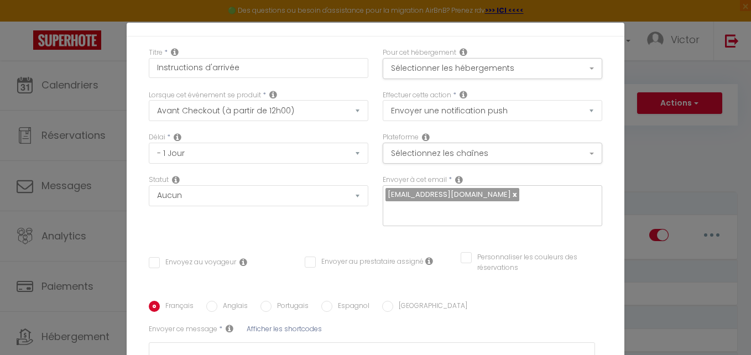
drag, startPoint x: 198, startPoint y: 257, endPoint x: 191, endPoint y: 259, distance: 7.4
click at [197, 257] on input "Envoyez au voyageur" at bounding box center [192, 262] width 87 height 11
checkbox input "true"
checkbox input "false"
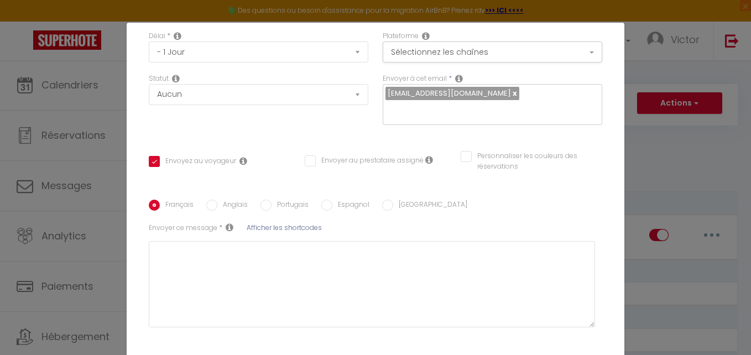
scroll to position [138, 0]
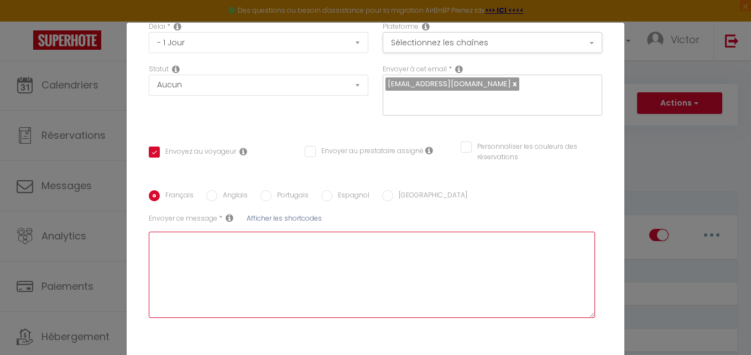
click at [246, 250] on textarea at bounding box center [372, 275] width 446 height 86
paste textarea "📩 Lorem : Ipsumdolorsi amet conse adipisc e Seddoei, tem, incididu Utlabor Etdo…"
type textarea "📩 Lorem : Ipsumdolorsi amet conse adipisc e Seddoei, tem, incididu Utlabor Etdo…"
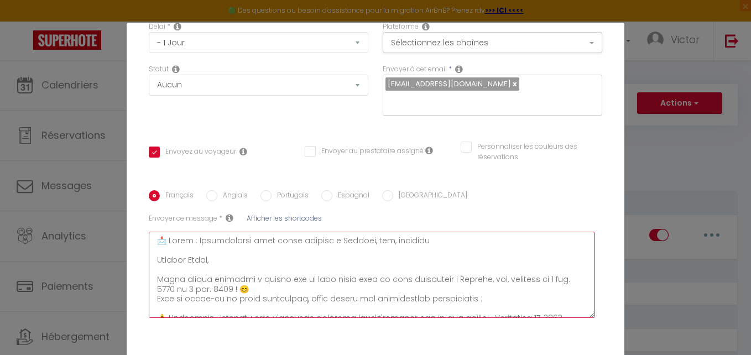
checkbox input "false"
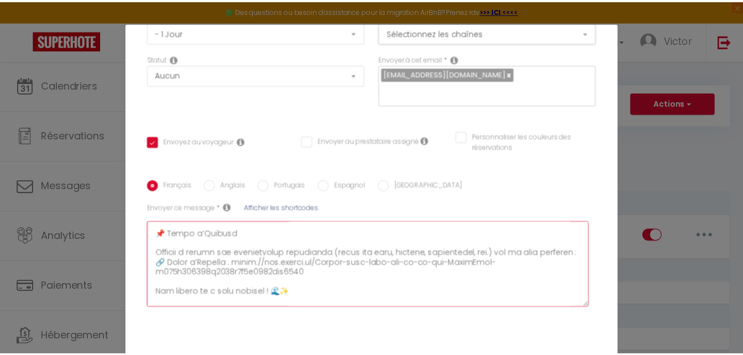
scroll to position [194, 0]
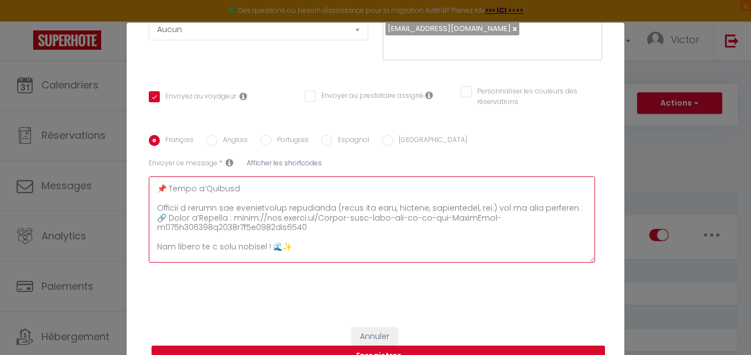
type textarea "📩 Lorem : Ipsumdolorsi amet conse adipisc e Seddoei, tem, incididu Utlabor Etdo…"
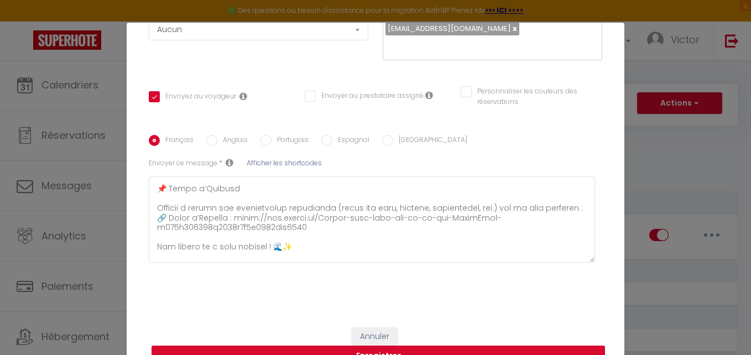
click at [426, 347] on button "Enregistrer" at bounding box center [379, 356] width 454 height 21
checkbox input "false"
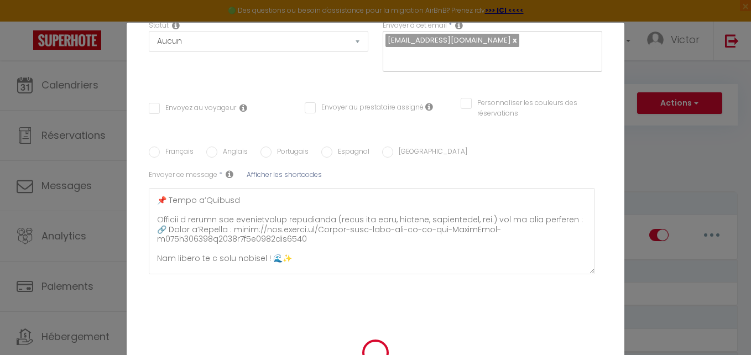
scroll to position [0, 0]
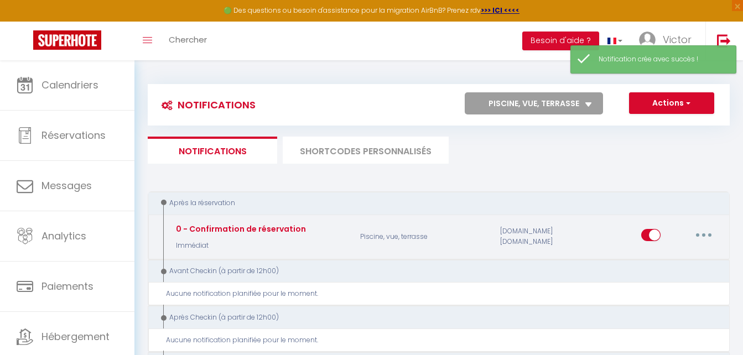
click at [695, 234] on button "button" at bounding box center [703, 235] width 31 height 18
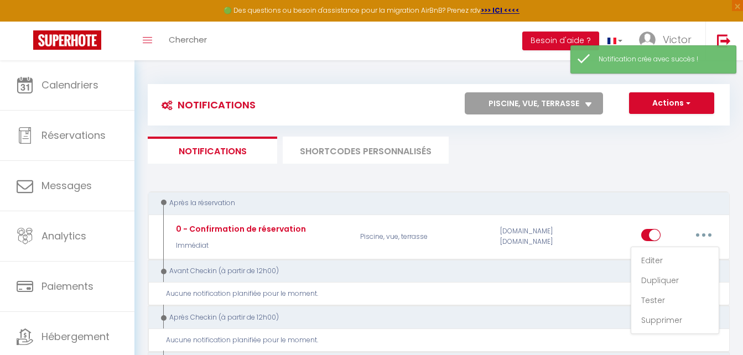
click at [569, 94] on select "Tous les apparts Piscine, vue, terrasse Parking gratuit, piscine chauffée, vue …" at bounding box center [534, 103] width 138 height 22
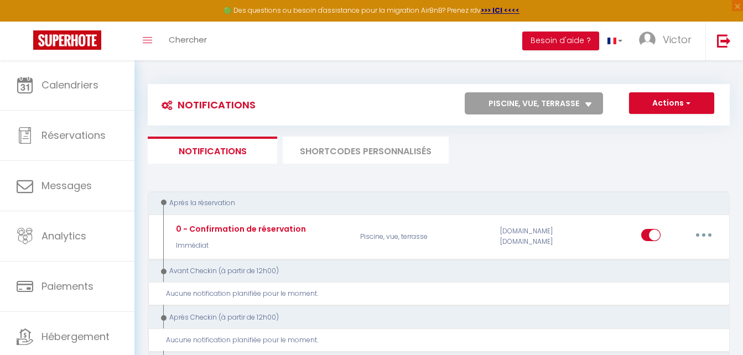
select select
click at [465, 92] on select "Tous les apparts Piscine, vue, terrasse Parking gratuit, piscine chauffée, vue …" at bounding box center [534, 103] width 138 height 22
checkbox input "true"
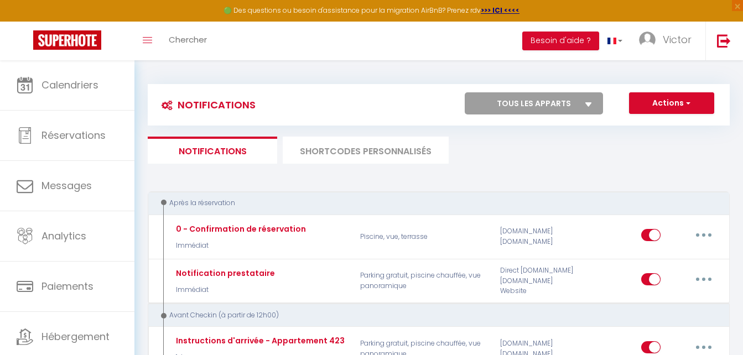
click at [562, 112] on select "Tous les apparts Piscine, vue, terrasse Parking gratuit, piscine chauffée, vue …" at bounding box center [534, 103] width 138 height 22
select select "78363"
click at [465, 92] on select "Tous les apparts Piscine, vue, terrasse Parking gratuit, piscine chauffée, vue …" at bounding box center [534, 103] width 138 height 22
checkbox input "false"
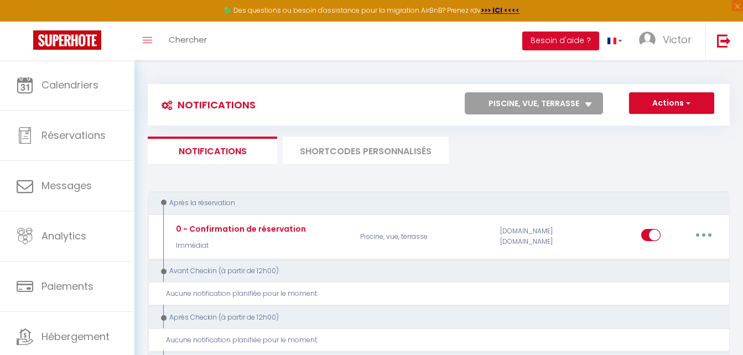
click at [552, 109] on select "Tous les apparts Piscine, vue, terrasse Parking gratuit, piscine chauffée, vue …" at bounding box center [534, 103] width 138 height 22
select select "78580"
click at [465, 92] on select "Tous les apparts Piscine, vue, terrasse Parking gratuit, piscine chauffée, vue …" at bounding box center [534, 103] width 138 height 22
checkbox input "true"
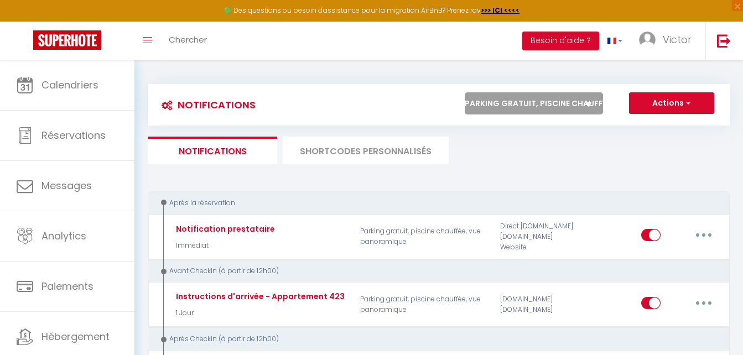
click at [546, 106] on select "Tous les apparts Piscine, vue, terrasse Parking gratuit, piscine chauffée, vue …" at bounding box center [534, 103] width 138 height 22
click at [465, 92] on select "Tous les apparts Piscine, vue, terrasse Parking gratuit, piscine chauffée, vue …" at bounding box center [534, 103] width 138 height 22
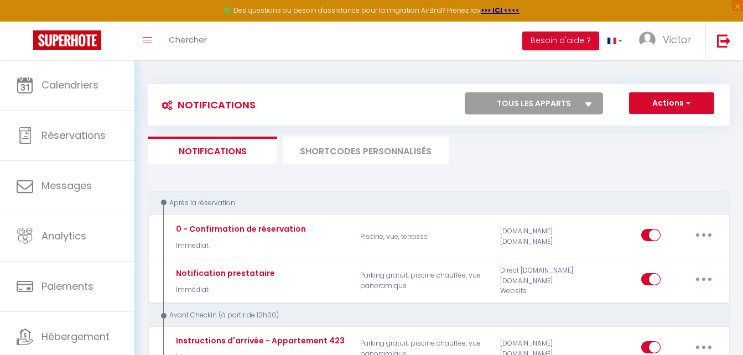
click at [548, 95] on select "Tous les apparts Piscine, vue, terrasse Parking gratuit, piscine chauffée, vue …" at bounding box center [534, 103] width 138 height 22
click at [465, 92] on select "Tous les apparts Piscine, vue, terrasse Parking gratuit, piscine chauffée, vue …" at bounding box center [534, 103] width 138 height 22
click at [544, 103] on select "Tous les apparts Piscine, vue, terrasse Parking gratuit, piscine chauffée, vue …" at bounding box center [534, 103] width 138 height 22
select select "78363"
click at [465, 92] on select "Tous les apparts Piscine, vue, terrasse Parking gratuit, piscine chauffée, vue …" at bounding box center [534, 103] width 138 height 22
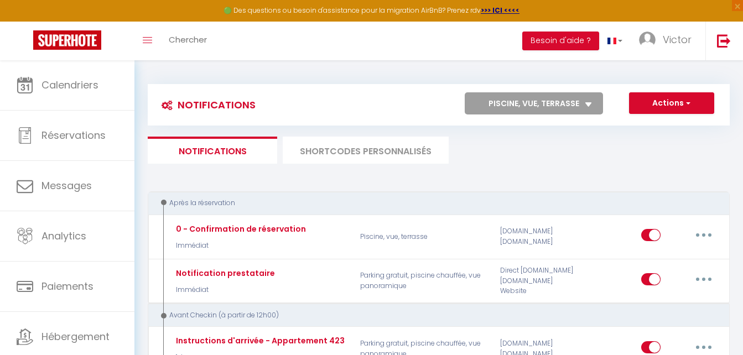
select select
checkbox input "false"
select select
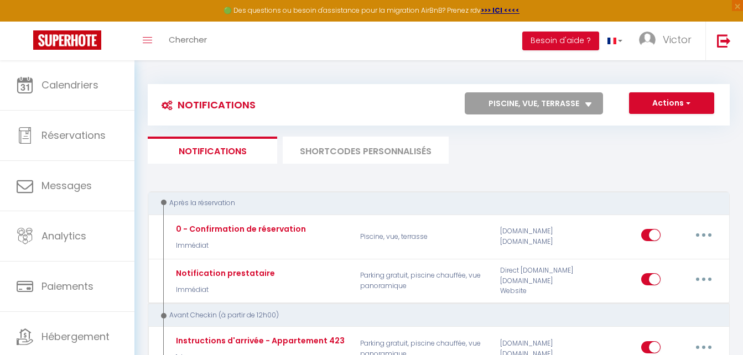
checkbox input "false"
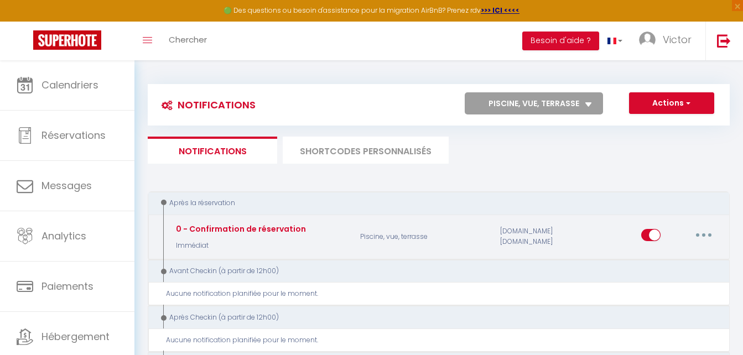
click at [699, 235] on button "button" at bounding box center [703, 235] width 31 height 18
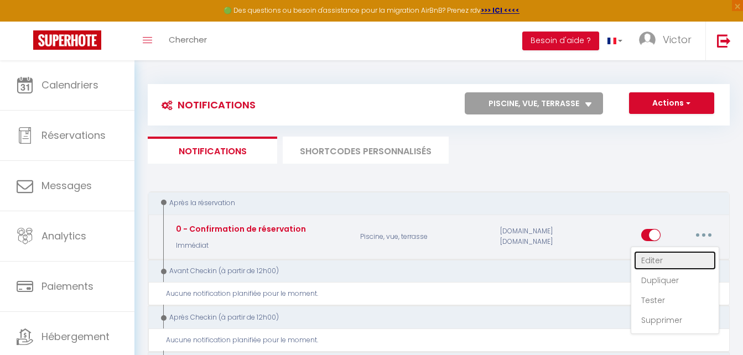
click at [685, 256] on link "Editer" at bounding box center [675, 260] width 82 height 19
type input "0 - Confirmation de réservation"
select select "notification"
select select "Immédiat"
select select
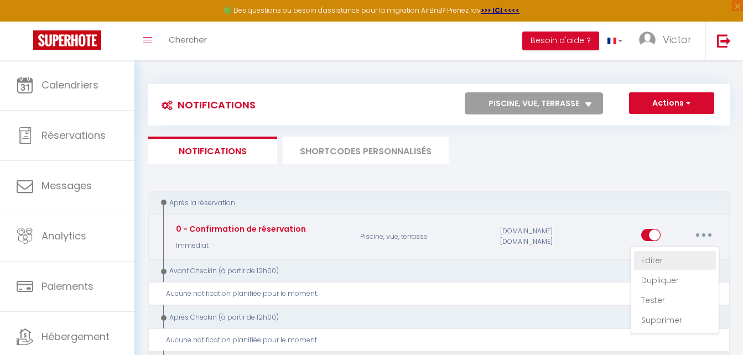
checkbox input "true"
checkbox input "false"
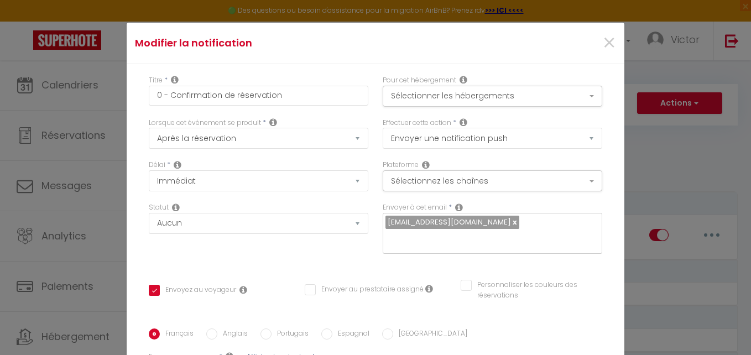
click at [679, 113] on div "Modifier la notification × Titre * 0 - Confirmation de réservation Pour cet héb…" at bounding box center [375, 177] width 751 height 355
click at [674, 166] on div "Modifier la notification × Titre * 0 - Confirmation de réservation Pour cet héb…" at bounding box center [375, 177] width 751 height 355
click at [588, 46] on div "×" at bounding box center [540, 43] width 165 height 24
click at [602, 49] on span "×" at bounding box center [609, 43] width 14 height 33
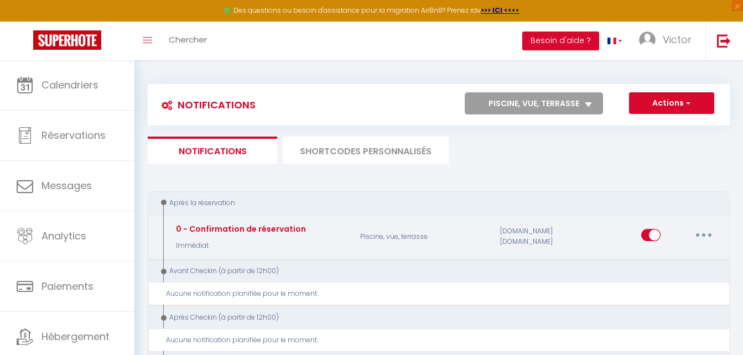
click at [703, 244] on div "Editer Dupliquer Tester Supprimer" at bounding box center [680, 237] width 78 height 32
click at [708, 238] on button "button" at bounding box center [703, 235] width 31 height 18
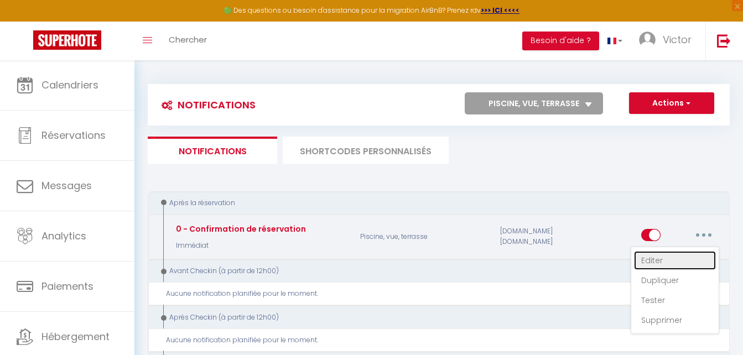
click at [689, 260] on link "Editer" at bounding box center [675, 260] width 82 height 19
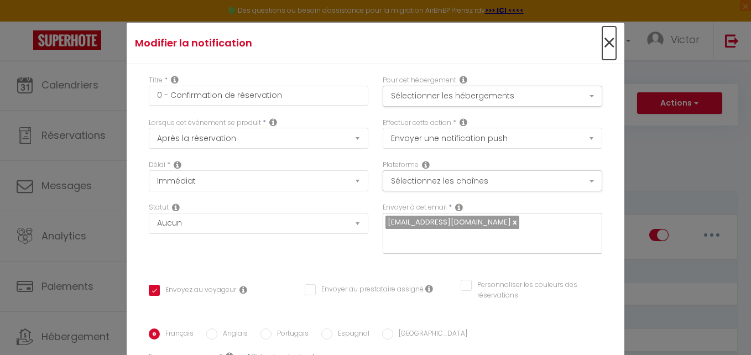
click at [602, 43] on span "×" at bounding box center [609, 43] width 14 height 33
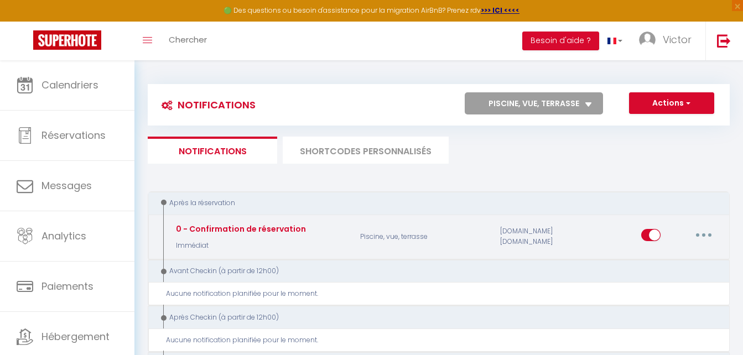
click at [707, 230] on button "button" at bounding box center [703, 235] width 31 height 18
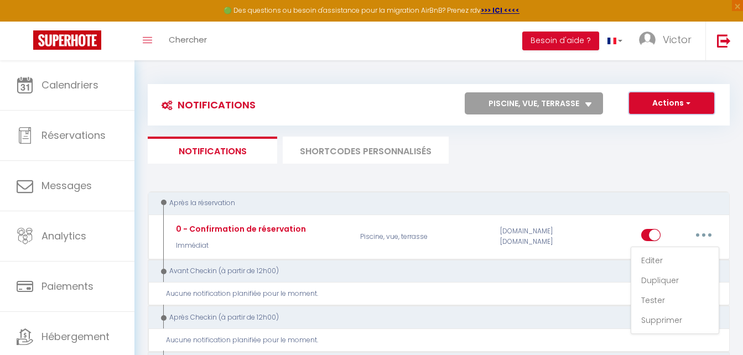
click at [655, 96] on button "Actions" at bounding box center [671, 103] width 85 height 22
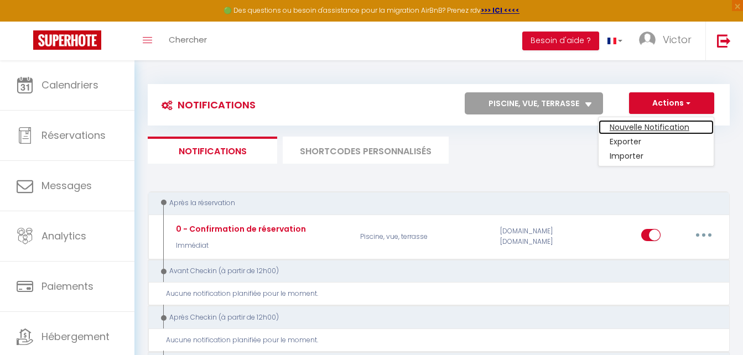
click at [655, 133] on link "Nouvelle Notification" at bounding box center [655, 127] width 115 height 14
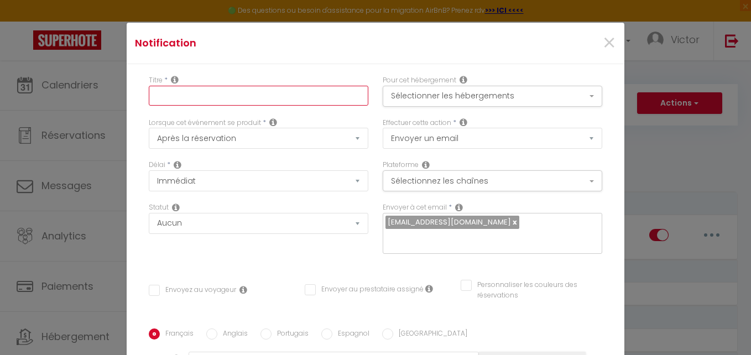
click at [346, 90] on input "text" at bounding box center [259, 96] width 220 height 20
click at [511, 223] on link at bounding box center [514, 222] width 6 height 11
click at [507, 232] on input "text" at bounding box center [489, 239] width 209 height 14
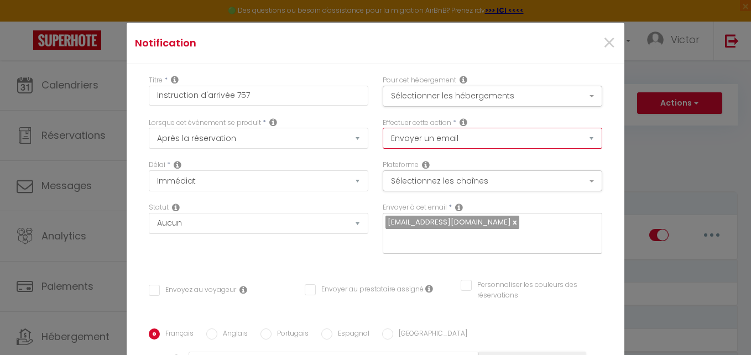
click at [442, 135] on select "Envoyer un email Envoyer un SMS Envoyer une notification push" at bounding box center [493, 138] width 220 height 21
click at [383, 128] on select "Envoyer un email Envoyer un SMS Envoyer une notification push" at bounding box center [493, 138] width 220 height 21
click at [449, 178] on button "Sélectionnez les chaînes" at bounding box center [493, 180] width 220 height 21
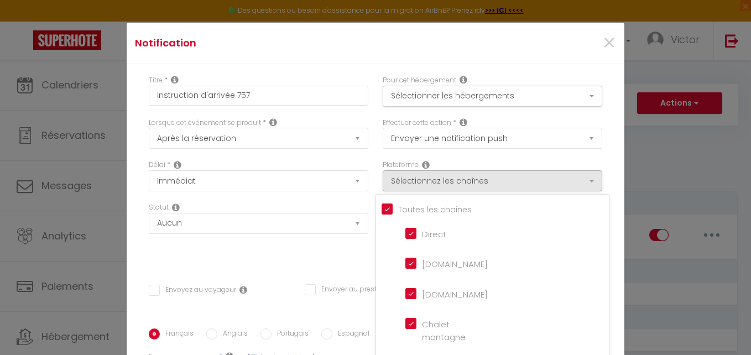
click at [382, 212] on input "Tous les apparts" at bounding box center [495, 208] width 227 height 11
click at [405, 233] on input "Direct" at bounding box center [436, 232] width 63 height 11
click at [405, 264] on input "[DOMAIN_NAME]" at bounding box center [436, 262] width 63 height 11
click at [404, 287] on li "[DOMAIN_NAME]" at bounding box center [498, 294] width 200 height 25
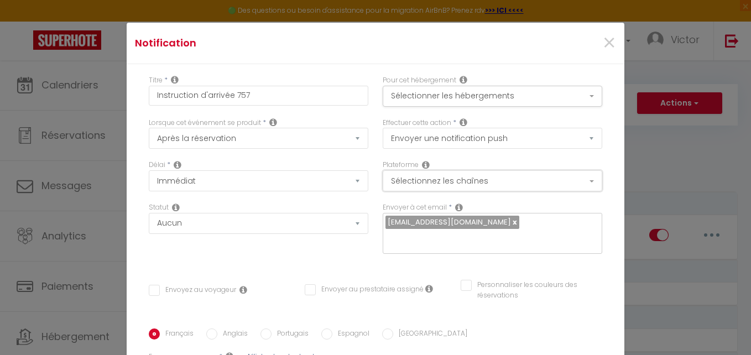
click at [441, 178] on button "Sélectionnez les chaînes" at bounding box center [493, 180] width 220 height 21
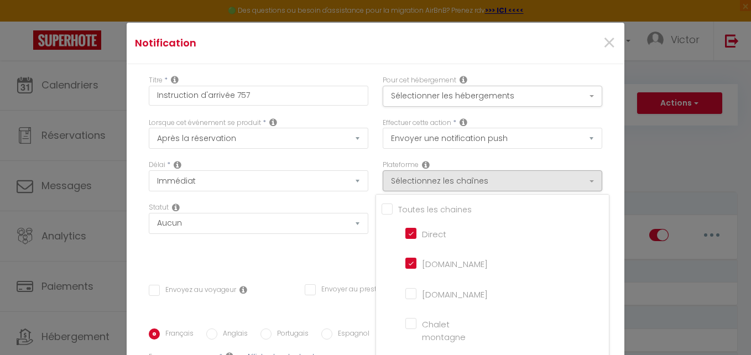
click at [408, 295] on input "[DOMAIN_NAME]" at bounding box center [436, 293] width 63 height 11
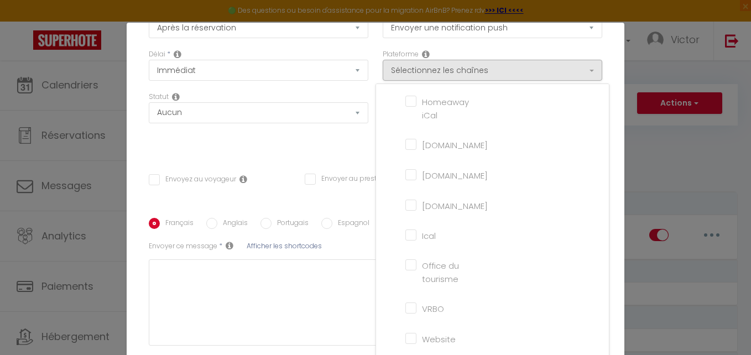
scroll to position [194, 0]
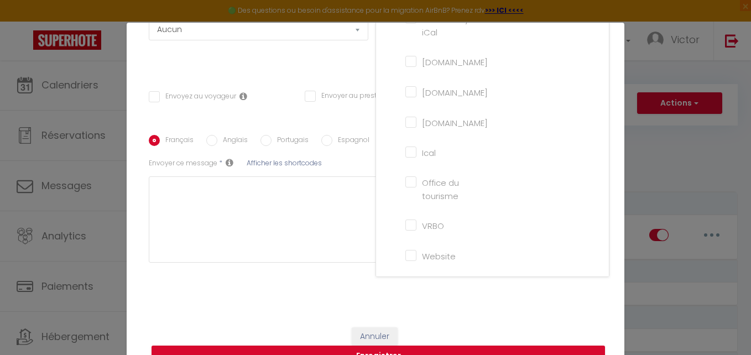
click at [407, 254] on input "Website" at bounding box center [436, 254] width 63 height 11
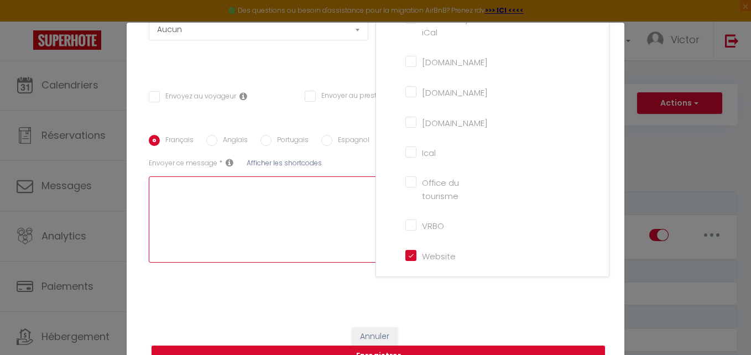
click at [332, 238] on textarea at bounding box center [372, 219] width 446 height 86
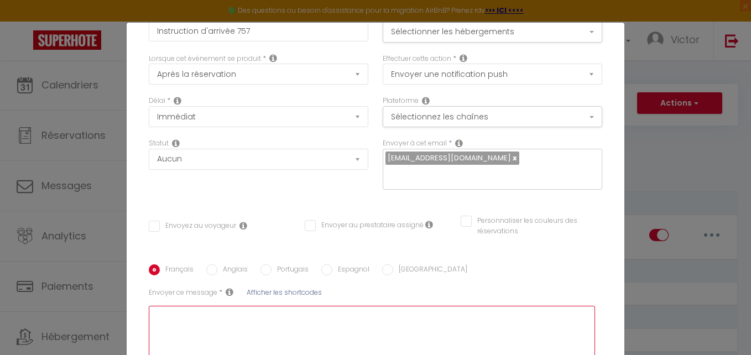
scroll to position [28, 0]
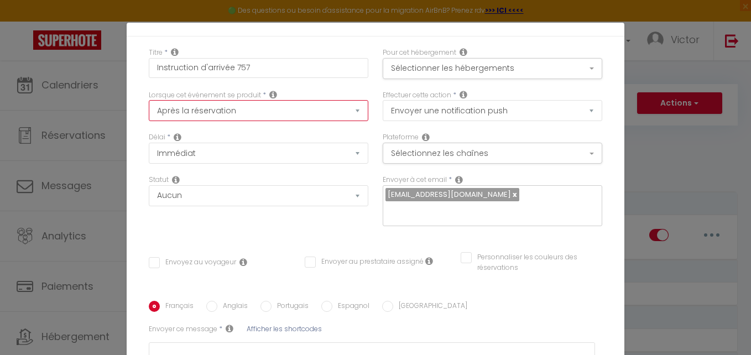
click at [229, 119] on select "Après la réservation Avant Checkin (à partir de 12h00) Après Checkin (à partir …" at bounding box center [259, 110] width 220 height 21
click at [149, 100] on select "Après la réservation Avant Checkin (à partir de 12h00) Après Checkin (à partir …" at bounding box center [259, 110] width 220 height 21
click at [218, 116] on select "Après la réservation Avant Checkin (à partir de 12h00) Après Checkin (à partir …" at bounding box center [259, 110] width 220 height 21
click at [149, 100] on select "Après la réservation Avant Checkin (à partir de 12h00) Après Checkin (à partir …" at bounding box center [259, 110] width 220 height 21
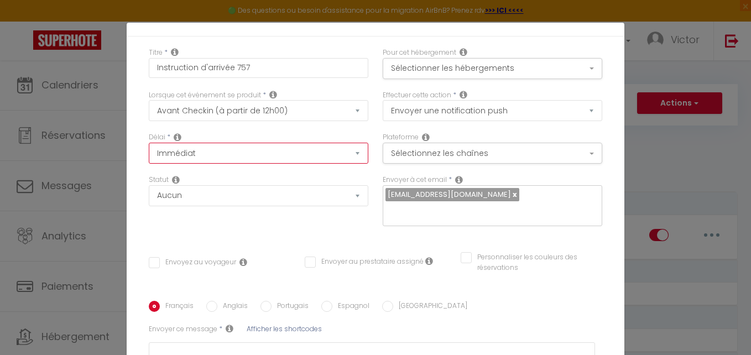
click at [218, 149] on select "Immédiat - 10 Minutes - 1 Heure - 2 Heures - 3 Heures - 4 Heures - 5 Heures - 6…" at bounding box center [259, 153] width 220 height 21
click at [149, 143] on select "Immédiat - 10 Minutes - 1 Heure - 2 Heures - 3 Heures - 4 Heures - 5 Heures - 6…" at bounding box center [259, 153] width 220 height 21
click at [215, 241] on div "Titre * Instruction d'arrivée 757 Pour cet hébergement Sélectionner les héberge…" at bounding box center [376, 260] width 498 height 446
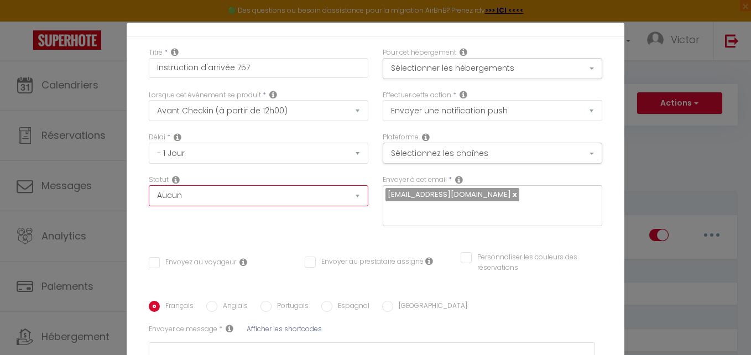
click at [220, 205] on select "Aucun Si la réservation est payée Si réservation non payée Si la caution a été …" at bounding box center [259, 195] width 220 height 21
click at [218, 171] on div "Délai * Immédiat - 10 Minutes - 1 Heure - 2 Heures - 3 Heures - 4 Heures - 5 He…" at bounding box center [259, 153] width 234 height 43
click at [305, 258] on input "Envoyer au prestataire assigné" at bounding box center [364, 262] width 119 height 11
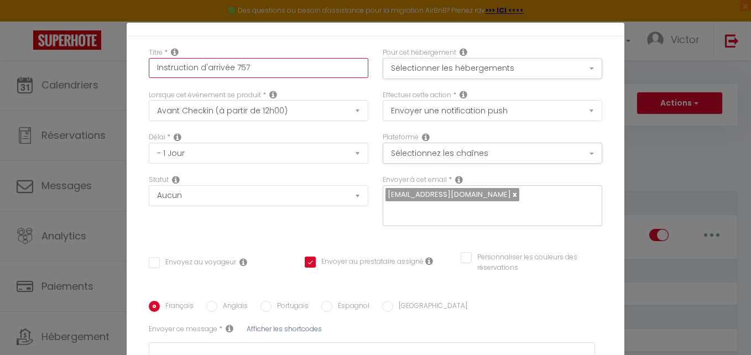
click at [247, 71] on input "Instruction d'arrivée 757" at bounding box center [259, 68] width 220 height 20
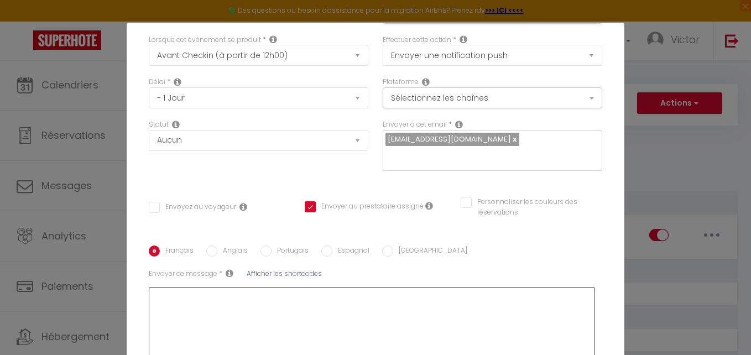
click at [231, 316] on textarea at bounding box center [372, 330] width 446 height 86
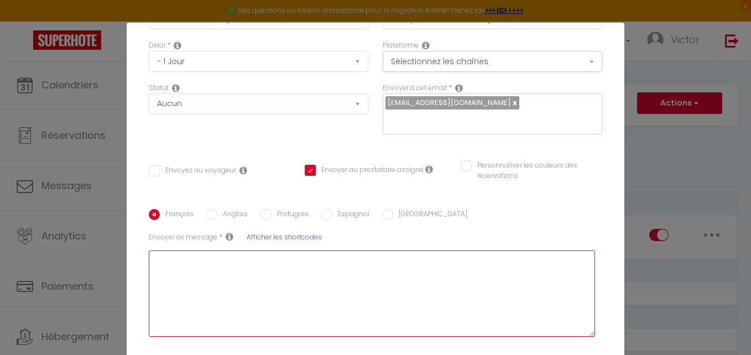
scroll to position [138, 0]
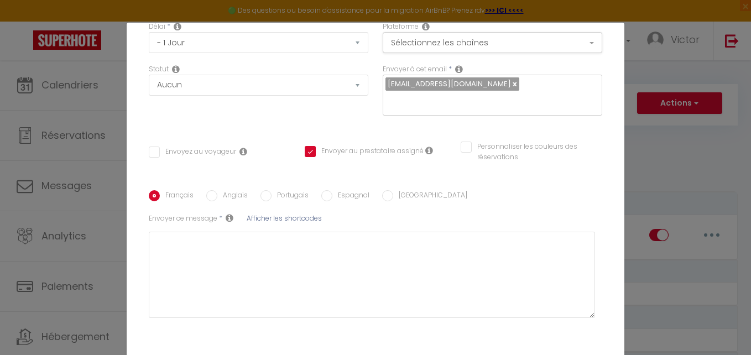
click at [291, 222] on span "Afficher les shortcodes" at bounding box center [284, 217] width 75 height 9
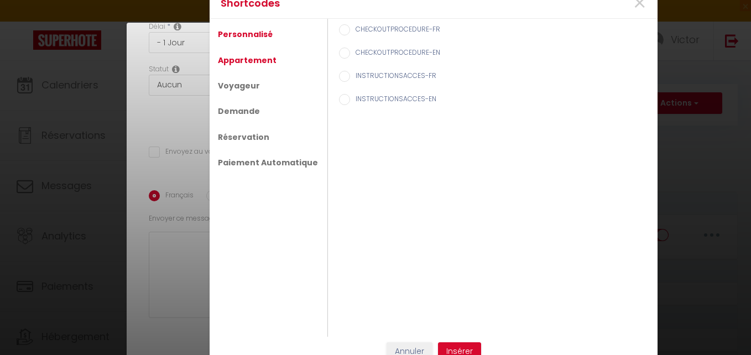
click at [253, 63] on link "Appartement" at bounding box center [247, 60] width 70 height 20
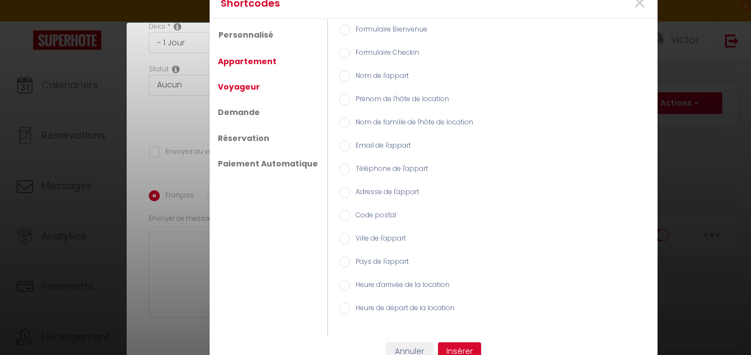
click at [243, 86] on link "Voyageur" at bounding box center [238, 87] width 53 height 20
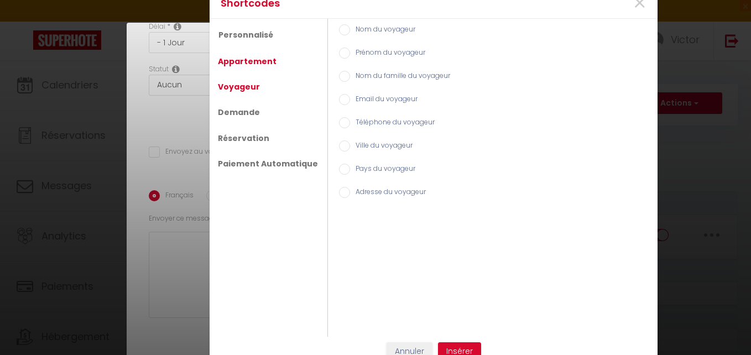
click at [242, 60] on link "Appartement" at bounding box center [247, 61] width 70 height 20
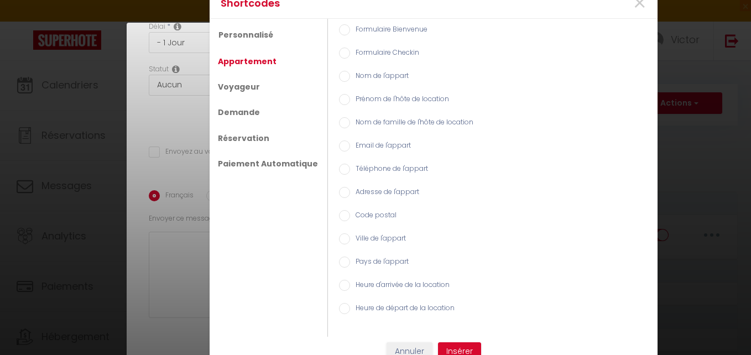
click at [339, 77] on input "Nom de l'appart" at bounding box center [344, 76] width 11 height 11
click at [454, 349] on button "Insérer" at bounding box center [459, 351] width 43 height 19
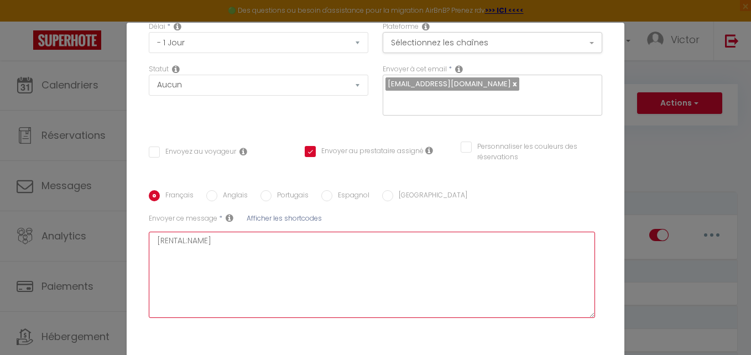
click at [258, 237] on textarea "[RENTAL:NAME]" at bounding box center [372, 275] width 446 height 86
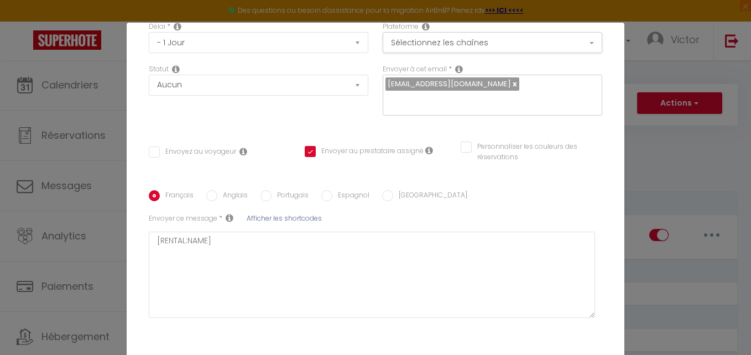
click at [260, 218] on span "Afficher les shortcodes" at bounding box center [284, 217] width 75 height 9
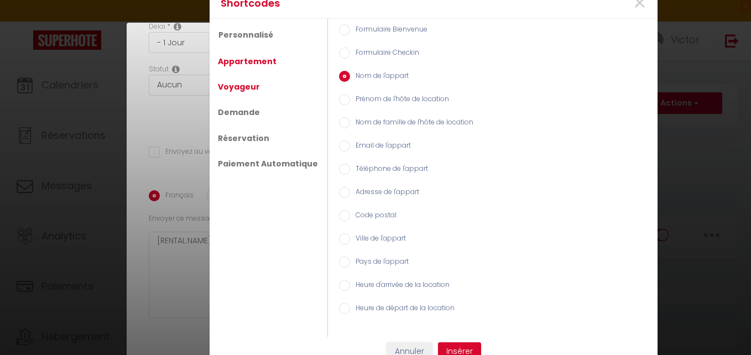
click at [231, 91] on link "Voyageur" at bounding box center [238, 87] width 53 height 20
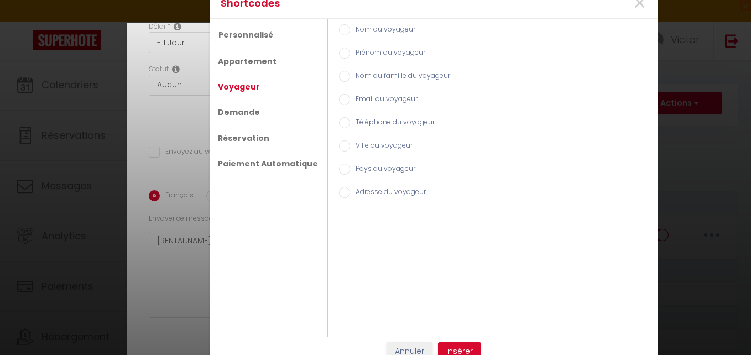
click at [339, 54] on input "Prénom du voyageur" at bounding box center [344, 53] width 11 height 11
click at [444, 343] on div "Shortcodes × Personnalisé Appartement Voyageur Demande Réservation Paiement Aut…" at bounding box center [434, 177] width 448 height 378
click at [447, 342] on button "Insérer" at bounding box center [459, 351] width 43 height 19
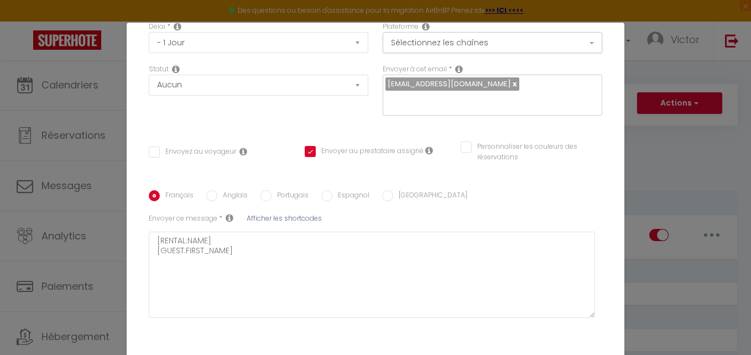
click at [299, 213] on span "Afficher les shortcodes" at bounding box center [284, 217] width 75 height 9
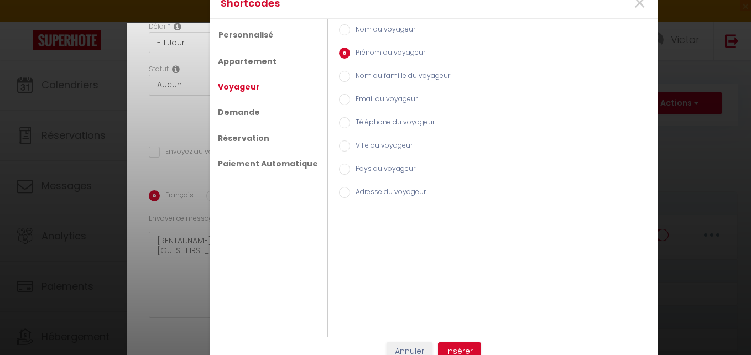
click at [202, 288] on div "Shortcodes × Personnalisé Appartement Voyageur Demande Réservation Paiement Aut…" at bounding box center [375, 177] width 751 height 355
drag, startPoint x: 423, startPoint y: 350, endPoint x: 279, endPoint y: 286, distance: 157.5
click at [414, 348] on button "Annuler" at bounding box center [410, 351] width 46 height 19
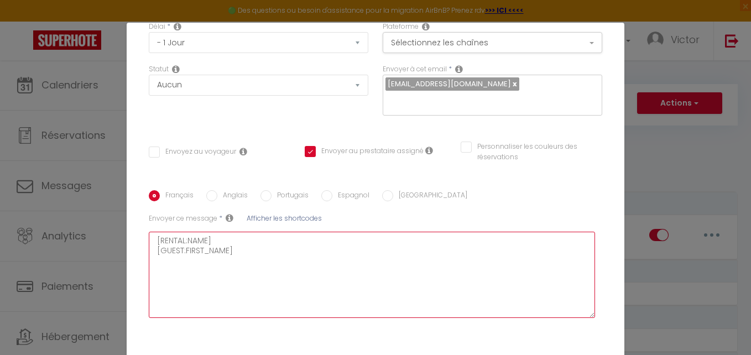
click at [238, 248] on textarea "[RENTAL:NAME] [GUEST:FIRST_NAME]" at bounding box center [372, 275] width 446 height 86
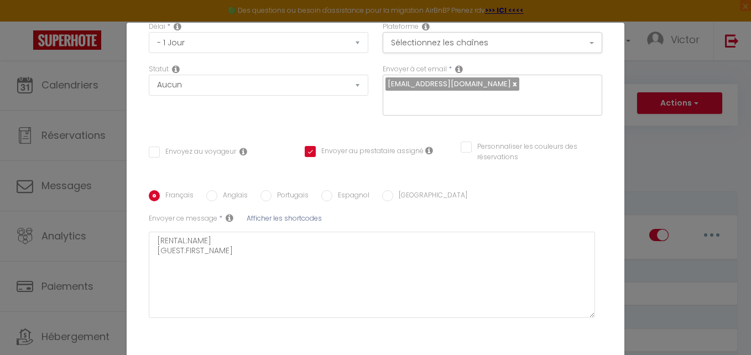
click at [253, 218] on span "Afficher les shortcodes" at bounding box center [284, 217] width 75 height 9
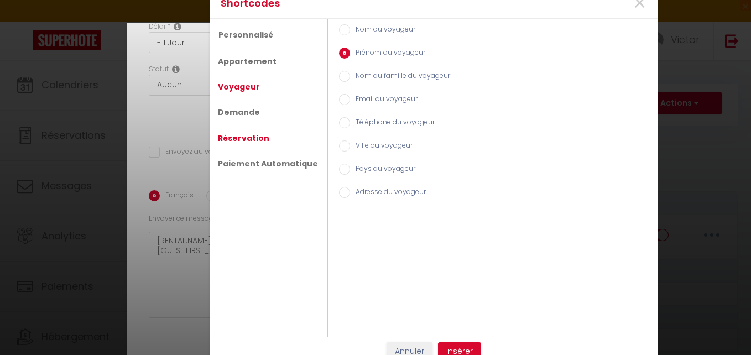
click at [244, 140] on link "Réservation" at bounding box center [243, 138] width 62 height 20
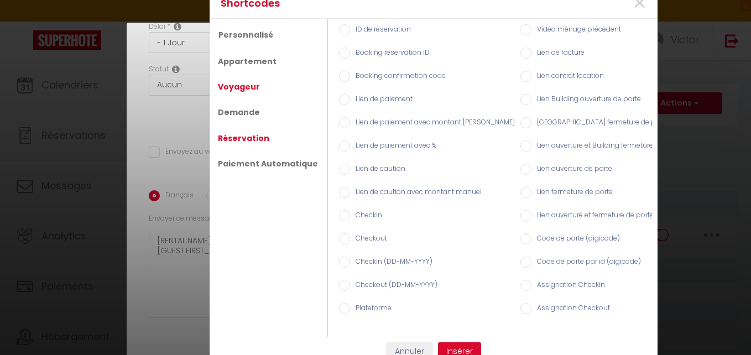
click at [239, 87] on link "Voyageur" at bounding box center [238, 87] width 53 height 20
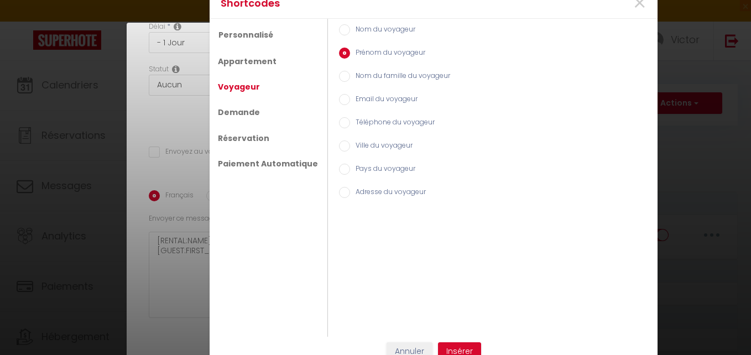
click at [339, 118] on input "Téléphone du voyageur" at bounding box center [344, 122] width 11 height 11
click at [440, 344] on button "Insérer" at bounding box center [459, 351] width 43 height 19
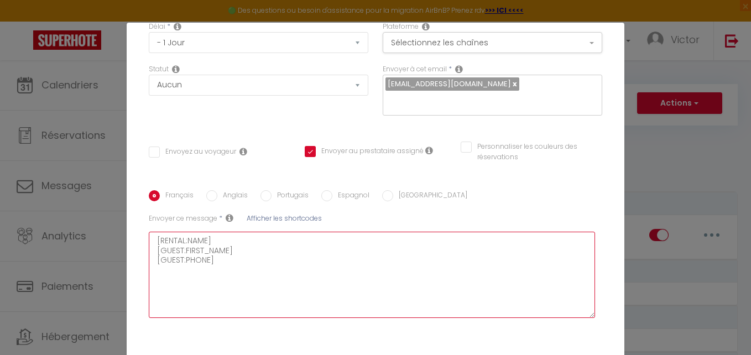
click at [220, 265] on textarea "[RENTAL:NAME] [GUEST:FIRST_NAME] [GUEST:PHONE]" at bounding box center [372, 275] width 446 height 86
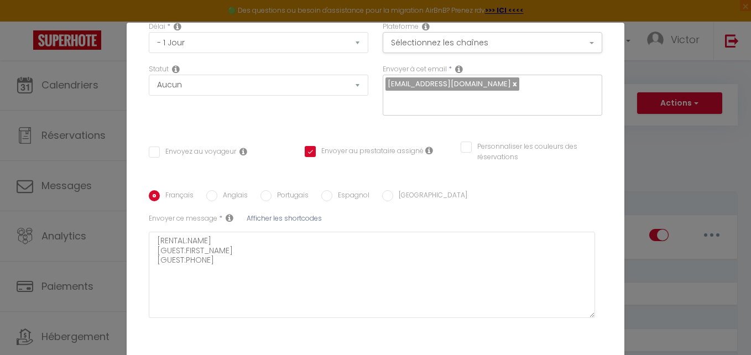
click at [257, 217] on span "Afficher les shortcodes" at bounding box center [284, 217] width 75 height 9
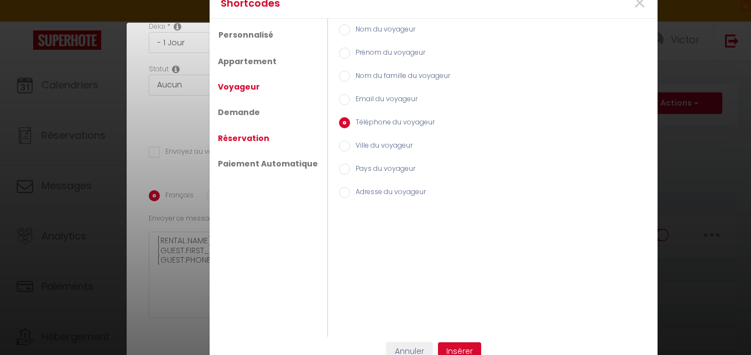
click at [251, 138] on link "Réservation" at bounding box center [243, 138] width 62 height 20
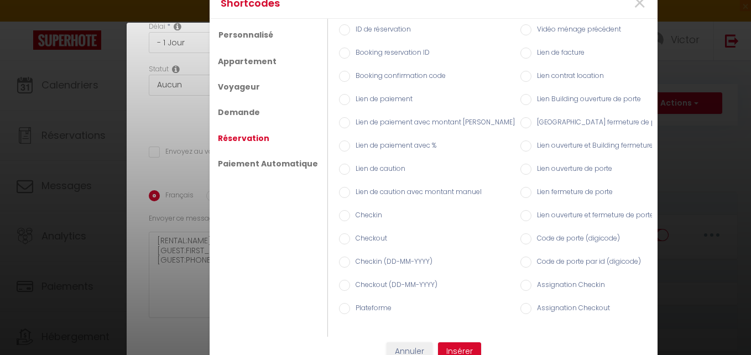
click at [339, 257] on input "Checkin (DD-MM-YYYY)" at bounding box center [344, 262] width 11 height 11
click at [457, 349] on button "Insérer" at bounding box center [459, 351] width 43 height 19
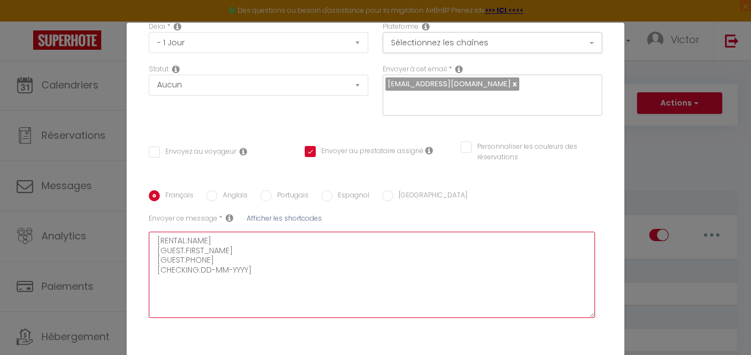
click at [257, 272] on textarea "[RENTAL:NAME] [GUEST:FIRST_NAME] [GUEST:PHONE] [CHECKING:DD-MM-YYYY]" at bounding box center [372, 275] width 446 height 86
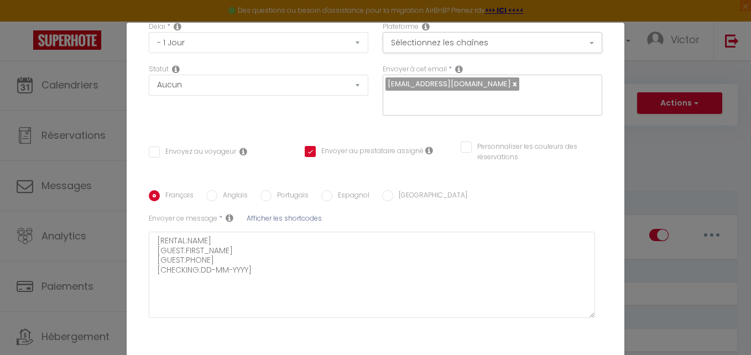
click at [253, 217] on span "Afficher les shortcodes" at bounding box center [284, 217] width 75 height 9
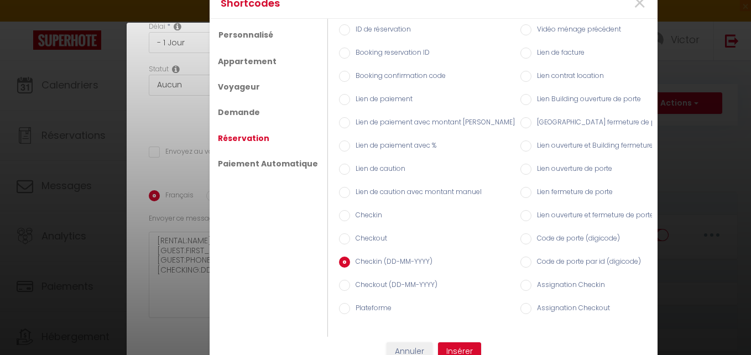
click at [339, 284] on input "Checkout (DD-MM-YYYY)" at bounding box center [344, 285] width 11 height 11
click at [441, 347] on button "Insérer" at bounding box center [459, 351] width 43 height 19
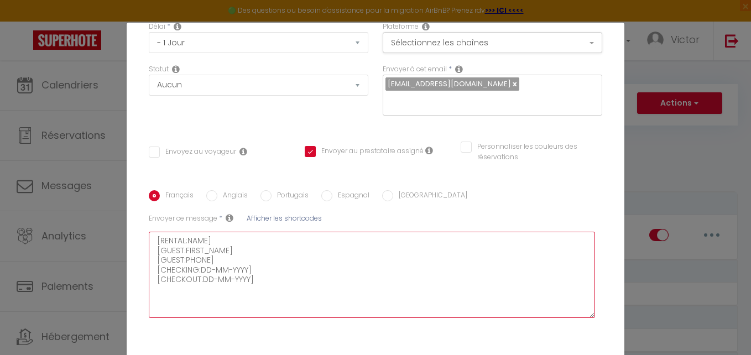
click at [290, 292] on textarea "[RENTAL:NAME] [GUEST:FIRST_NAME] [GUEST:PHONE] [CHECKING:DD-MM-YYYY] [CHECKOUT:…" at bounding box center [372, 275] width 446 height 86
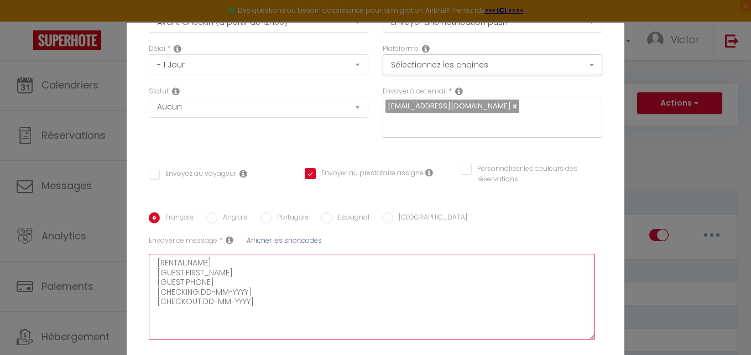
scroll to position [194, 0]
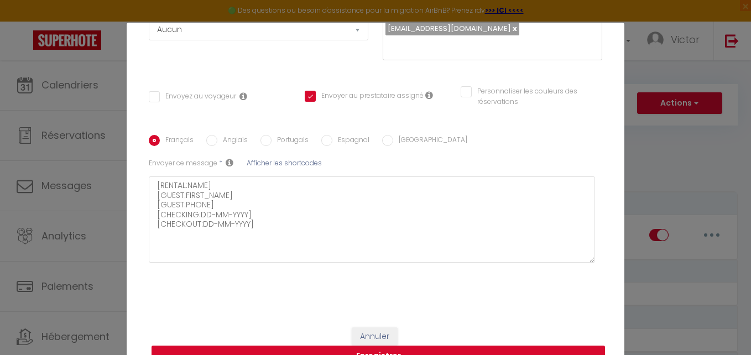
click at [404, 347] on button "Enregistrer" at bounding box center [379, 356] width 454 height 21
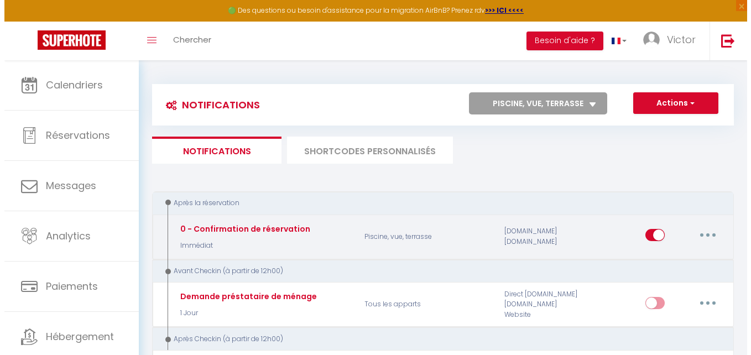
scroll to position [55, 0]
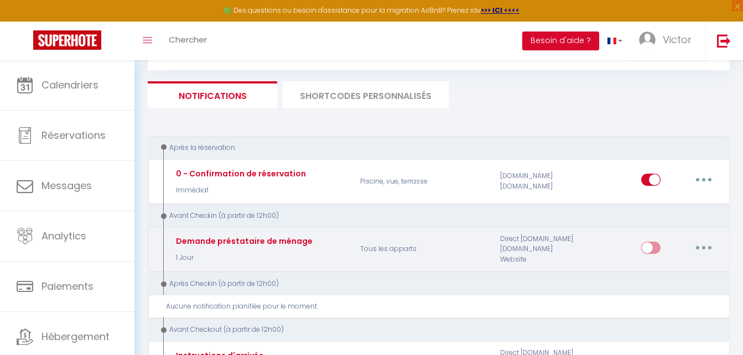
click at [706, 244] on button "button" at bounding box center [703, 248] width 31 height 18
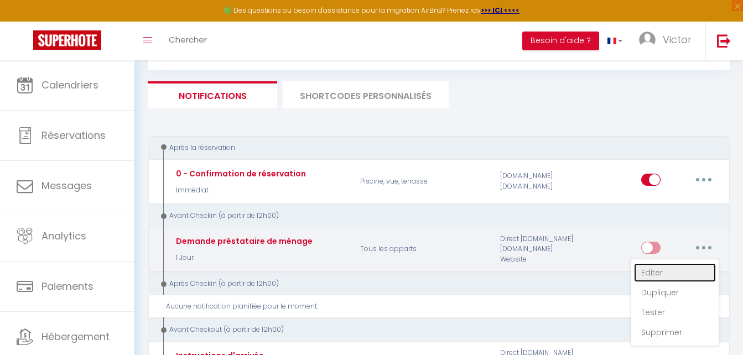
drag, startPoint x: 654, startPoint y: 269, endPoint x: 588, endPoint y: 255, distance: 66.7
click at [653, 269] on link "Editer" at bounding box center [675, 272] width 82 height 19
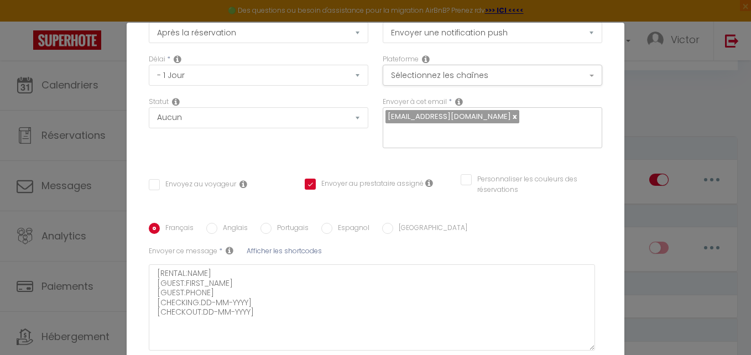
scroll to position [0, 0]
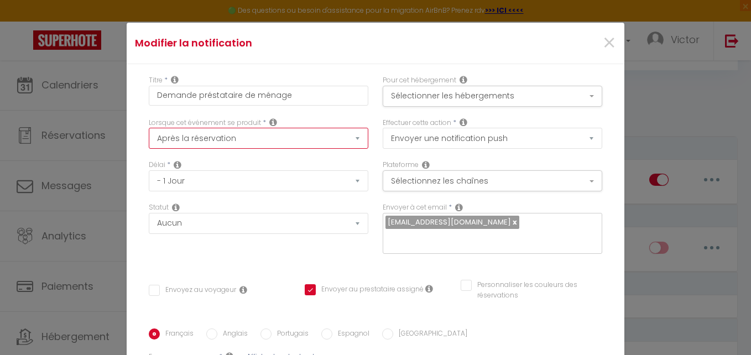
click at [283, 134] on select "Après la réservation Avant Checkin (à partir de 12h00) Après Checkin (à partir …" at bounding box center [259, 138] width 220 height 21
click at [149, 128] on select "Après la réservation Avant Checkin (à partir de 12h00) Après Checkin (à partir …" at bounding box center [259, 138] width 220 height 21
click at [264, 168] on div "Délai * Immédiat + 10 Minutes + 1 Heure + 2 Heures + 3 Heures + 4 Heures + 5 He…" at bounding box center [259, 176] width 220 height 32
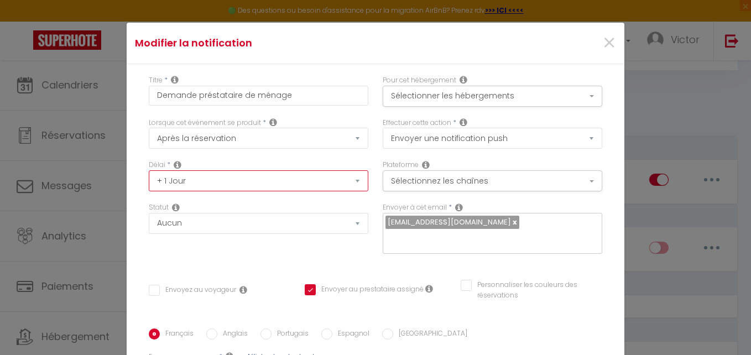
click at [260, 185] on select "Immédiat + 10 Minutes + 1 Heure + 2 Heures + 3 Heures + 4 Heures + 5 Heures + 6…" at bounding box center [259, 180] width 220 height 21
click at [149, 170] on select "Immédiat + 10 Minutes + 1 Heure + 2 Heures + 3 Heures + 4 Heures + 5 Heures + 6…" at bounding box center [259, 180] width 220 height 21
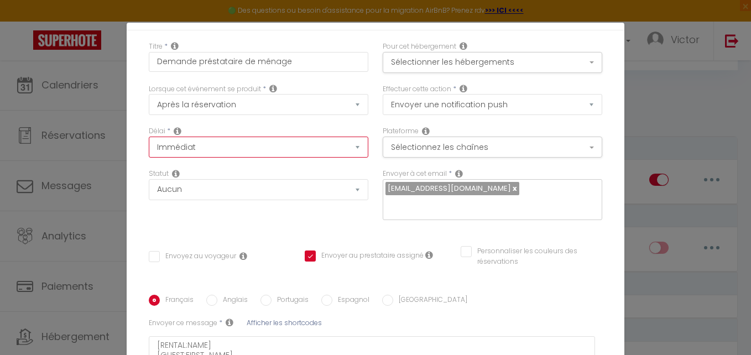
scroll to position [194, 0]
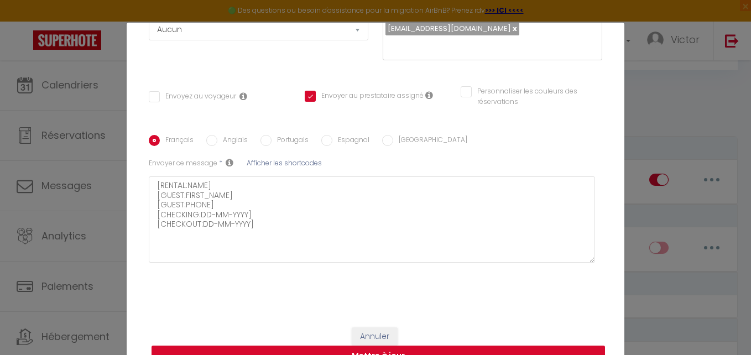
click at [347, 352] on button "Mettre à jour" at bounding box center [379, 356] width 454 height 21
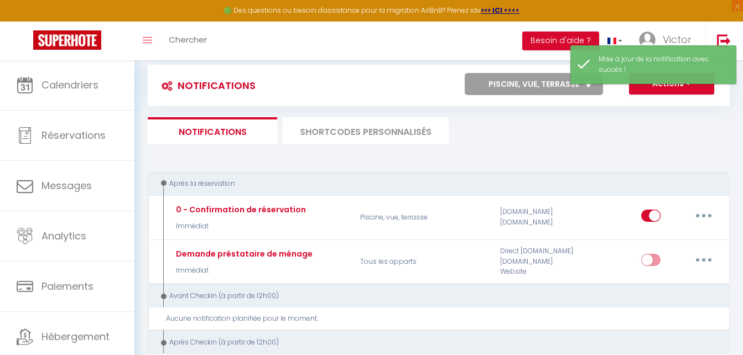
scroll to position [0, 0]
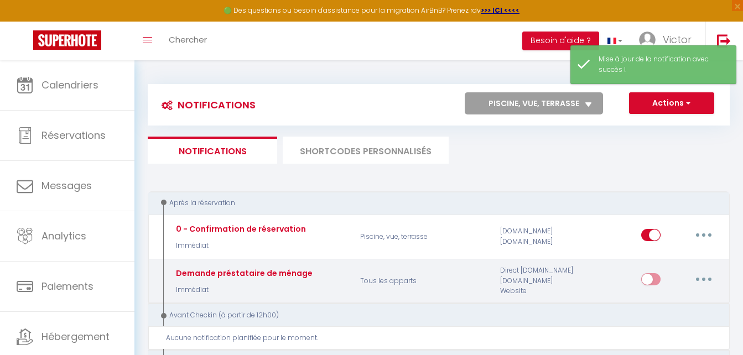
click at [659, 281] on input "checkbox" at bounding box center [650, 281] width 19 height 17
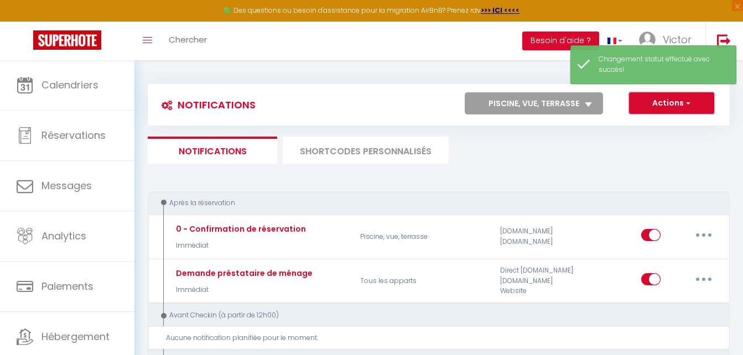
click at [656, 108] on button "Actions" at bounding box center [671, 103] width 85 height 22
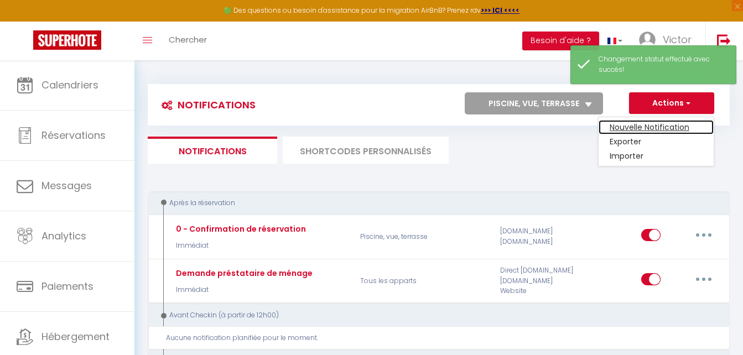
click at [651, 122] on link "Nouvelle Notification" at bounding box center [655, 127] width 115 height 14
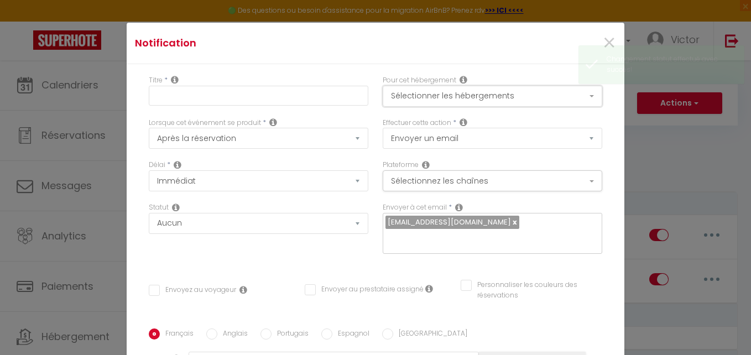
click at [392, 97] on button "Sélectionner les hébergements" at bounding box center [493, 96] width 220 height 21
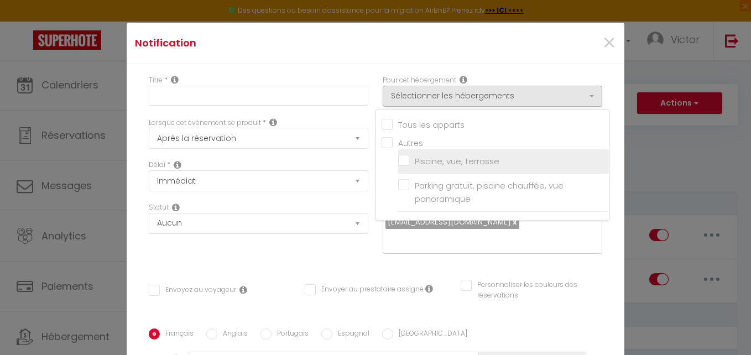
click at [398, 165] on input "Piscine, vue, terrasse" at bounding box center [503, 161] width 211 height 11
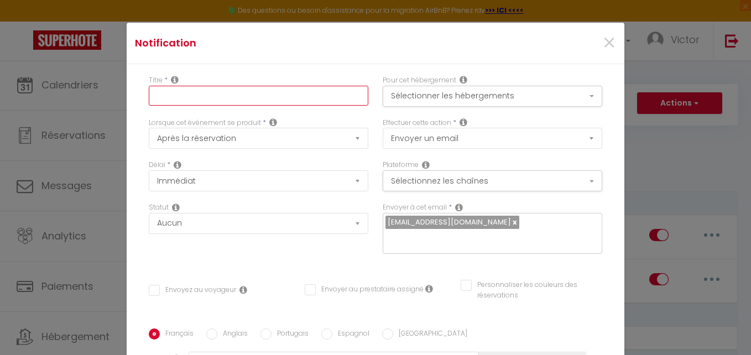
click at [294, 101] on input "text" at bounding box center [259, 96] width 220 height 20
click at [444, 101] on button "Sélectionner les hébergements" at bounding box center [493, 96] width 220 height 21
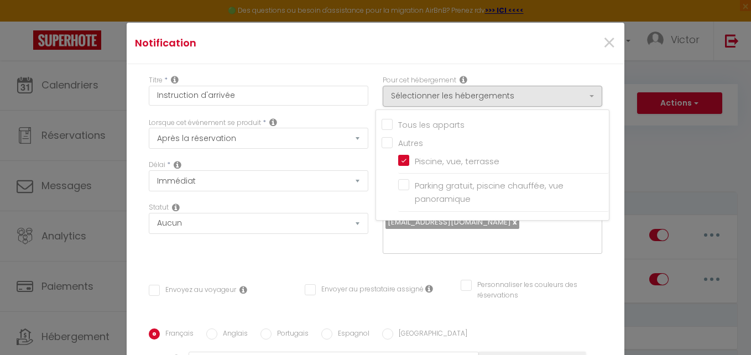
click at [383, 59] on div "Notification ×" at bounding box center [376, 43] width 498 height 41
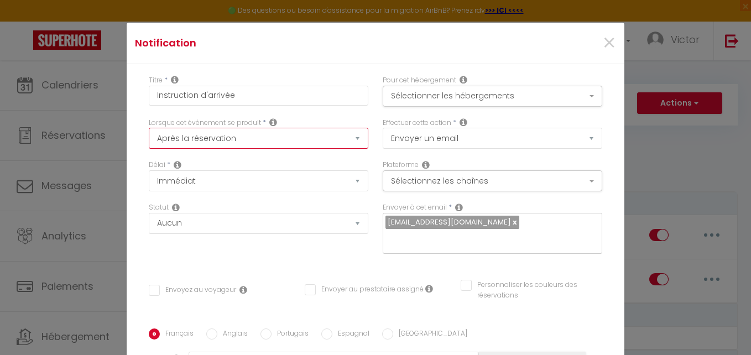
click at [306, 139] on select "Après la réservation Avant Checkin (à partir de 12h00) Après Checkin (à partir …" at bounding box center [259, 138] width 220 height 21
click at [149, 128] on select "Après la réservation Avant Checkin (à partir de 12h00) Après Checkin (à partir …" at bounding box center [259, 138] width 220 height 21
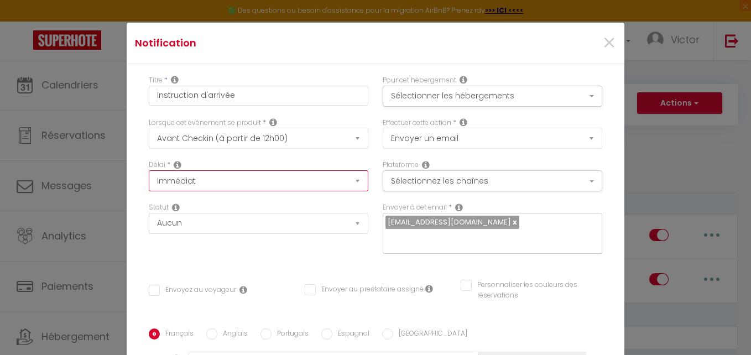
click at [286, 178] on select "Immédiat - 10 Minutes - 1 Heure - 2 Heures - 3 Heures - 4 Heures - 5 Heures - 6…" at bounding box center [259, 180] width 220 height 21
click at [149, 170] on select "Immédiat - 10 Minutes - 1 Heure - 2 Heures - 3 Heures - 4 Heures - 5 Heures - 6…" at bounding box center [259, 180] width 220 height 21
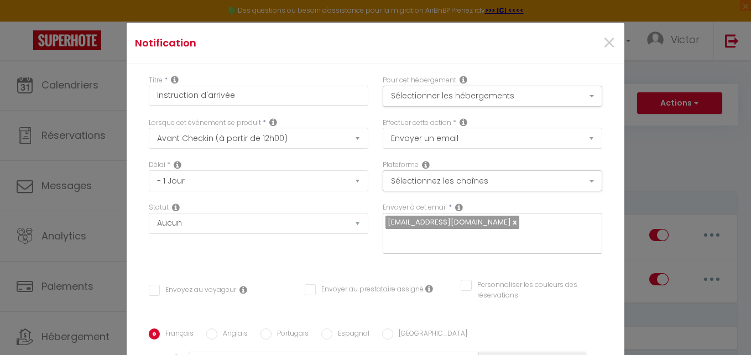
drag, startPoint x: 290, startPoint y: 201, endPoint x: 311, endPoint y: 199, distance: 21.1
click at [291, 201] on div "Délai * Immédiat - 10 Minutes - 1 Heure - 2 Heures - 3 Heures - 4 Heures - 5 He…" at bounding box center [259, 181] width 234 height 43
click at [511, 221] on link at bounding box center [514, 222] width 6 height 11
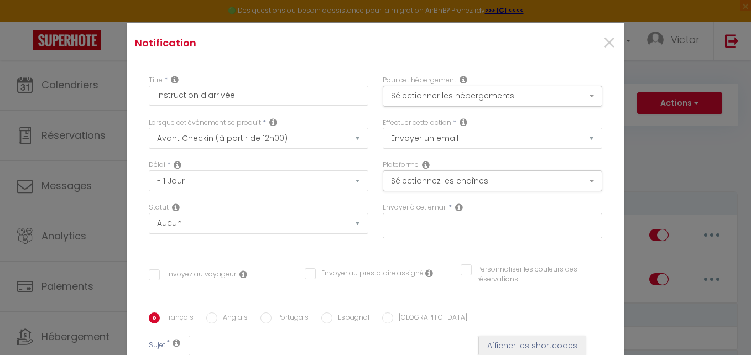
click at [509, 222] on input "text" at bounding box center [489, 223] width 209 height 14
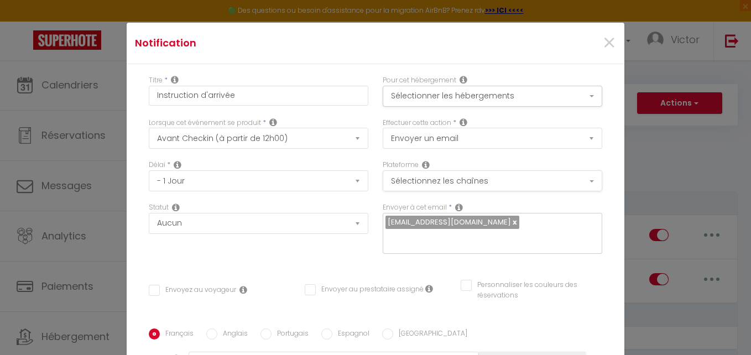
drag, startPoint x: 439, startPoint y: 192, endPoint x: 439, endPoint y: 185, distance: 6.6
click at [439, 191] on div "Plateforme Sélectionnez les chaînes Toutes les chaines Direct [DOMAIN_NAME] [DO…" at bounding box center [493, 181] width 234 height 43
click at [439, 184] on button "Sélectionnez les chaînes" at bounding box center [493, 180] width 220 height 21
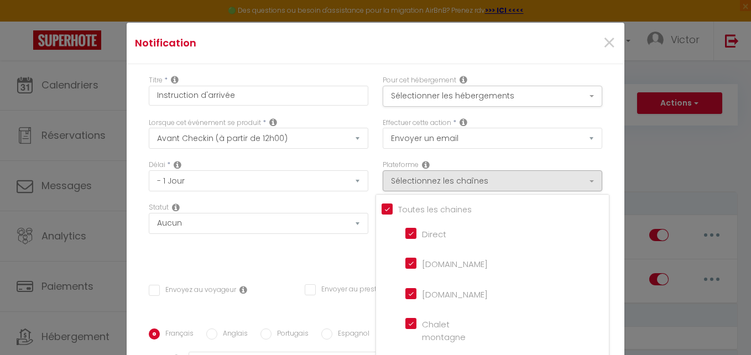
click at [394, 208] on input "Tous les apparts" at bounding box center [495, 208] width 227 height 11
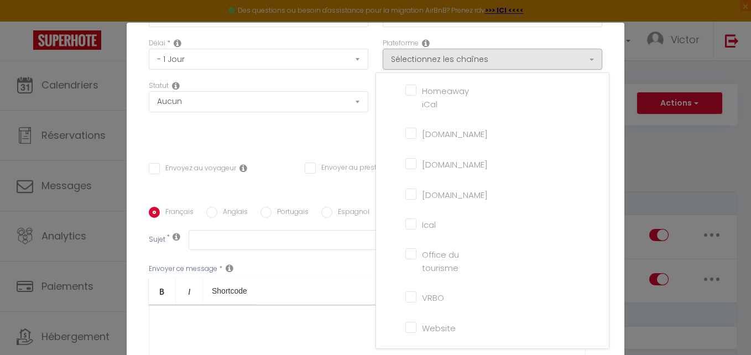
scroll to position [277, 0]
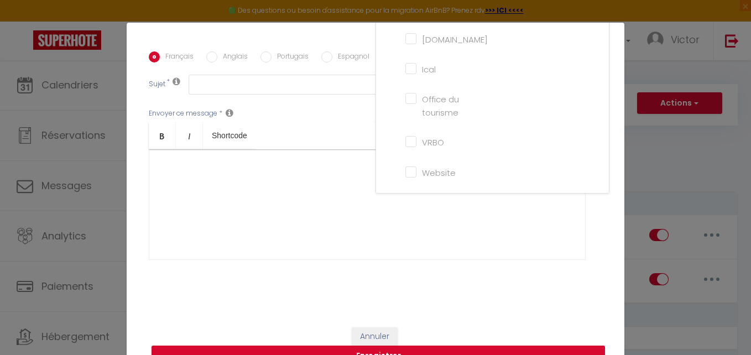
click at [405, 171] on input "Website" at bounding box center [436, 171] width 63 height 11
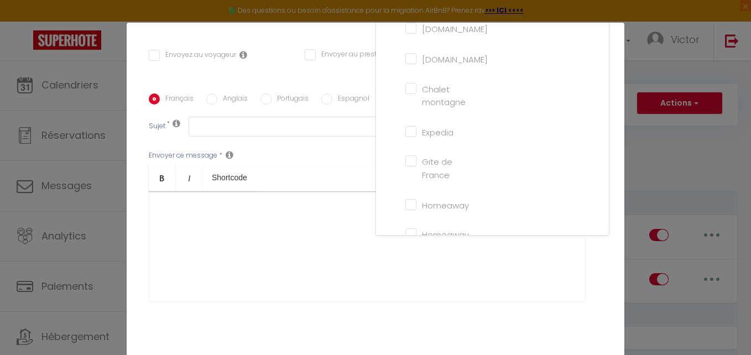
scroll to position [1, 0]
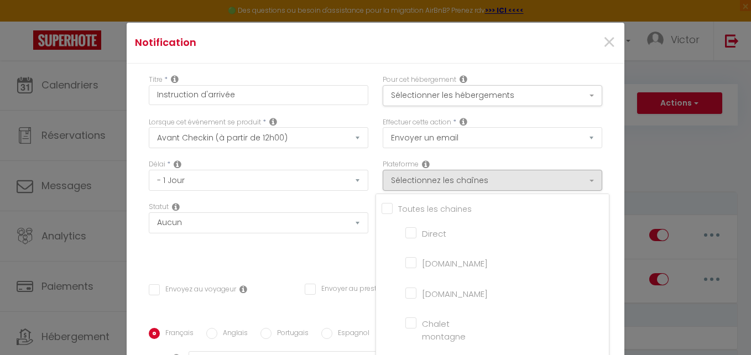
click at [405, 259] on input "[DOMAIN_NAME]" at bounding box center [436, 262] width 63 height 11
click at [406, 229] on input "Direct" at bounding box center [436, 231] width 63 height 11
click at [405, 291] on input "[DOMAIN_NAME]" at bounding box center [436, 292] width 63 height 11
click at [351, 255] on div "Statut Aucun Si la réservation est payée Si réservation non payée Si la caution…" at bounding box center [259, 233] width 234 height 62
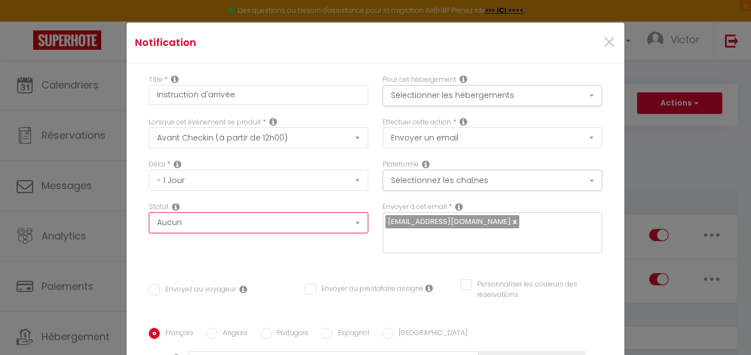
click at [341, 227] on select "Aucun Si la réservation est payée Si réservation non payée Si la caution a été …" at bounding box center [259, 222] width 220 height 21
click at [333, 205] on div "Statut Aucun Si la réservation est payée Si réservation non payée Si la caution…" at bounding box center [259, 218] width 220 height 32
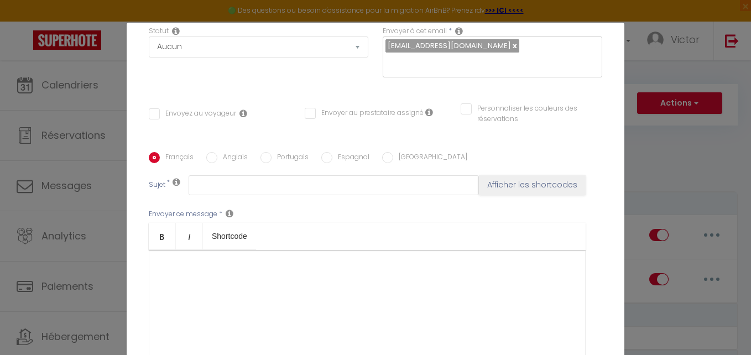
scroll to position [277, 0]
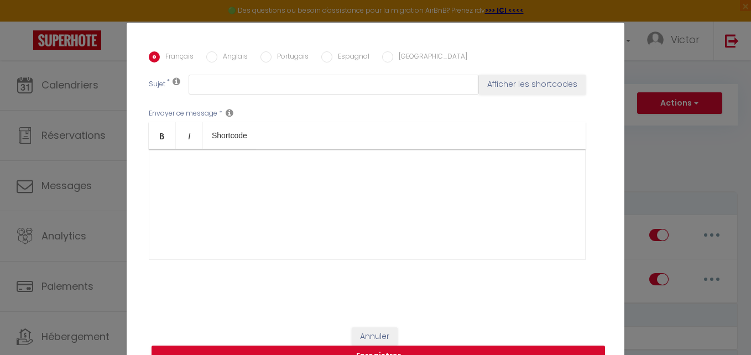
click at [433, 200] on div at bounding box center [367, 204] width 437 height 111
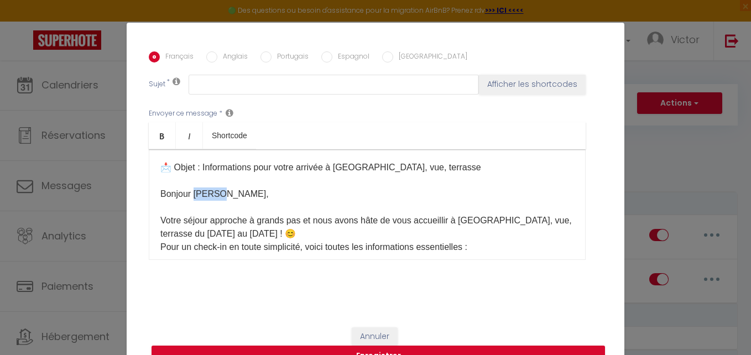
drag, startPoint x: 214, startPoint y: 195, endPoint x: 190, endPoint y: 191, distance: 24.6
click at [190, 191] on div "📩 Objet : Informations pour votre arrivée à [GEOGRAPHIC_DATA], vue, terrasse Bo…" at bounding box center [367, 204] width 437 height 111
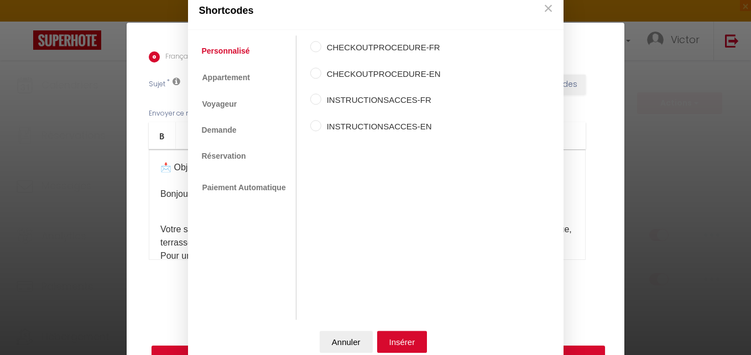
click at [175, 179] on div "Shortcodes Personnalisé Appartement Voyageur Demande Réservation Lien De Paieme…" at bounding box center [375, 177] width 751 height 355
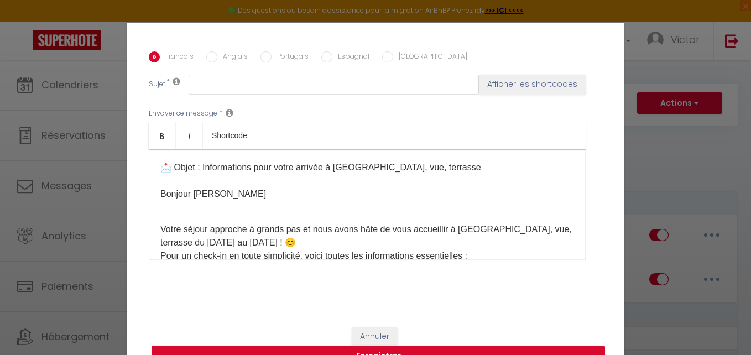
click at [217, 194] on p "Bonjour [PERSON_NAME]" at bounding box center [367, 193] width 414 height 13
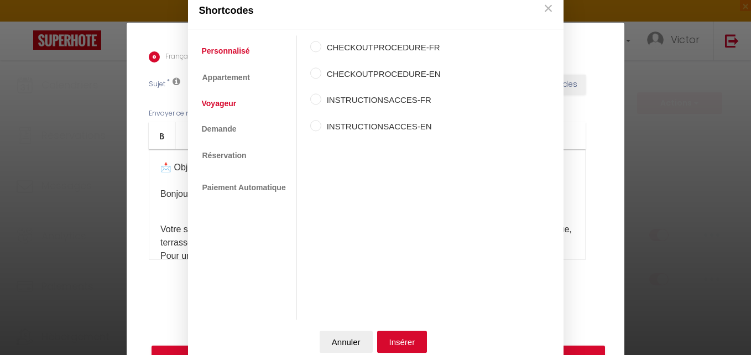
click at [228, 104] on link "Voyageur" at bounding box center [219, 103] width 46 height 20
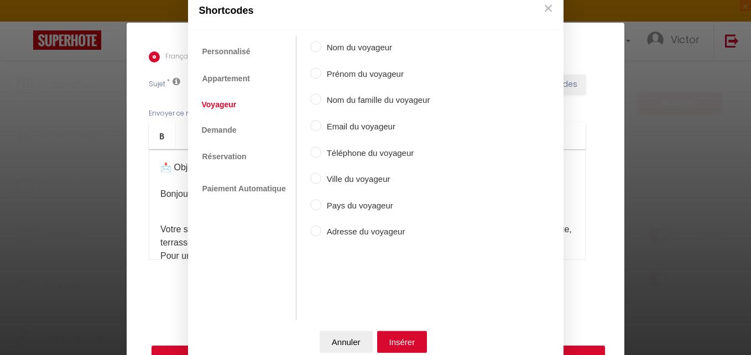
click at [339, 49] on label "Nom du voyageur" at bounding box center [375, 47] width 109 height 13
click at [321, 49] on input "Nom du voyageur" at bounding box center [315, 46] width 11 height 11
click at [339, 84] on div "Nom du voyageur Prénom du voyageur Nom du famille du voyageur Email du voyageur…" at bounding box center [370, 166] width 120 height 260
click at [340, 76] on label "Prénom du voyageur" at bounding box center [375, 73] width 109 height 13
click at [321, 76] on input "Prénom du voyageur" at bounding box center [315, 72] width 11 height 11
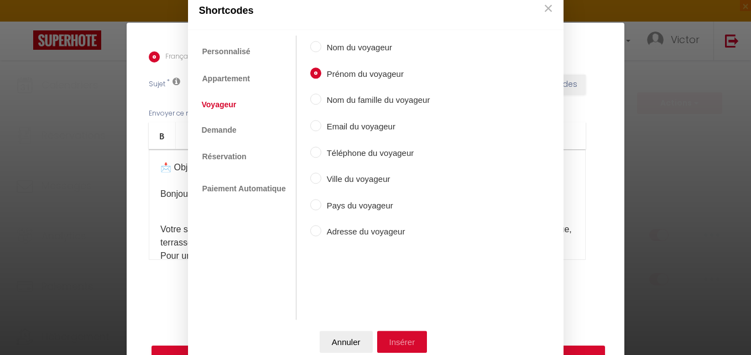
click at [399, 345] on button "Insérer" at bounding box center [402, 342] width 50 height 22
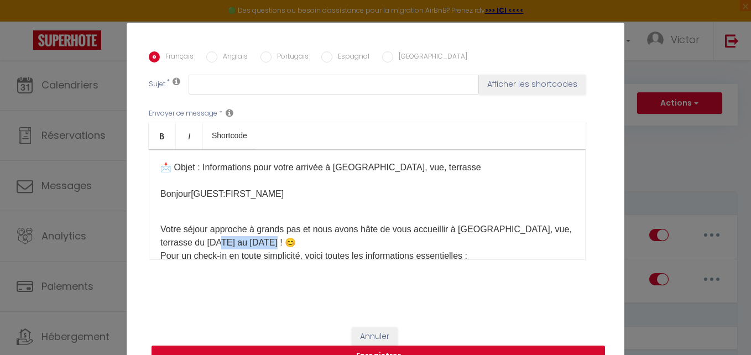
drag, startPoint x: 259, startPoint y: 241, endPoint x: 210, endPoint y: 241, distance: 49.2
click at [210, 241] on div "📩 Objet : Informations pour votre arrivée à [GEOGRAPHIC_DATA], vue, terrasse Bo…" at bounding box center [367, 204] width 437 height 111
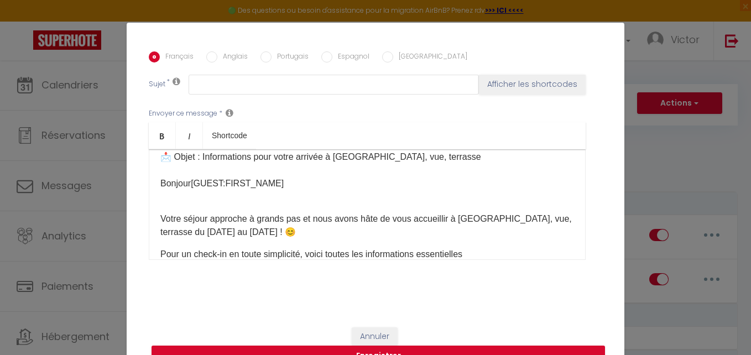
click at [223, 242] on div "📩 Objet : Informations pour votre arrivée à [GEOGRAPHIC_DATA], vue, terrasse Bo…" at bounding box center [367, 204] width 437 height 111
drag, startPoint x: 191, startPoint y: 242, endPoint x: 185, endPoint y: 242, distance: 6.1
click at [191, 242] on div "📩 Objet : Informations pour votre arrivée à [GEOGRAPHIC_DATA], vue, terrasse Bo…" at bounding box center [367, 204] width 437 height 111
click at [154, 241] on div "📩 Objet : Informations pour votre arrivée à [GEOGRAPHIC_DATA], vue, terrasse Bo…" at bounding box center [367, 204] width 437 height 111
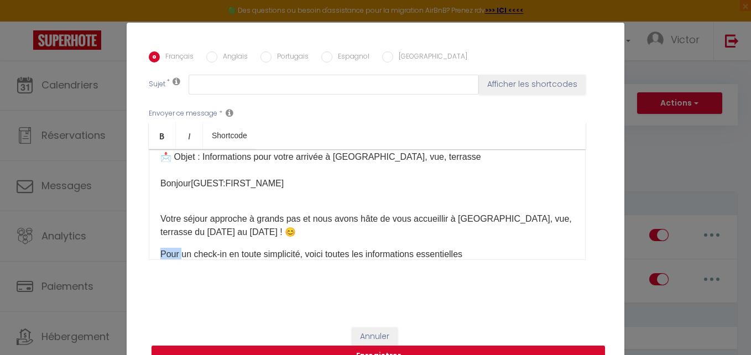
click at [154, 243] on div "📩 Objet : Informations pour votre arrivée à [GEOGRAPHIC_DATA], vue, terrasse Bo…" at bounding box center [367, 204] width 437 height 111
click at [259, 230] on p "Votre séjour approche à grands pas et nous avons hâte de vous accueillir à [GEO…" at bounding box center [367, 225] width 414 height 27
click at [199, 232] on p "Votre séjour approche à grands pas et nous avons hâte de vous accueillir à [GEO…" at bounding box center [367, 225] width 414 height 27
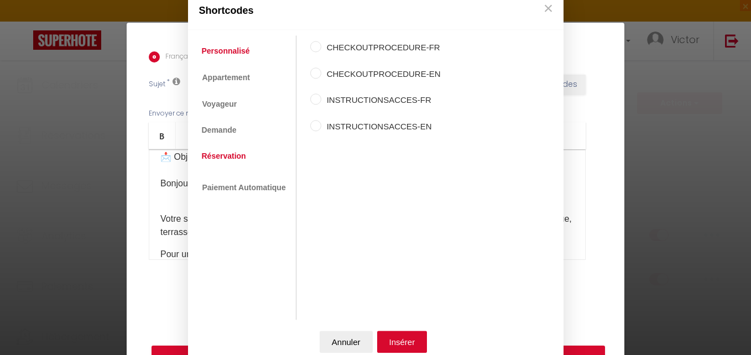
click at [232, 153] on link "Réservation" at bounding box center [223, 156] width 55 height 20
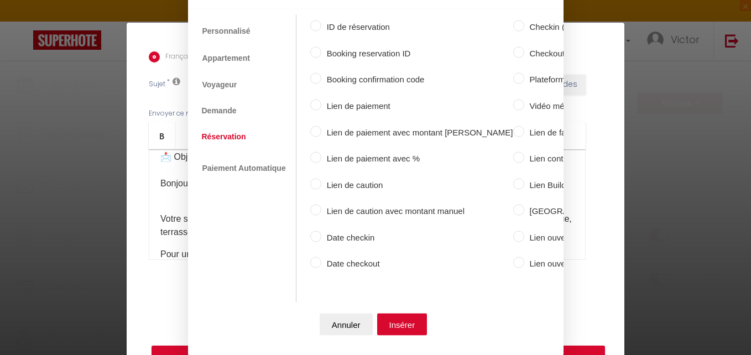
scroll to position [53, 0]
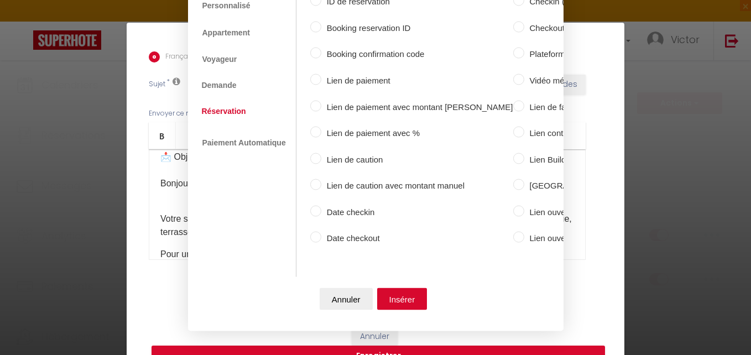
click at [350, 205] on label "Date checkin" at bounding box center [417, 211] width 192 height 13
click at [321, 205] on input "Date checkin" at bounding box center [315, 210] width 11 height 11
click at [397, 288] on button "Insérer" at bounding box center [402, 299] width 50 height 22
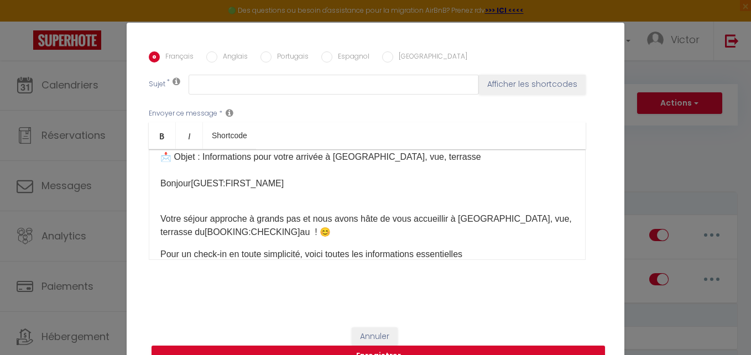
click at [272, 231] on p "Votre séjour approche à grands pas et nous avons hâte de vous accueillir à [GEO…" at bounding box center [367, 225] width 414 height 27
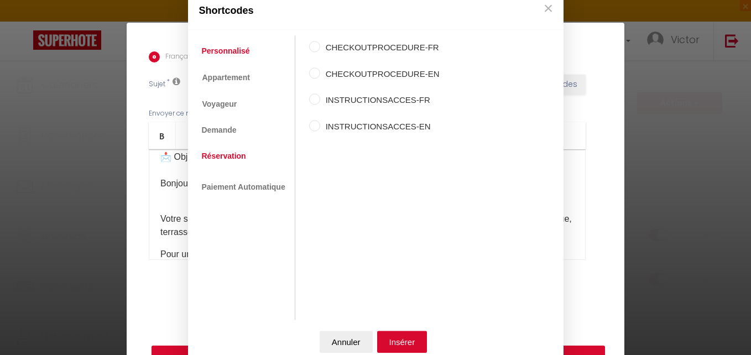
click at [221, 154] on link "Réservation" at bounding box center [223, 156] width 55 height 20
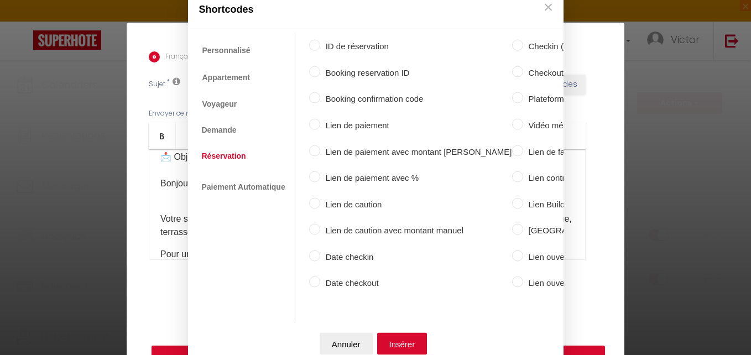
click at [352, 278] on label "Date checkout" at bounding box center [416, 283] width 192 height 13
click at [320, 278] on input "Date checkout" at bounding box center [314, 282] width 11 height 11
click at [392, 340] on button "Insérer" at bounding box center [402, 343] width 50 height 22
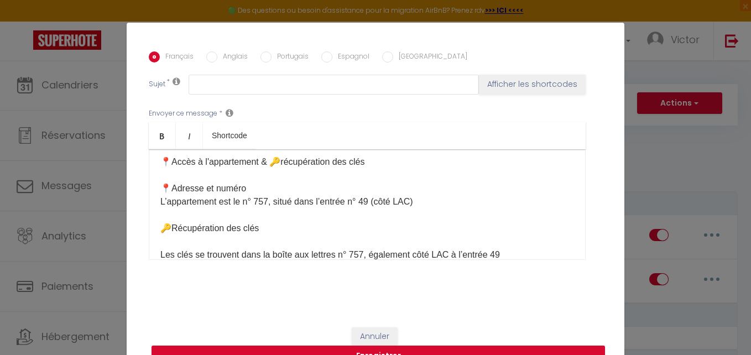
scroll to position [232, 0]
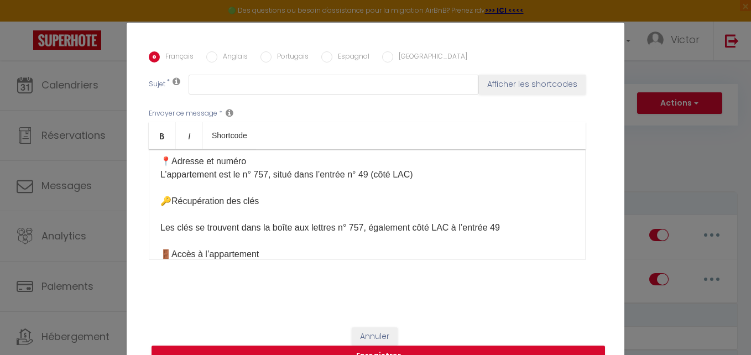
click at [448, 177] on div "📩 Objet : Informations pour votre arrivée à [GEOGRAPHIC_DATA], vue, terrasse Bo…" at bounding box center [367, 204] width 437 height 111
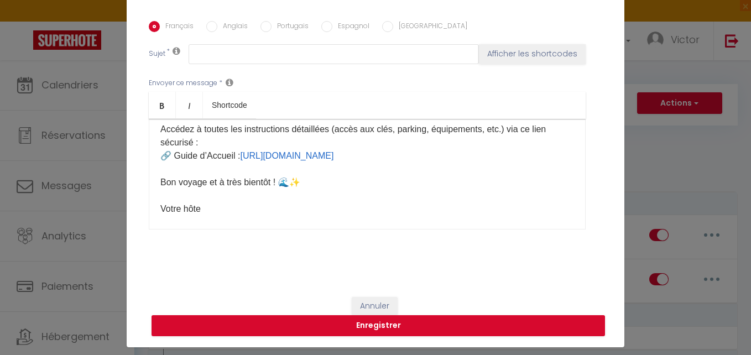
scroll to position [45, 0]
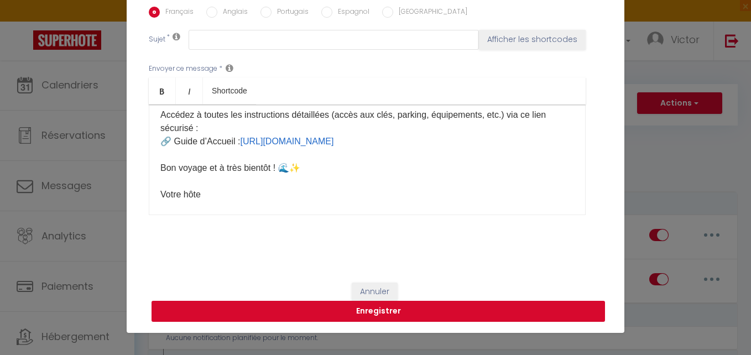
click at [397, 308] on button "Enregistrer" at bounding box center [379, 311] width 454 height 21
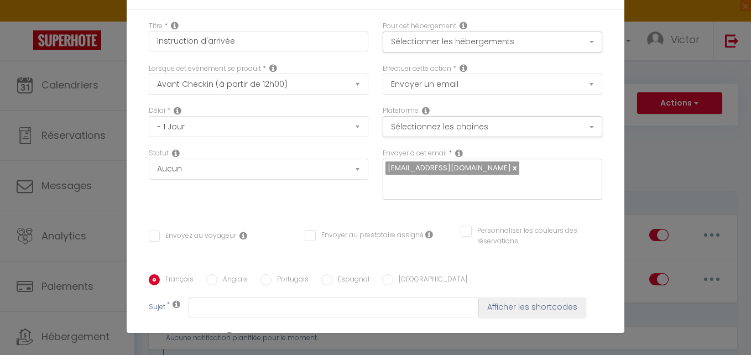
scroll to position [0, 0]
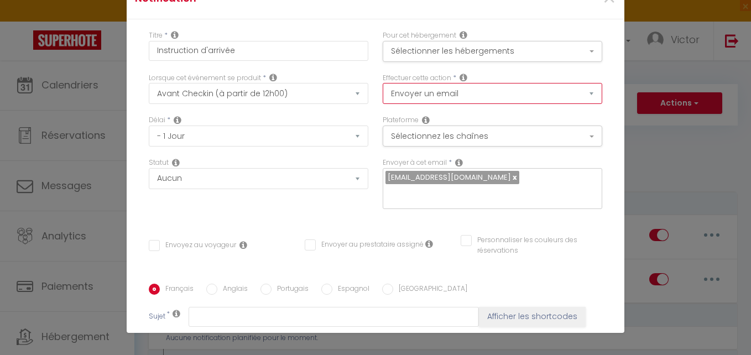
click at [441, 93] on select "Envoyer un email Envoyer un SMS Envoyer une notification push" at bounding box center [493, 93] width 220 height 21
click at [383, 83] on select "Envoyer un email Envoyer un SMS Envoyer une notification push" at bounding box center [493, 93] width 220 height 21
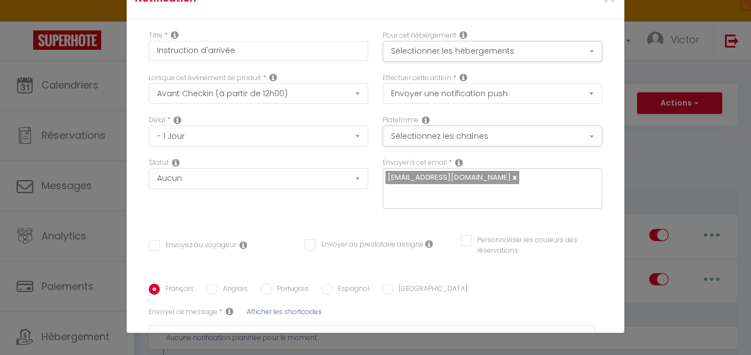
click at [365, 115] on div "Délai * Immédiat - 10 Minutes - 1 Heure - 2 Heures - 3 Heures - 4 Heures - 5 He…" at bounding box center [259, 136] width 234 height 43
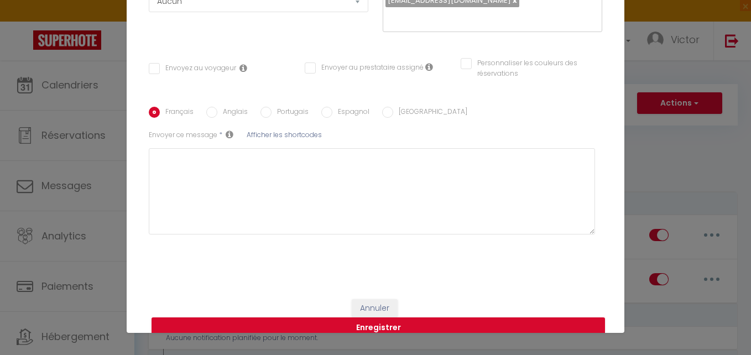
scroll to position [194, 0]
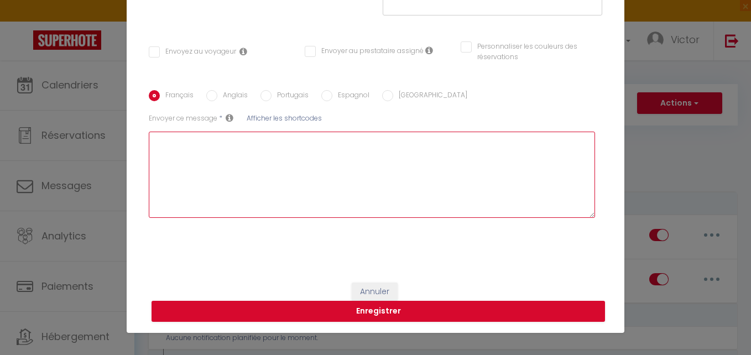
click at [360, 139] on textarea at bounding box center [372, 175] width 446 height 86
paste textarea "📩 Lorem : Ipsumdolorsi amet conse adipisc e Seddoei, tem, incididu Utlabor Etdo…"
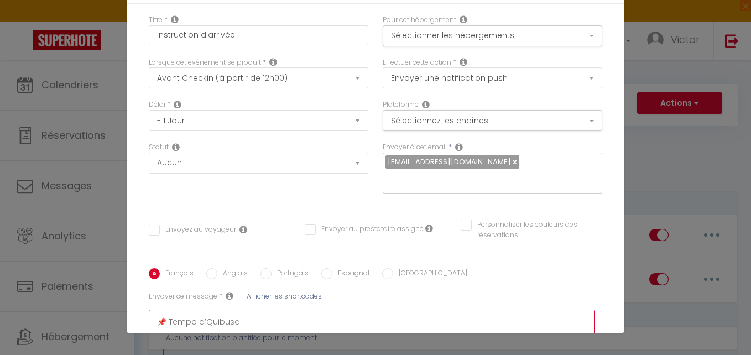
scroll to position [0, 0]
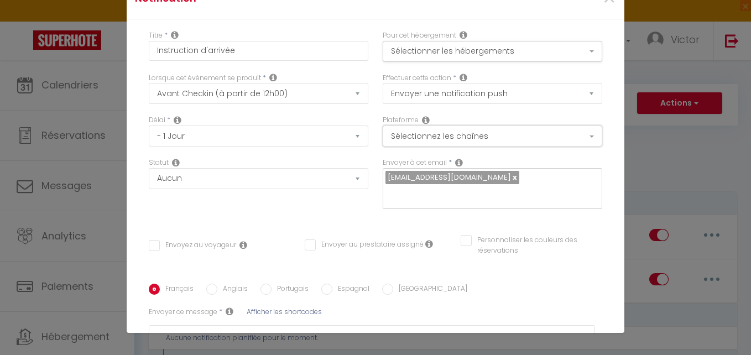
click at [499, 140] on button "Sélectionnez les chaînes" at bounding box center [493, 136] width 220 height 21
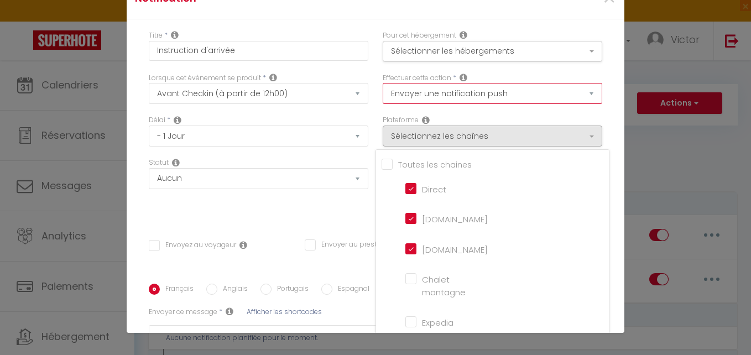
click at [496, 92] on select "Envoyer un email Envoyer un SMS Envoyer une notification push" at bounding box center [493, 93] width 220 height 21
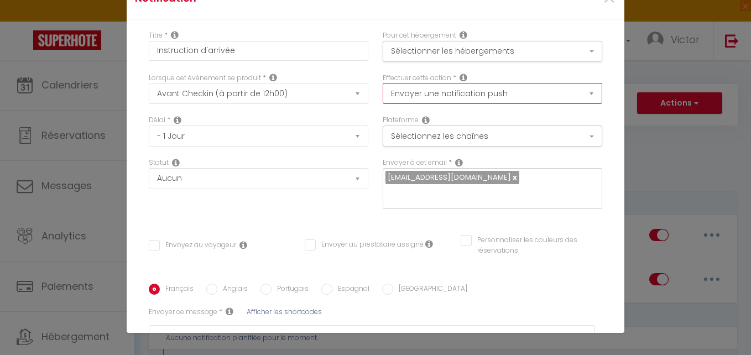
click at [447, 85] on select "Envoyer un email Envoyer un SMS Envoyer une notification push" at bounding box center [493, 93] width 220 height 21
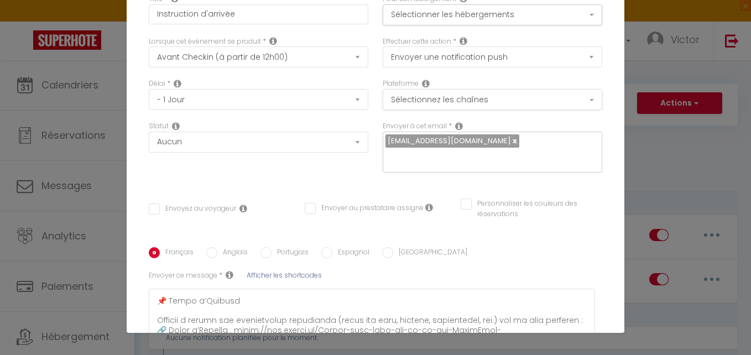
scroll to position [55, 0]
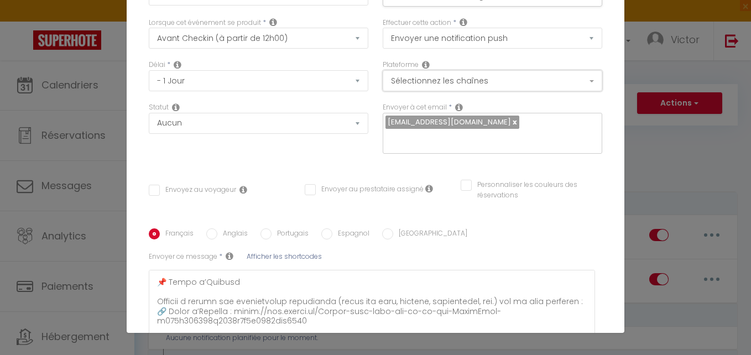
click at [497, 86] on button "Sélectionnez les chaînes" at bounding box center [493, 80] width 220 height 21
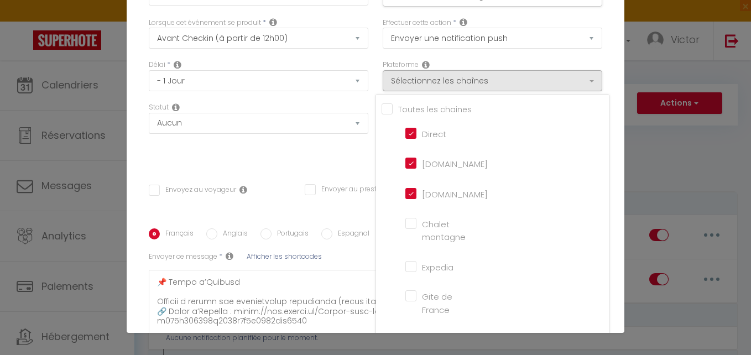
click at [507, 62] on div "Plateforme Sélectionnez les chaînes Toutes les chaines Direct [DOMAIN_NAME] [DO…" at bounding box center [493, 76] width 220 height 32
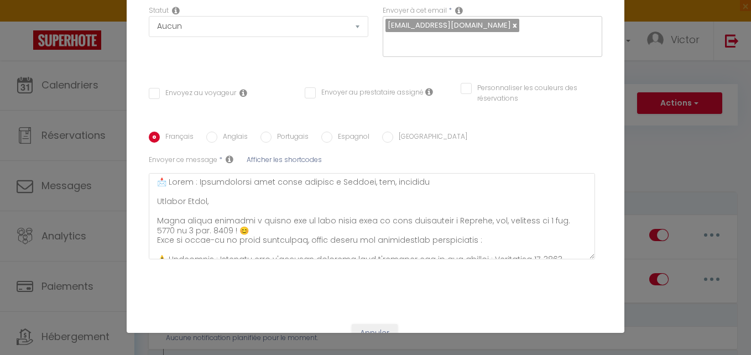
scroll to position [166, 0]
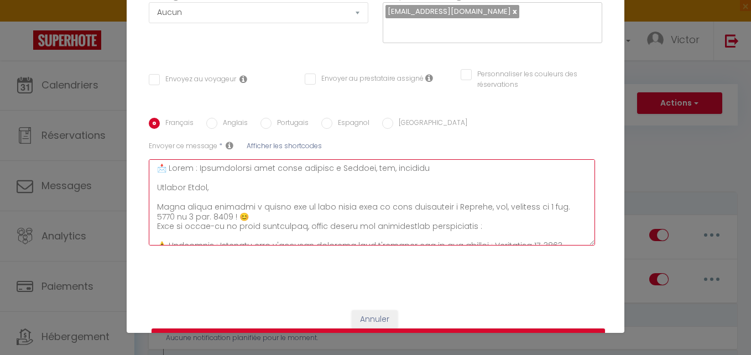
drag, startPoint x: 215, startPoint y: 188, endPoint x: 187, endPoint y: 188, distance: 27.1
click at [187, 188] on textarea at bounding box center [372, 202] width 446 height 86
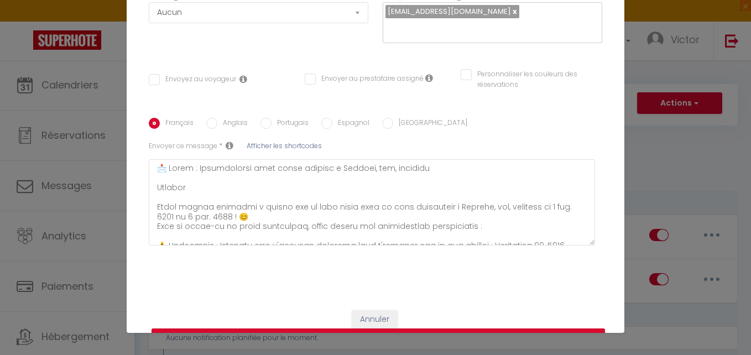
click at [272, 140] on div "Français Anglais Portugais Espagnol Italien Sujet * Afficher les shortcodes Env…" at bounding box center [375, 187] width 459 height 139
click at [275, 143] on span "Afficher les shortcodes" at bounding box center [284, 145] width 75 height 9
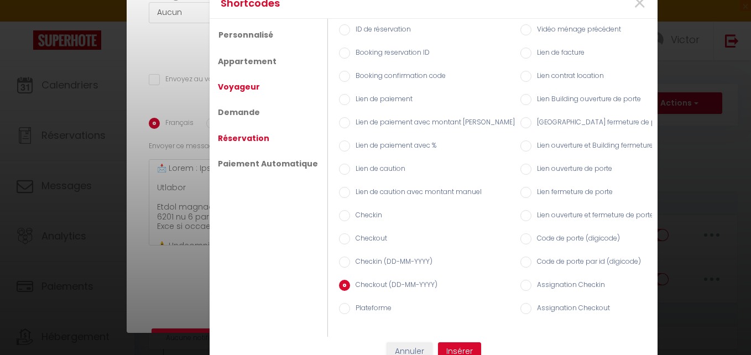
click at [243, 87] on link "Voyageur" at bounding box center [238, 87] width 53 height 20
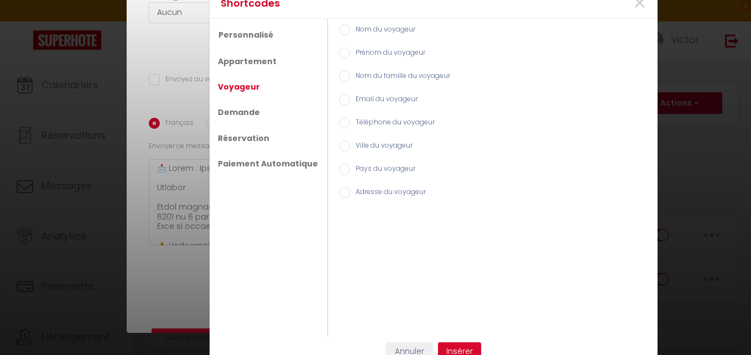
click at [339, 56] on input "Prénom du voyageur" at bounding box center [344, 53] width 11 height 11
click at [445, 348] on button "Insérer" at bounding box center [459, 351] width 43 height 19
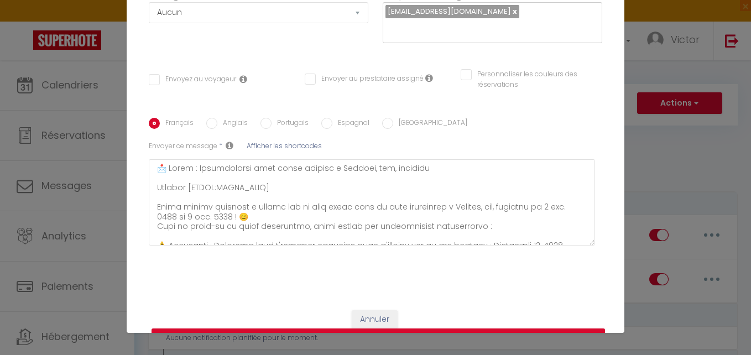
click at [169, 76] on input "Envoyez au voyageur" at bounding box center [192, 79] width 87 height 11
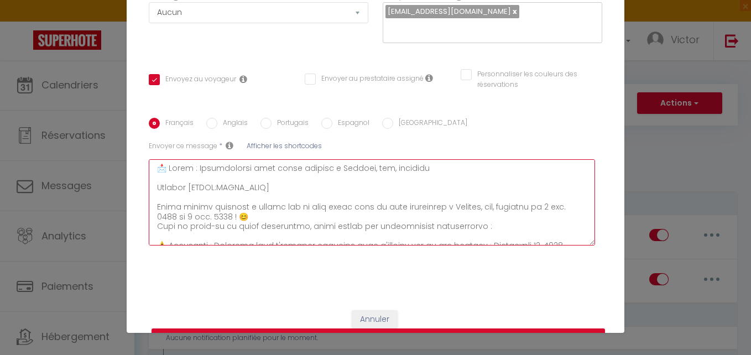
drag, startPoint x: 223, startPoint y: 216, endPoint x: 187, endPoint y: 216, distance: 36.5
click at [187, 216] on textarea at bounding box center [372, 202] width 446 height 86
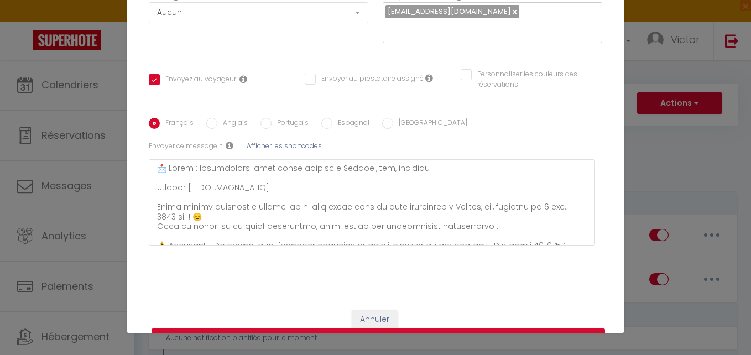
click at [285, 143] on span "Afficher les shortcodes" at bounding box center [284, 145] width 75 height 9
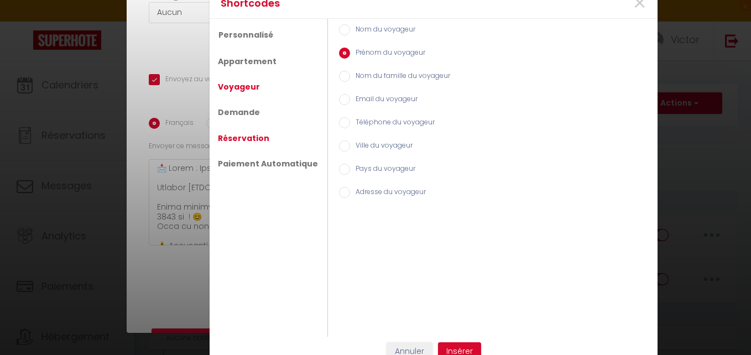
click at [239, 134] on link "Réservation" at bounding box center [243, 138] width 62 height 20
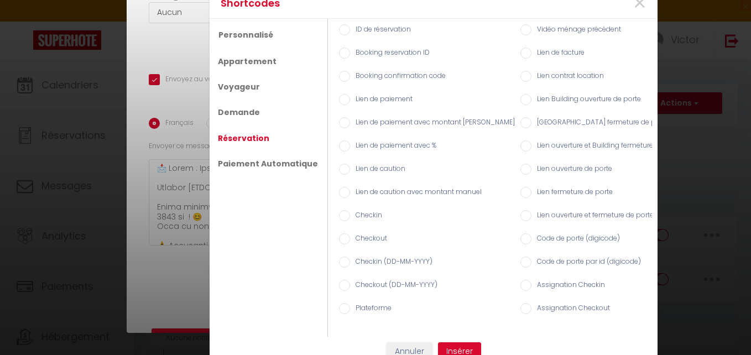
click at [369, 280] on label "Checkout (DD-MM-YYYY)" at bounding box center [393, 286] width 87 height 12
click at [350, 280] on input "Checkout (DD-MM-YYYY)" at bounding box center [344, 285] width 11 height 11
click at [460, 350] on button "Insérer" at bounding box center [459, 351] width 43 height 19
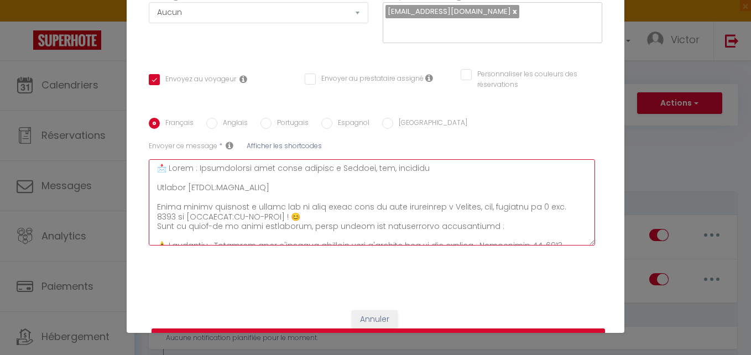
drag, startPoint x: 169, startPoint y: 219, endPoint x: 539, endPoint y: 207, distance: 369.6
click at [539, 207] on textarea at bounding box center [372, 202] width 446 height 86
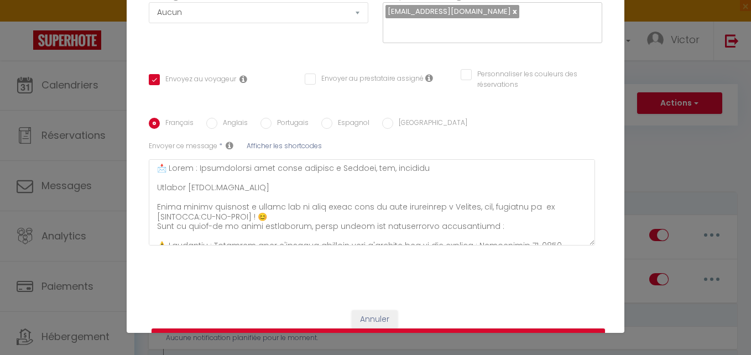
click at [275, 145] on span "Afficher les shortcodes" at bounding box center [284, 145] width 75 height 9
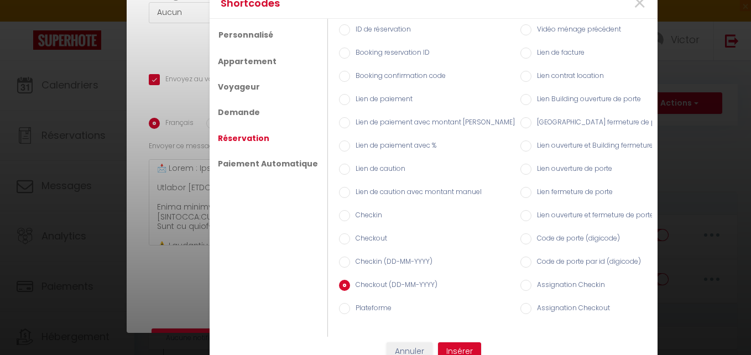
click at [356, 257] on label "Checkin (DD-MM-YYYY)" at bounding box center [391, 263] width 82 height 12
click at [350, 257] on input "Checkin (DD-MM-YYYY)" at bounding box center [344, 262] width 11 height 11
click at [457, 351] on button "Insérer" at bounding box center [459, 351] width 43 height 19
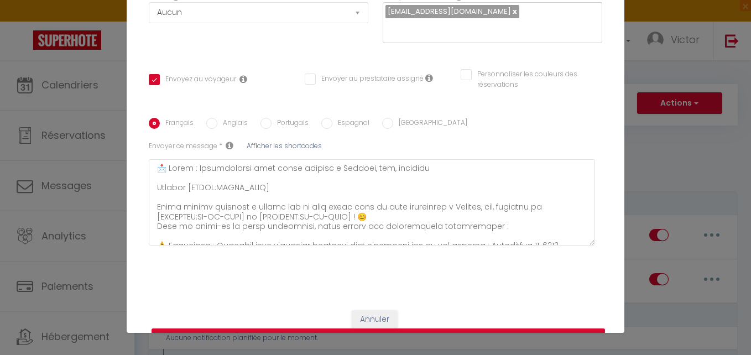
click at [429, 275] on div "Titre * Instruction d'arrivée Pour cet hébergement Sélectionner les hébergement…" at bounding box center [376, 76] width 498 height 446
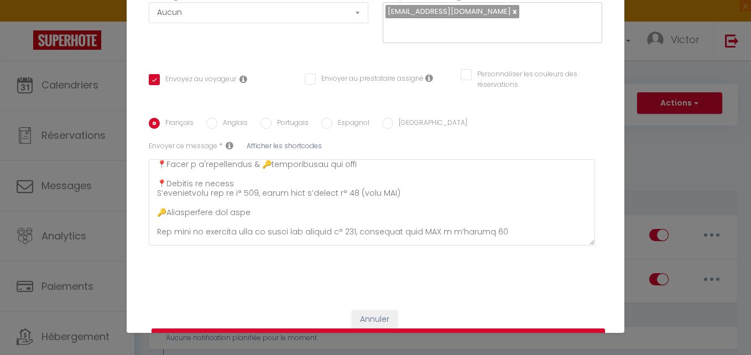
scroll to position [111, 0]
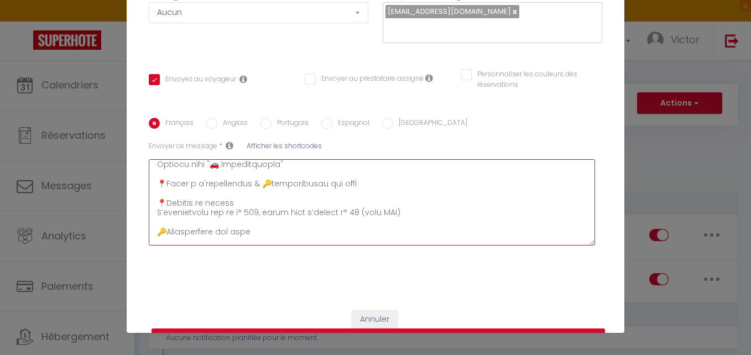
click at [169, 211] on textarea at bounding box center [372, 202] width 446 height 86
click at [258, 194] on textarea at bounding box center [372, 202] width 446 height 86
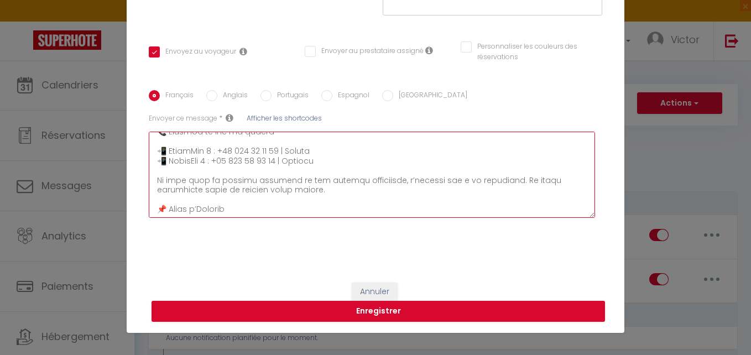
scroll to position [654, 0]
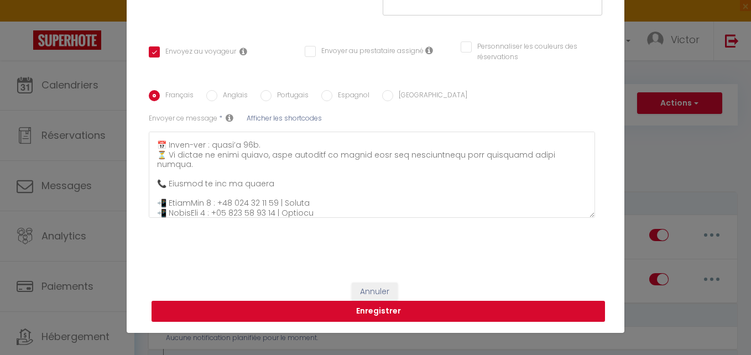
click at [392, 309] on button "Enregistrer" at bounding box center [379, 311] width 454 height 21
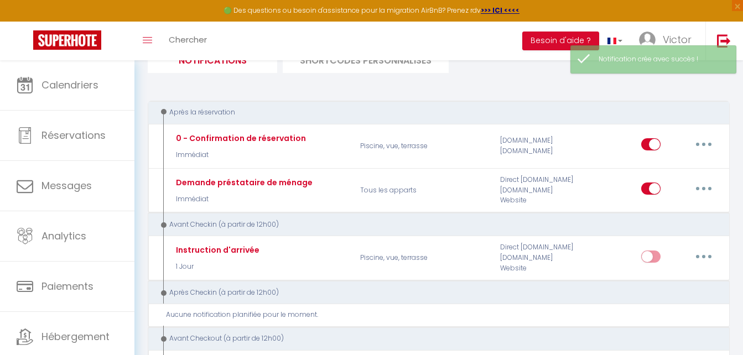
scroll to position [111, 0]
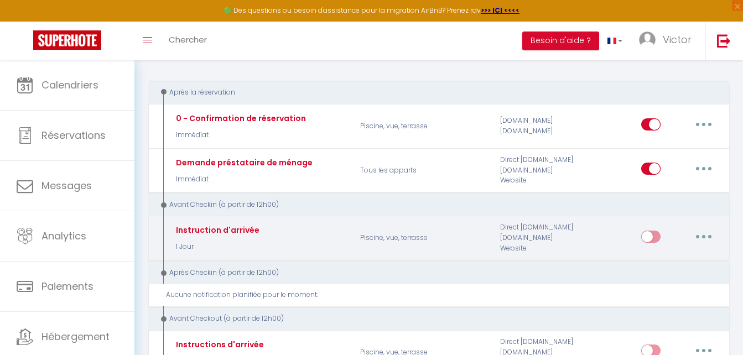
click at [644, 238] on input "checkbox" at bounding box center [650, 239] width 19 height 17
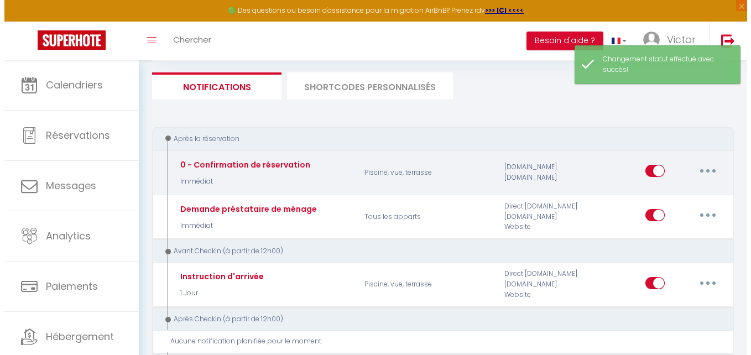
scroll to position [0, 0]
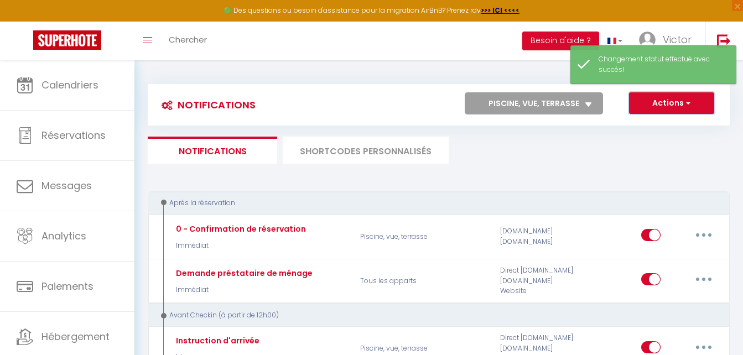
click at [679, 107] on button "Actions" at bounding box center [671, 103] width 85 height 22
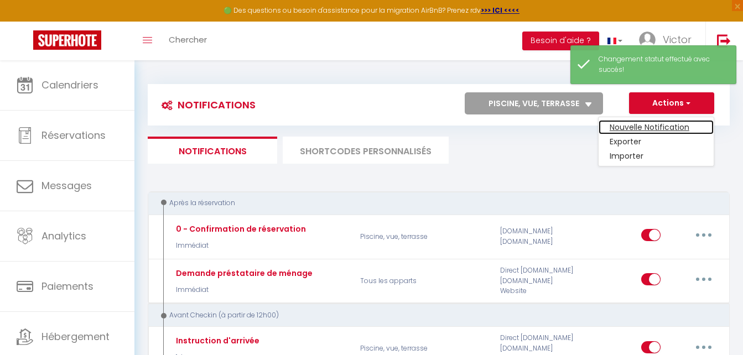
click at [661, 124] on link "Nouvelle Notification" at bounding box center [655, 127] width 115 height 14
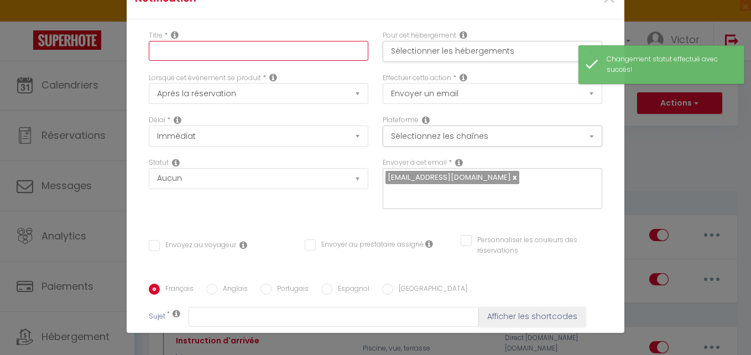
click at [253, 50] on input "text" at bounding box center [259, 51] width 220 height 20
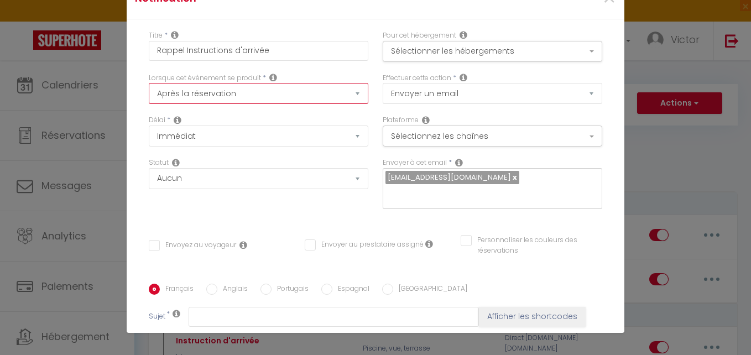
click at [285, 87] on select "Après la réservation Avant Checkin (à partir de 12h00) Après Checkin (à partir …" at bounding box center [259, 93] width 220 height 21
click at [149, 83] on select "Après la réservation Avant Checkin (à partir de 12h00) Après Checkin (à partir …" at bounding box center [259, 93] width 220 height 21
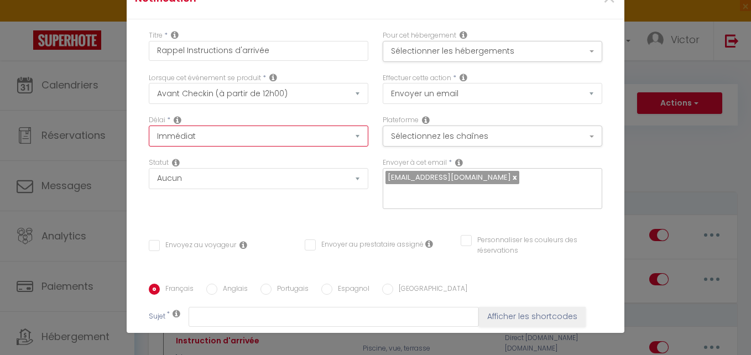
click at [276, 132] on select "Immédiat - 10 Minutes - 1 Heure - 2 Heures - 3 Heures - 4 Heures - 5 Heures - 6…" at bounding box center [259, 136] width 220 height 21
click at [149, 126] on select "Immédiat - 10 Minutes - 1 Heure - 2 Heures - 3 Heures - 4 Heures - 5 Heures - 6…" at bounding box center [259, 136] width 220 height 21
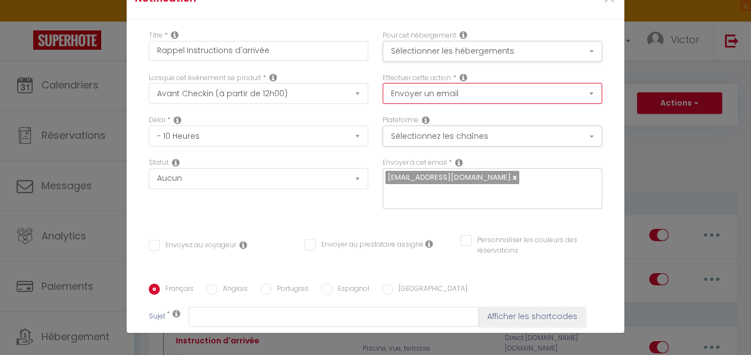
click at [419, 93] on select "Envoyer un email Envoyer un SMS Envoyer une notification push" at bounding box center [493, 93] width 220 height 21
click at [383, 83] on select "Envoyer un email Envoyer un SMS Envoyer une notification push" at bounding box center [493, 93] width 220 height 21
drag, startPoint x: 419, startPoint y: 87, endPoint x: 419, endPoint y: 105, distance: 17.7
click at [419, 92] on select "Envoyer un email Envoyer un SMS Envoyer une notification push" at bounding box center [493, 93] width 220 height 21
click at [383, 83] on select "Envoyer un email Envoyer un SMS Envoyer une notification push" at bounding box center [493, 93] width 220 height 21
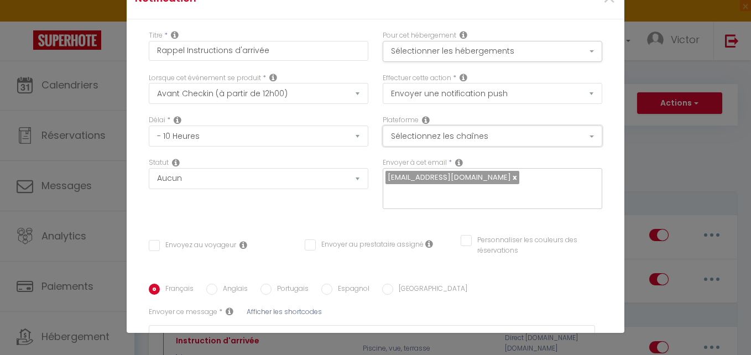
click at [487, 131] on button "Sélectionnez les chaînes" at bounding box center [493, 136] width 220 height 21
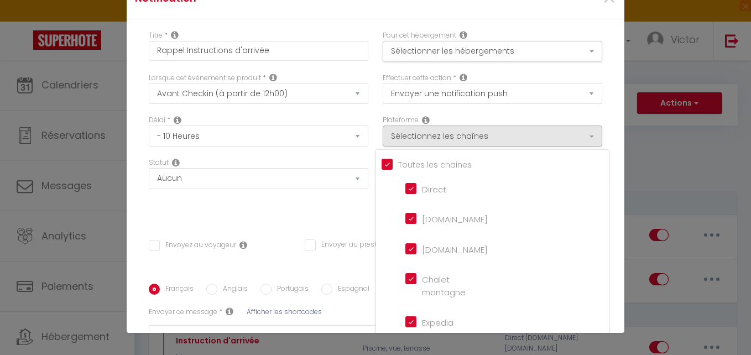
click at [382, 163] on input "Tous les apparts" at bounding box center [495, 163] width 227 height 11
click at [405, 186] on input "Direct" at bounding box center [436, 187] width 63 height 11
click at [405, 221] on input "[DOMAIN_NAME]" at bounding box center [436, 217] width 63 height 11
click at [405, 246] on input "[DOMAIN_NAME]" at bounding box center [436, 248] width 63 height 11
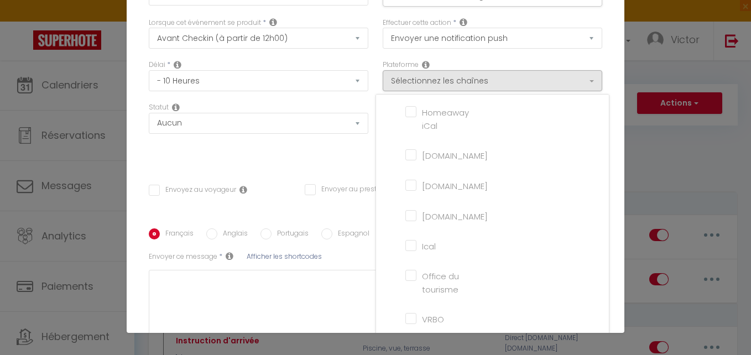
scroll to position [111, 0]
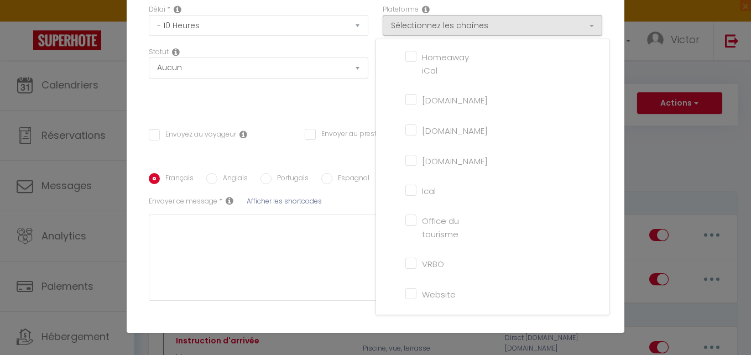
click at [416, 299] on label "Website" at bounding box center [435, 294] width 39 height 13
click at [408, 299] on input "Website" at bounding box center [436, 293] width 63 height 11
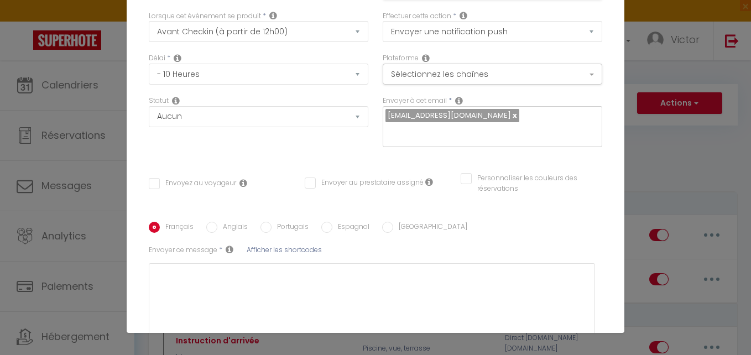
scroll to position [0, 0]
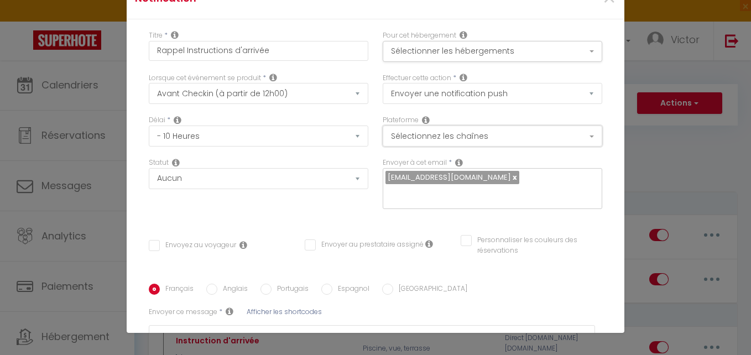
click at [426, 133] on button "Sélectionnez les chaînes" at bounding box center [493, 136] width 220 height 21
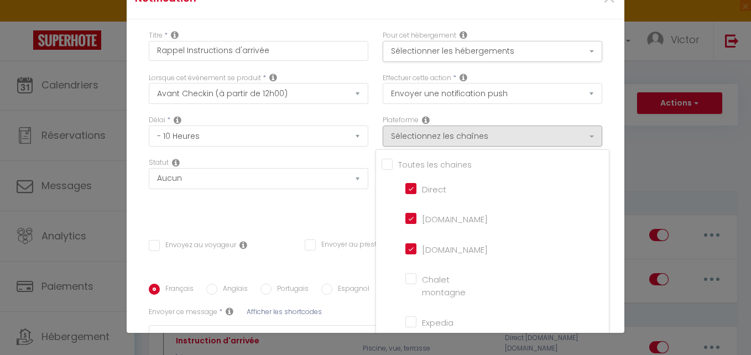
click at [341, 210] on div "Statut Aucun Si la réservation est payée Si réservation non payée Si la caution…" at bounding box center [259, 189] width 234 height 62
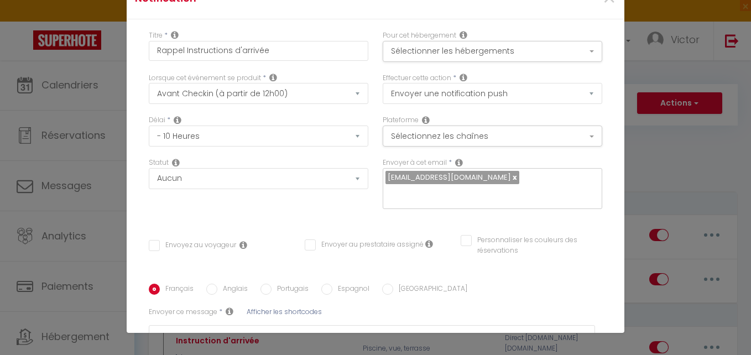
click at [510, 178] on span "[EMAIL_ADDRESS][DOMAIN_NAME]" at bounding box center [452, 177] width 134 height 13
click at [511, 178] on link at bounding box center [514, 177] width 6 height 11
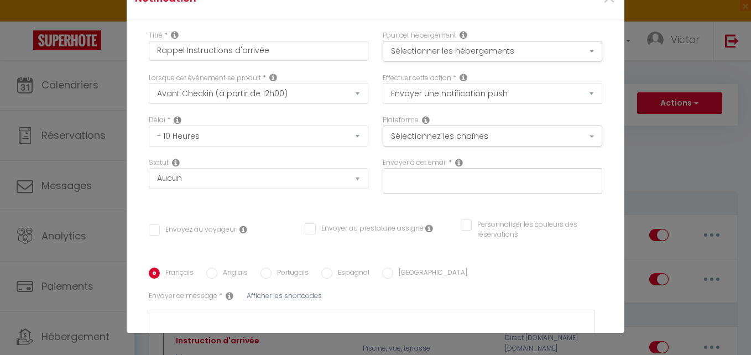
click at [502, 181] on input "text" at bounding box center [489, 178] width 209 height 14
click at [437, 210] on div "Titre * Rappel Instructions d'arrivée Pour cet hébergement Sélectionner les héb…" at bounding box center [376, 234] width 498 height 430
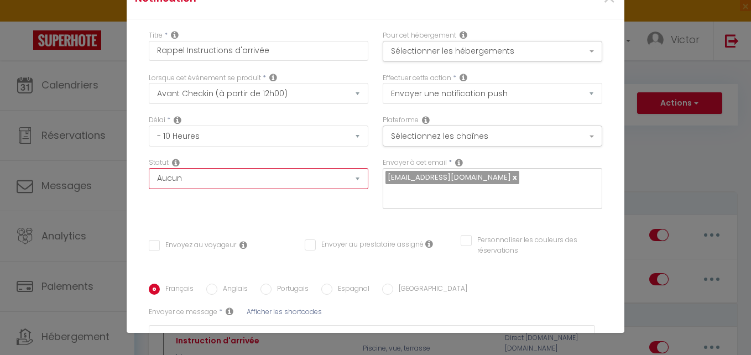
click at [334, 180] on select "Aucun Si la réservation est payée Si réservation non payée Si la caution a été …" at bounding box center [259, 178] width 220 height 21
click at [376, 155] on div "Plateforme Sélectionnez les chaînes Toutes les chaines Direct [DOMAIN_NAME] [DO…" at bounding box center [493, 136] width 234 height 43
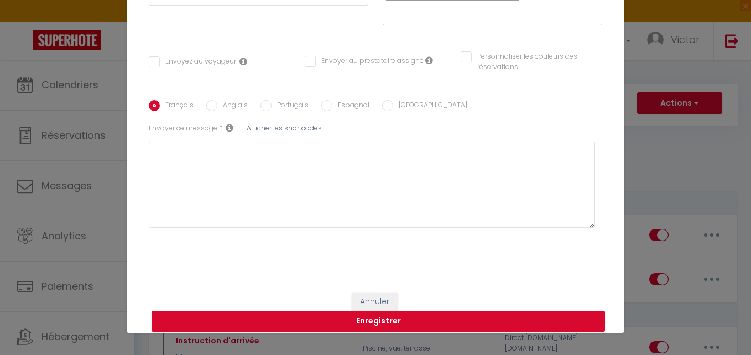
scroll to position [194, 0]
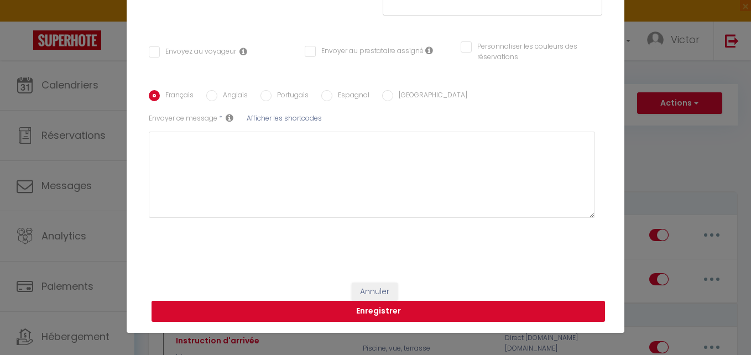
click at [402, 306] on button "Enregistrer" at bounding box center [379, 311] width 454 height 21
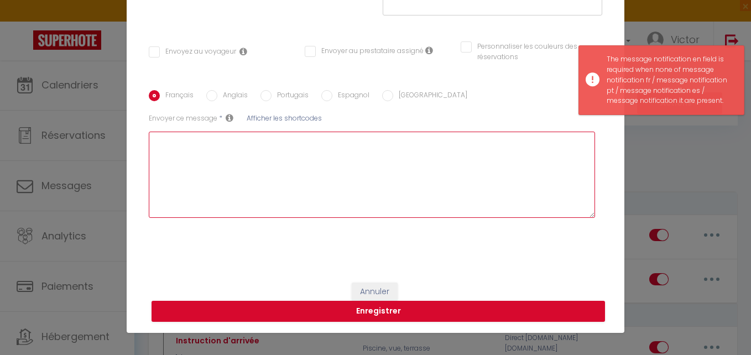
click at [404, 183] on textarea at bounding box center [372, 175] width 446 height 86
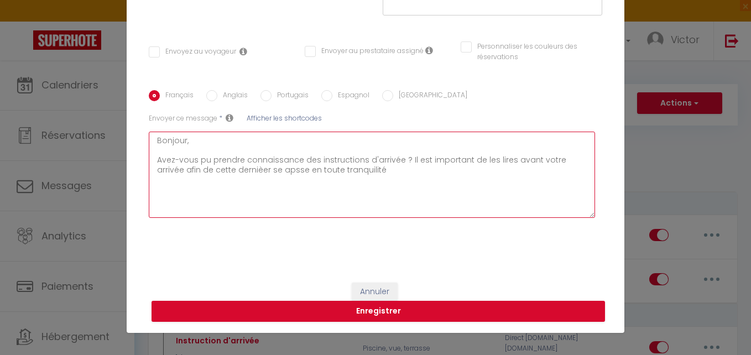
click at [220, 171] on textarea "Bonjour, Avez-vous pu prendre connaissance des instructions d'arrivée ? Il est …" at bounding box center [372, 175] width 446 height 86
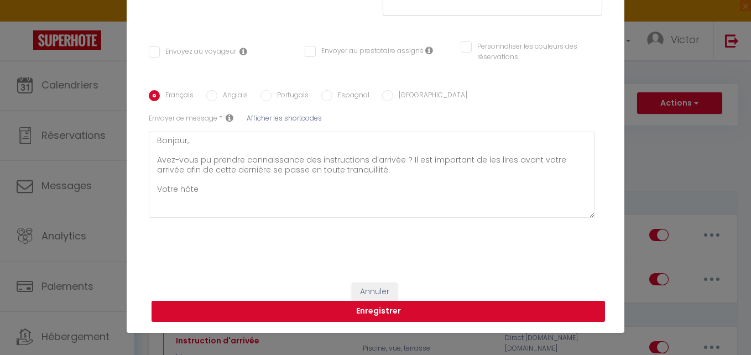
click at [359, 314] on button "Enregistrer" at bounding box center [379, 311] width 454 height 21
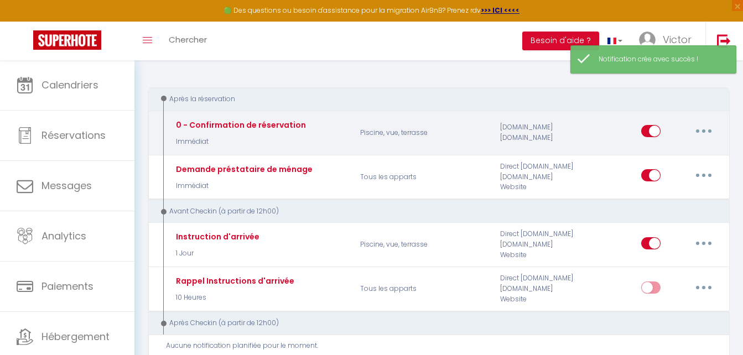
scroll to position [111, 0]
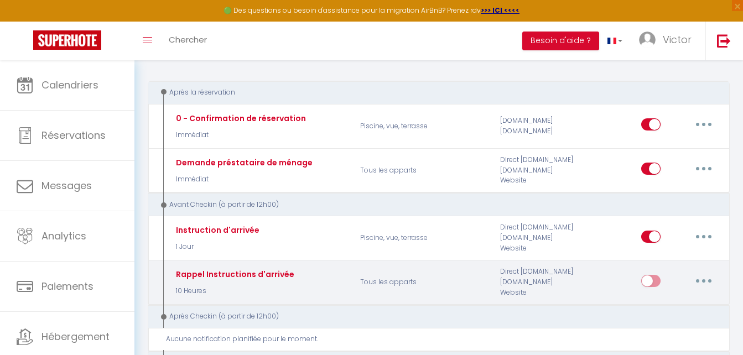
click at [647, 275] on input "checkbox" at bounding box center [650, 283] width 19 height 17
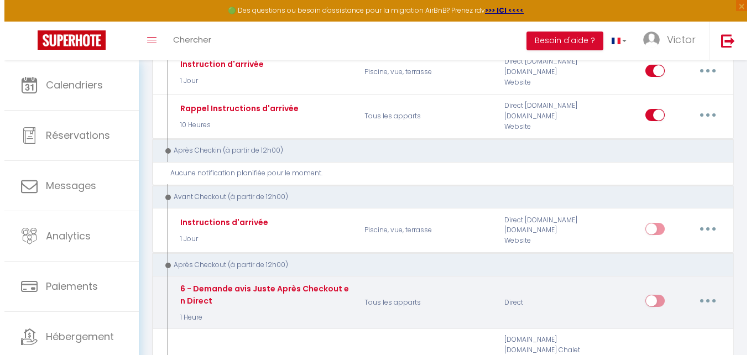
scroll to position [221, 0]
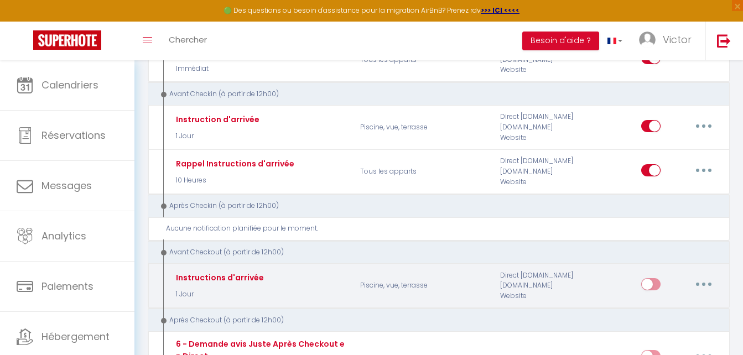
click at [595, 285] on div "Editer Dupliquer Tester Supprimer" at bounding box center [656, 286] width 140 height 32
click at [704, 286] on button "button" at bounding box center [703, 284] width 31 height 18
click at [649, 303] on link "Editer" at bounding box center [675, 309] width 82 height 19
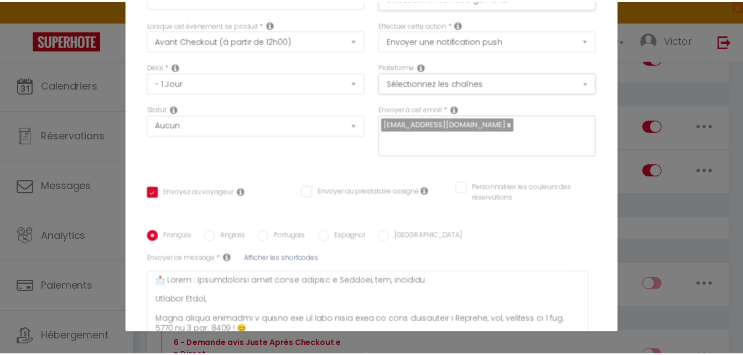
scroll to position [194, 0]
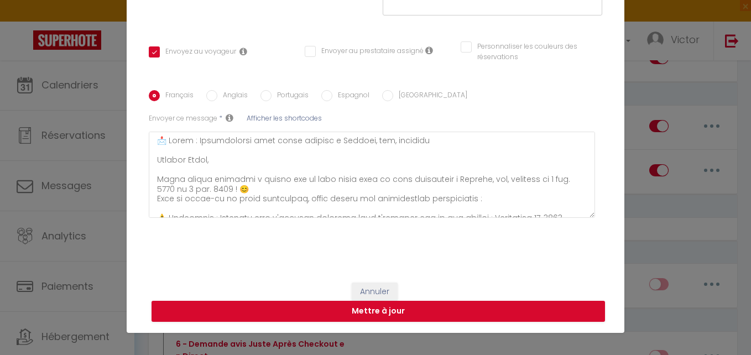
click at [372, 280] on div "Annuler Mettre à jour" at bounding box center [376, 302] width 498 height 61
click at [372, 284] on button "Annuler" at bounding box center [375, 292] width 46 height 19
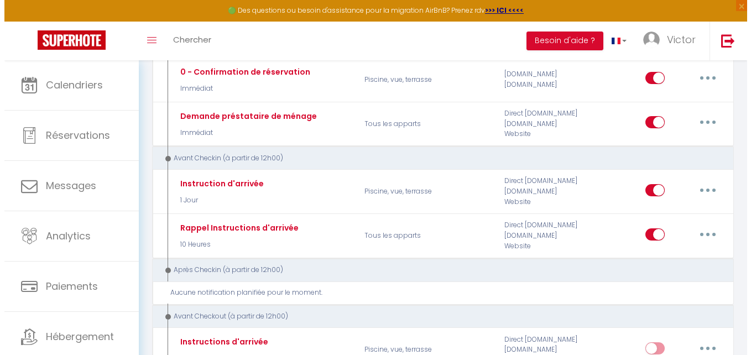
scroll to position [221, 0]
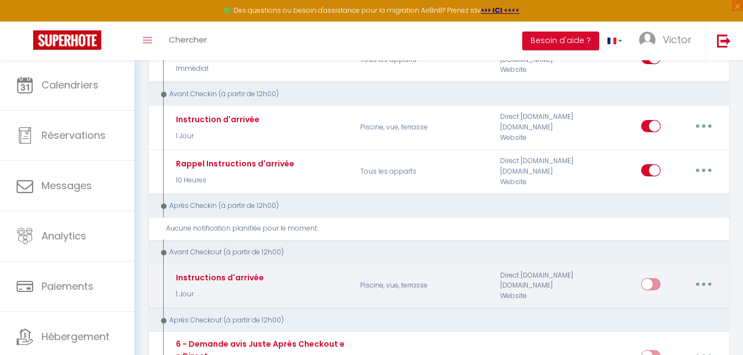
click at [691, 281] on button "button" at bounding box center [703, 284] width 31 height 18
click at [663, 304] on link "Editer" at bounding box center [675, 309] width 82 height 19
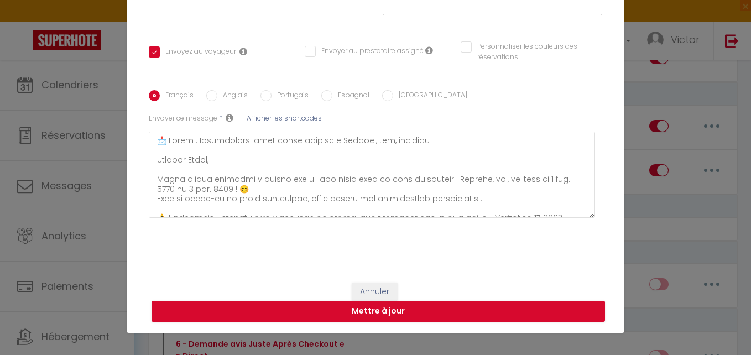
scroll to position [0, 0]
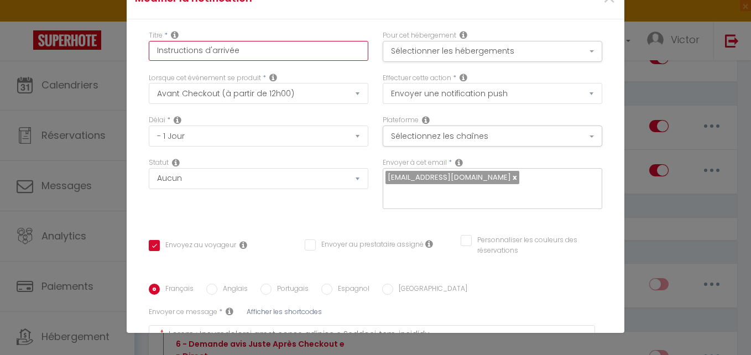
click at [275, 42] on input "Instructions d'arrivée" at bounding box center [259, 51] width 220 height 20
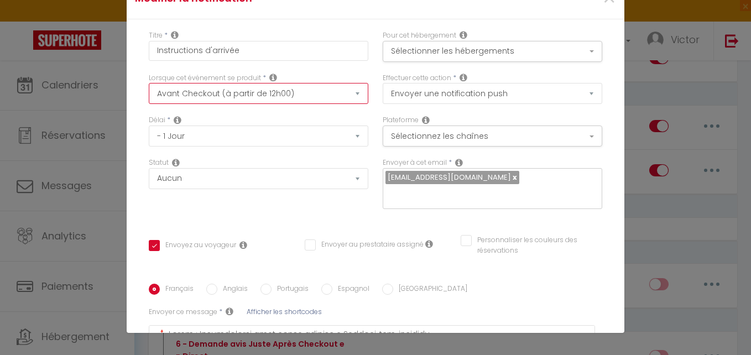
click at [278, 88] on select "Après la réservation Avant Checkin (à partir de 12h00) Après Checkin (à partir …" at bounding box center [259, 93] width 220 height 21
click at [149, 83] on select "Après la réservation Avant Checkin (à partir de 12h00) Après Checkin (à partir …" at bounding box center [259, 93] width 220 height 21
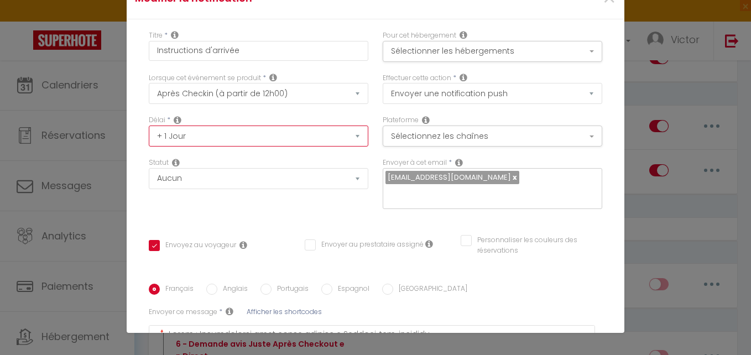
click at [193, 133] on select "Immédiat + 10 Minutes + 1 Heure + 2 Heures + 3 Heures + 4 Heures + 5 Heures + 6…" at bounding box center [259, 136] width 220 height 21
click at [149, 126] on select "Immédiat + 10 Minutes + 1 Heure + 2 Heures + 3 Heures + 4 Heures + 5 Heures + 6…" at bounding box center [259, 136] width 220 height 21
click at [204, 117] on div "Délai * Immédiat + 10 Minutes + 1 Heure + 2 Heures + 3 Heures + 4 Heures + 5 He…" at bounding box center [259, 131] width 220 height 32
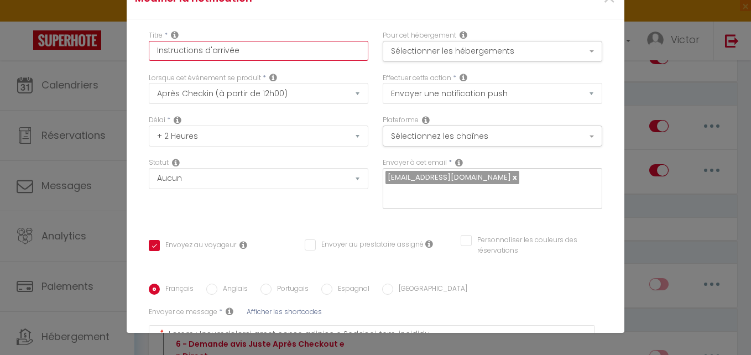
click at [243, 49] on input "Instructions d'arrivée" at bounding box center [259, 51] width 220 height 20
click at [456, 46] on button "Sélectionner les hébergements" at bounding box center [493, 51] width 220 height 21
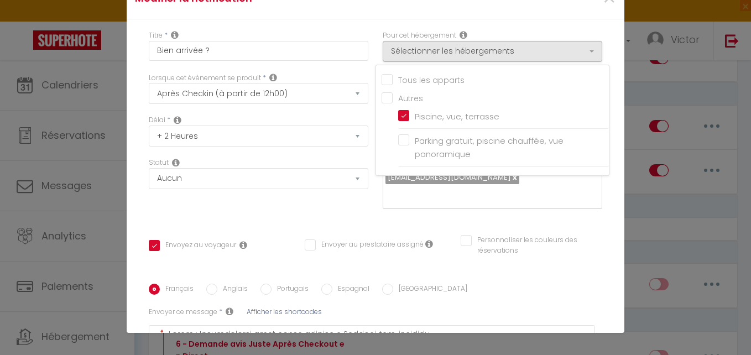
click at [321, 218] on div "Statut Aucun Si la réservation est payée Si réservation non payée Si la caution…" at bounding box center [259, 189] width 234 height 62
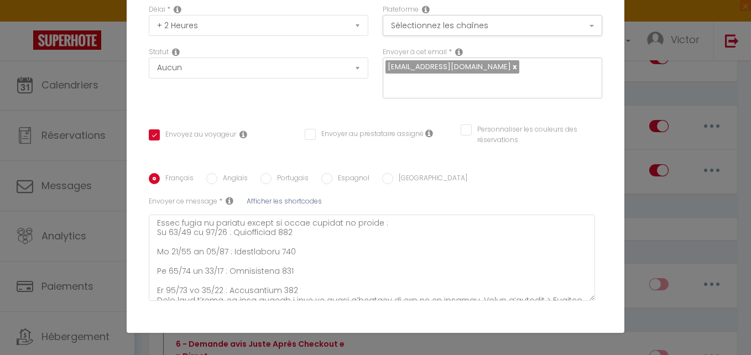
scroll to position [332, 0]
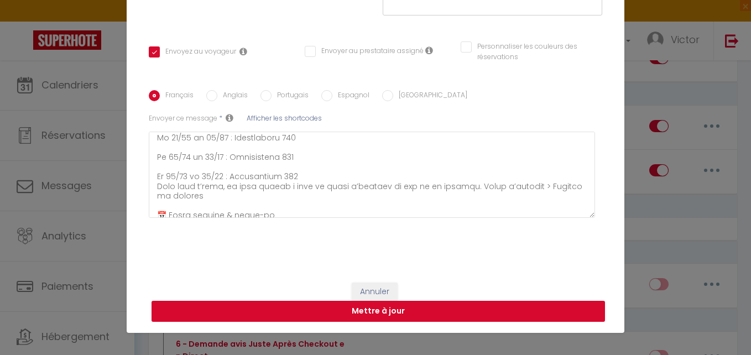
click at [386, 311] on button "Mettre à jour" at bounding box center [379, 311] width 454 height 21
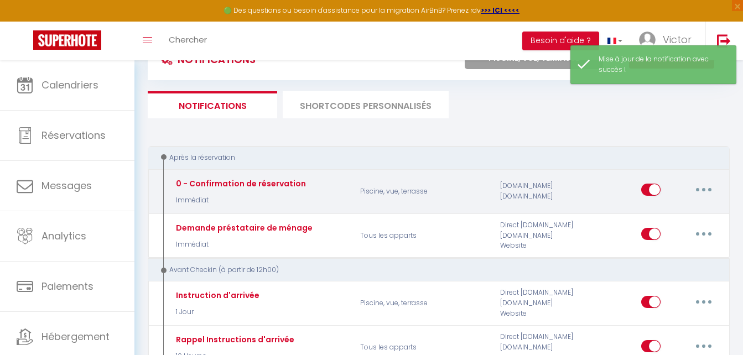
scroll to position [0, 0]
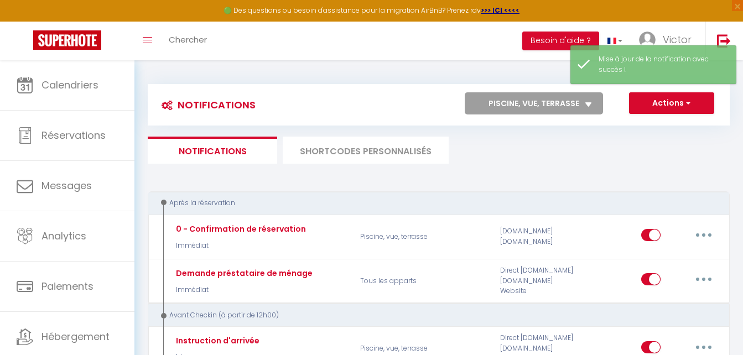
click at [541, 102] on select "Tous les apparts Piscine, vue, terrasse Parking gratuit, piscine chauffée, vue …" at bounding box center [534, 103] width 138 height 22
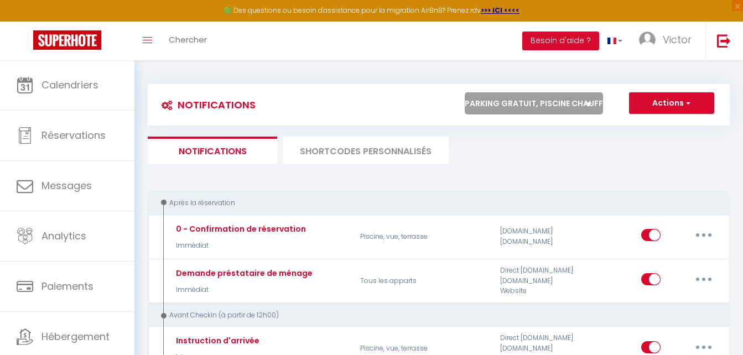
click at [465, 92] on select "Tous les apparts Piscine, vue, terrasse Parking gratuit, piscine chauffée, vue …" at bounding box center [534, 103] width 138 height 22
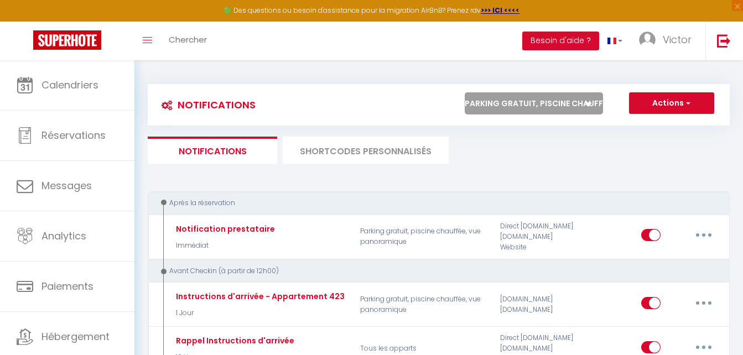
click at [520, 161] on ul "Notifications SHORTCODES PERSONNALISÉS" at bounding box center [439, 150] width 582 height 27
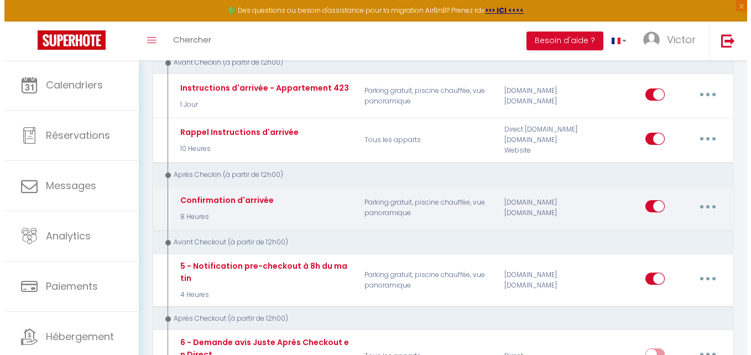
scroll to position [221, 0]
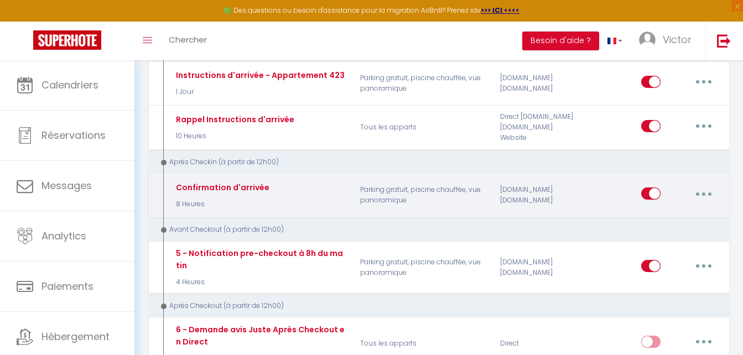
click at [366, 202] on p "Parking gratuit, piscine chauffée, vue panoramique" at bounding box center [423, 195] width 140 height 32
drag, startPoint x: 699, startPoint y: 183, endPoint x: 696, endPoint y: 192, distance: 9.8
click at [697, 190] on div "Editer Dupliquer Tester Supprimer" at bounding box center [680, 195] width 78 height 32
click at [696, 193] on button "button" at bounding box center [703, 194] width 31 height 18
click at [652, 215] on link "Editer" at bounding box center [675, 219] width 82 height 19
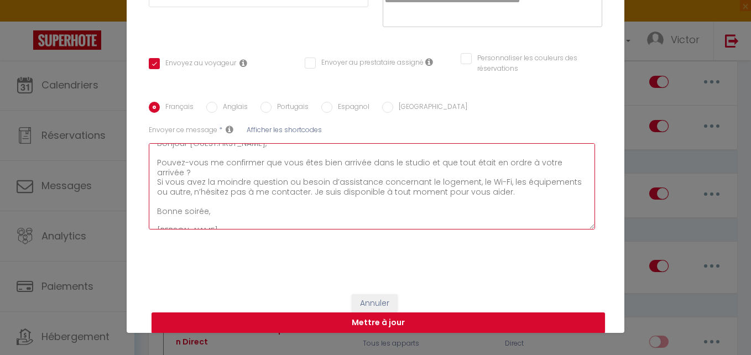
scroll to position [0, 0]
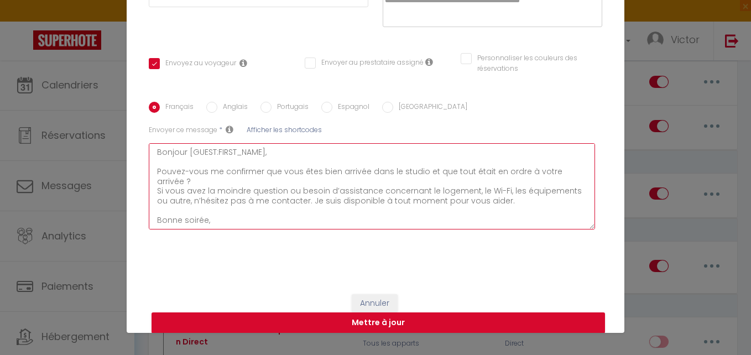
drag, startPoint x: 212, startPoint y: 225, endPoint x: 143, endPoint y: 128, distance: 118.6
click at [146, 128] on div "Français Anglais Portugais Espagnol Italien Sujet * Afficher les shortcodes Env…" at bounding box center [375, 171] width 459 height 139
drag, startPoint x: 219, startPoint y: 221, endPoint x: 142, endPoint y: 111, distance: 134.1
click at [146, 111] on div "Français Anglais Portugais Espagnol Italien Sujet * Afficher les shortcodes Env…" at bounding box center [375, 171] width 459 height 139
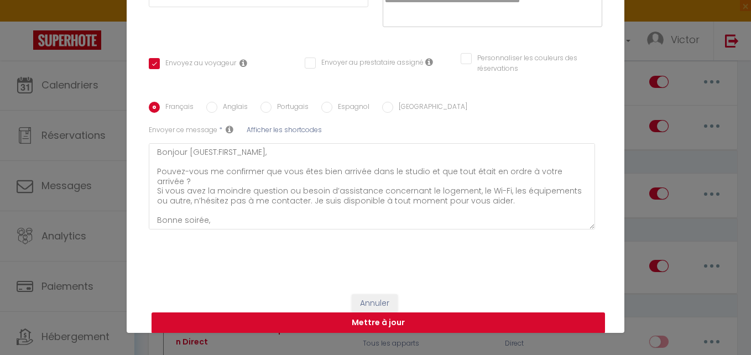
click at [460, 321] on button "Mettre à jour" at bounding box center [379, 322] width 454 height 21
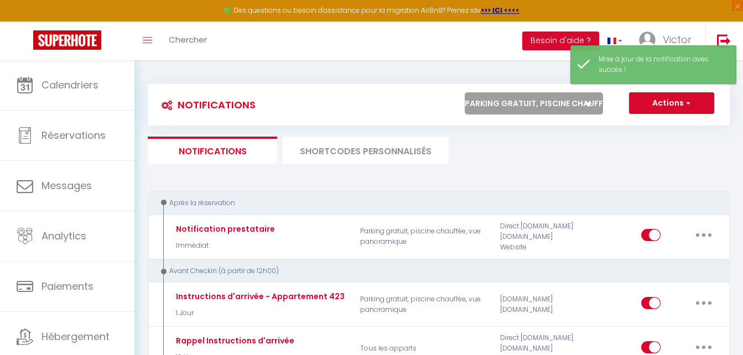
drag, startPoint x: 549, startPoint y: 106, endPoint x: 541, endPoint y: 117, distance: 13.5
click at [549, 106] on select "Tous les apparts Piscine, vue, terrasse Parking gratuit, piscine chauffée, vue …" at bounding box center [534, 103] width 138 height 22
click at [539, 106] on select "Tous les apparts Piscine, vue, terrasse Parking gratuit, piscine chauffée, vue …" at bounding box center [534, 103] width 138 height 22
click at [465, 92] on select "Tous les apparts Piscine, vue, terrasse Parking gratuit, piscine chauffée, vue …" at bounding box center [534, 103] width 138 height 22
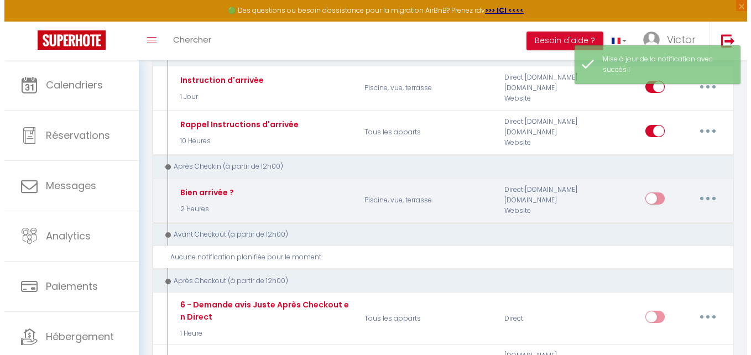
scroll to position [277, 0]
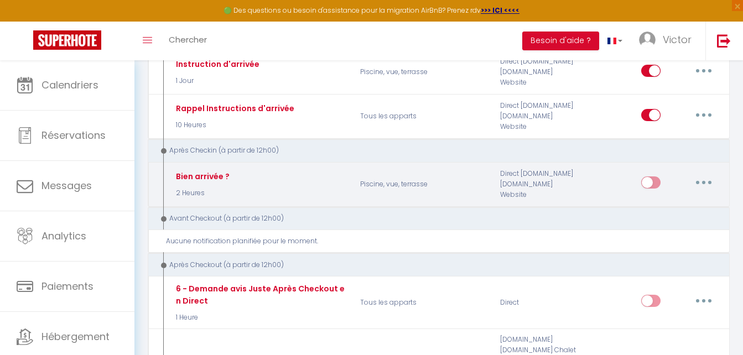
drag, startPoint x: 707, startPoint y: 183, endPoint x: 701, endPoint y: 184, distance: 5.6
click at [706, 183] on button "button" at bounding box center [703, 183] width 31 height 18
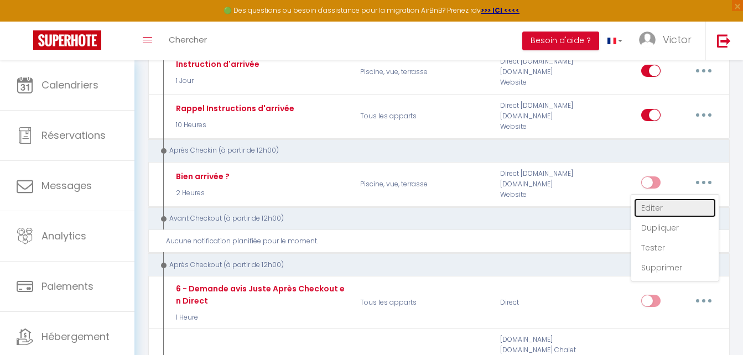
click at [665, 211] on link "Editer" at bounding box center [675, 208] width 82 height 19
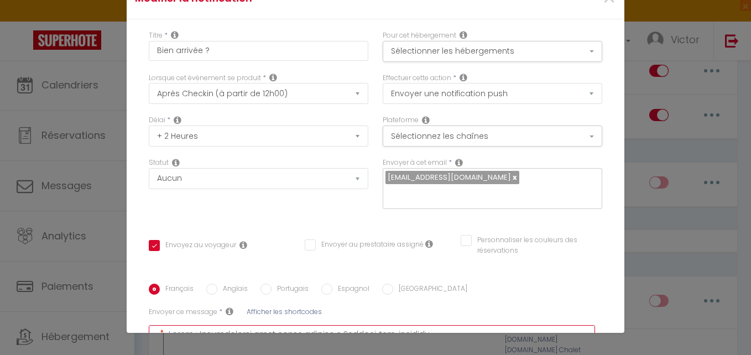
paste textarea "Bonjour [GUEST:FIRST_NAME], Pouvez-vous me confirmer que vous êtes bien arrivée…"
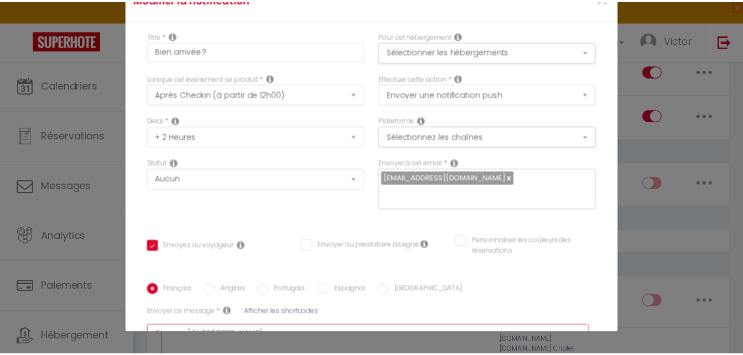
scroll to position [16, 0]
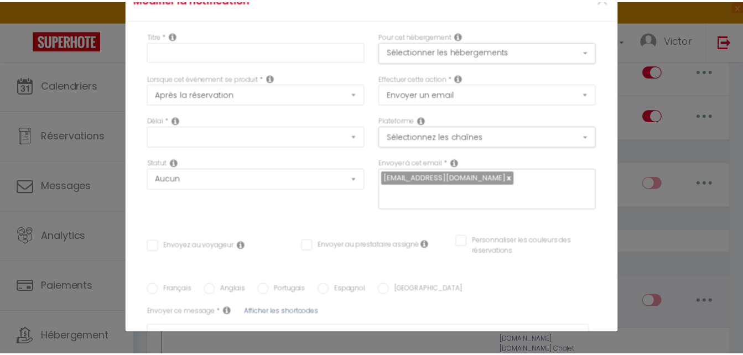
scroll to position [0, 0]
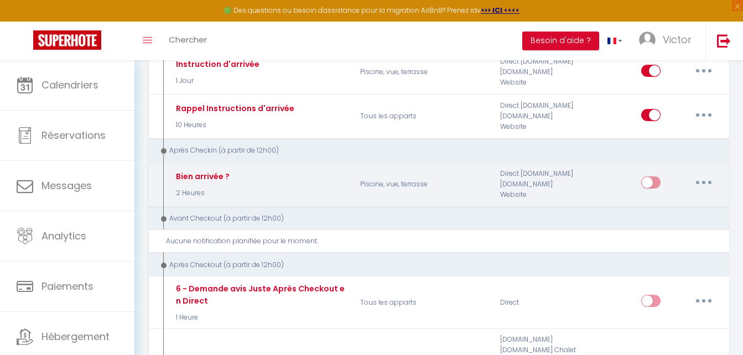
click at [652, 185] on input "checkbox" at bounding box center [650, 184] width 19 height 17
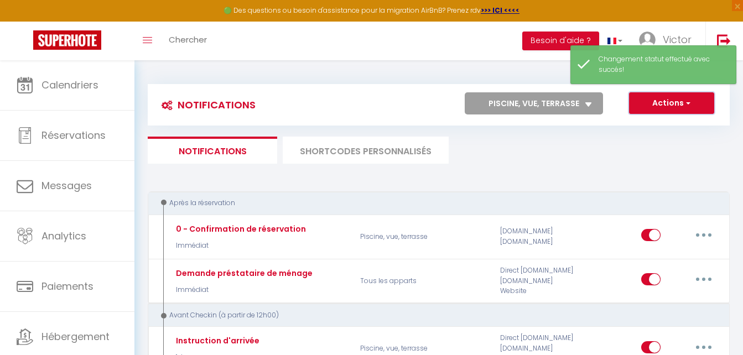
click at [672, 93] on button "Actions" at bounding box center [671, 103] width 85 height 22
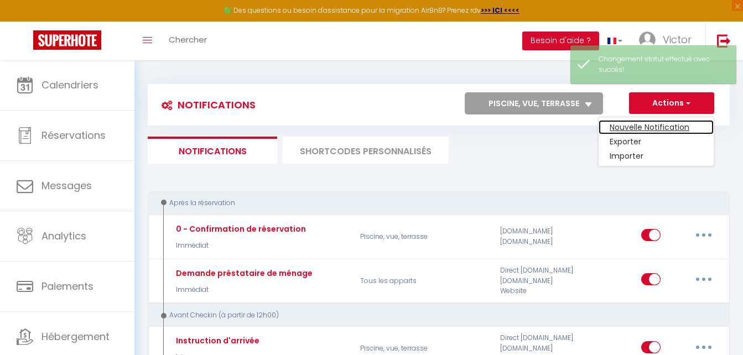
click at [665, 127] on link "Nouvelle Notification" at bounding box center [655, 127] width 115 height 14
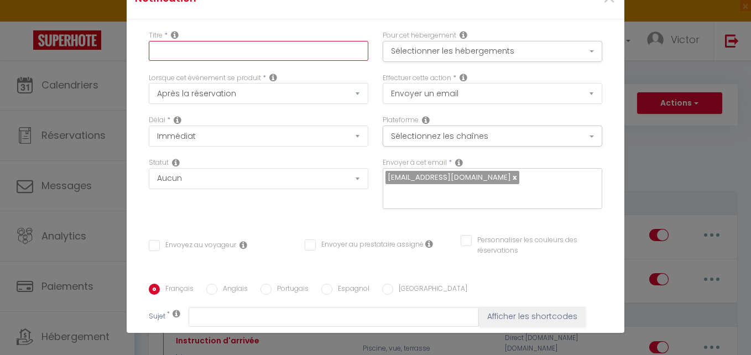
click at [291, 53] on input "text" at bounding box center [259, 51] width 220 height 20
click at [161, 44] on input "INstruction de départ" at bounding box center [259, 51] width 220 height 20
click at [491, 51] on button "Sélectionner les hébergements" at bounding box center [493, 51] width 220 height 21
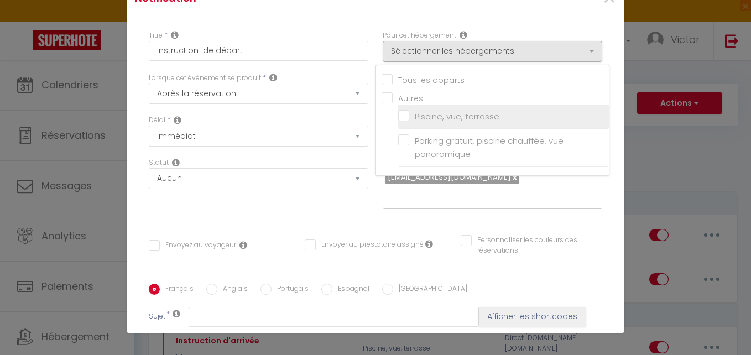
click at [444, 114] on input "Piscine, vue, terrasse" at bounding box center [503, 116] width 211 height 11
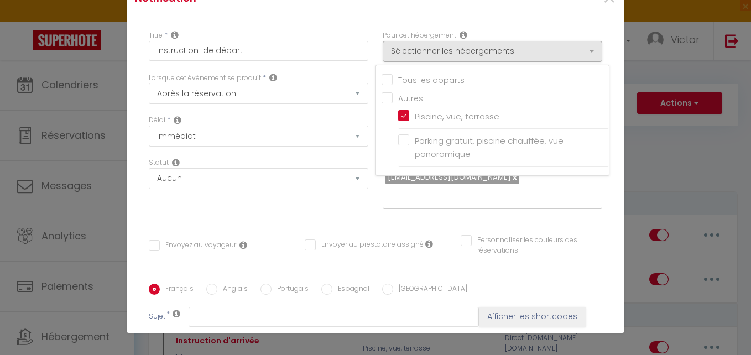
click at [366, 201] on div "Statut Aucun Si la réservation est payée Si réservation non payée Si la caution…" at bounding box center [259, 189] width 234 height 62
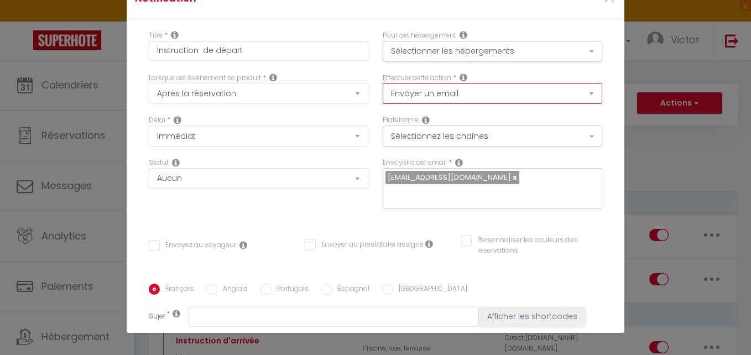
drag, startPoint x: 405, startPoint y: 97, endPoint x: 400, endPoint y: 103, distance: 8.0
click at [404, 97] on select "Envoyer un email Envoyer un SMS Envoyer une notification push" at bounding box center [493, 93] width 220 height 21
click at [383, 83] on select "Envoyer un email Envoyer un SMS Envoyer une notification push" at bounding box center [493, 93] width 220 height 21
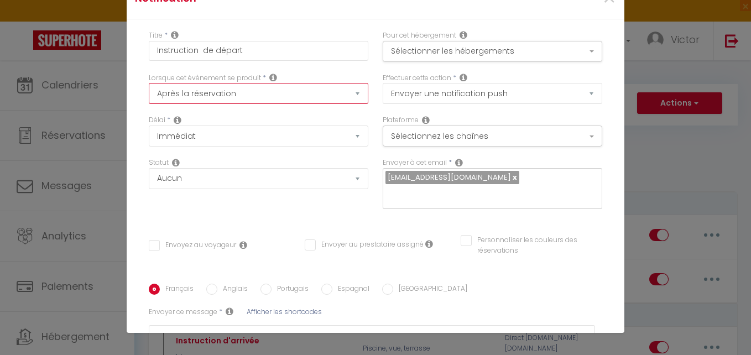
click at [328, 95] on select "Après la réservation Avant Checkin (à partir de 12h00) Après Checkin (à partir …" at bounding box center [259, 93] width 220 height 21
click at [149, 83] on select "Après la réservation Avant Checkin (à partir de 12h00) Après Checkin (à partir …" at bounding box center [259, 93] width 220 height 21
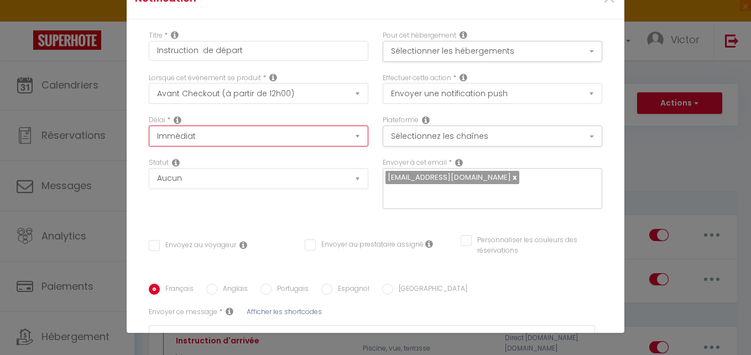
click at [257, 137] on select "Immédiat - 10 Minutes - 1 Heure - 2 Heures - 3 Heures - 4 Heures - 5 Heures - 6…" at bounding box center [259, 136] width 220 height 21
click at [149, 126] on select "Immédiat - 10 Minutes - 1 Heure - 2 Heures - 3 Heures - 4 Heures - 5 Heures - 6…" at bounding box center [259, 136] width 220 height 21
click at [290, 158] on div "Statut Aucun Si la réservation est payée Si réservation non payée Si la caution…" at bounding box center [259, 174] width 220 height 32
click at [511, 179] on link at bounding box center [514, 177] width 6 height 11
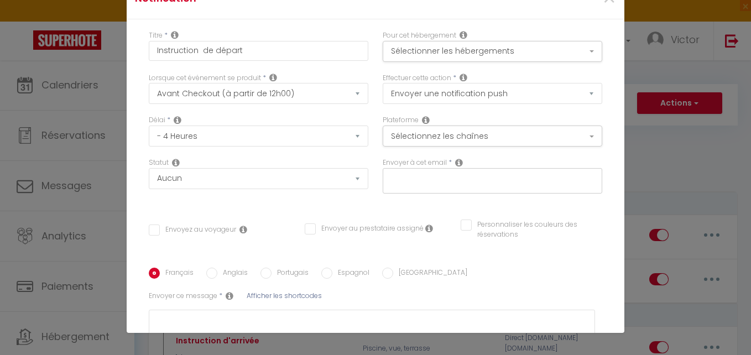
click at [502, 182] on input "text" at bounding box center [489, 178] width 209 height 14
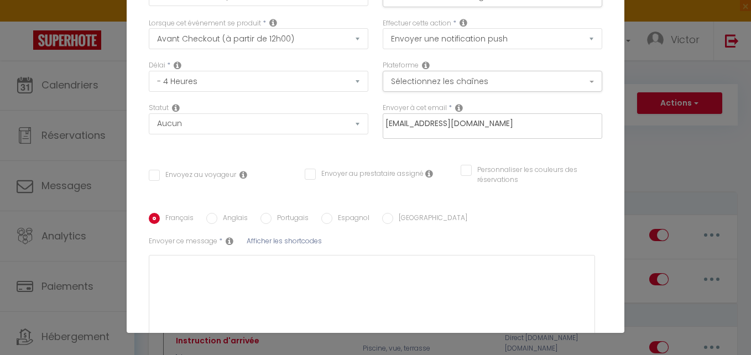
scroll to position [55, 0]
click at [221, 179] on div "Titre * Instruction de départ Pour cet hébergement Sélectionner les hébergement…" at bounding box center [376, 179] width 498 height 430
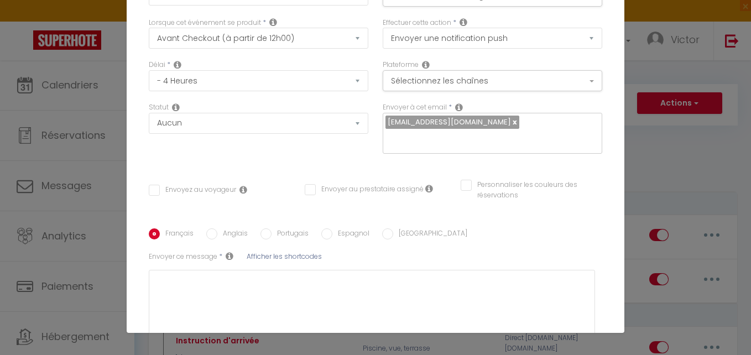
click at [216, 189] on input "Envoyez au voyageur" at bounding box center [192, 190] width 87 height 11
click at [348, 210] on div "Envoyez au voyageur Envoyer au prestataire assigné Personnaliser les couleurs d…" at bounding box center [376, 196] width 468 height 32
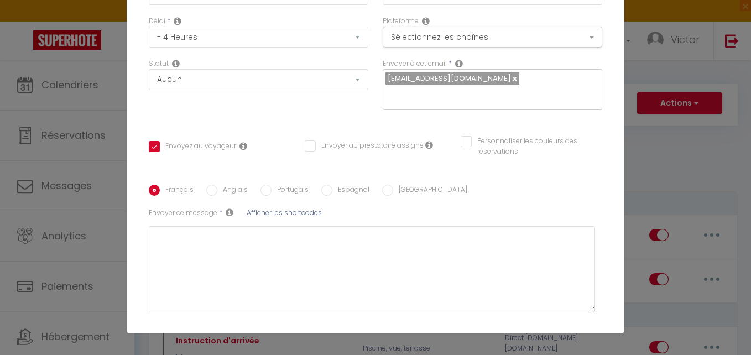
scroll to position [166, 0]
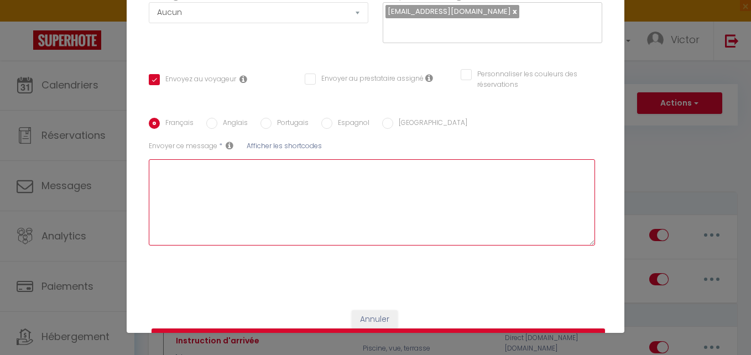
click at [342, 181] on textarea at bounding box center [372, 202] width 446 height 86
click at [227, 184] on textarea at bounding box center [372, 202] width 446 height 86
paste textarea "Loremip Dolor, Sitam c’adipi elitse doeiu temporin utla etdol magnaa ! E’admini…"
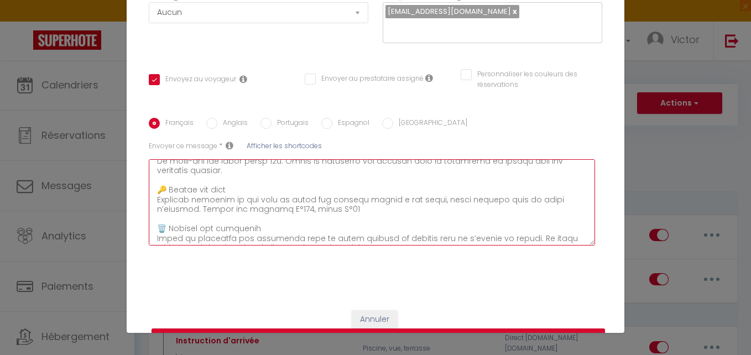
scroll to position [0, 0]
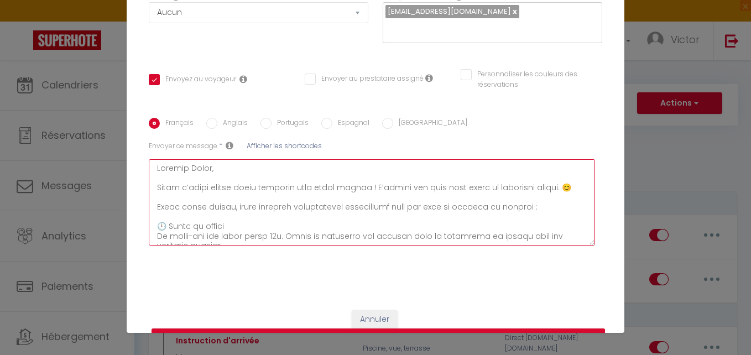
click at [213, 171] on textarea at bounding box center [372, 202] width 446 height 86
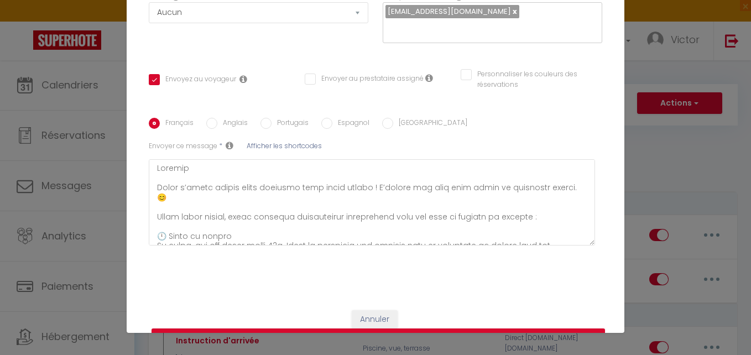
click at [249, 148] on span "Afficher les shortcodes" at bounding box center [284, 145] width 75 height 9
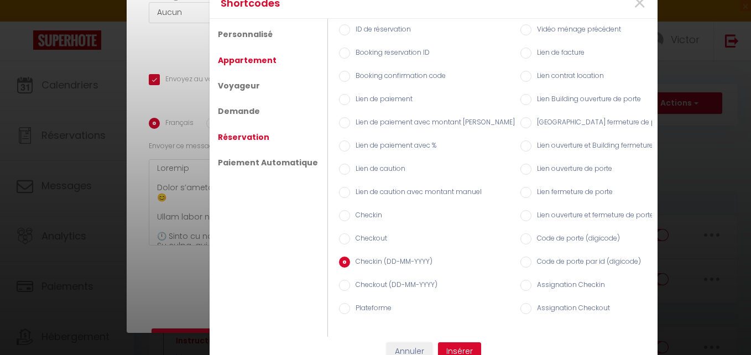
click at [250, 50] on link "Appartement" at bounding box center [247, 60] width 70 height 20
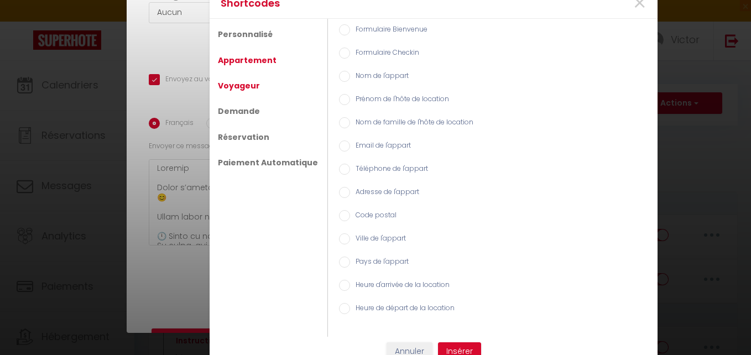
click at [244, 80] on link "Voyageur" at bounding box center [238, 86] width 53 height 20
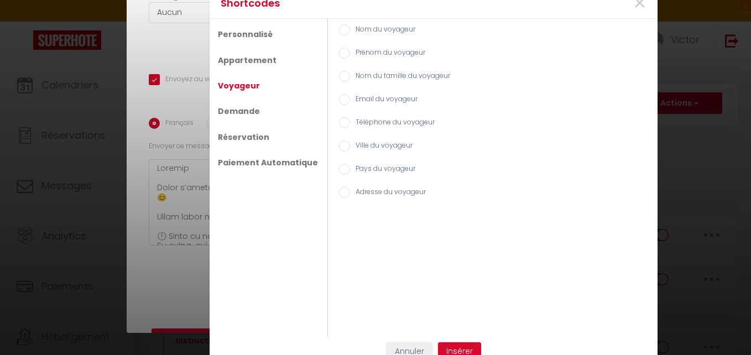
drag, startPoint x: 333, startPoint y: 54, endPoint x: 352, endPoint y: 77, distance: 29.9
click at [339, 54] on input "Prénom du voyageur" at bounding box center [344, 53] width 11 height 11
click at [455, 346] on button "Insérer" at bounding box center [459, 351] width 43 height 19
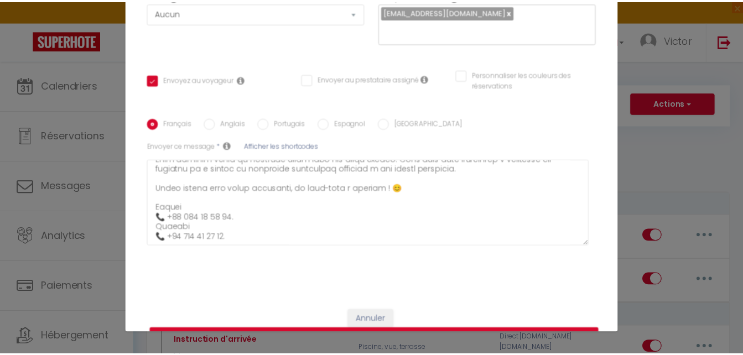
scroll to position [300, 0]
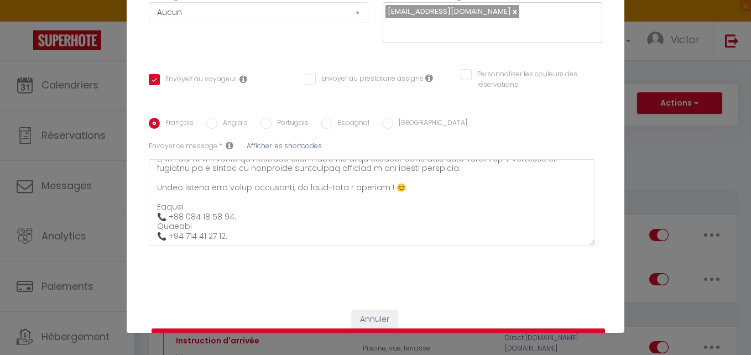
click at [403, 329] on button "Enregistrer" at bounding box center [379, 339] width 454 height 21
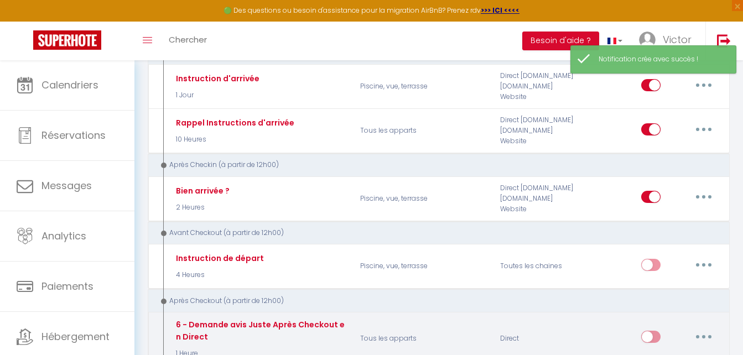
scroll to position [277, 0]
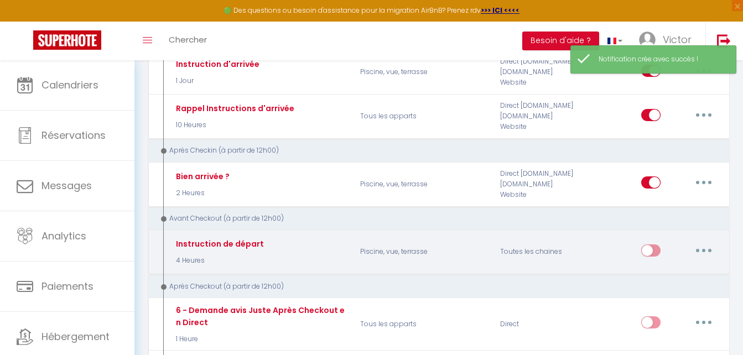
click at [652, 257] on input "checkbox" at bounding box center [650, 252] width 19 height 17
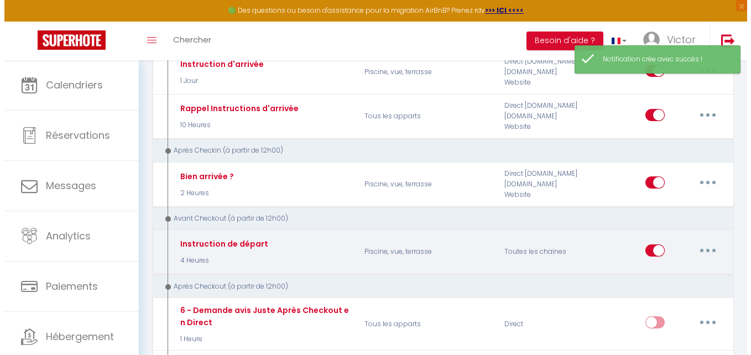
scroll to position [0, 0]
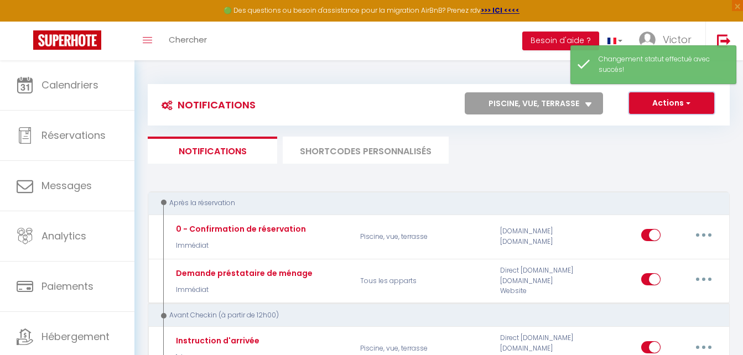
click at [696, 97] on button "Actions" at bounding box center [671, 103] width 85 height 22
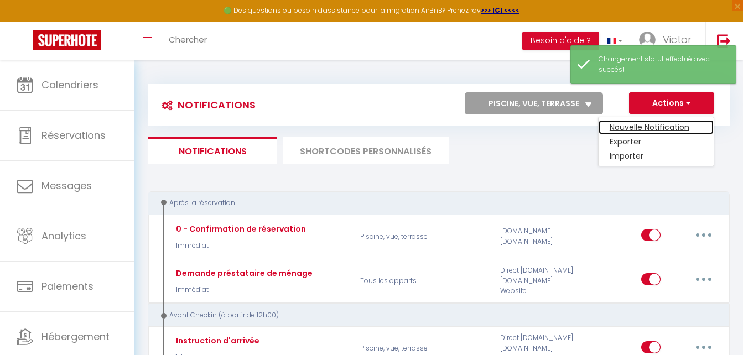
click at [681, 123] on link "Nouvelle Notification" at bounding box center [655, 127] width 115 height 14
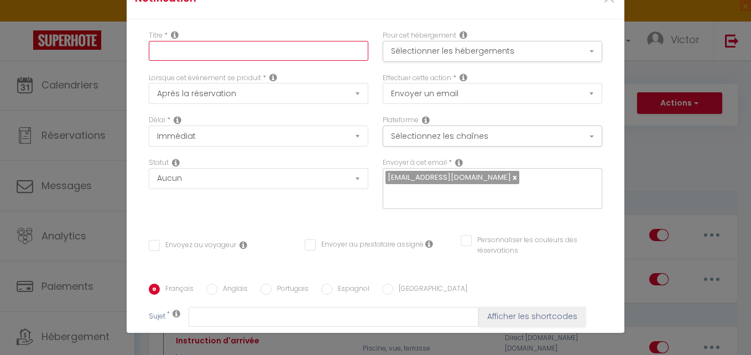
click at [291, 48] on input "text" at bounding box center [259, 51] width 220 height 20
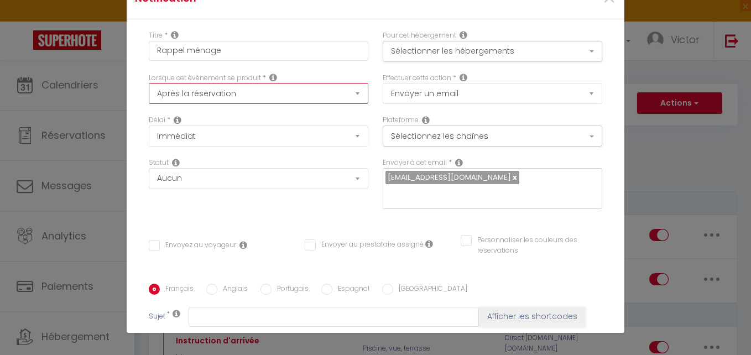
click at [288, 89] on select "Après la réservation Avant Checkin (à partir de 12h00) Après Checkin (à partir …" at bounding box center [259, 93] width 220 height 21
click at [149, 83] on select "Après la réservation Avant Checkin (à partir de 12h00) Après Checkin (à partir …" at bounding box center [259, 93] width 220 height 21
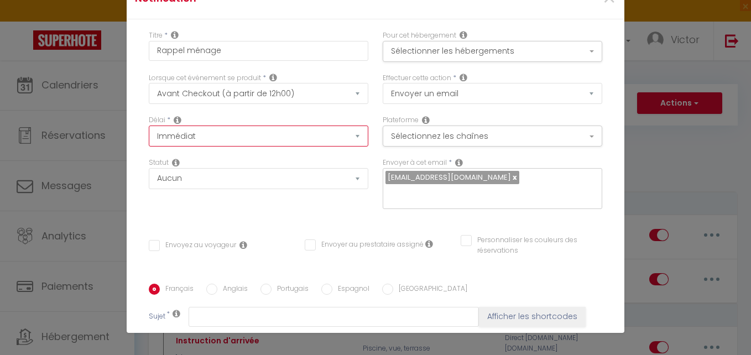
click at [226, 135] on select "Immédiat - 10 Minutes - 1 Heure - 2 Heures - 3 Heures - 4 Heures - 5 Heures - 6…" at bounding box center [259, 136] width 220 height 21
click at [149, 126] on select "Immédiat - 10 Minutes - 1 Heure - 2 Heures - 3 Heures - 4 Heures - 5 Heures - 6…" at bounding box center [259, 136] width 220 height 21
click at [216, 155] on div "Délai * Immédiat - 10 Minutes - 1 Heure - 2 Heures - 3 Heures - 4 Heures - 5 He…" at bounding box center [259, 136] width 234 height 43
click at [439, 55] on button "Sélectionner les hébergements" at bounding box center [493, 51] width 220 height 21
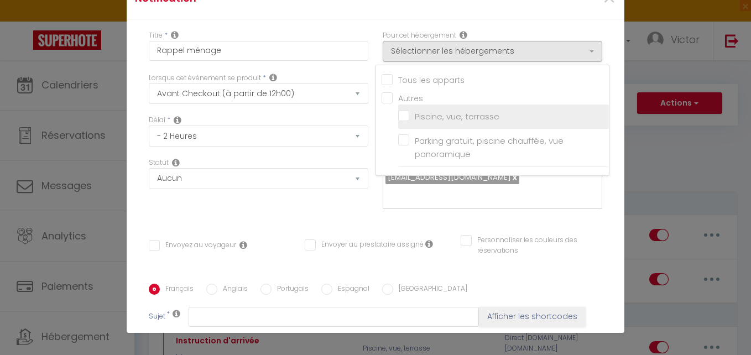
click at [424, 113] on input "Piscine, vue, terrasse" at bounding box center [503, 116] width 211 height 11
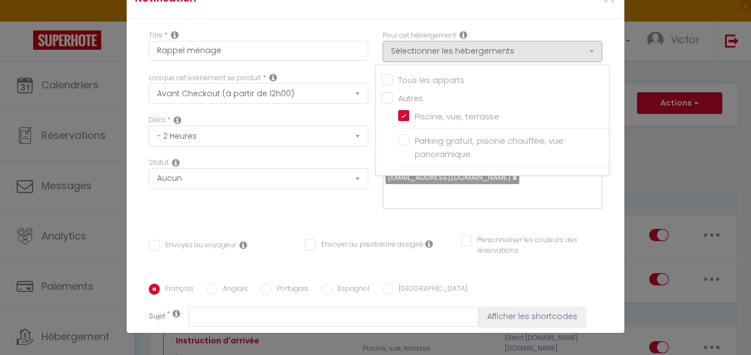
click at [366, 42] on div "Titre * Rappel ménage" at bounding box center [259, 51] width 234 height 43
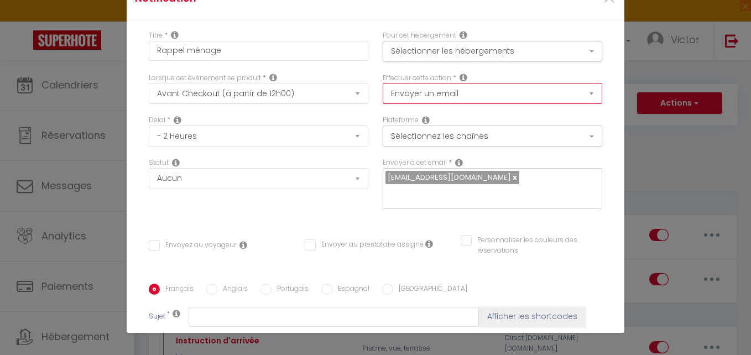
click at [401, 88] on select "Envoyer un email Envoyer un SMS Envoyer une notification push" at bounding box center [493, 93] width 220 height 21
click at [383, 83] on select "Envoyer un email Envoyer un SMS Envoyer une notification push" at bounding box center [493, 93] width 220 height 21
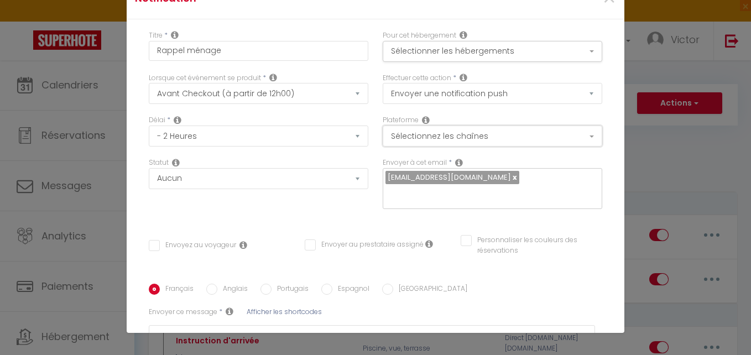
click at [409, 131] on button "Sélectionnez les chaînes" at bounding box center [493, 136] width 220 height 21
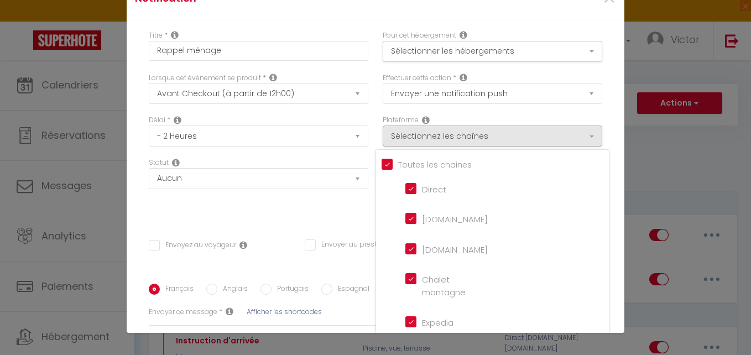
click at [382, 161] on input "Tous les apparts" at bounding box center [495, 163] width 227 height 11
click at [360, 121] on div "Délai * Immédiat - 10 Minutes - 1 Heure - 2 Heures - 3 Heures - 4 Heures - 5 He…" at bounding box center [259, 136] width 234 height 43
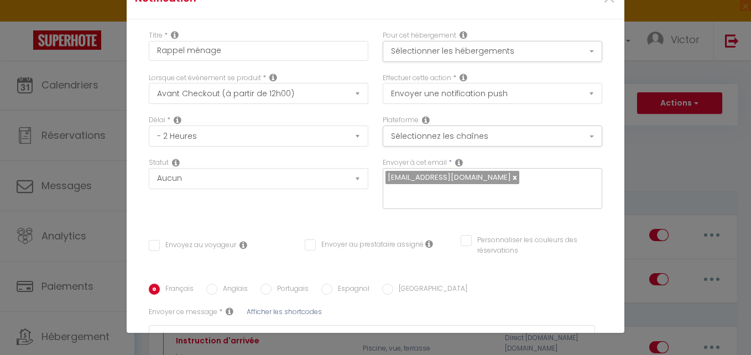
click at [511, 180] on link at bounding box center [514, 177] width 6 height 11
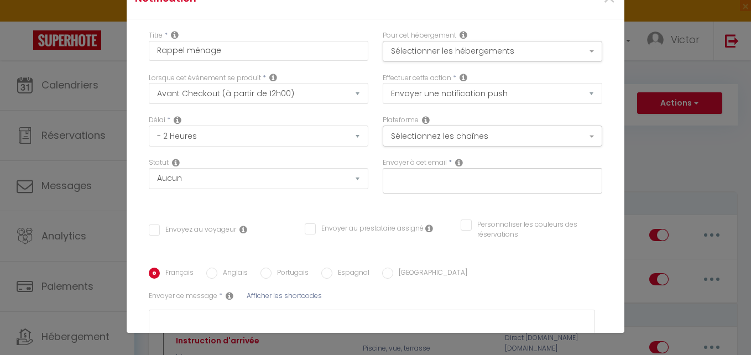
click at [509, 179] on input "text" at bounding box center [489, 178] width 209 height 14
click at [401, 225] on div "Titre * Rappel ménage Pour cet hébergement Sélectionner les hébergements Tous l…" at bounding box center [376, 234] width 498 height 430
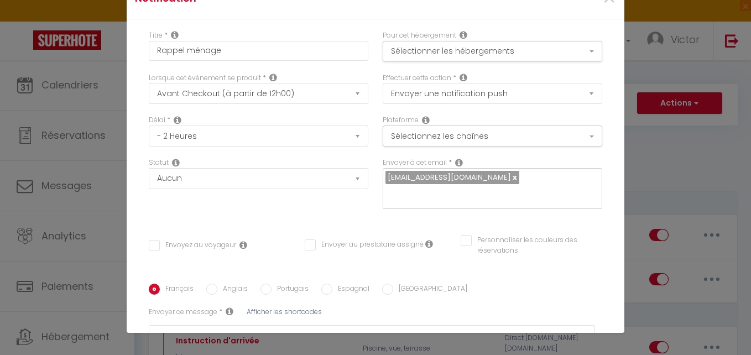
click at [390, 237] on div "Envoyez au voyageur Envoyer au prestataire assigné Personnaliser les couleurs d…" at bounding box center [376, 251] width 468 height 32
click at [390, 239] on input "Envoyer au prestataire assigné" at bounding box center [364, 244] width 119 height 11
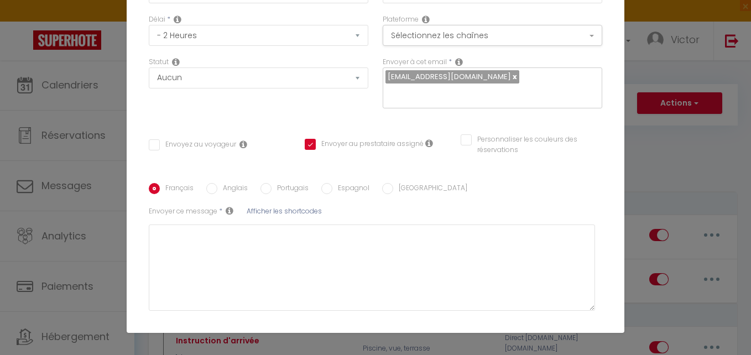
scroll to position [166, 0]
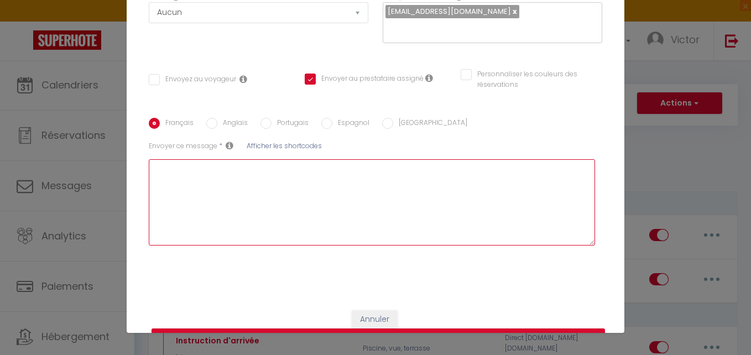
click at [404, 185] on textarea at bounding box center [372, 202] width 446 height 86
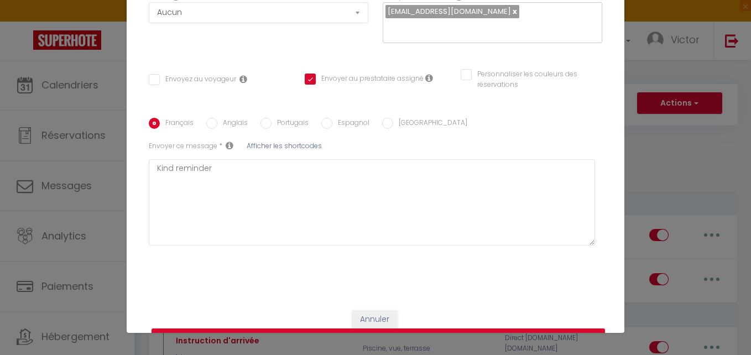
click at [284, 145] on span "Afficher les shortcodes" at bounding box center [284, 145] width 75 height 9
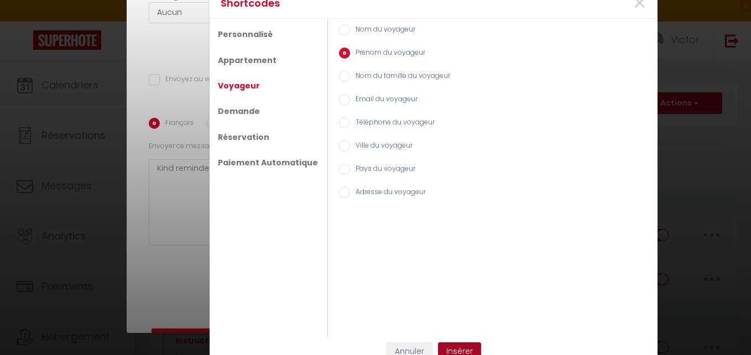
click at [446, 347] on button "Insérer" at bounding box center [459, 351] width 43 height 19
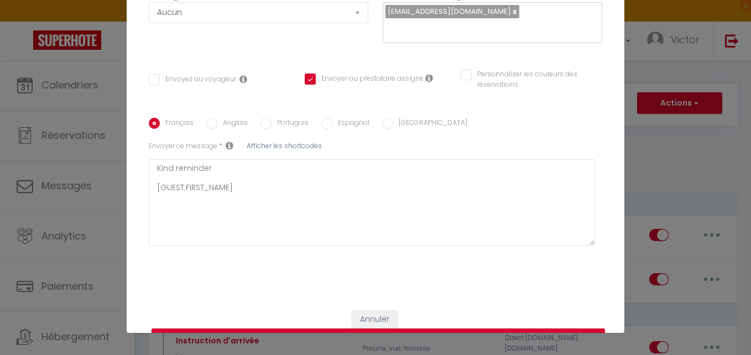
click at [281, 147] on span "Afficher les shortcodes" at bounding box center [284, 145] width 75 height 9
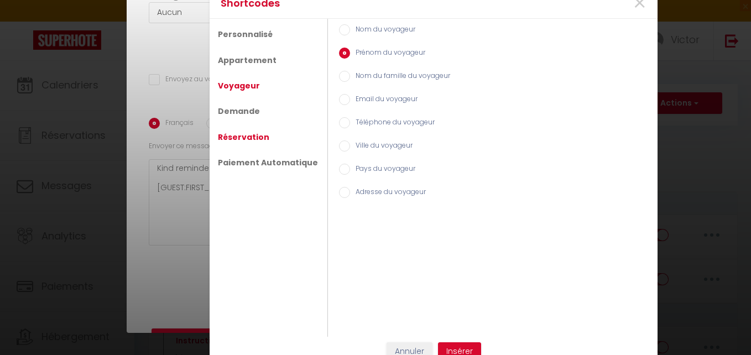
click at [248, 134] on link "Réservation" at bounding box center [243, 137] width 62 height 20
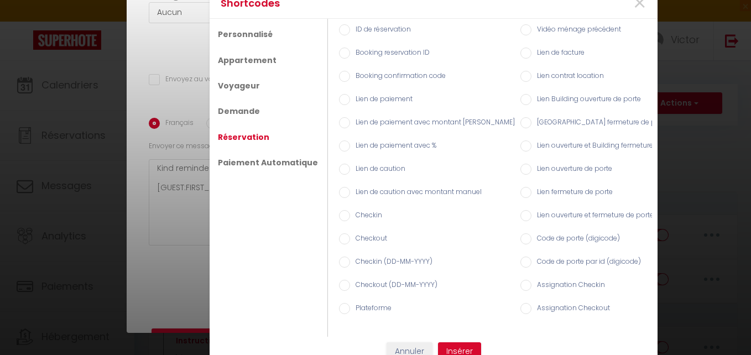
click at [339, 260] on input "Checkin (DD-MM-YYYY)" at bounding box center [344, 262] width 11 height 11
drag, startPoint x: 451, startPoint y: 351, endPoint x: 372, endPoint y: 278, distance: 107.6
click at [451, 351] on button "Insérer" at bounding box center [459, 351] width 43 height 19
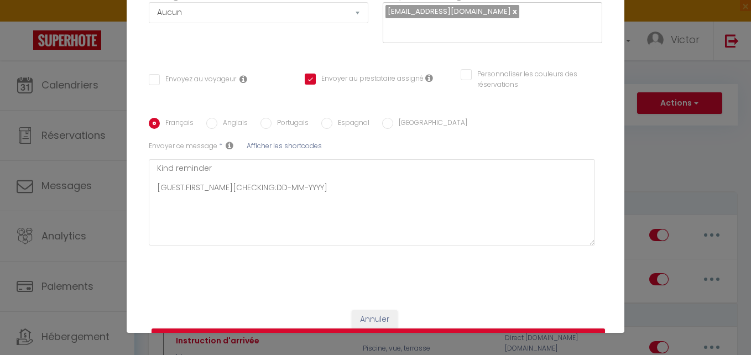
click at [265, 147] on span "Afficher les shortcodes" at bounding box center [284, 145] width 75 height 9
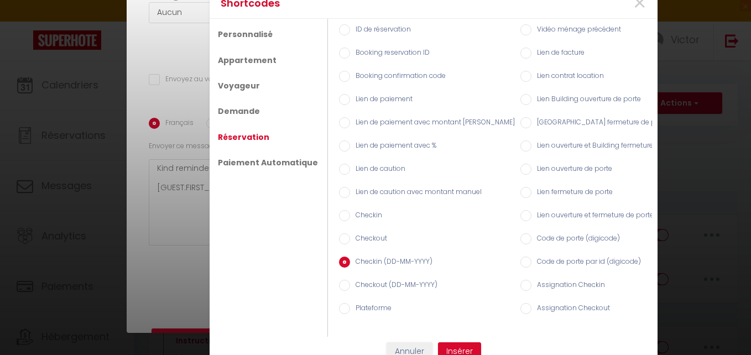
click at [339, 280] on input "Checkout (DD-MM-YYYY)" at bounding box center [344, 285] width 11 height 11
click at [461, 350] on button "Insérer" at bounding box center [459, 351] width 43 height 19
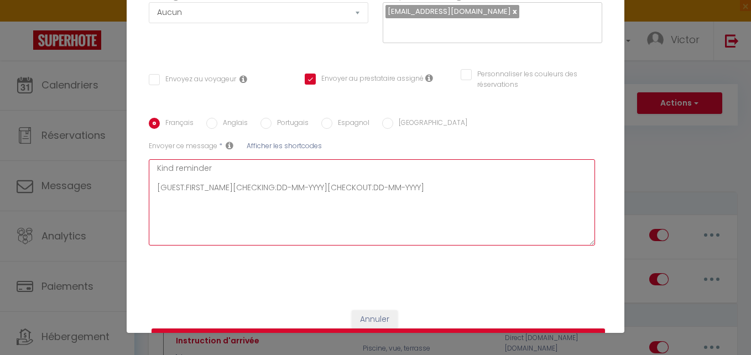
click at [230, 190] on textarea "Kind reminder [GUEST:FIRST_NAME][CHECKING:DD-MM-YYYY][CHECKOUT:DD-MM-YYYY]" at bounding box center [372, 202] width 446 height 86
click at [248, 196] on textarea "Kind reminder [GUEST:FIRST_NAME] [CHECKING:DD-MM-YYYY][CHECKOUT:DD-MM-YYYY]" at bounding box center [372, 202] width 446 height 86
click at [286, 204] on textarea "Kind reminder [GUEST:FIRST_NAME] [CHECKING:DD-MM-YYYY] [CHECKOUT:DD-MM-YYYY]" at bounding box center [372, 202] width 446 height 86
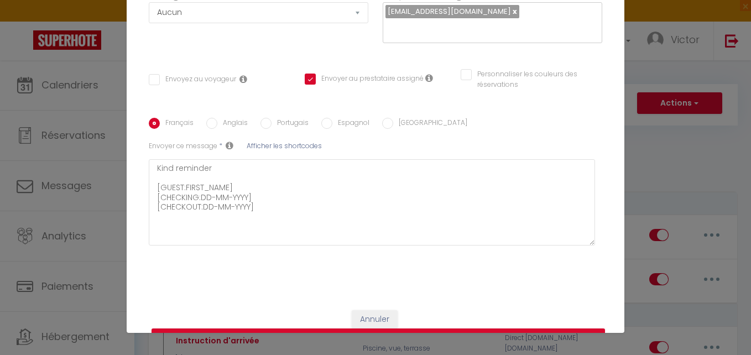
click at [274, 144] on span "Afficher les shortcodes" at bounding box center [284, 145] width 75 height 9
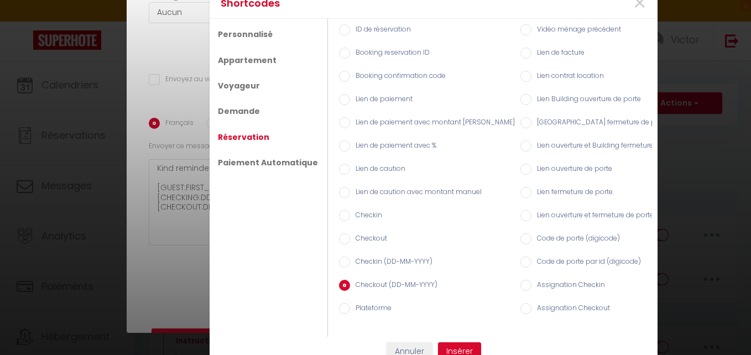
click at [178, 223] on div "Shortcodes × Personnalisé Appartement Voyageur Demande Réservation Paiement Aut…" at bounding box center [375, 177] width 751 height 355
click at [405, 348] on button "Annuler" at bounding box center [410, 351] width 46 height 19
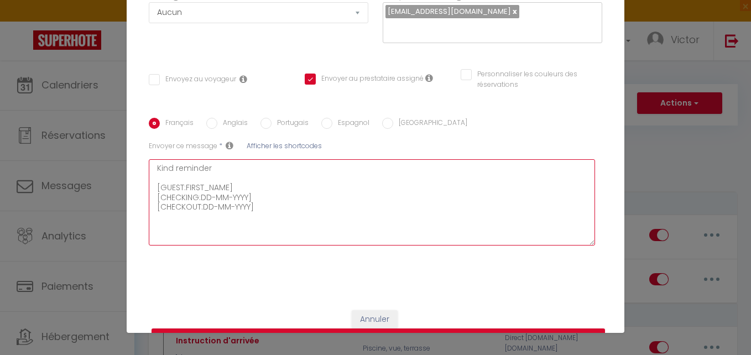
click at [240, 186] on textarea "Kind reminder [GUEST:FIRST_NAME] [CHECKING:DD-MM-YYYY] [CHECKOUT:DD-MM-YYYY]" at bounding box center [372, 202] width 446 height 86
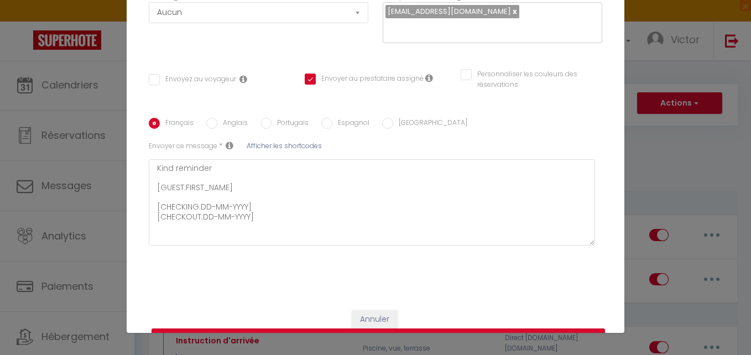
click at [251, 143] on span "Afficher les shortcodes" at bounding box center [284, 145] width 75 height 9
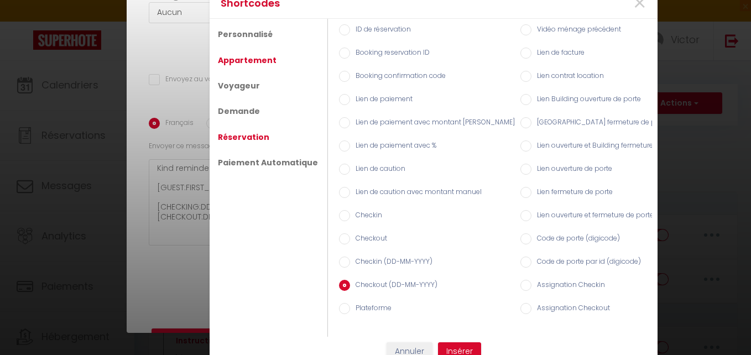
click at [246, 57] on link "Appartement" at bounding box center [247, 60] width 70 height 20
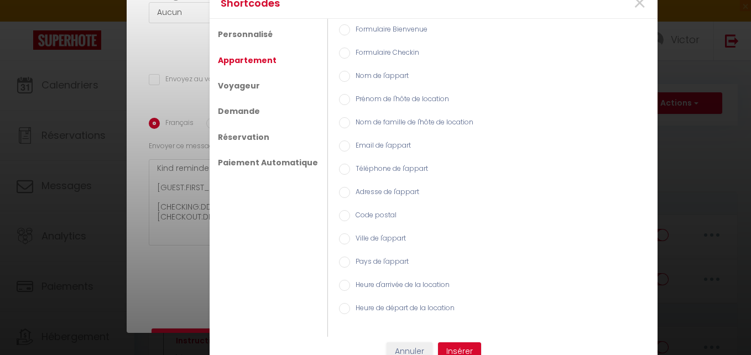
click at [339, 76] on input "Nom de l'appart" at bounding box center [344, 76] width 11 height 11
click at [444, 345] on button "Insérer" at bounding box center [459, 351] width 43 height 19
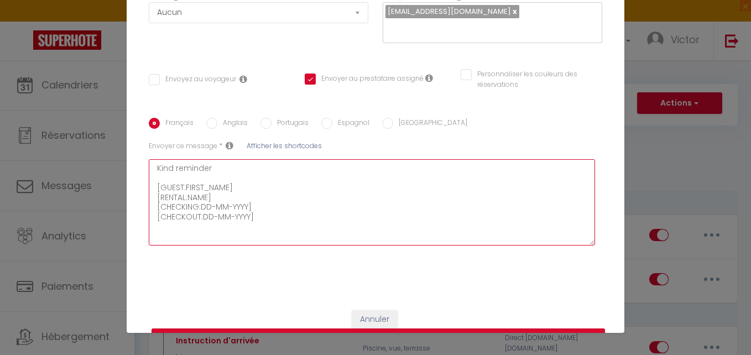
click at [258, 218] on textarea "Kind reminder [GUEST:FIRST_NAME] [RENTAL:NAME] [CHECKING:DD-MM-YYYY] [CHECKOUT:…" at bounding box center [372, 202] width 446 height 86
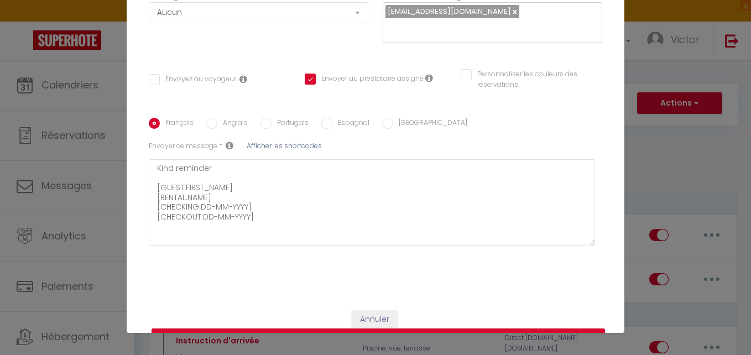
click at [267, 142] on span "Afficher les shortcodes" at bounding box center [284, 145] width 75 height 9
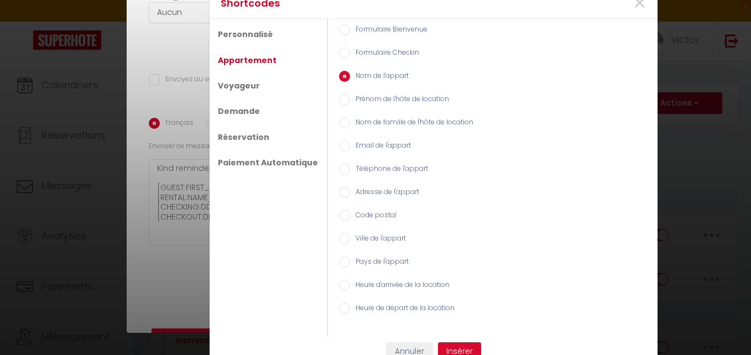
click at [339, 164] on input "Téléphone de l'appart" at bounding box center [344, 169] width 11 height 11
click at [238, 88] on link "Voyageur" at bounding box center [238, 86] width 53 height 20
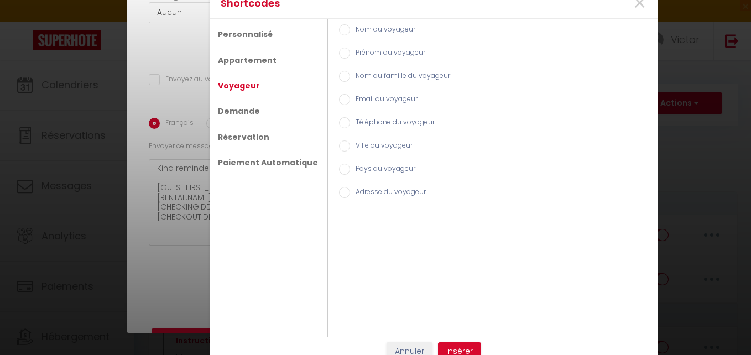
drag, startPoint x: 345, startPoint y: 123, endPoint x: 351, endPoint y: 127, distance: 7.2
click at [350, 123] on label "Téléphone du voyageur" at bounding box center [392, 123] width 85 height 12
click at [346, 123] on input "Téléphone du voyageur" at bounding box center [344, 122] width 11 height 11
click at [453, 349] on button "Insérer" at bounding box center [459, 351] width 43 height 19
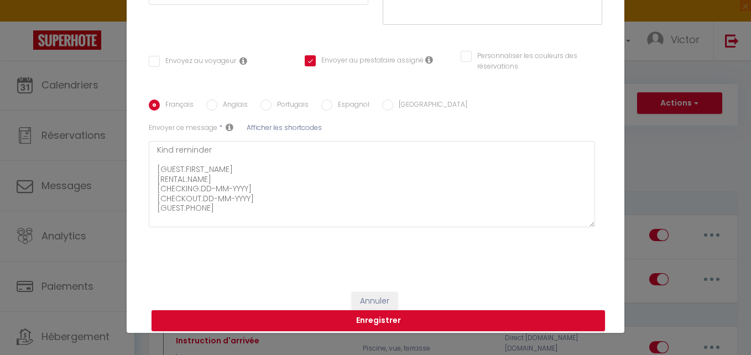
scroll to position [194, 0]
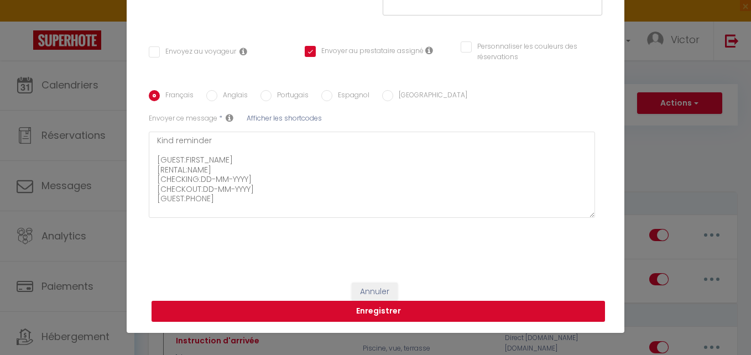
click at [409, 306] on button "Enregistrer" at bounding box center [379, 311] width 454 height 21
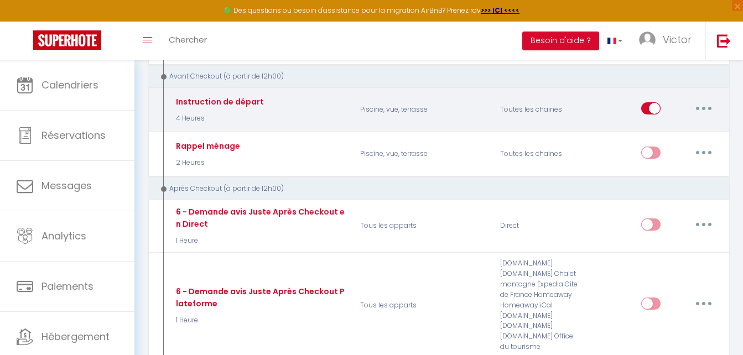
scroll to position [442, 0]
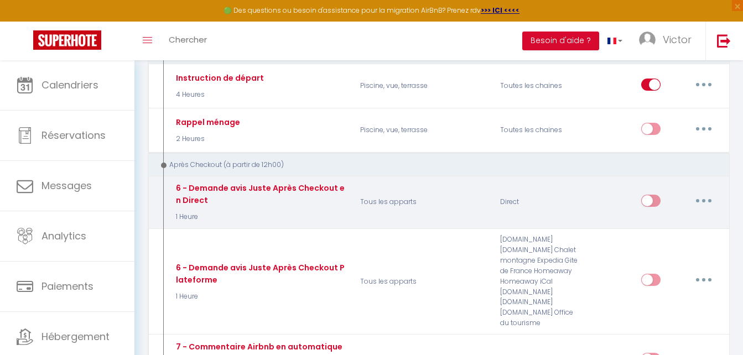
click at [699, 200] on button "button" at bounding box center [703, 201] width 31 height 18
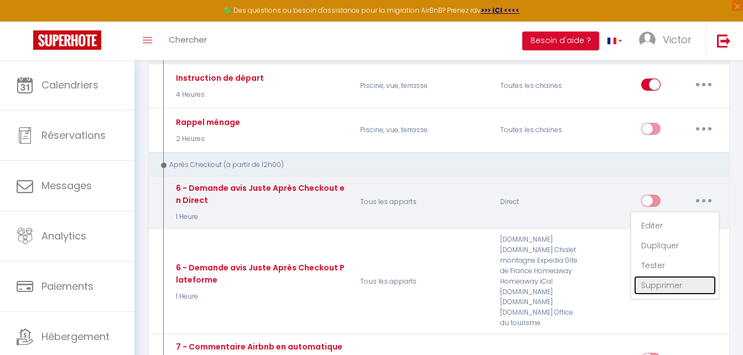
click at [662, 287] on link "Supprimer" at bounding box center [675, 285] width 82 height 19
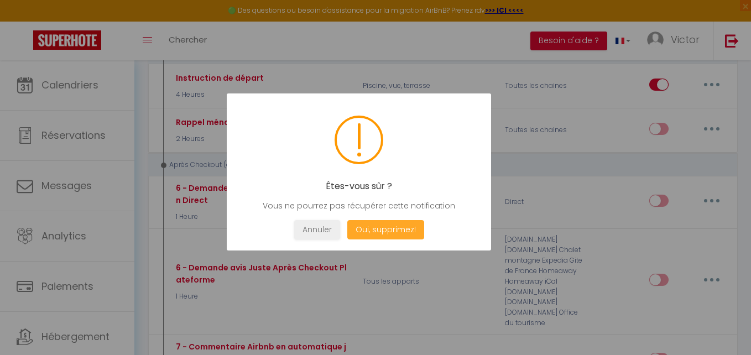
click at [365, 229] on button "Oui, supprimez!" at bounding box center [385, 229] width 77 height 19
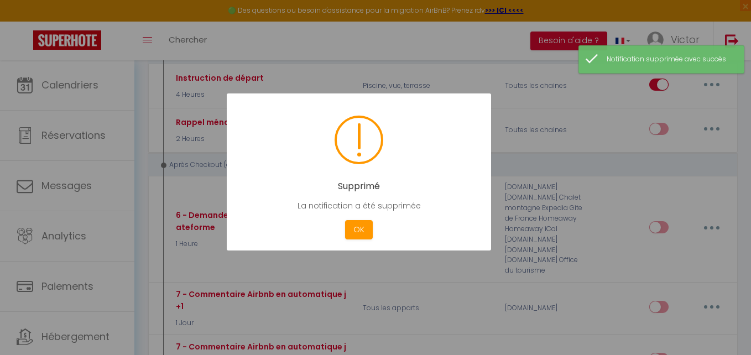
click at [592, 238] on div at bounding box center [375, 177] width 751 height 355
click at [350, 235] on button "OK" at bounding box center [359, 229] width 28 height 19
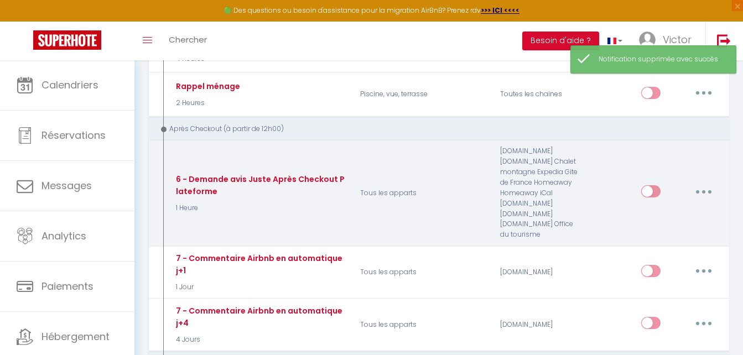
scroll to position [498, 0]
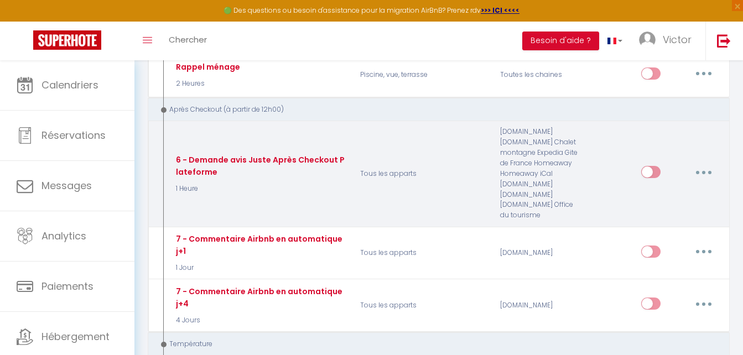
click at [711, 168] on button "button" at bounding box center [703, 172] width 31 height 18
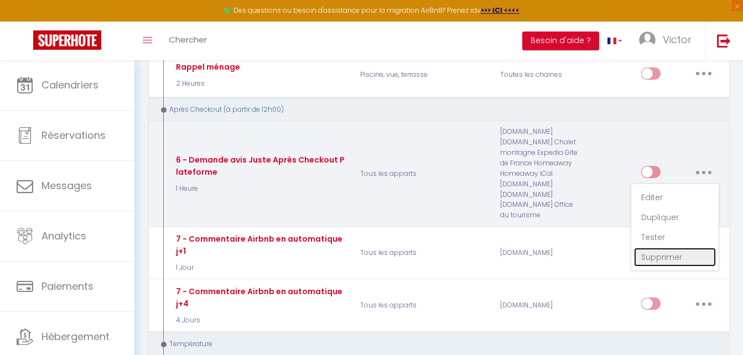
click at [649, 262] on link "Supprimer" at bounding box center [675, 257] width 82 height 19
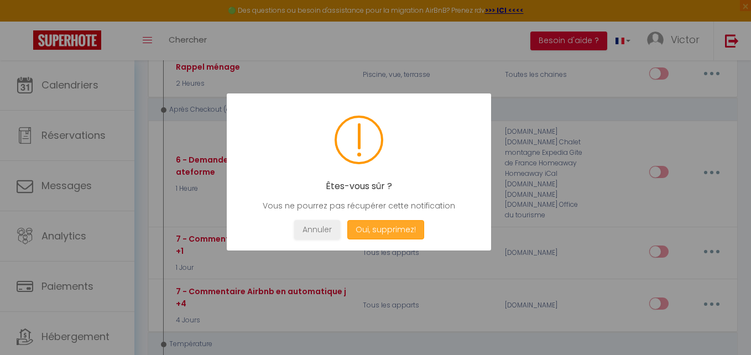
click at [404, 229] on button "Oui, supprimez!" at bounding box center [385, 229] width 77 height 19
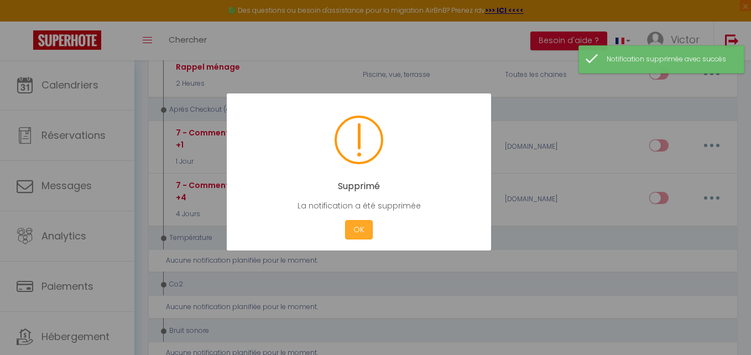
click at [362, 231] on button "OK" at bounding box center [359, 229] width 28 height 19
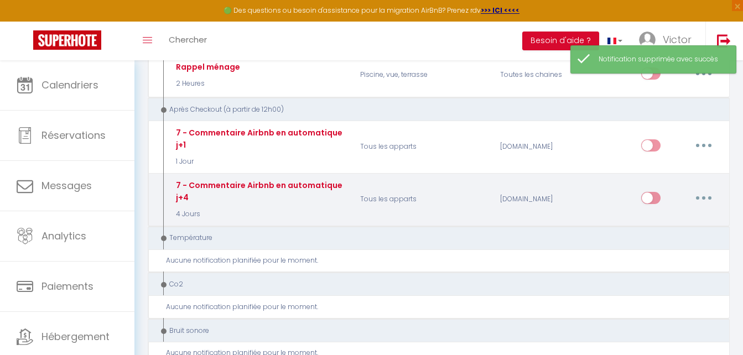
click at [713, 196] on button "button" at bounding box center [703, 198] width 31 height 18
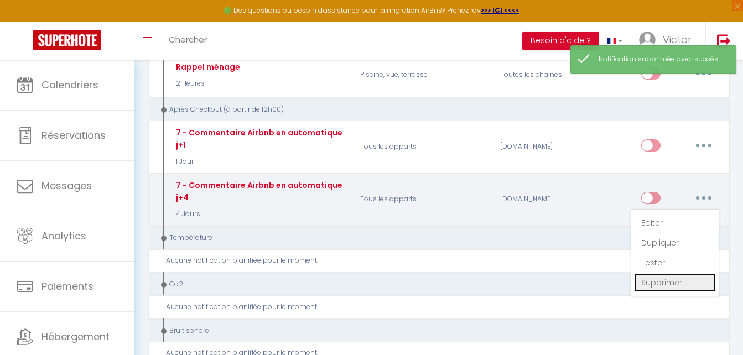
click at [654, 278] on link "Supprimer" at bounding box center [675, 282] width 82 height 19
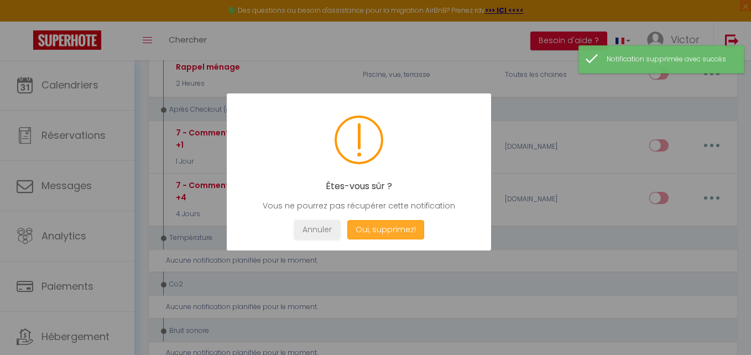
click at [408, 229] on button "Oui, supprimez!" at bounding box center [385, 229] width 77 height 19
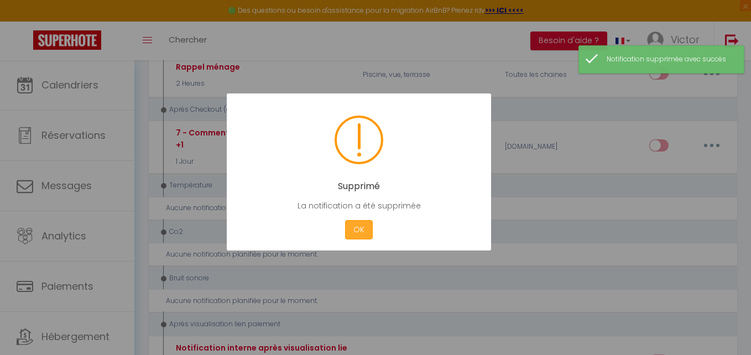
click at [358, 230] on button "OK" at bounding box center [359, 229] width 28 height 19
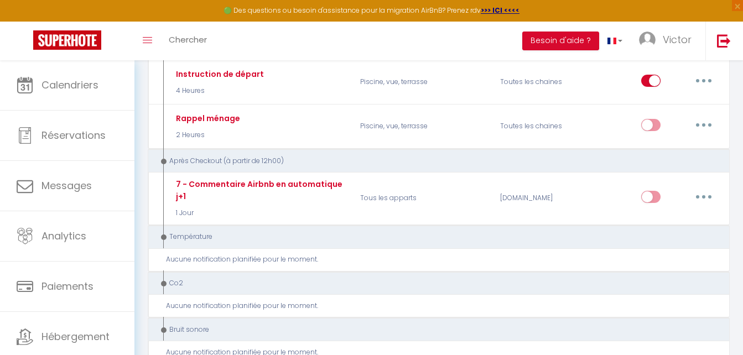
scroll to position [442, 0]
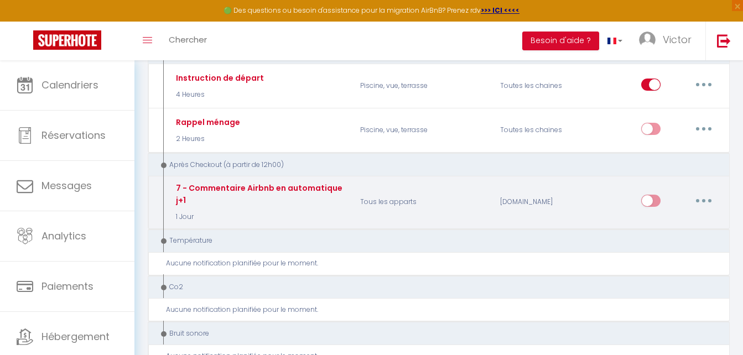
click at [708, 206] on button "button" at bounding box center [703, 201] width 31 height 18
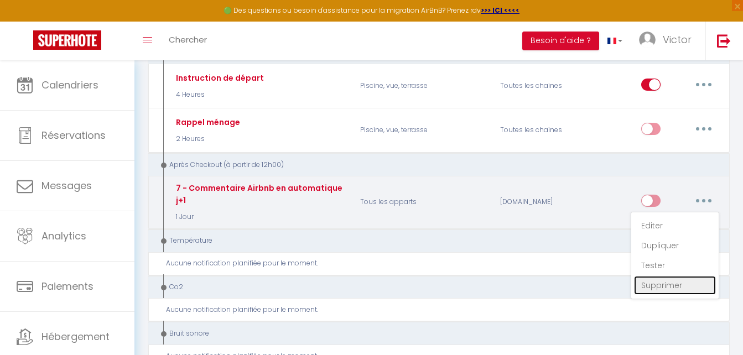
click at [656, 279] on link "Supprimer" at bounding box center [675, 285] width 82 height 19
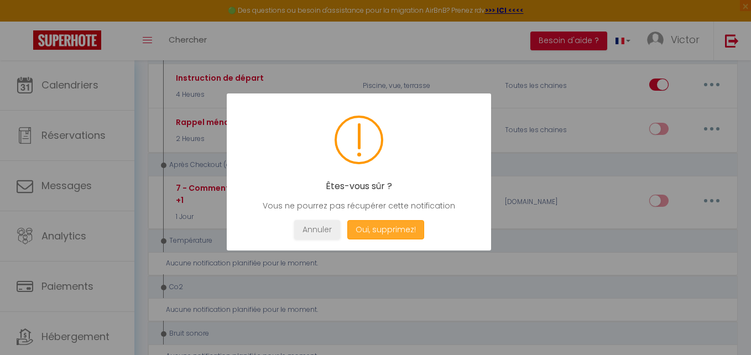
click at [398, 232] on button "Oui, supprimez!" at bounding box center [385, 229] width 77 height 19
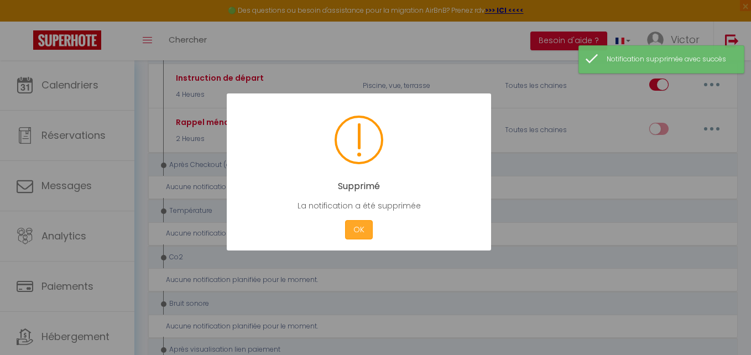
click at [361, 232] on button "OK" at bounding box center [359, 229] width 28 height 19
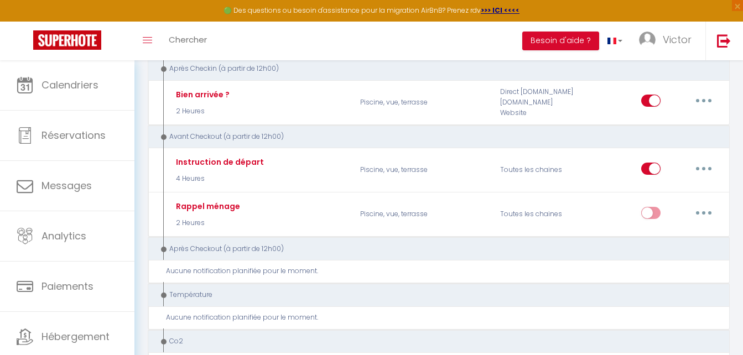
scroll to position [332, 0]
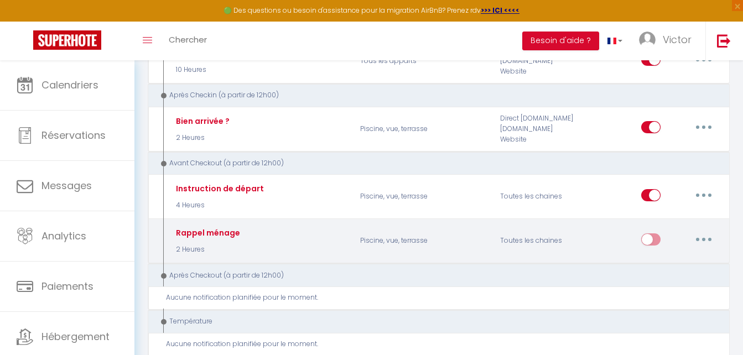
click at [653, 239] on input "checkbox" at bounding box center [650, 241] width 19 height 17
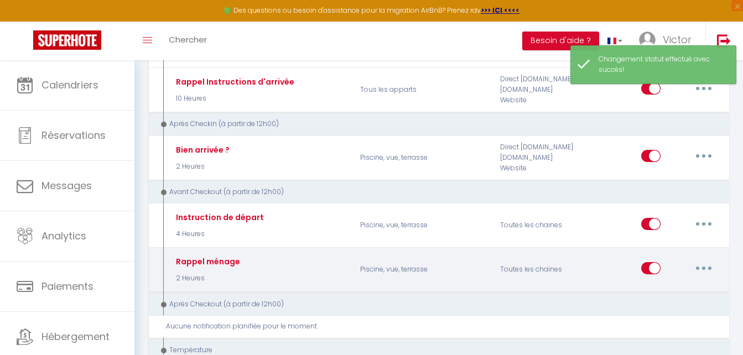
scroll to position [277, 0]
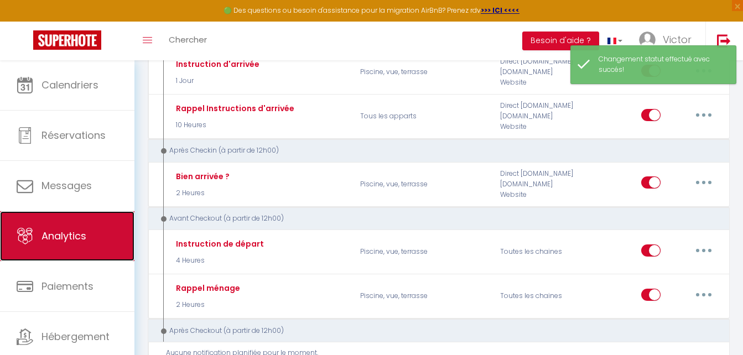
click at [85, 229] on span "Analytics" at bounding box center [63, 236] width 45 height 14
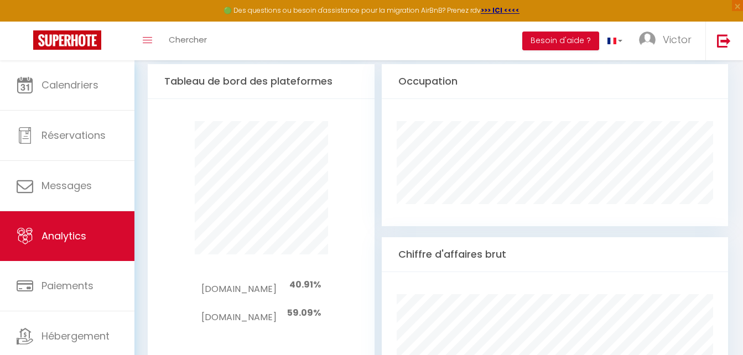
scroll to position [608, 0]
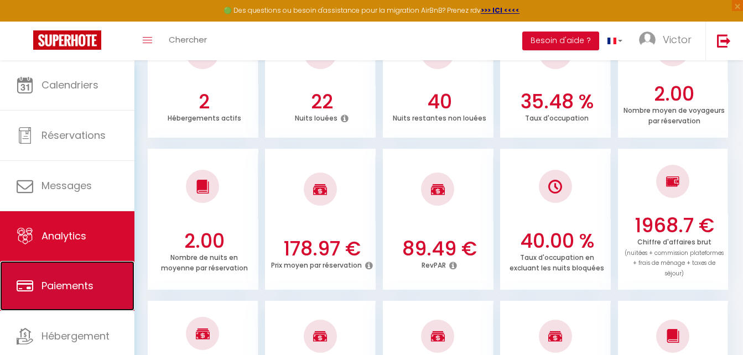
click at [87, 289] on span "Paiements" at bounding box center [67, 286] width 52 height 14
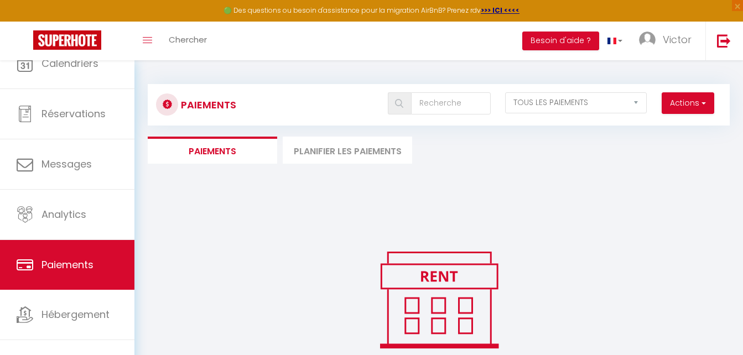
scroll to position [33, 0]
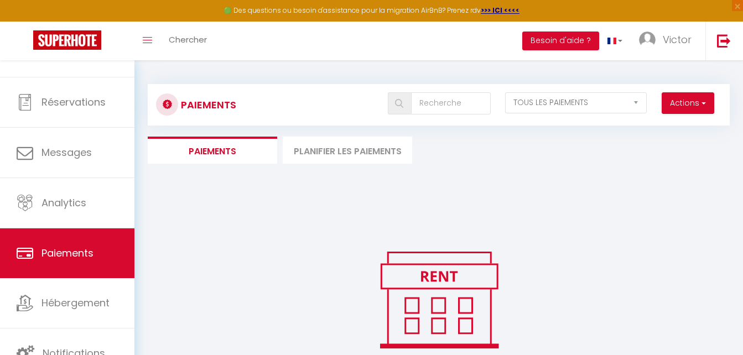
click at [360, 137] on li "Planifier les paiements" at bounding box center [347, 150] width 129 height 27
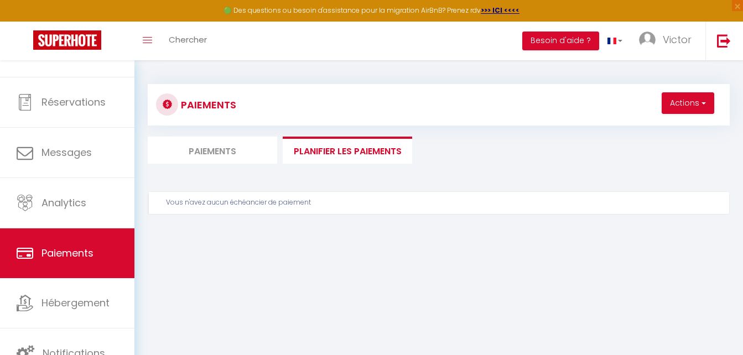
scroll to position [60, 0]
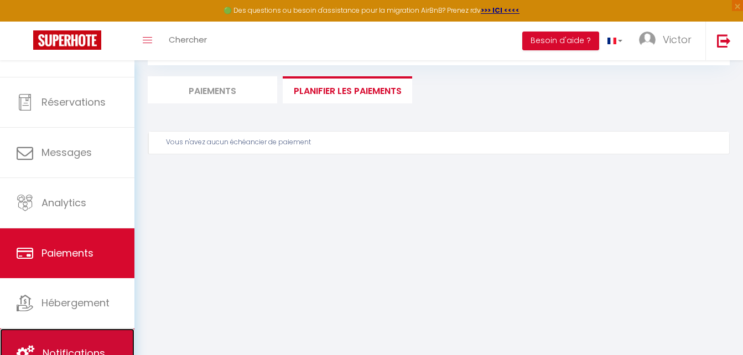
click at [81, 338] on link "Notifications" at bounding box center [67, 354] width 134 height 50
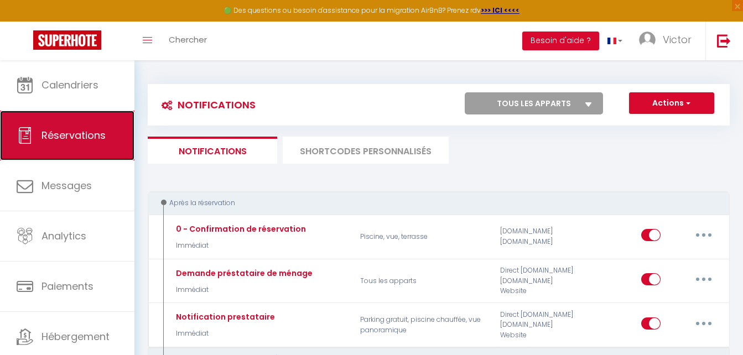
click at [85, 141] on span "Réservations" at bounding box center [73, 135] width 64 height 14
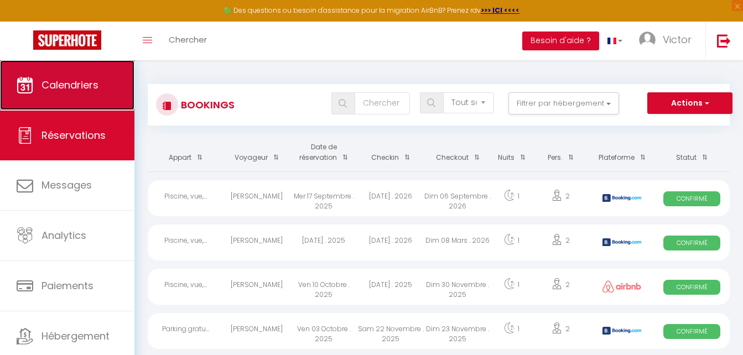
click at [71, 88] on span "Calendriers" at bounding box center [69, 85] width 57 height 14
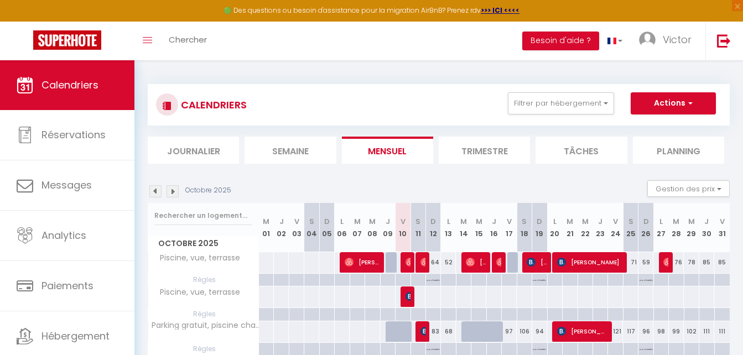
click at [666, 146] on li "Planning" at bounding box center [678, 150] width 91 height 27
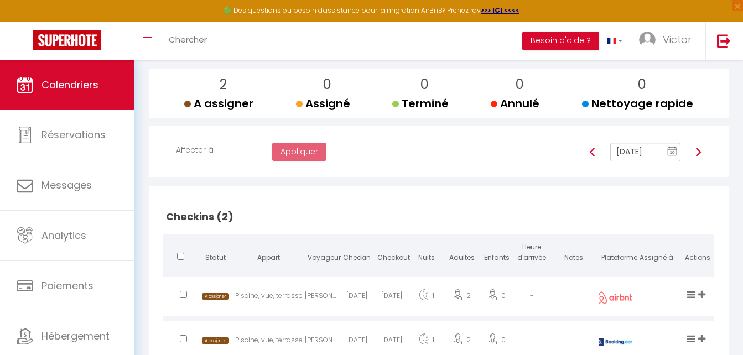
scroll to position [147, 0]
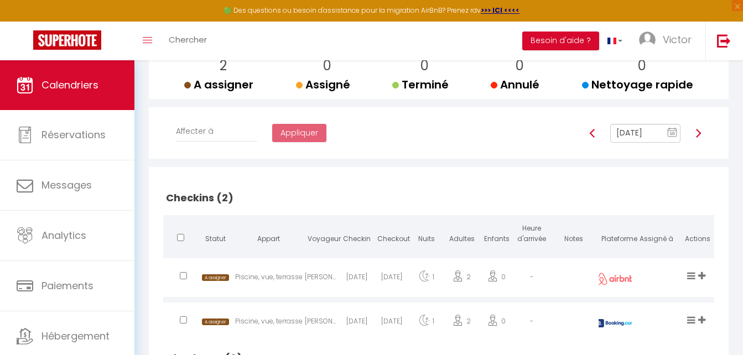
click at [700, 271] on icon at bounding box center [701, 275] width 7 height 9
click at [664, 248] on li "[PERSON_NAME]" at bounding box center [664, 257] width 87 height 21
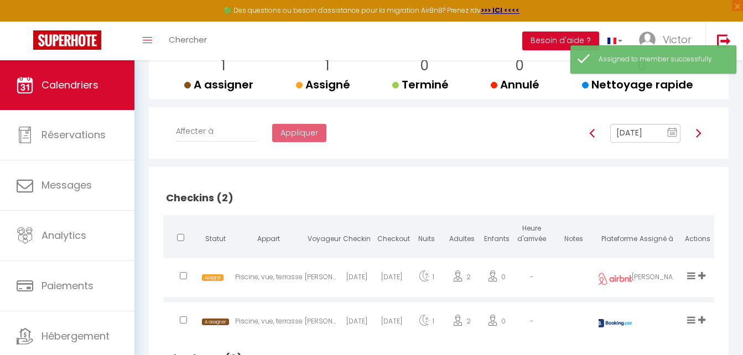
click at [704, 319] on icon at bounding box center [701, 319] width 7 height 9
click at [691, 303] on li "[PERSON_NAME]" at bounding box center [664, 301] width 87 height 21
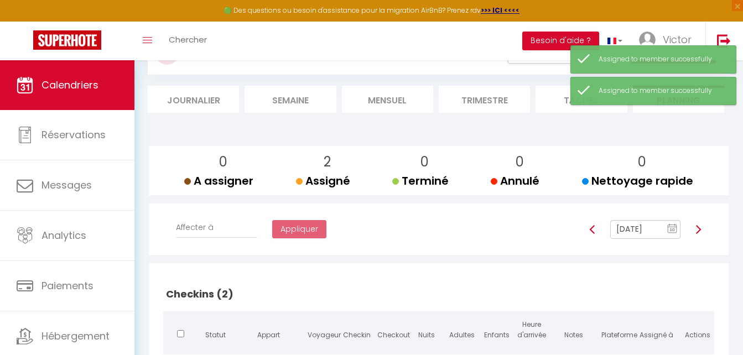
scroll to position [37, 0]
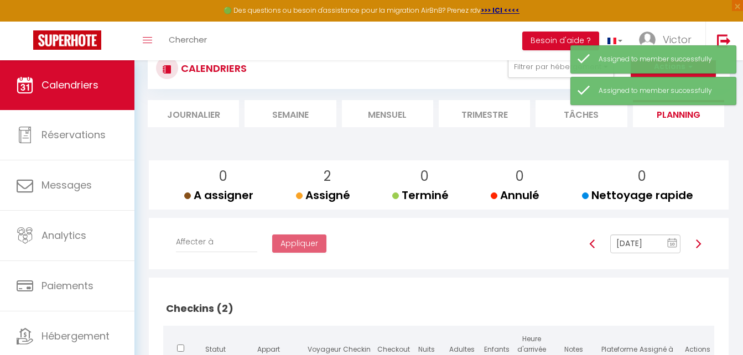
click at [296, 195] on span "Assigné" at bounding box center [323, 194] width 54 height 15
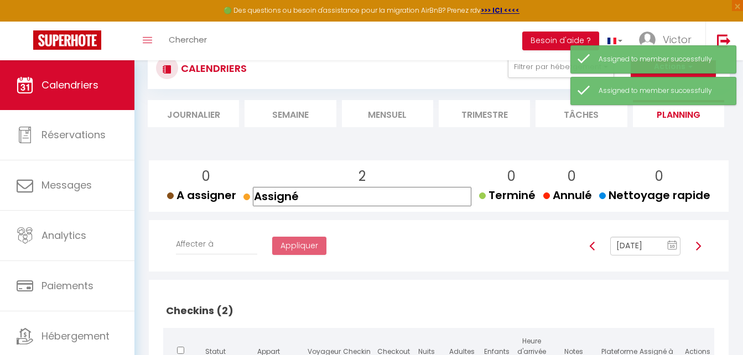
click at [367, 242] on div "Affecter à [PERSON_NAME] Appliquer [DATE] 10 « ‹ » › [DATE] [PHONE_NUMBER] [DAT…" at bounding box center [439, 250] width 562 height 33
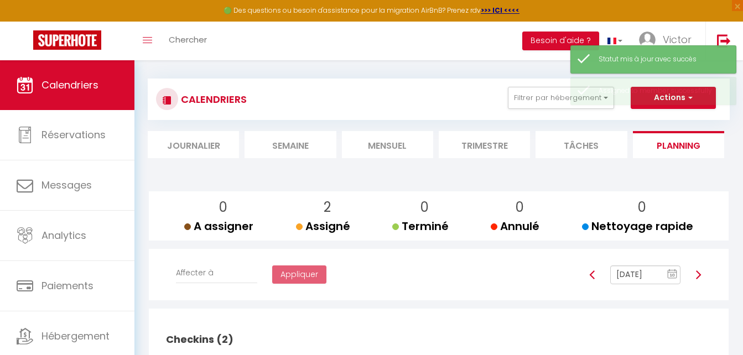
scroll to position [0, 0]
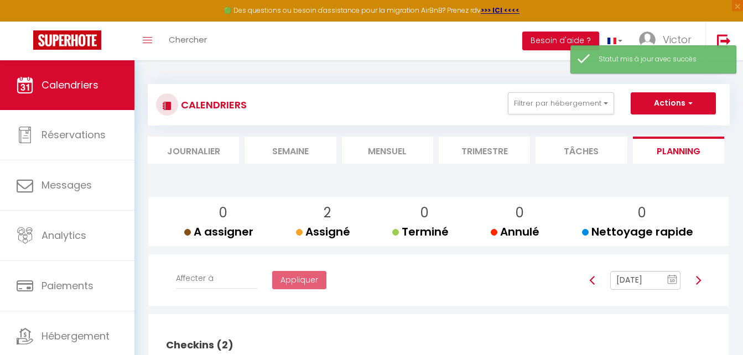
click at [565, 152] on li "Tâches" at bounding box center [580, 150] width 91 height 27
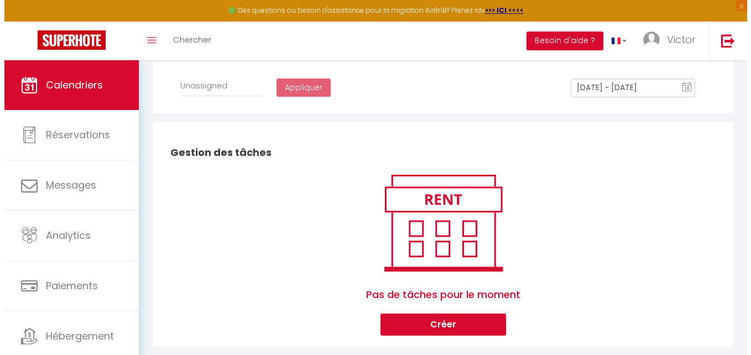
scroll to position [214, 0]
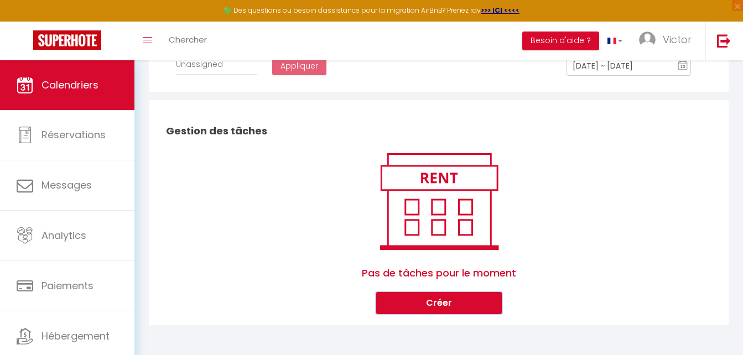
click at [453, 306] on button "Créer" at bounding box center [439, 303] width 126 height 22
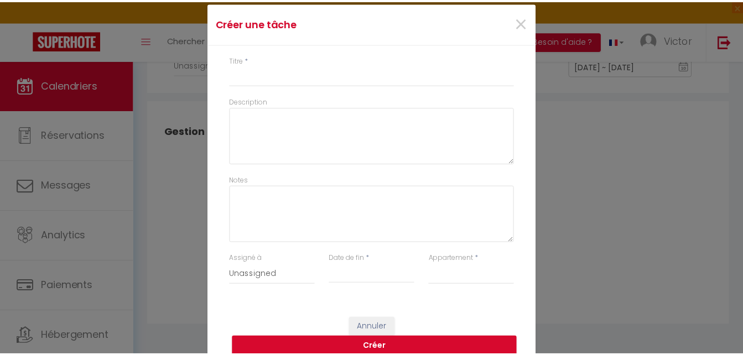
scroll to position [44, 0]
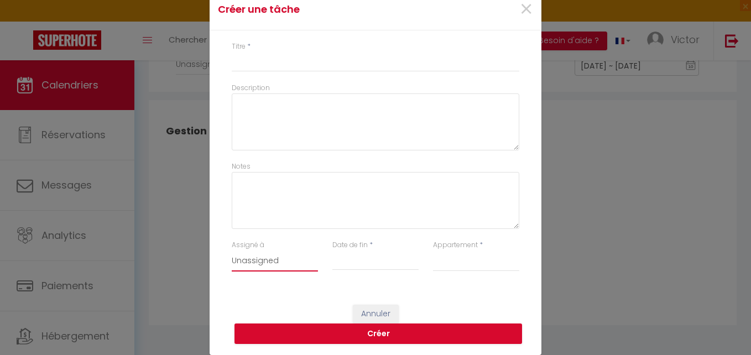
click at [257, 264] on select "Unassigned [PERSON_NAME]" at bounding box center [275, 261] width 86 height 21
click at [346, 286] on div "Titre * Description Notes Assigné à Unassigned [PERSON_NAME] Date de fin * < [D…" at bounding box center [376, 161] width 332 height 263
click at [524, 12] on span "×" at bounding box center [526, 9] width 14 height 33
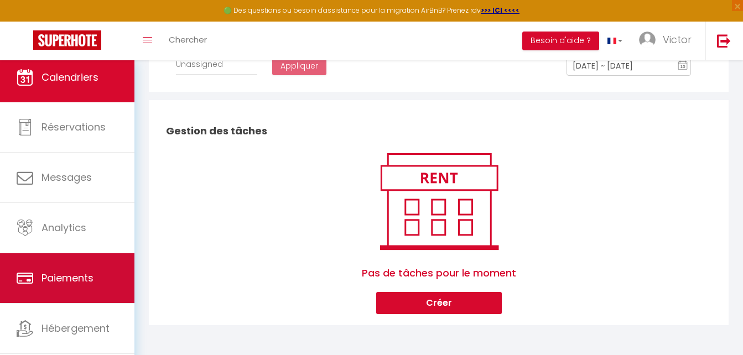
scroll to position [0, 0]
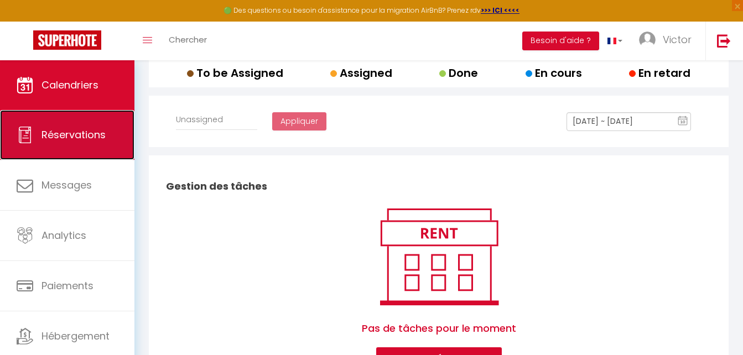
click at [67, 144] on link "Réservations" at bounding box center [67, 135] width 134 height 50
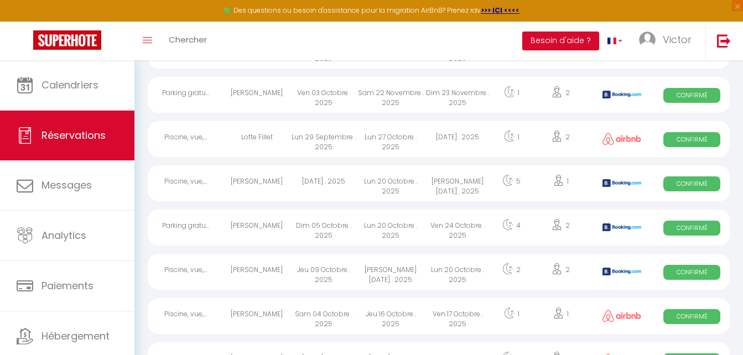
scroll to position [750, 0]
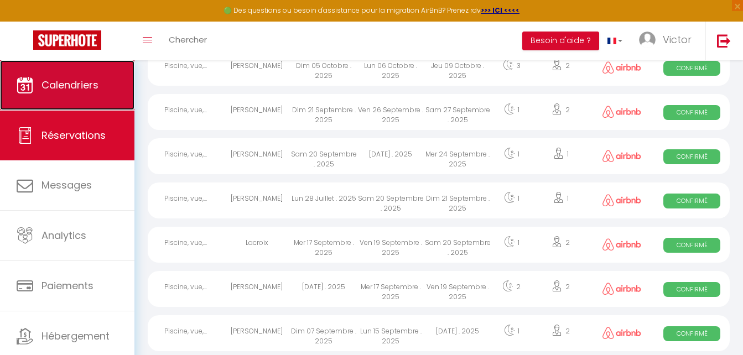
click at [77, 89] on span "Calendriers" at bounding box center [69, 85] width 57 height 14
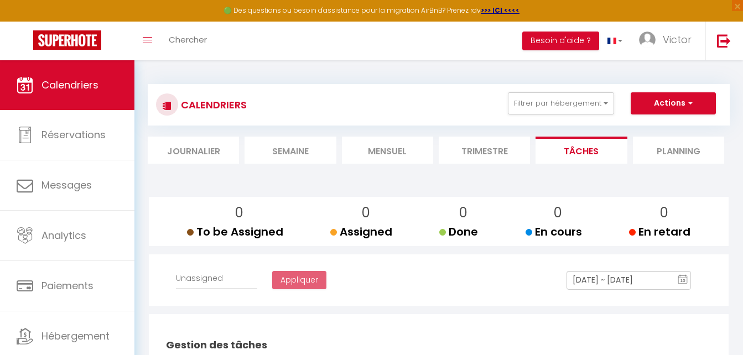
click at [212, 153] on li "Journalier" at bounding box center [193, 150] width 91 height 27
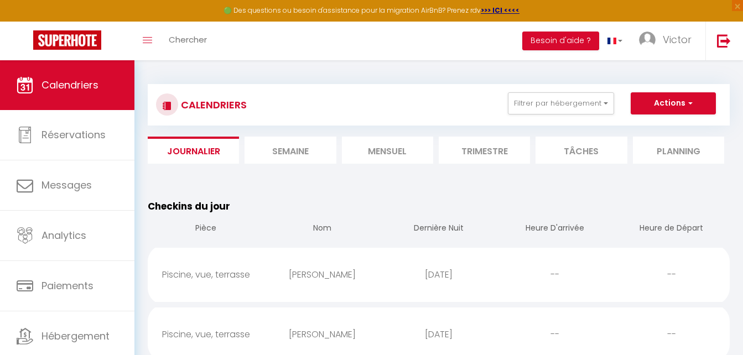
click at [453, 153] on li "Trimestre" at bounding box center [484, 150] width 91 height 27
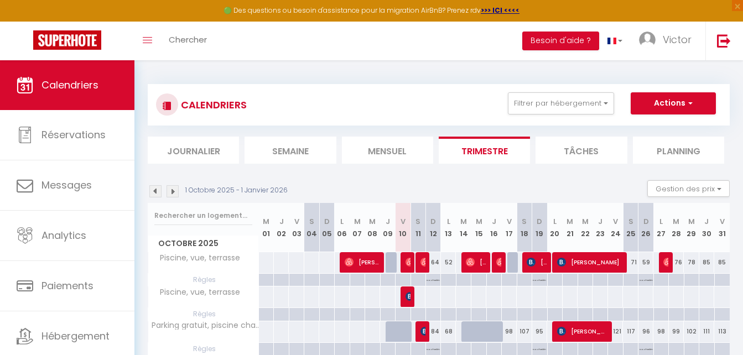
click at [410, 154] on li "Mensuel" at bounding box center [387, 150] width 91 height 27
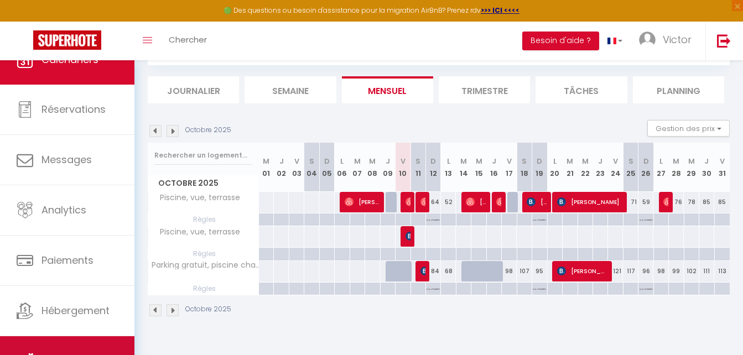
scroll to position [33, 0]
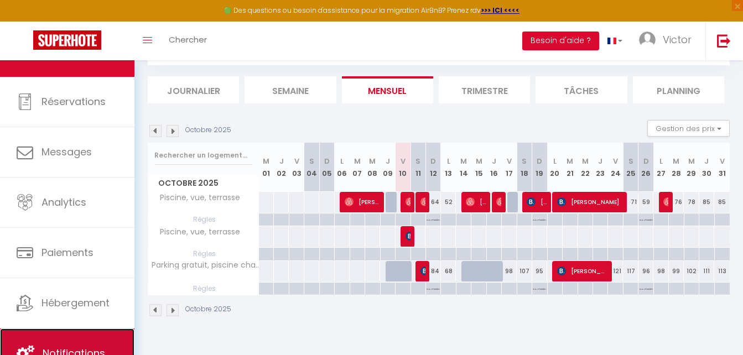
click at [97, 337] on link "Notifications" at bounding box center [67, 354] width 134 height 50
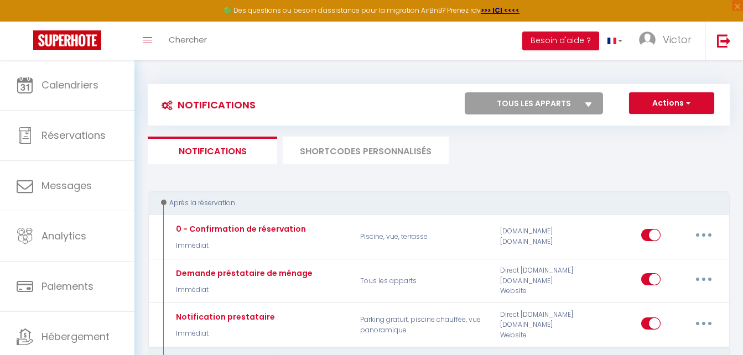
click at [549, 105] on select "Tous les apparts Piscine, vue, terrasse Parking gratuit, piscine chauffée, vue …" at bounding box center [534, 103] width 138 height 22
click at [465, 92] on select "Tous les apparts Piscine, vue, terrasse Parking gratuit, piscine chauffée, vue …" at bounding box center [534, 103] width 138 height 22
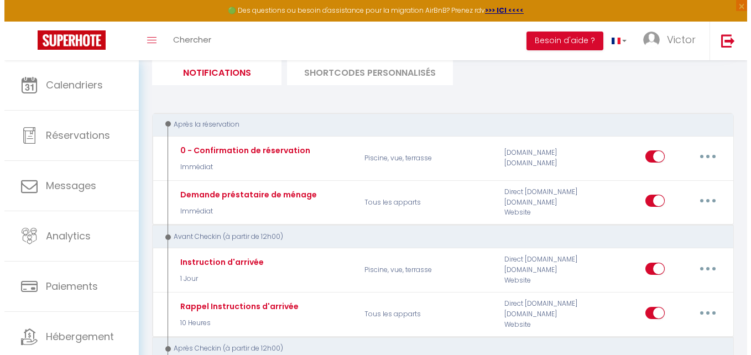
scroll to position [332, 0]
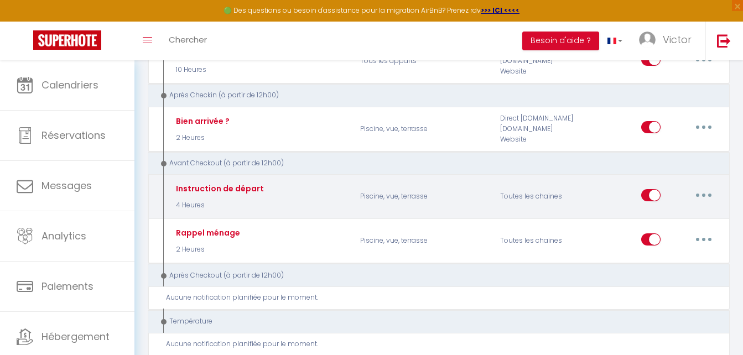
click at [696, 196] on button "button" at bounding box center [703, 195] width 31 height 18
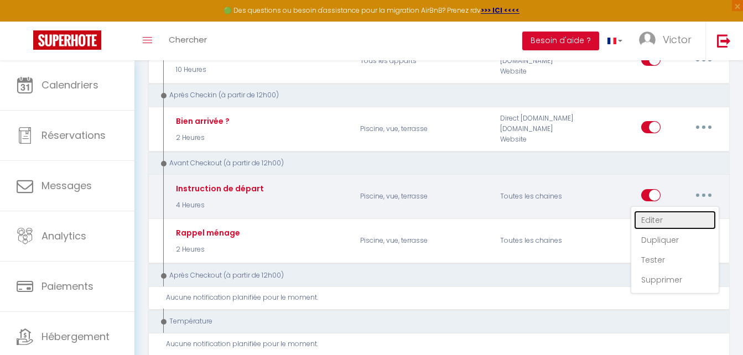
click at [661, 225] on link "Editer" at bounding box center [675, 220] width 82 height 19
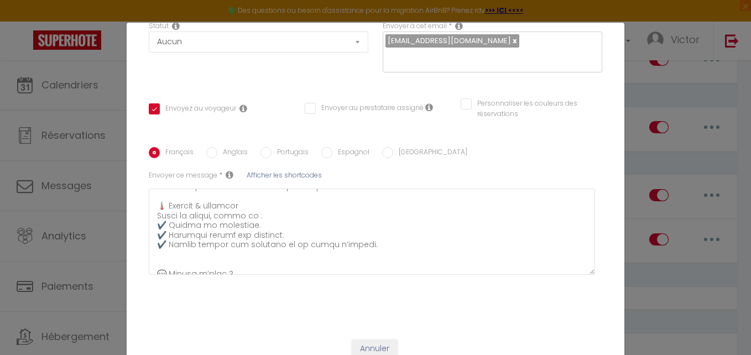
scroll to position [194, 0]
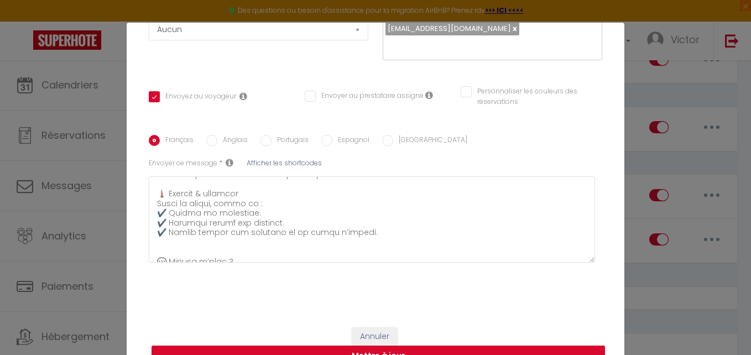
click at [513, 348] on button "Mettre à jour" at bounding box center [379, 356] width 454 height 21
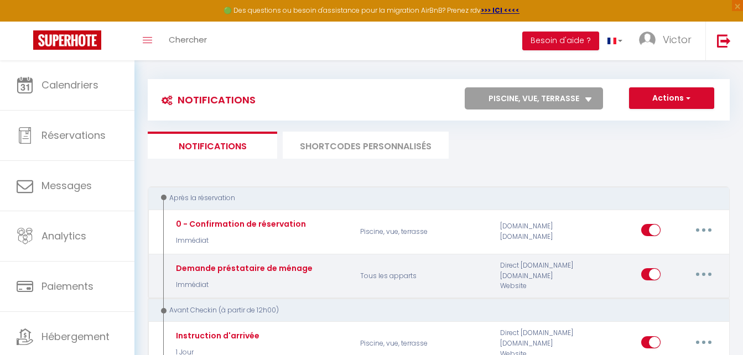
scroll to position [0, 0]
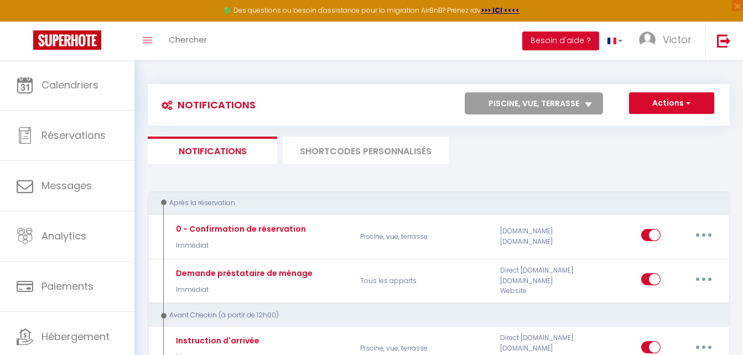
click at [587, 99] on select "Tous les apparts Piscine, vue, terrasse Parking gratuit, piscine chauffée, vue …" at bounding box center [534, 103] width 138 height 22
click at [465, 92] on select "Tous les apparts Piscine, vue, terrasse Parking gratuit, piscine chauffée, vue …" at bounding box center [534, 103] width 138 height 22
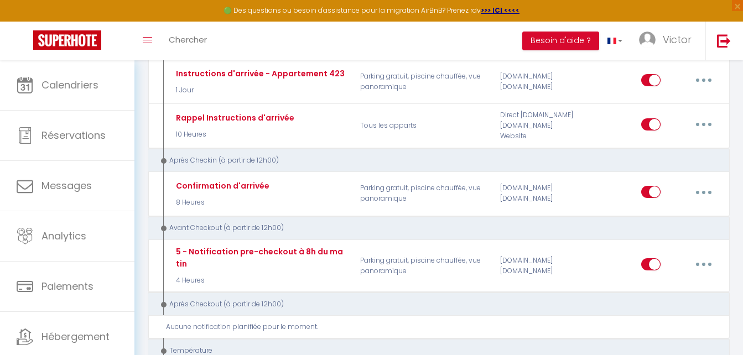
scroll to position [277, 0]
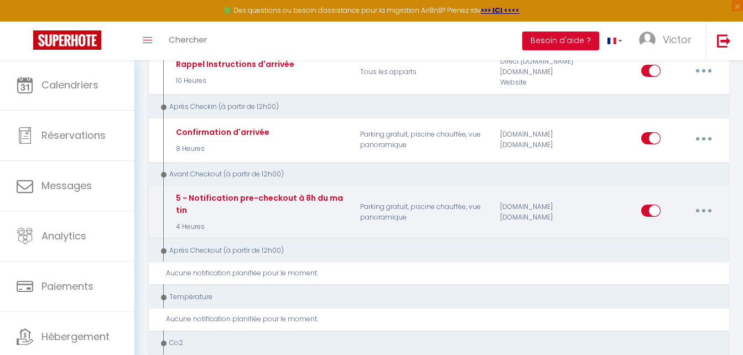
click at [710, 208] on button "button" at bounding box center [703, 211] width 31 height 18
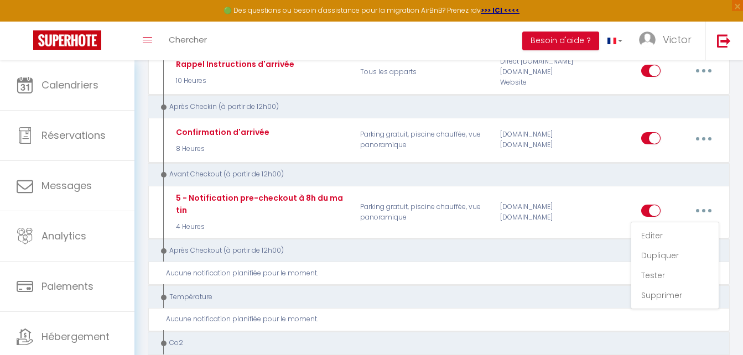
click at [616, 175] on div "Avant Checkout (à partir de 12h00)" at bounding box center [433, 174] width 550 height 11
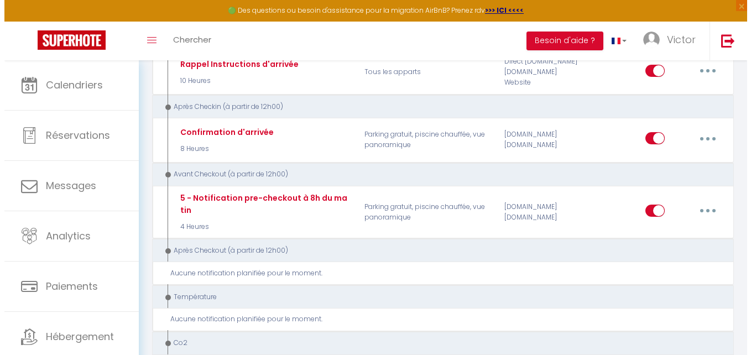
scroll to position [0, 0]
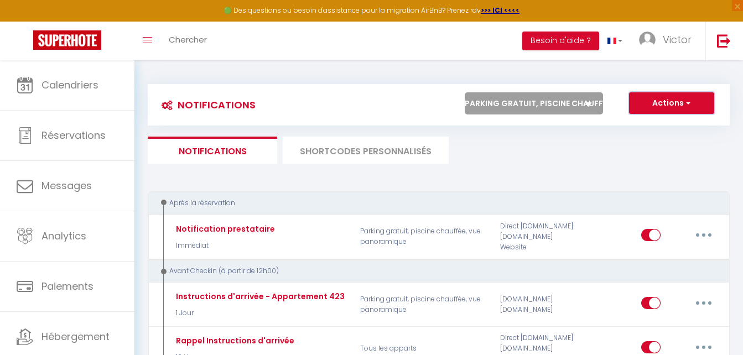
click at [680, 96] on button "Actions" at bounding box center [671, 103] width 85 height 22
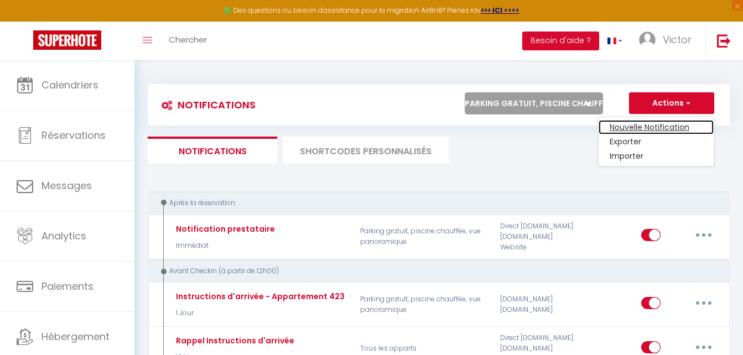
click at [667, 127] on link "Nouvelle Notification" at bounding box center [655, 127] width 115 height 14
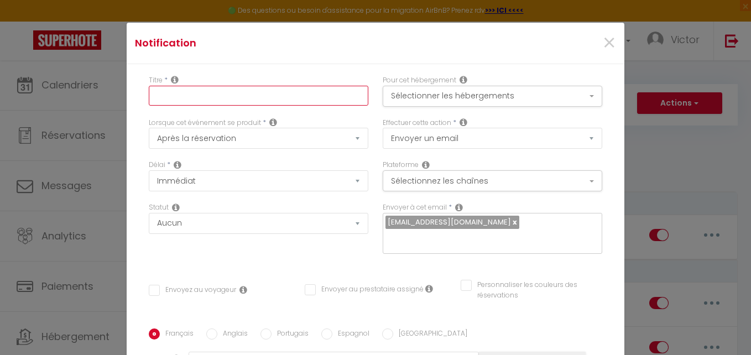
click at [273, 93] on input "text" at bounding box center [259, 96] width 220 height 20
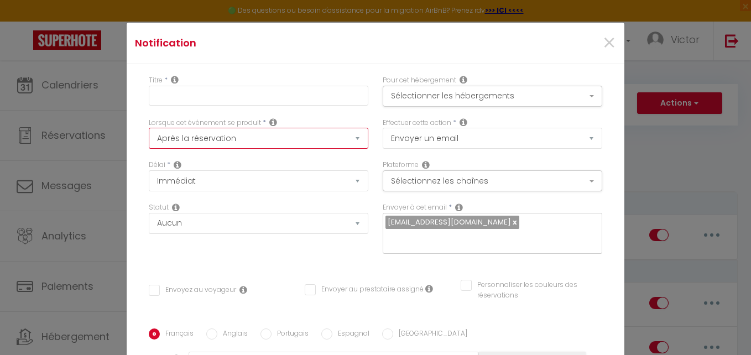
click at [268, 133] on select "Après la réservation Avant Checkin (à partir de 12h00) Après Checkin (à partir …" at bounding box center [259, 138] width 220 height 21
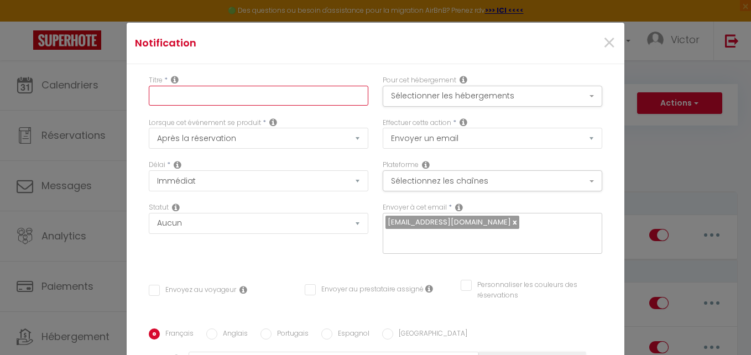
click at [256, 93] on input "text" at bounding box center [259, 96] width 220 height 20
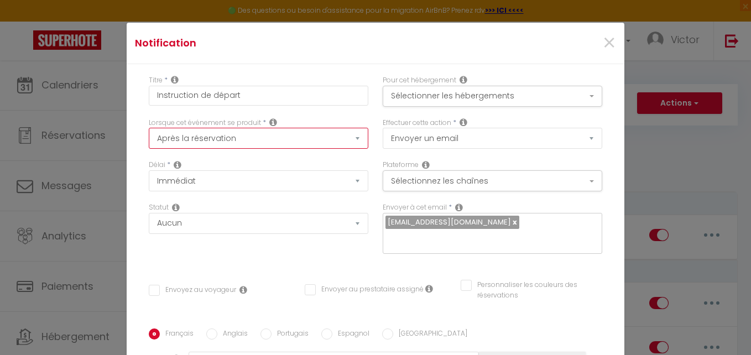
click at [225, 140] on select "Après la réservation Avant Checkin (à partir de 12h00) Après Checkin (à partir …" at bounding box center [259, 138] width 220 height 21
click at [149, 128] on select "Après la réservation Avant Checkin (à partir de 12h00) Après Checkin (à partir …" at bounding box center [259, 138] width 220 height 21
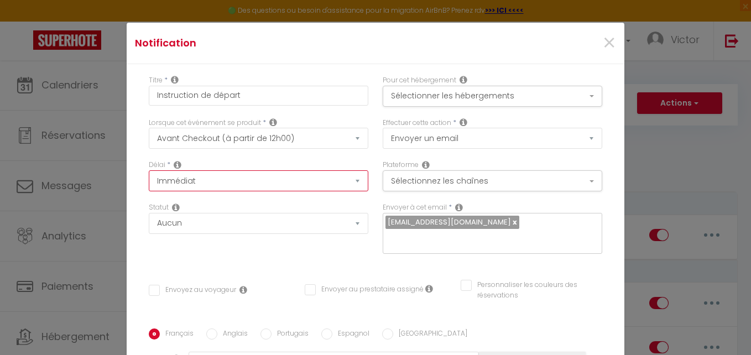
click at [210, 185] on select "Immédiat - 10 Minutes - 1 Heure - 2 Heures - 3 Heures - 4 Heures - 5 Heures - 6…" at bounding box center [259, 180] width 220 height 21
click at [149, 170] on select "Immédiat - 10 Minutes - 1 Heure - 2 Heures - 3 Heures - 4 Heures - 5 Heures - 6…" at bounding box center [259, 180] width 220 height 21
click at [233, 213] on div "Statut Aucun Si la réservation est payée Si réservation non payée Si la caution…" at bounding box center [259, 218] width 220 height 32
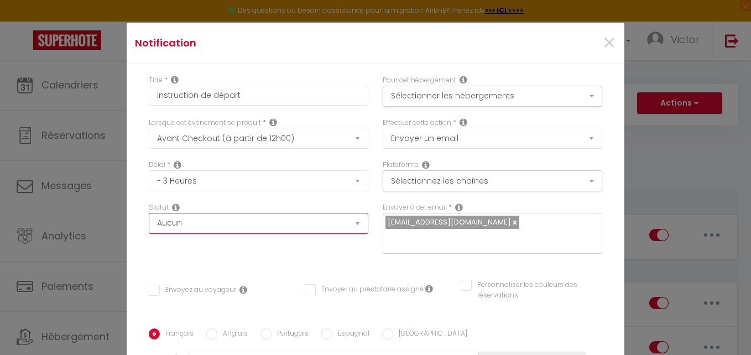
click at [236, 225] on select "Aucun Si la réservation est payée Si réservation non payée Si la caution a été …" at bounding box center [259, 223] width 220 height 21
click at [394, 254] on div "Envoyer à cet email * [EMAIL_ADDRESS][DOMAIN_NAME]" at bounding box center [493, 233] width 234 height 62
click at [511, 222] on link at bounding box center [514, 222] width 6 height 11
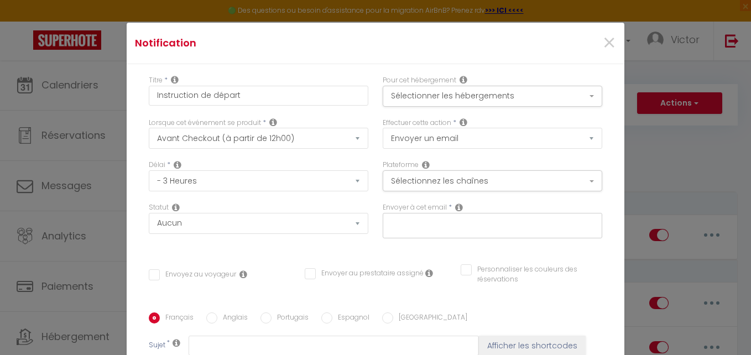
click at [509, 226] on input "text" at bounding box center [489, 223] width 209 height 14
click at [403, 104] on button "Sélectionner les hébergements" at bounding box center [493, 96] width 220 height 21
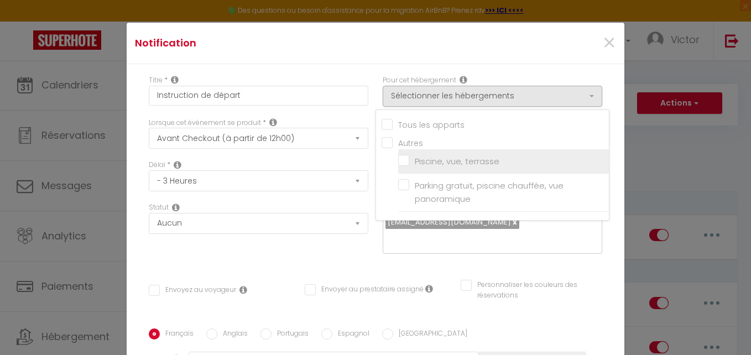
click at [398, 160] on input "Piscine, vue, terrasse" at bounding box center [503, 161] width 211 height 11
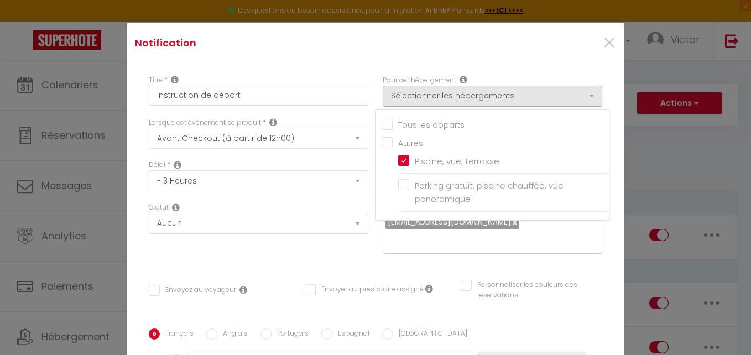
click at [366, 90] on div "Titre * Instruction de départ" at bounding box center [259, 96] width 234 height 43
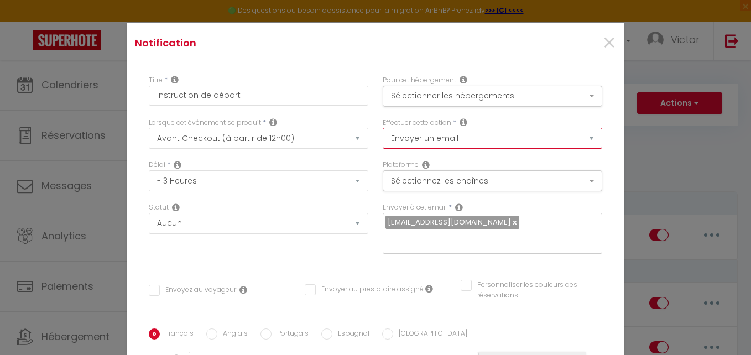
click at [398, 143] on select "Envoyer un email Envoyer un SMS Envoyer une notification push" at bounding box center [493, 138] width 220 height 21
click at [383, 128] on select "Envoyer un email Envoyer un SMS Envoyer une notification push" at bounding box center [493, 138] width 220 height 21
click at [376, 156] on div "Effectuer cette action * Envoyer un email Envoyer un SMS Envoyer une notificati…" at bounding box center [493, 139] width 234 height 43
click at [395, 183] on button "Sélectionnez les chaînes" at bounding box center [493, 180] width 220 height 21
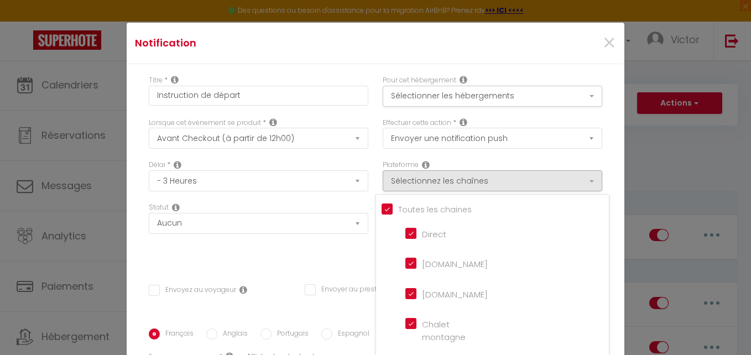
click at [382, 205] on input "Tous les apparts" at bounding box center [495, 208] width 227 height 11
click at [405, 260] on input "[DOMAIN_NAME]" at bounding box center [436, 262] width 63 height 11
drag, startPoint x: 402, startPoint y: 295, endPoint x: 403, endPoint y: 248, distance: 47.0
click at [405, 295] on input "[DOMAIN_NAME]" at bounding box center [436, 293] width 63 height 11
click at [406, 230] on input "Direct" at bounding box center [436, 232] width 63 height 11
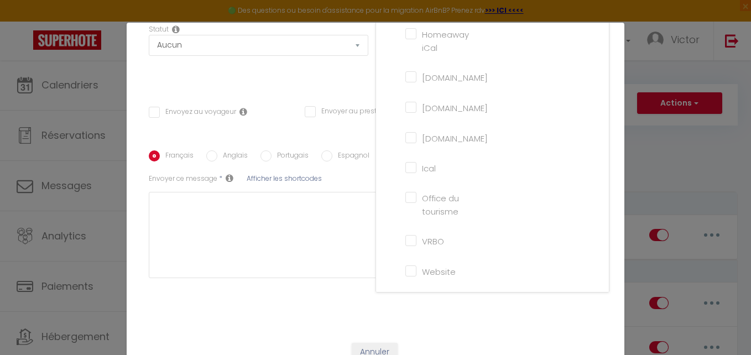
scroll to position [194, 0]
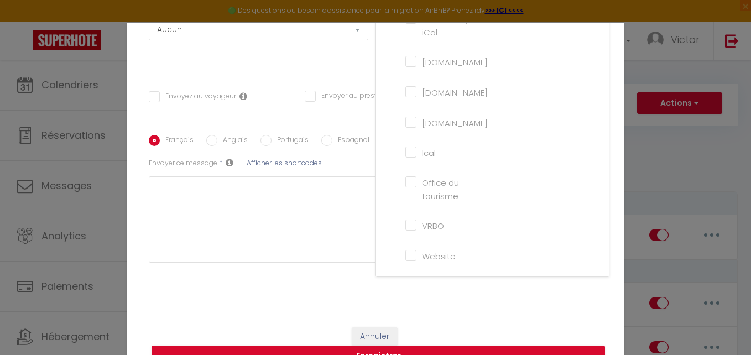
click at [405, 257] on input "Website" at bounding box center [436, 254] width 63 height 11
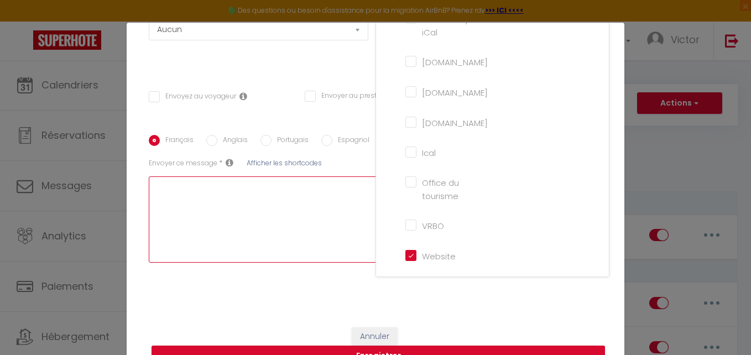
click at [345, 255] on textarea at bounding box center [372, 219] width 446 height 86
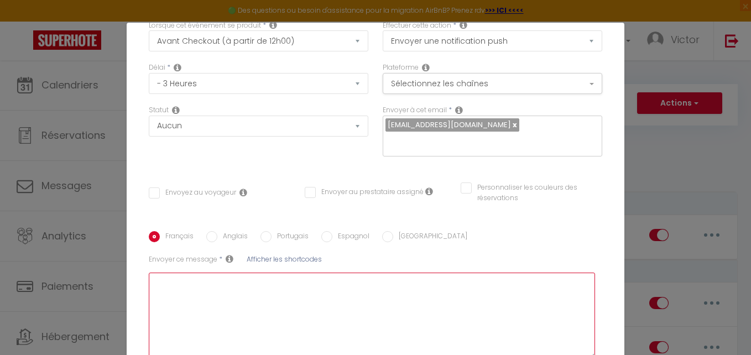
scroll to position [83, 0]
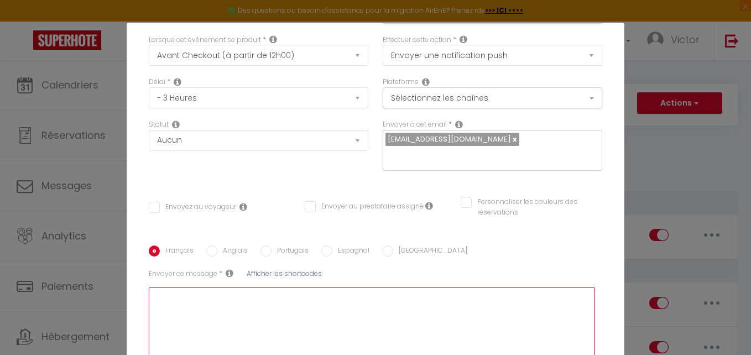
click at [309, 309] on textarea at bounding box center [372, 330] width 446 height 86
paste textarea "Lorem i’dolor sitame conse adipisci elit seddo eiusmo ! T’incidi utl etdo magn …"
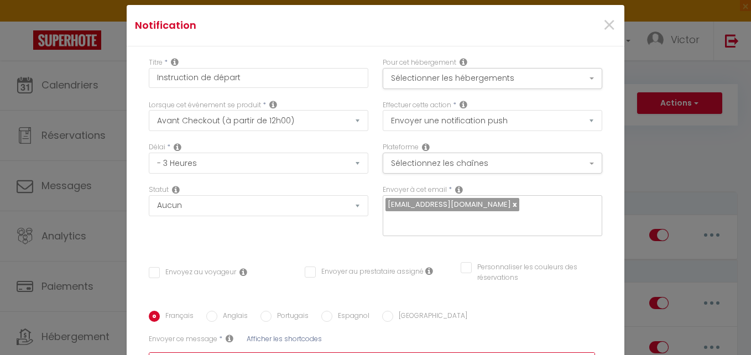
scroll to position [111, 0]
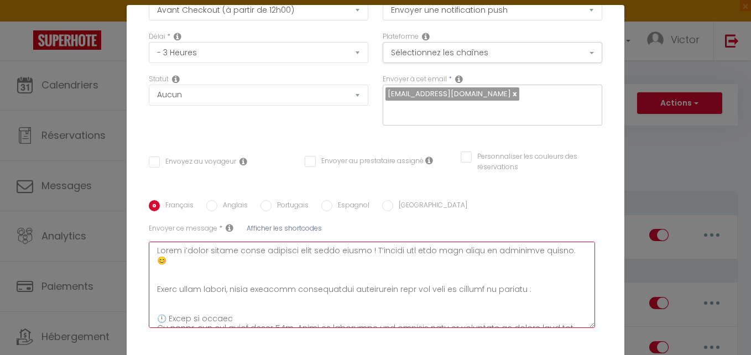
click at [159, 253] on textarea at bounding box center [372, 285] width 446 height 86
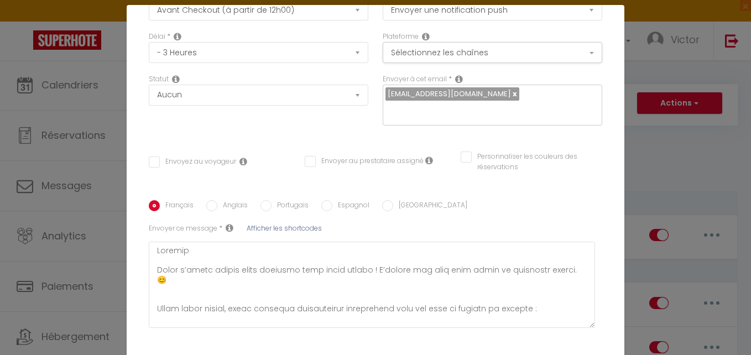
click at [294, 223] on span "Afficher les shortcodes" at bounding box center [284, 227] width 75 height 9
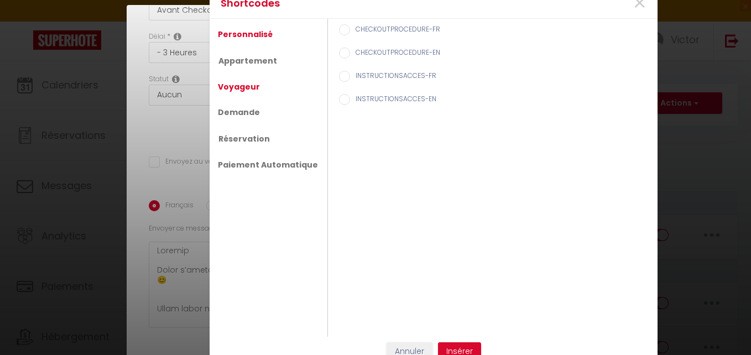
click at [225, 85] on link "Voyageur" at bounding box center [238, 87] width 53 height 20
click at [339, 56] on input "Prénom du voyageur" at bounding box center [344, 53] width 11 height 11
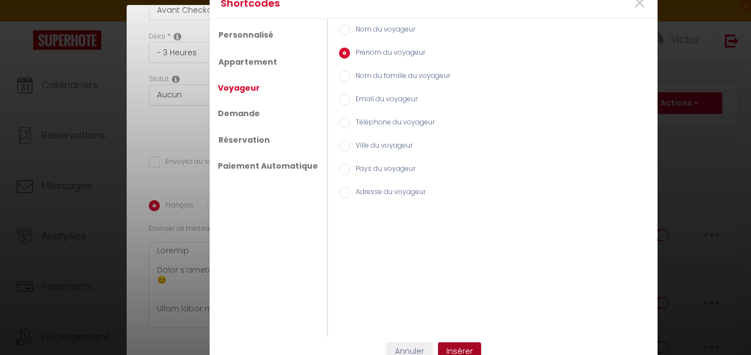
click at [454, 346] on button "Insérer" at bounding box center [459, 351] width 43 height 19
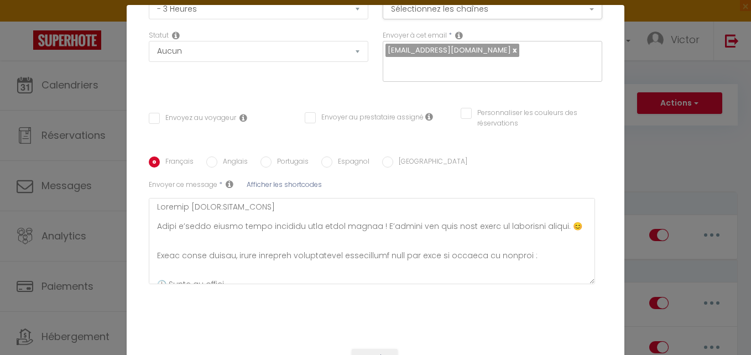
scroll to position [194, 0]
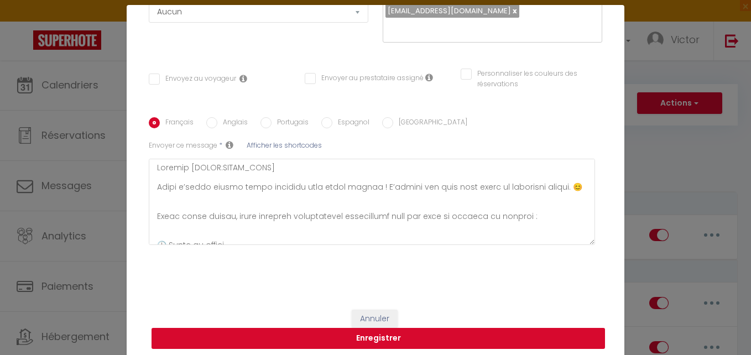
click at [442, 330] on button "Enregistrer" at bounding box center [379, 338] width 454 height 21
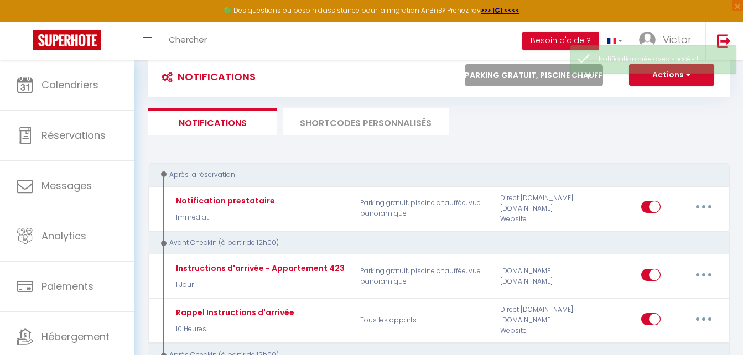
scroll to position [0, 0]
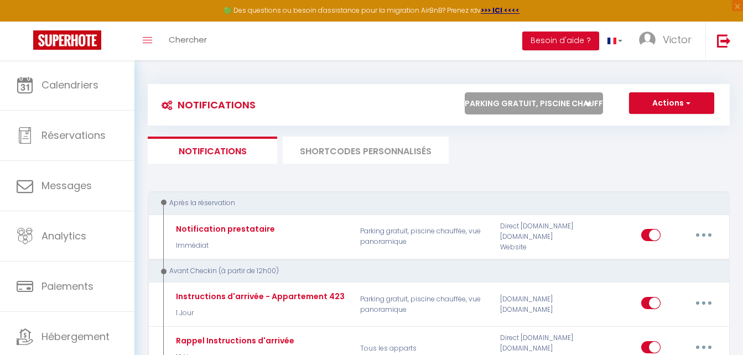
click at [564, 112] on select "Tous les apparts Piscine, vue, terrasse Parking gratuit, piscine chauffée, vue …" at bounding box center [534, 103] width 138 height 22
drag, startPoint x: 551, startPoint y: 107, endPoint x: 550, endPoint y: 114, distance: 7.4
click at [551, 107] on select "Tous les apparts Piscine, vue, terrasse Parking gratuit, piscine chauffée, vue …" at bounding box center [534, 103] width 138 height 22
click at [465, 92] on select "Tous les apparts Piscine, vue, terrasse Parking gratuit, piscine chauffée, vue …" at bounding box center [534, 103] width 138 height 22
click at [543, 103] on select "Tous les apparts Piscine, vue, terrasse Parking gratuit, piscine chauffée, vue …" at bounding box center [534, 103] width 138 height 22
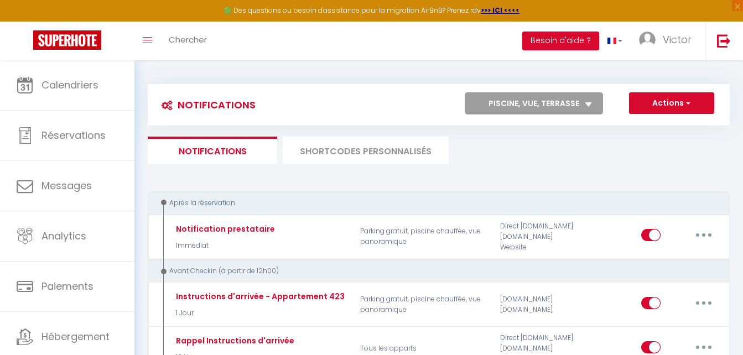
click at [465, 92] on select "Tous les apparts Piscine, vue, terrasse Parking gratuit, piscine chauffée, vue …" at bounding box center [534, 103] width 138 height 22
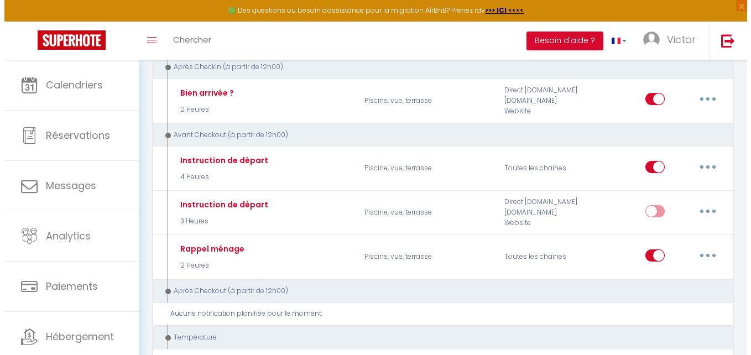
scroll to position [387, 0]
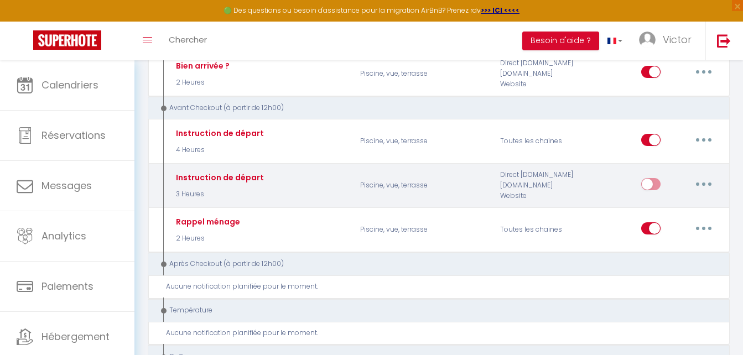
click at [700, 184] on button "button" at bounding box center [703, 184] width 31 height 18
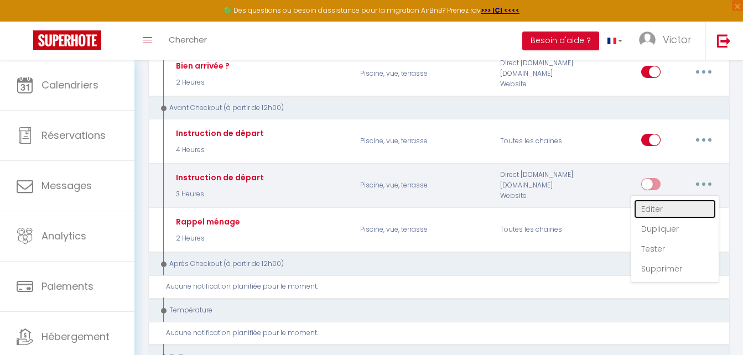
click at [666, 211] on link "Editer" at bounding box center [675, 209] width 82 height 19
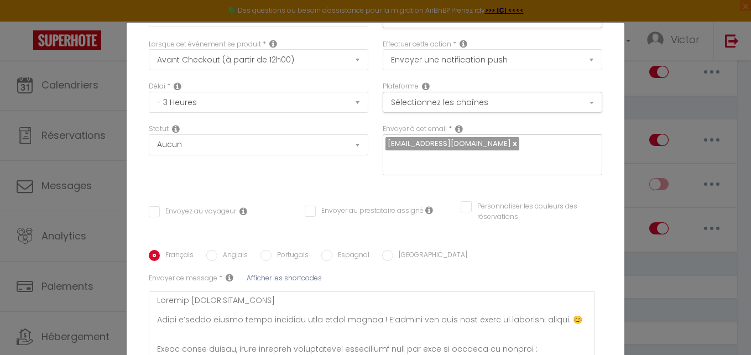
scroll to position [16, 0]
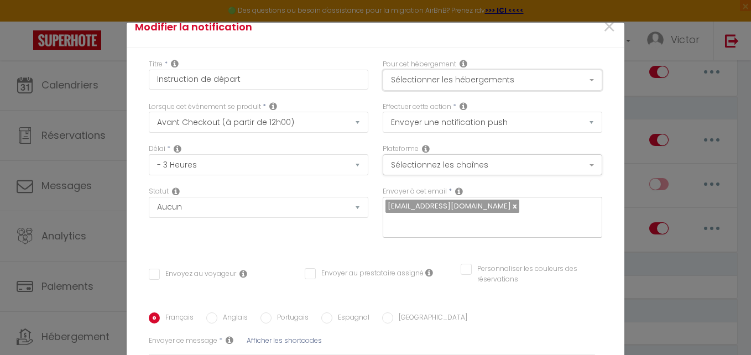
click at [413, 70] on button "Sélectionner les hébergements" at bounding box center [493, 80] width 220 height 21
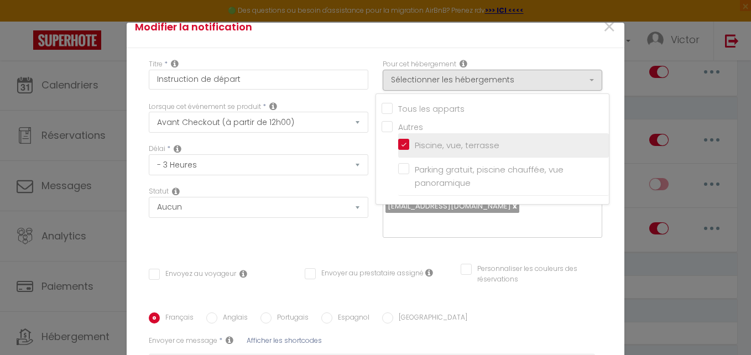
click at [413, 140] on input "Piscine, vue, terrasse" at bounding box center [503, 145] width 211 height 11
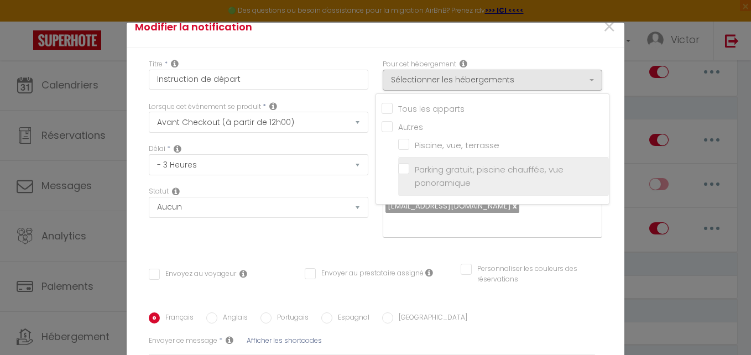
drag, startPoint x: 424, startPoint y: 144, endPoint x: 398, endPoint y: 127, distance: 31.4
click at [423, 171] on input "Parking gratuit, piscine chauffée, vue panoramique" at bounding box center [503, 176] width 211 height 11
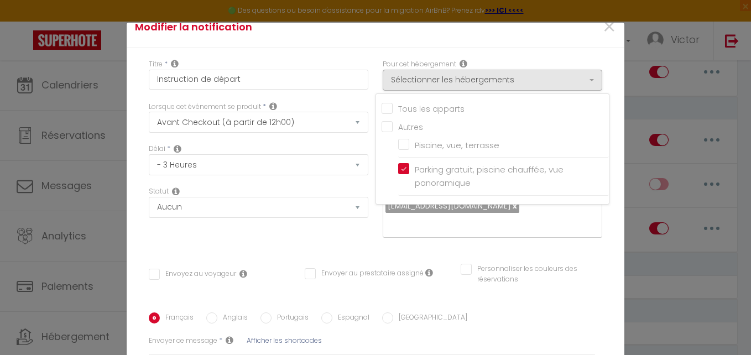
click at [362, 106] on div "Lorsque cet événement se produit * Après la réservation Avant Checkin (à partir…" at bounding box center [259, 123] width 234 height 43
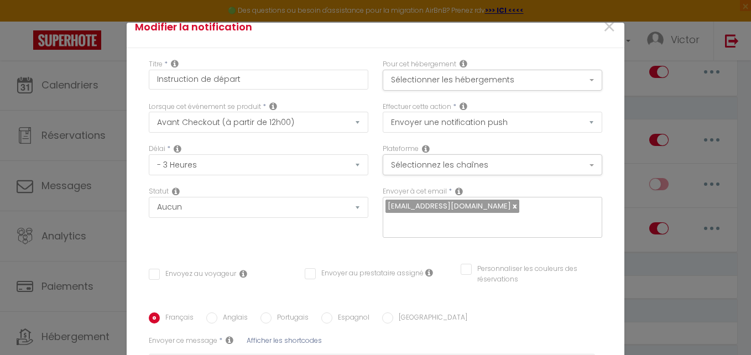
click at [180, 269] on input "Envoyez au voyageur" at bounding box center [192, 274] width 87 height 11
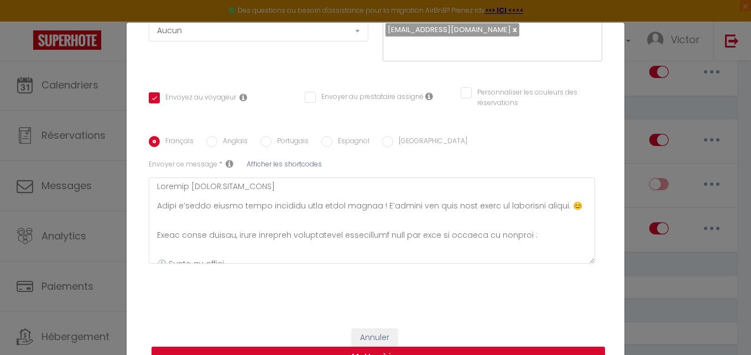
scroll to position [194, 0]
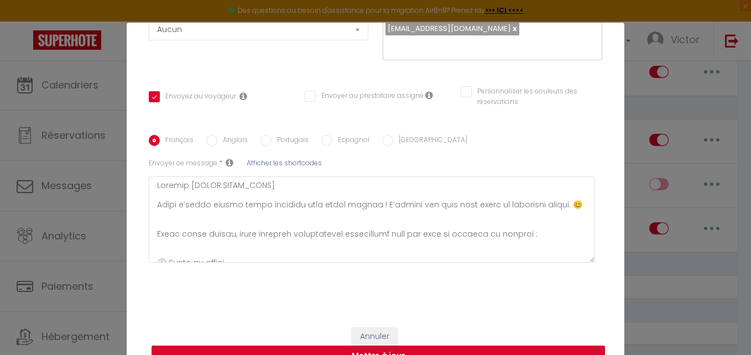
click at [430, 346] on button "Mettre à jour" at bounding box center [379, 356] width 454 height 21
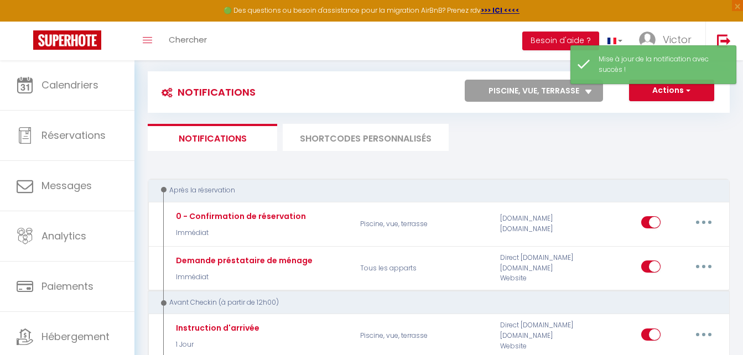
scroll to position [0, 0]
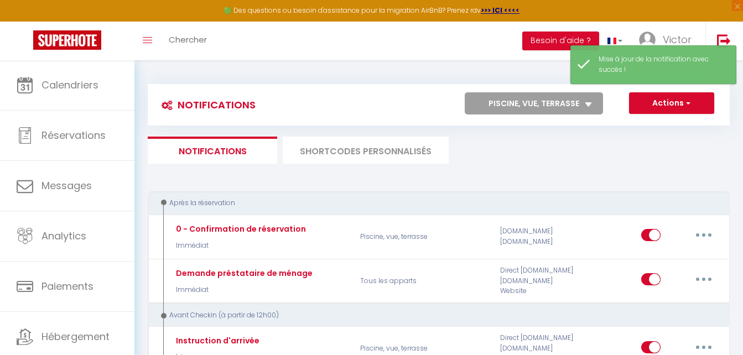
drag, startPoint x: 544, startPoint y: 102, endPoint x: 541, endPoint y: 113, distance: 10.9
click at [544, 102] on select "Tous les apparts Piscine, vue, terrasse Parking gratuit, piscine chauffée, vue …" at bounding box center [534, 103] width 138 height 22
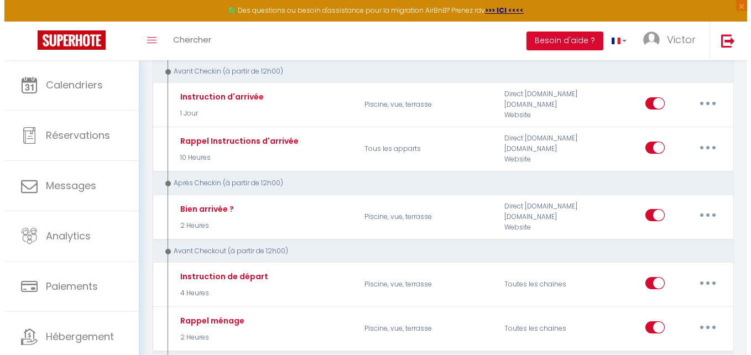
scroll to position [277, 0]
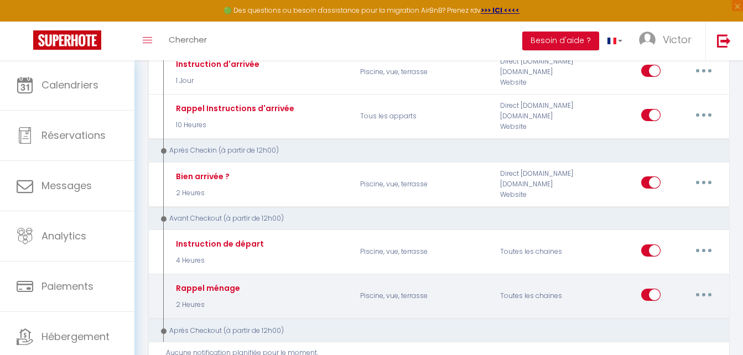
click at [713, 298] on button "button" at bounding box center [703, 295] width 31 height 18
click at [683, 316] on link "Editer" at bounding box center [675, 319] width 82 height 19
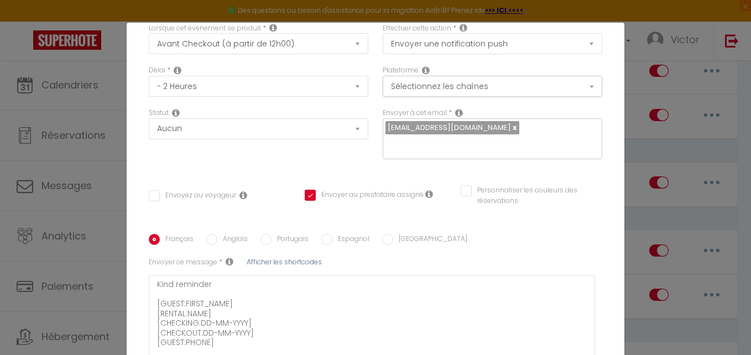
scroll to position [0, 0]
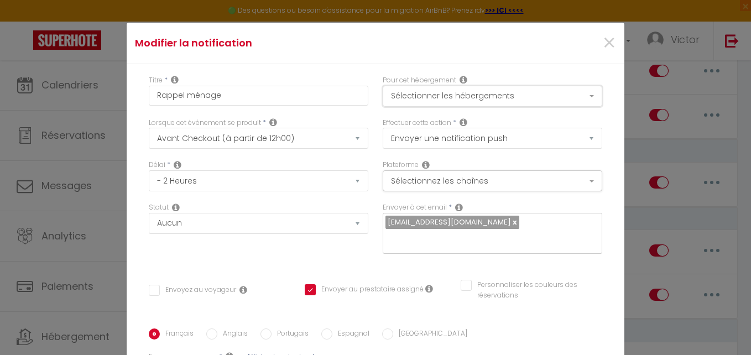
click at [388, 86] on button "Sélectionner les hébergements" at bounding box center [493, 96] width 220 height 21
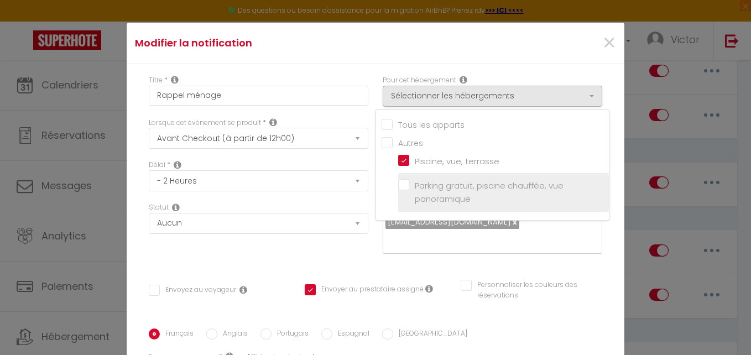
click at [409, 179] on label "Parking gratuit, piscine chauffée, vue panoramique" at bounding box center [505, 192] width 192 height 26
click at [398, 187] on input "Parking gratuit, piscine chauffée, vue panoramique" at bounding box center [503, 192] width 211 height 11
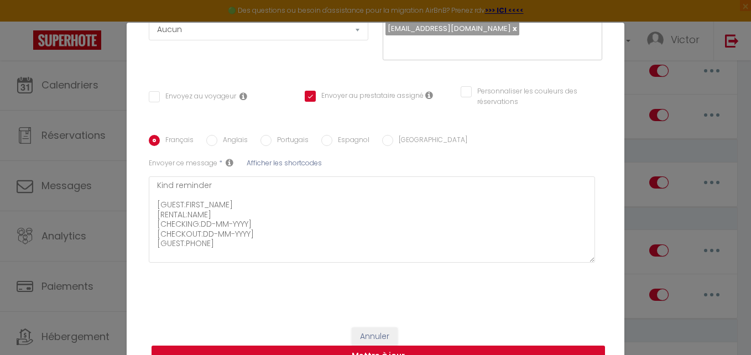
click at [386, 346] on button "Mettre à jour" at bounding box center [379, 356] width 454 height 21
